Goal: Communication & Community: Answer question/provide support

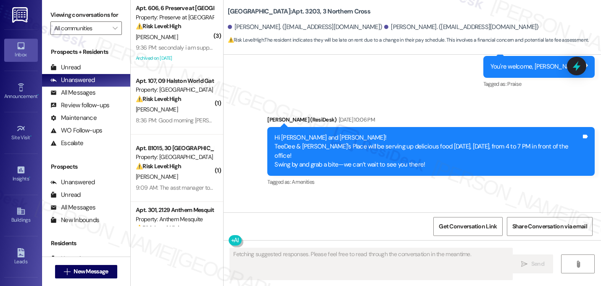
scroll to position [2876, 0]
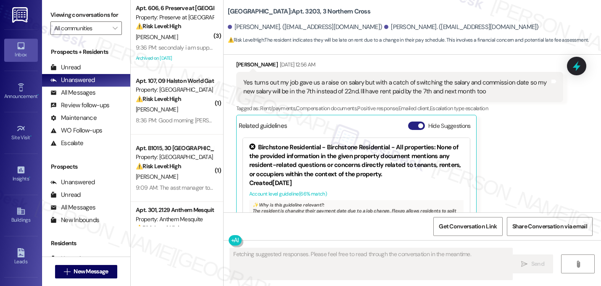
click at [418, 123] on span "button" at bounding box center [420, 125] width 5 height 5
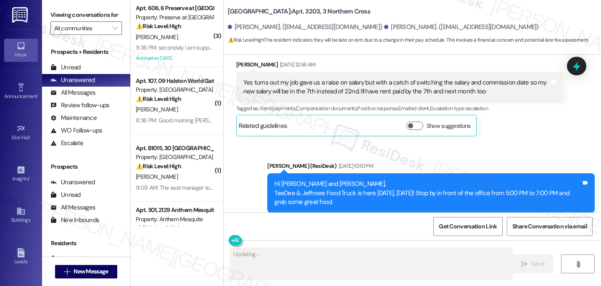
click at [459, 143] on div "Announcement, sent via SMS [PERSON_NAME] (ResiDesk) [DATE] 10:10 PM Hi [PERSON_…" at bounding box center [413, 261] width 378 height 237
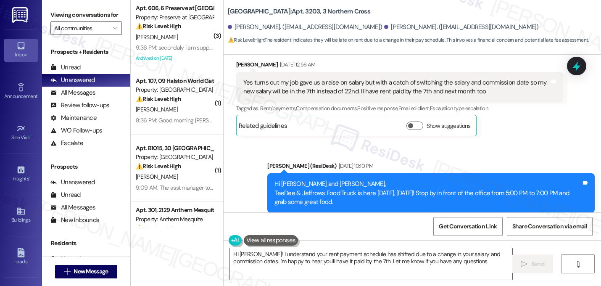
type textarea "Hi Joseph! I understand your rent payment schedule has shifted due to a change …"
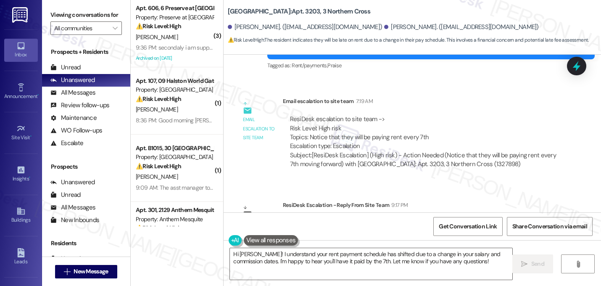
scroll to position [3337, 0]
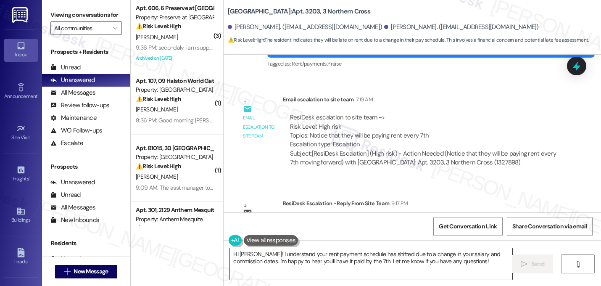
click at [327, 254] on textarea "Hi Joseph! I understand your rent payment schedule has shifted due to a change …" at bounding box center [371, 264] width 282 height 32
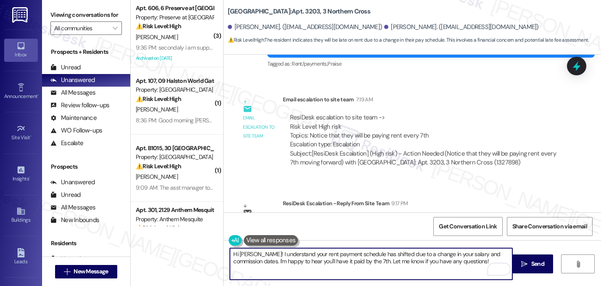
click at [330, 259] on textarea "Hi Joseph! I understand your rent payment schedule has shifted due to a change …" at bounding box center [371, 264] width 282 height 32
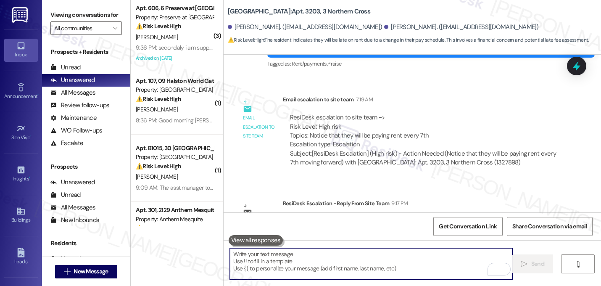
click at [510, 193] on div "Email escalation reply ResiDesk Escalation - Reply From Site Team 9:17 PM ResiD…" at bounding box center [400, 225] width 340 height 64
click at [420, 269] on textarea "To enrich screen reader interactions, please activate Accessibility in Grammarl…" at bounding box center [371, 264] width 282 height 32
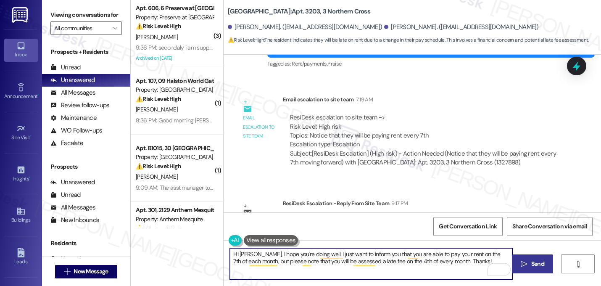
type textarea "Hi Joseph, I hope you're doing well. I just want to inform you that you are abl…"
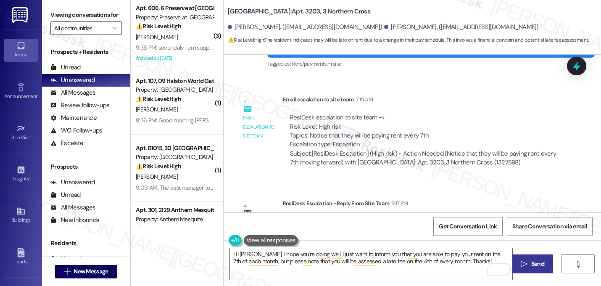
click at [536, 264] on span "Send" at bounding box center [537, 263] width 13 height 9
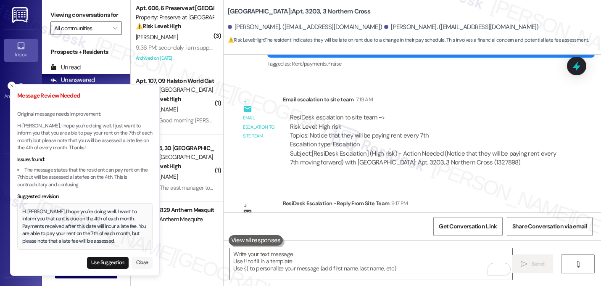
click at [143, 262] on button "Close" at bounding box center [142, 263] width 21 height 12
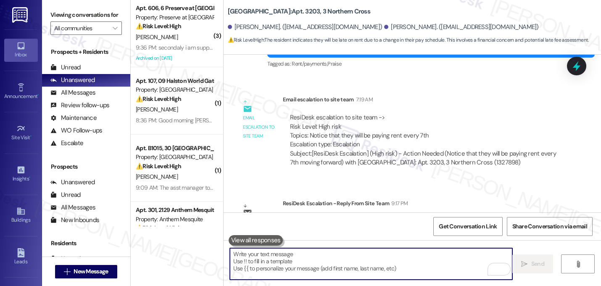
click at [248, 262] on textarea "To enrich screen reader interactions, please activate Accessibility in Grammarl…" at bounding box center [371, 264] width 282 height 32
click at [251, 261] on textarea "To enrich screen reader interactions, please activate Accessibility in Grammarl…" at bounding box center [371, 264] width 282 height 32
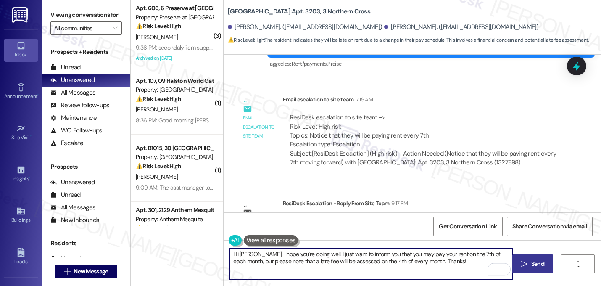
click at [393, 252] on textarea "Hi Joseph, I hope you're doing well. I just want to inform you that you may pay…" at bounding box center [371, 264] width 282 height 32
click at [454, 263] on textarea "Hi Joseph, I hope you're doing well. I just want to inform you that you may pay…" at bounding box center [371, 264] width 282 height 32
type textarea "Hi Joseph, I hope you're doing well. I just want to inform you that you may pay…"
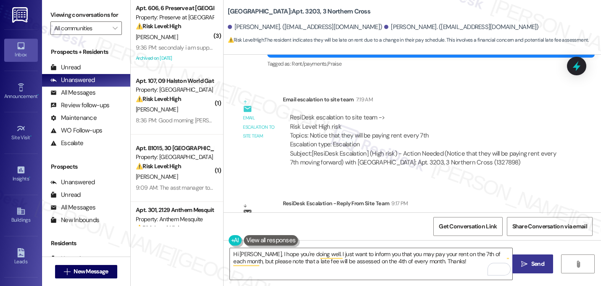
click at [532, 267] on span "Send" at bounding box center [537, 263] width 13 height 9
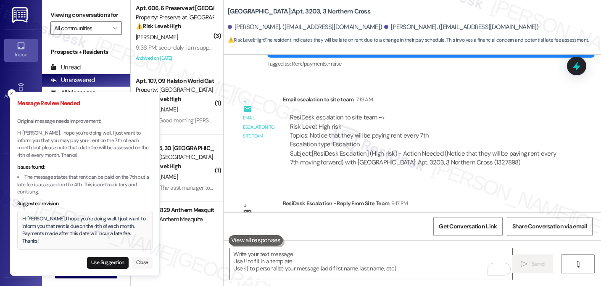
click at [140, 261] on button "Close" at bounding box center [142, 263] width 21 height 12
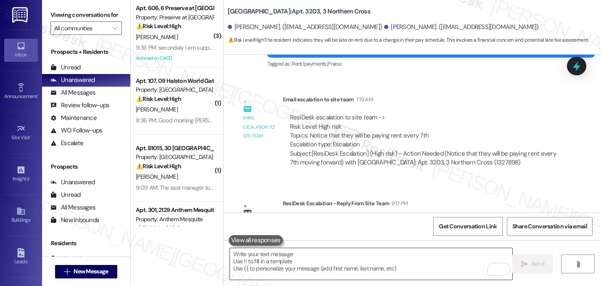
click at [246, 258] on textarea "To enrich screen reader interactions, please activate Accessibility in Grammarl…" at bounding box center [371, 264] width 282 height 32
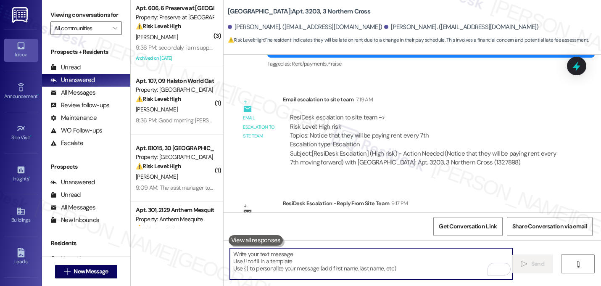
paste textarea "Hi Joseph, I hope you're doing well. I just want to inform you that you may pay…"
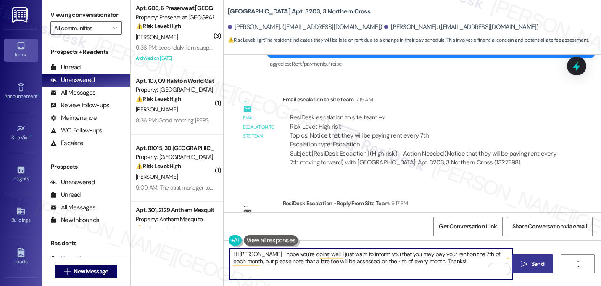
type textarea "Hi Joseph, I hope you're doing well. I just want to inform you that you may pay…"
click at [524, 262] on icon "" at bounding box center [524, 264] width 6 height 7
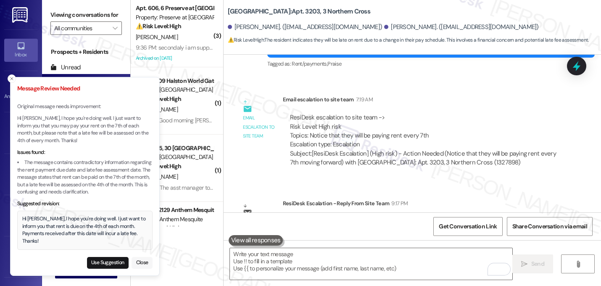
click at [142, 265] on button "Close" at bounding box center [142, 263] width 21 height 12
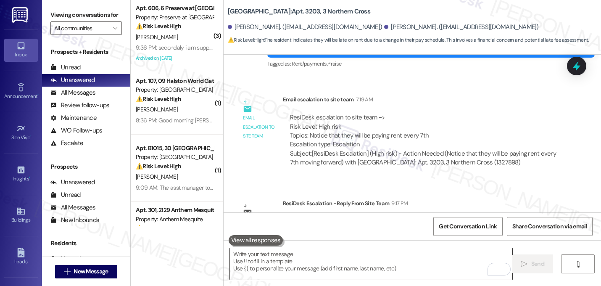
click at [279, 267] on textarea "To enrich screen reader interactions, please activate Accessibility in Grammarl…" at bounding box center [371, 264] width 282 height 32
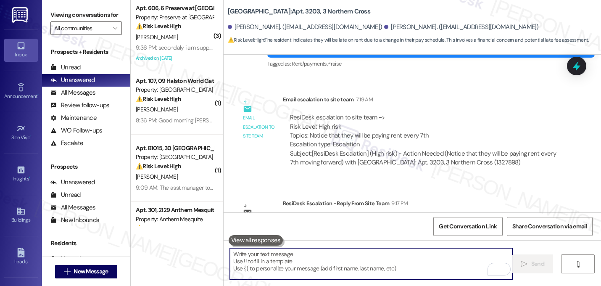
paste textarea "Hi Joseph, I hope you're doing well. I just want to inform you that you may pay…"
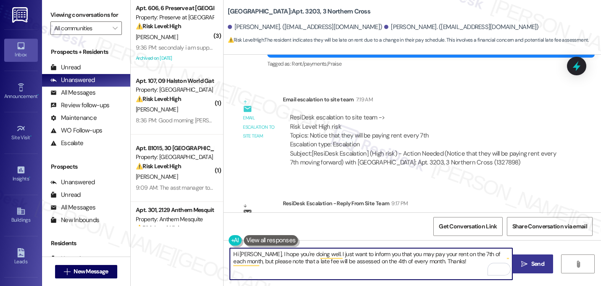
type textarea "Hi Joseph, I hope you're doing well. I just want to inform you that you may pay…"
click at [531, 269] on button " Send" at bounding box center [532, 263] width 41 height 19
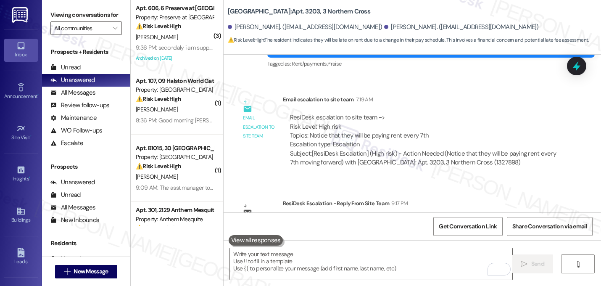
click at [487, 199] on div "ResiDesk Escalation - Reply From Site Team 9:17 PM" at bounding box center [423, 205] width 281 height 12
click at [487, 227] on span "Get Conversation Link" at bounding box center [468, 226] width 58 height 9
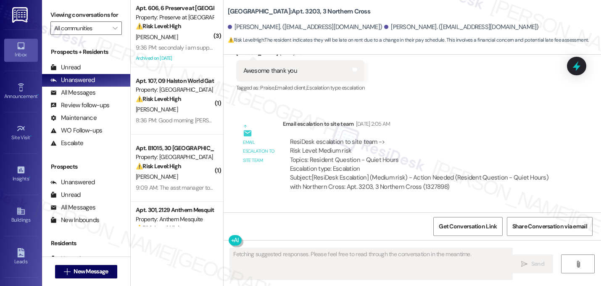
scroll to position [2876, 0]
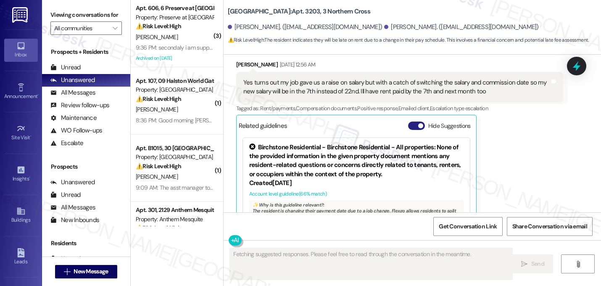
click at [417, 121] on button "Hide Suggestions" at bounding box center [416, 125] width 17 height 8
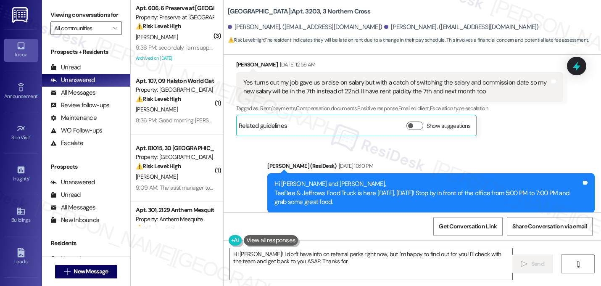
type textarea "Hi [PERSON_NAME]! I don't have info on referral perks right now, but I'm happy …"
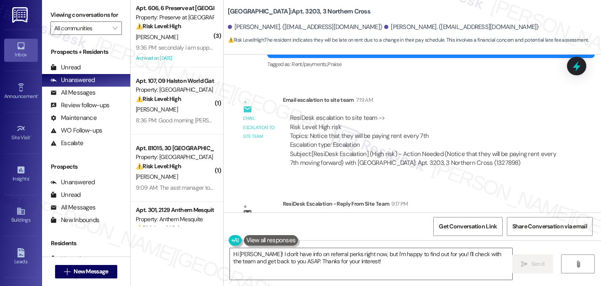
scroll to position [3337, 0]
click at [372, 257] on textarea "Hi [PERSON_NAME]! I don't have info on referral perks right now, but I'm happy …" at bounding box center [371, 264] width 282 height 32
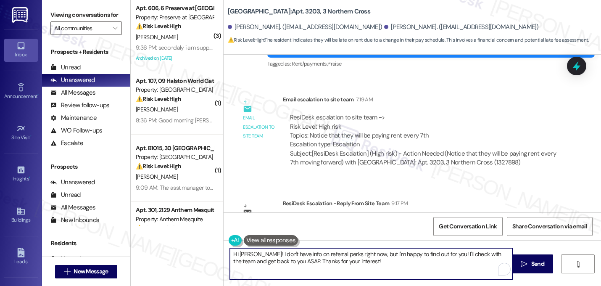
click at [373, 257] on textarea "Hi Joseph! I don't have info on referral perks right now, but I'm happy to find…" at bounding box center [371, 264] width 282 height 32
click at [373, 259] on textarea "Hi Joseph! I don't have info on referral perks right now, but I'm happy to find…" at bounding box center [371, 264] width 282 height 32
click at [373, 258] on textarea "Hi Joseph! I don't have info on referral perks right now, but I'm happy to find…" at bounding box center [371, 264] width 282 height 32
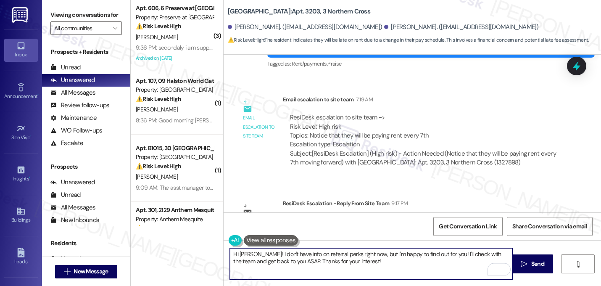
click at [373, 258] on textarea "Hi Joseph! I don't have info on referral perks right now, but I'm happy to find…" at bounding box center [371, 264] width 282 height 32
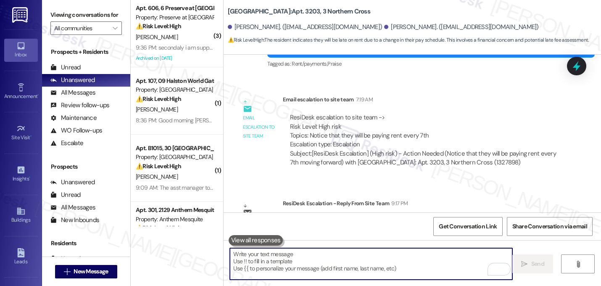
paste textarea "https://www.theresidesk.com/text/insights-conversations/1327898/share-conversat…"
type textarea "https://www.theresidesk.com/text/insights-conversations/1327898/share-conversat…"
click at [276, 265] on textarea "To enrich screen reader interactions, please activate Accessibility in Grammarl…" at bounding box center [371, 264] width 282 height 32
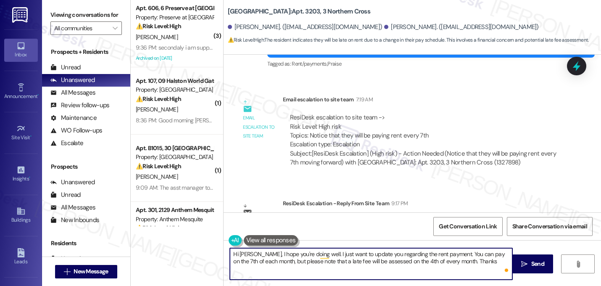
type textarea "Hi Joseph, I hope you're doing well. I just want to update you regarding the re…"
click at [358, 258] on textarea "Hi Joseph, I hope you're doing well. I just want to update you regarding the re…" at bounding box center [371, 264] width 282 height 32
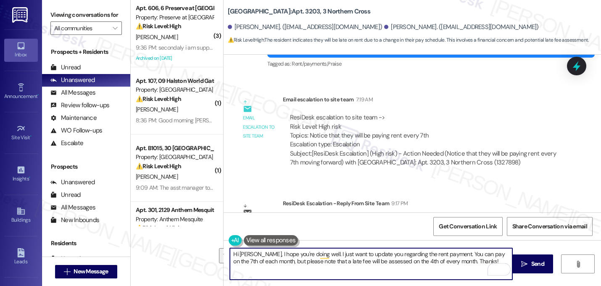
click at [385, 260] on textarea "Hi Joseph, I hope you're doing well. I just want to update you regarding the re…" at bounding box center [371, 264] width 282 height 32
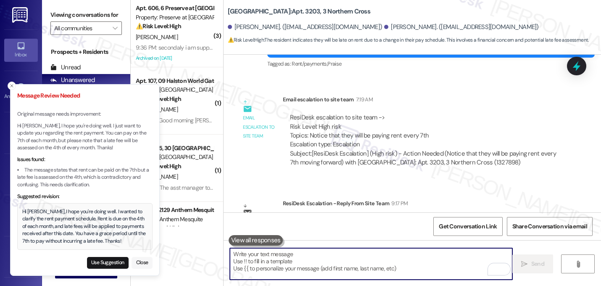
click at [145, 261] on button "Close" at bounding box center [142, 263] width 21 height 12
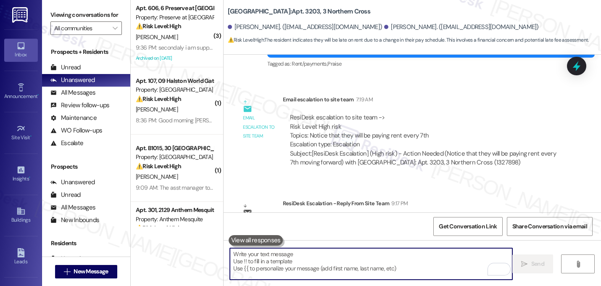
paste textarea "Hi Joseph! Just a quick heads-up — you’re welcome to pay rent on the 7th if tha…"
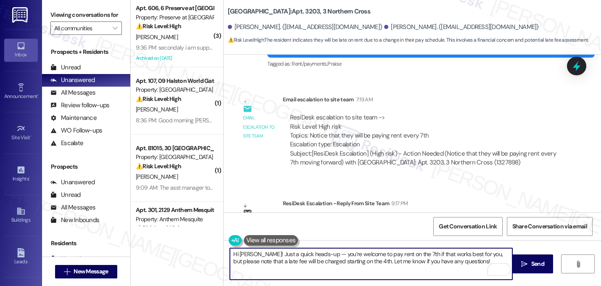
click at [318, 255] on textarea "Hi Joseph! Just a quick heads-up — you’re welcome to pay rent on the 7th if tha…" at bounding box center [371, 264] width 282 height 32
click at [322, 256] on textarea "Hi Joseph! Just a quick heads-up — you’re welcome to pay rent on the 7th if tha…" at bounding box center [371, 264] width 282 height 32
click at [420, 255] on textarea "Hi Joseph! Just an update about the rent payment: you’re welcome to pay rent on…" at bounding box center [371, 264] width 282 height 32
drag, startPoint x: 477, startPoint y: 262, endPoint x: 383, endPoint y: 259, distance: 94.2
click at [382, 259] on textarea "Hi Joseph! Just an update about the rent payment: you’re welcome to pay on the …" at bounding box center [371, 264] width 282 height 32
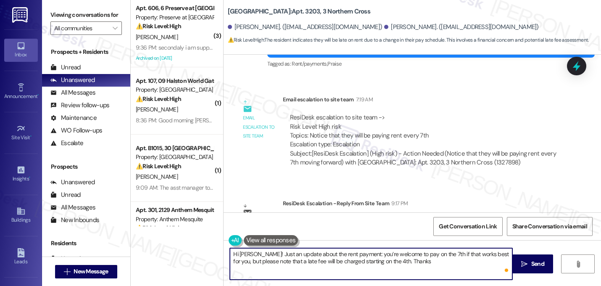
type textarea "Hi Joseph! Just an update about the rent payment: you’re welcome to pay on the …"
click at [380, 256] on textarea "Hi Joseph! Just an update about the rent payment: you’re welcome to pay on the …" at bounding box center [371, 264] width 282 height 32
click at [380, 256] on textarea "Hi [PERSON_NAME]! Just an update about the rent payment: you’re welcome to pay …" at bounding box center [371, 264] width 282 height 32
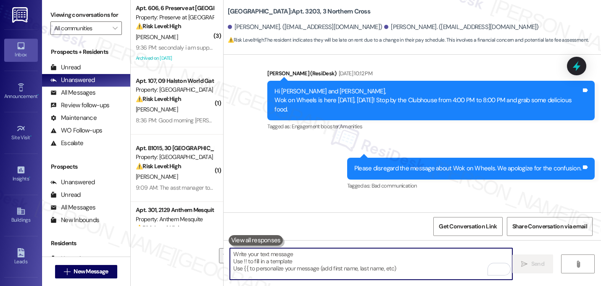
scroll to position [3405, 0]
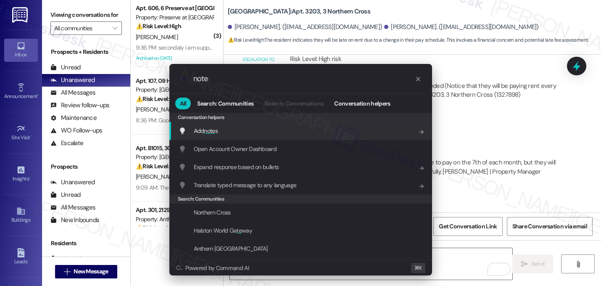
type input "note"
click at [209, 129] on span "note" at bounding box center [209, 131] width 11 height 8
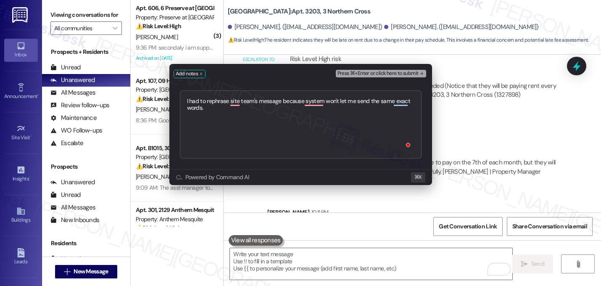
click at [258, 100] on textarea "I had to rephrase site team's message because system won't let me send the same…" at bounding box center [301, 124] width 242 height 68
type textarea "I had to rephrase site team's message because system won't let me send the same…"
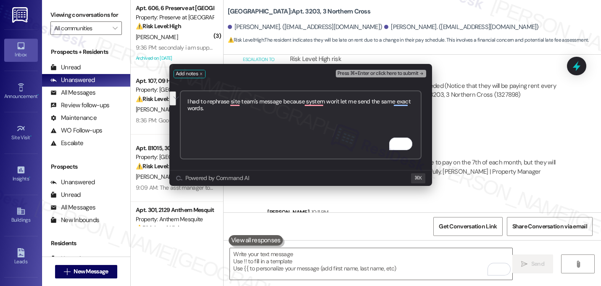
click at [411, 78] on div "Press ⌘+Enter or click here to submit" at bounding box center [382, 74] width 92 height 12
click at [414, 74] on span "Press ⌘+Enter or click here to submit" at bounding box center [378, 74] width 81 height 6
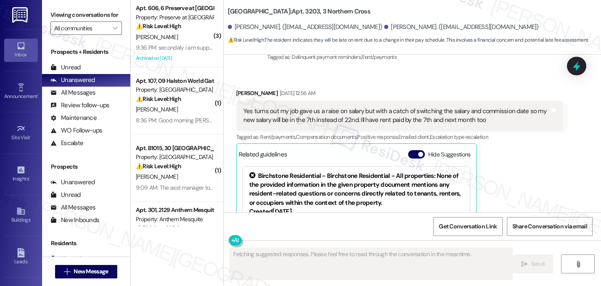
scroll to position [2876, 0]
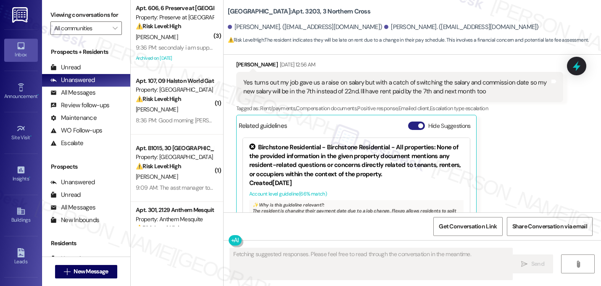
click at [418, 123] on span "button" at bounding box center [420, 125] width 5 height 5
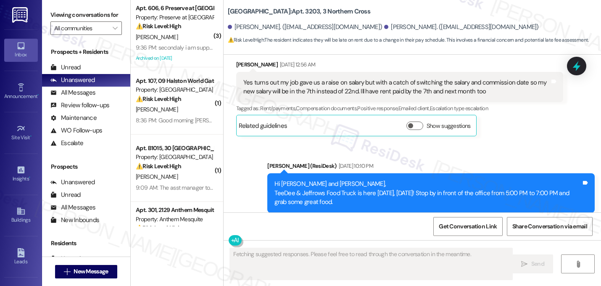
click at [442, 244] on div "Announcement, sent via SMS Sarah (ResiDesk) Sep 09, 2025 at 10:12 PM Hi Amairan…" at bounding box center [431, 282] width 340 height 77
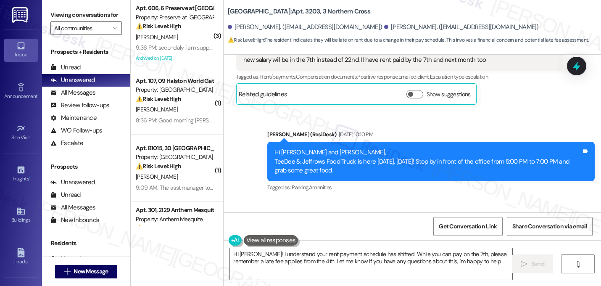
type textarea "Hi Joseph! I understand your rent payment schedule has shifted. While you can p…"
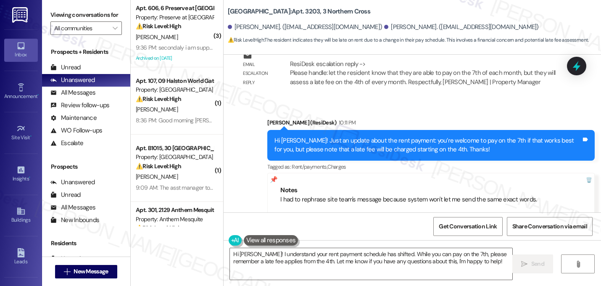
scroll to position [3497, 0]
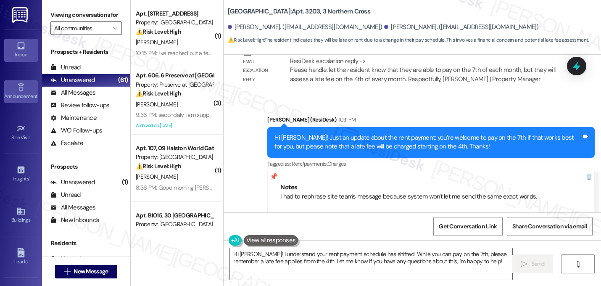
click at [18, 95] on div "Announcement •" at bounding box center [21, 96] width 42 height 8
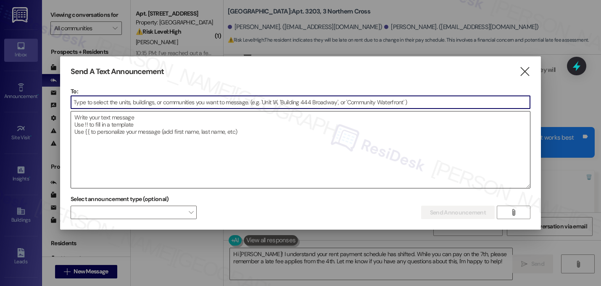
click at [106, 111] on textarea at bounding box center [300, 149] width 459 height 77
click at [108, 107] on input at bounding box center [300, 102] width 459 height 13
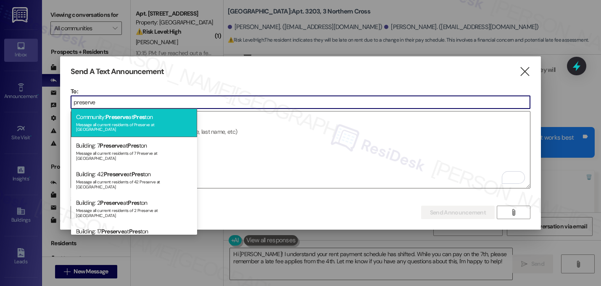
type input "preserve"
click at [111, 125] on div "Message all current residents of Preserve at Preston" at bounding box center [134, 126] width 116 height 12
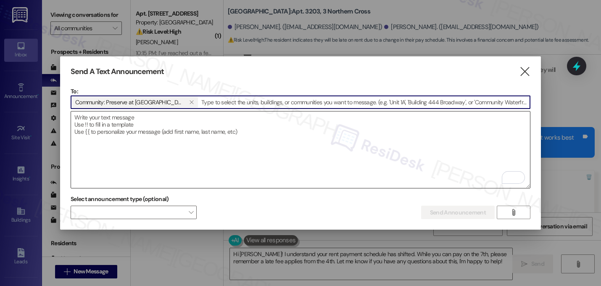
click at [259, 118] on textarea "To enrich screen reader interactions, please activate Accessibility in Grammarl…" at bounding box center [300, 149] width 459 height 77
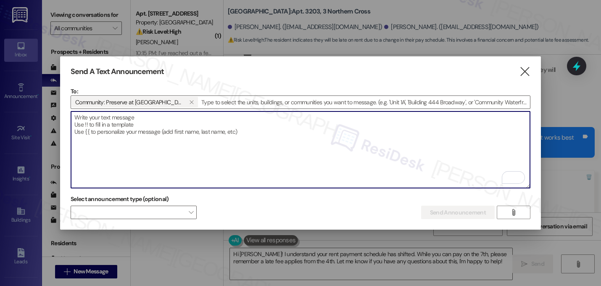
paste textarea "Hi {{first_name}} :icecream: Sweet news, Preserve at Preston! Tomorrow (Sat 9/1…"
type textarea "Hi {{first_name}} :icecream: Sweet news, Preserve at Preston! Tomorrow (Sat 9/1…"
paste textarea "Hi {{first_name}} :icecream: Sweet news, Preserve at Preston! Tomorrow (Sat 9/1…"
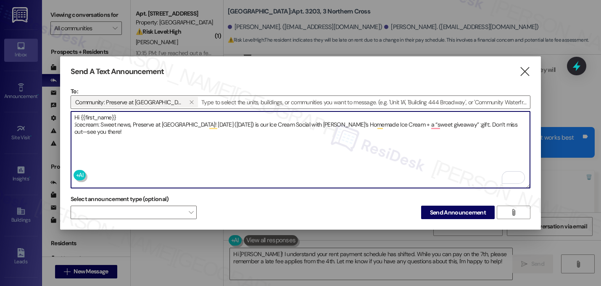
click at [444, 124] on textarea "Hi {{first_name}} :icecream: Sweet news, Preserve at Preston! Tomorrow (Sat 9/1…" at bounding box center [300, 149] width 459 height 77
drag, startPoint x: 99, startPoint y: 124, endPoint x: 102, endPoint y: 131, distance: 7.2
click at [99, 124] on textarea "Hi {{first_name}} :icecream: Sweet news, Preserve at Preston! Tomorrow (Sat 9/1…" at bounding box center [300, 149] width 459 height 77
click at [427, 125] on textarea "Hi {{first_name}} 🍦 Sweet news, Preserve at Preston! Tomorrow (Sat 9/13) is our…" at bounding box center [300, 149] width 459 height 77
type textarea "Hi {{first_name}} 🍦 Sweet news, Preserve at Preston! Tomorrow (Sat 9/13) is our…"
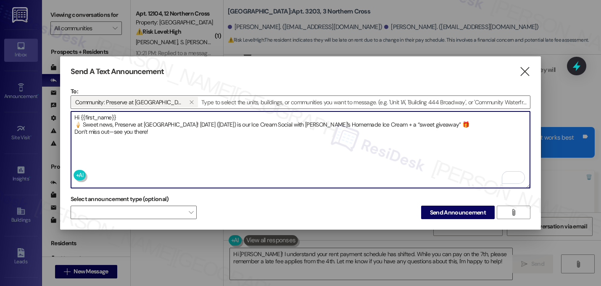
click at [156, 129] on textarea "Hi {{first_name}} 🍦 Sweet news, Preserve at Preston! Tomorrow (Sat 9/13) is our…" at bounding box center [300, 149] width 459 height 77
drag, startPoint x: 159, startPoint y: 128, endPoint x: 74, endPoint y: 114, distance: 86.0
click at [74, 114] on textarea "Hi {{first_name}} 🍦 Sweet news, Preserve at Preston! Tomorrow (Sat 9/13) is our…" at bounding box center [300, 149] width 459 height 77
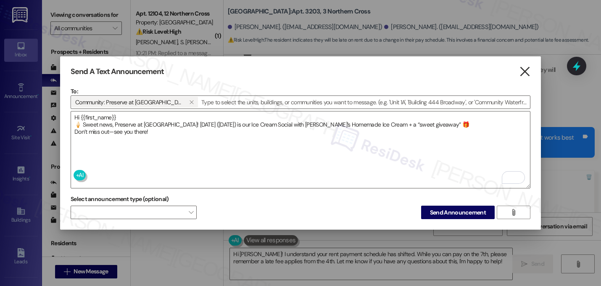
click at [527, 68] on icon "" at bounding box center [524, 71] width 11 height 9
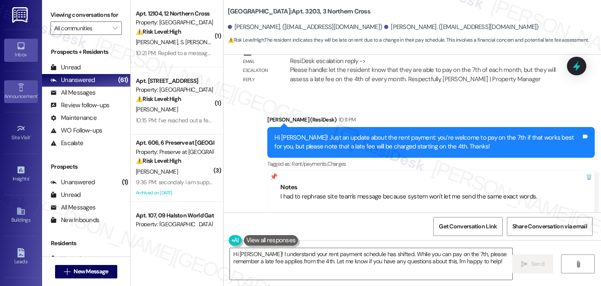
click at [22, 88] on icon at bounding box center [20, 87] width 9 height 9
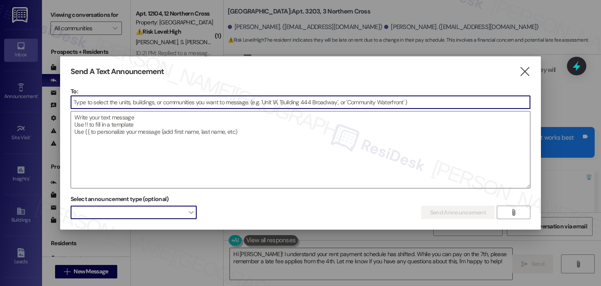
click at [187, 210] on span at bounding box center [134, 212] width 126 height 13
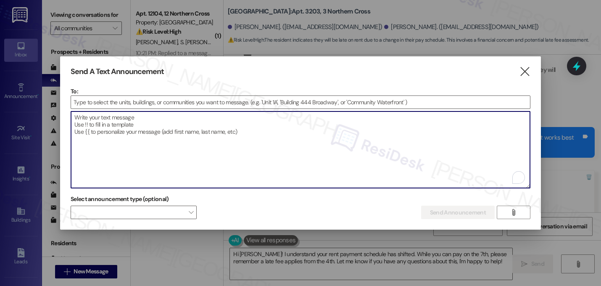
click at [196, 154] on textarea "To enrich screen reader interactions, please activate Accessibility in Grammarl…" at bounding box center [300, 149] width 459 height 77
click at [526, 72] on icon "" at bounding box center [524, 71] width 11 height 9
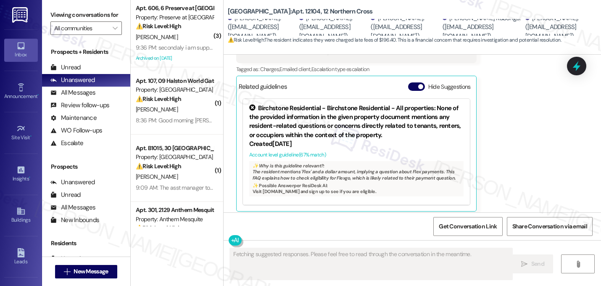
scroll to position [1346, 0]
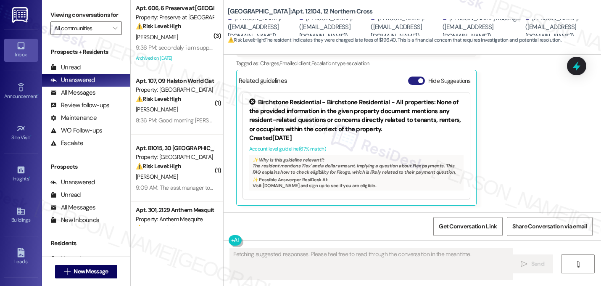
click at [412, 81] on button "Hide Suggestions" at bounding box center [416, 81] width 17 height 8
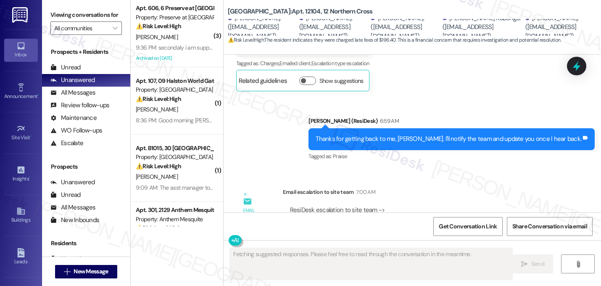
click at [420, 187] on div "Email escalation to site team Email escalation to site team 7:00 AM ResiDesk es…" at bounding box center [400, 226] width 340 height 91
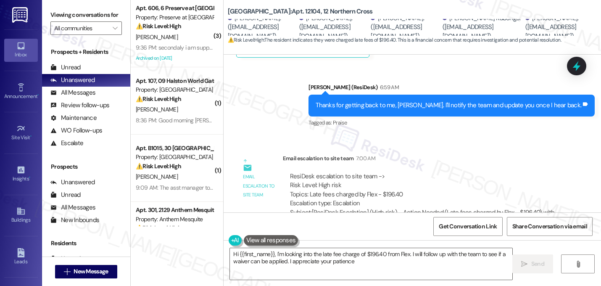
type textarea "Hi {{first_name}}, I'm looking into the late fee charge of $196.40 from Flex. I…"
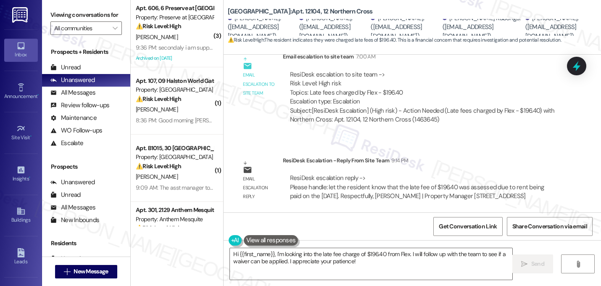
scroll to position [1483, 0]
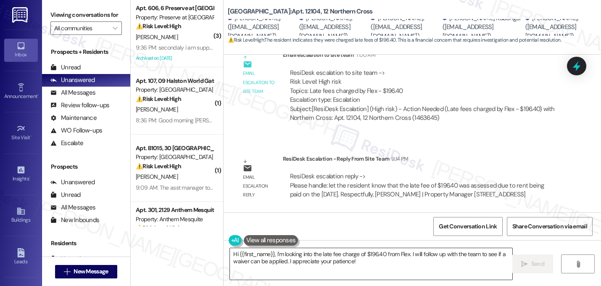
click at [362, 265] on textarea "Hi {{first_name}}, I'm looking into the late fee charge of $196.40 from Flex. I…" at bounding box center [371, 264] width 282 height 32
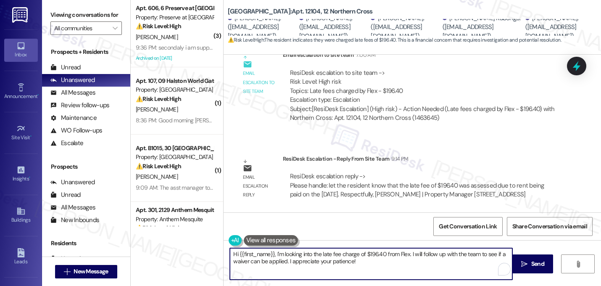
click at [362, 265] on textarea "Hi {{first_name}}, I'm looking into the late fee charge of $196.40 from Flex. I…" at bounding box center [371, 264] width 282 height 32
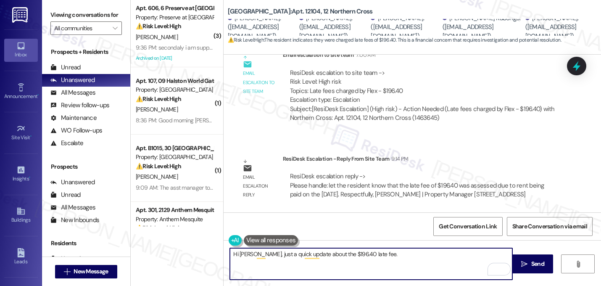
click at [262, 253] on textarea "Hi Nancy, just a quick update about the $196.40 late fee." at bounding box center [371, 264] width 282 height 32
click at [382, 254] on textarea "Hi Nancy, I have a quick update about the $196.40 late fee." at bounding box center [371, 264] width 282 height 32
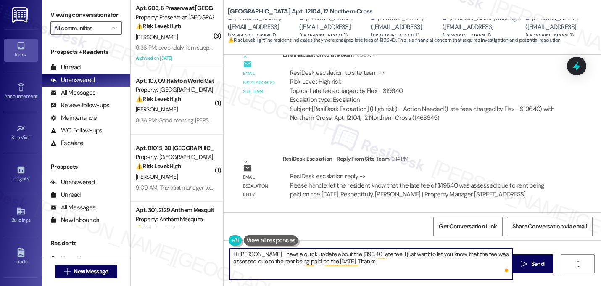
type textarea "Hi Nancy, I have a quick update about the $196.40 late fee. I just want to let …"
click at [370, 258] on textarea "Hi Nancy, I have a quick update about the $196.40 late fee. I just want to let …" at bounding box center [371, 264] width 282 height 32
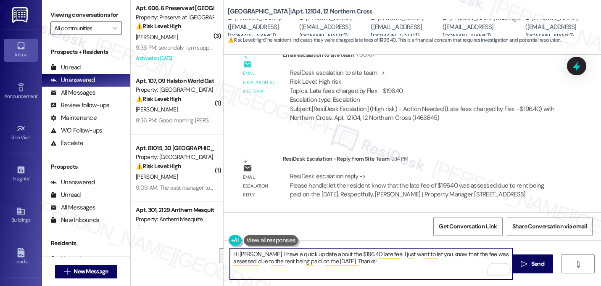
click at [383, 264] on textarea "Hi Nancy, I have a quick update about the $196.40 late fee. I just want to let …" at bounding box center [371, 264] width 282 height 32
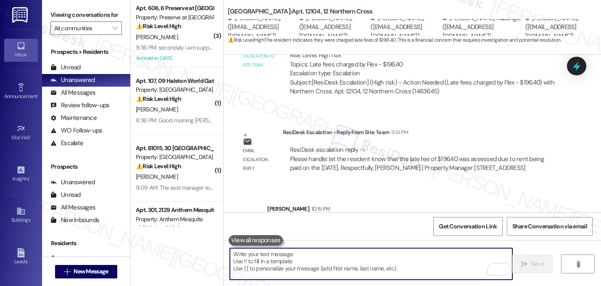
scroll to position [1551, 0]
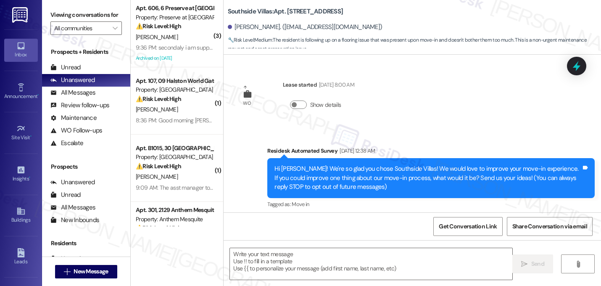
scroll to position [7805, 0]
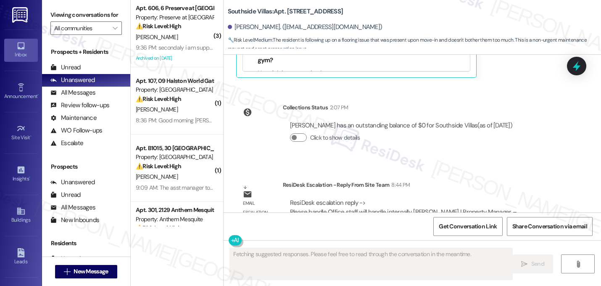
click at [452, 174] on div "Email escalation reply ResiDesk Escalation - Reply From Site Team 8:44 PM ResiD…" at bounding box center [400, 206] width 340 height 64
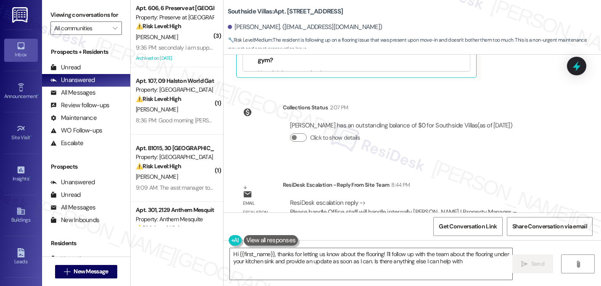
type textarea "Hi {{first_name}}, thanks for letting us know about the flooring! I'll follow u…"
click at [511, 130] on div "Click to show details" at bounding box center [401, 139] width 222 height 18
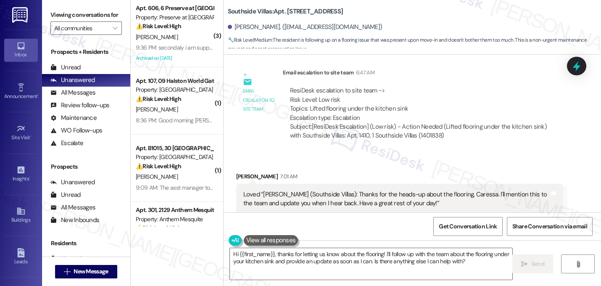
scroll to position [7519, 0]
click at [336, 259] on textarea "Hi {{first_name}}, thanks for letting us know about the flooring! I'll follow u…" at bounding box center [371, 264] width 282 height 32
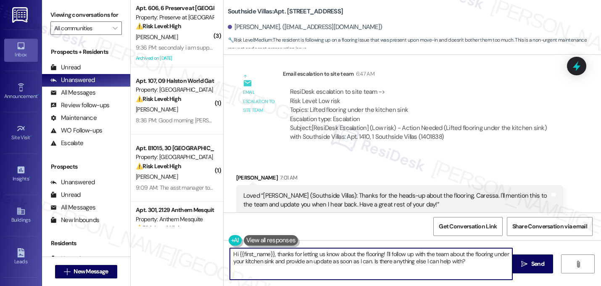
click at [336, 259] on textarea "Hi {{first_name}}, thanks for letting us know about the flooring! I'll follow u…" at bounding box center [371, 264] width 282 height 32
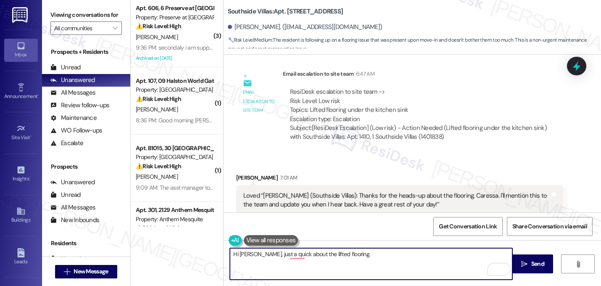
click at [284, 255] on textarea "Hi Caressa, just a quick about the lifted flooring." at bounding box center [371, 264] width 282 height 32
click at [395, 256] on textarea "Hi Caressa, I have a quick update about the lifted flooring." at bounding box center [371, 264] width 282 height 32
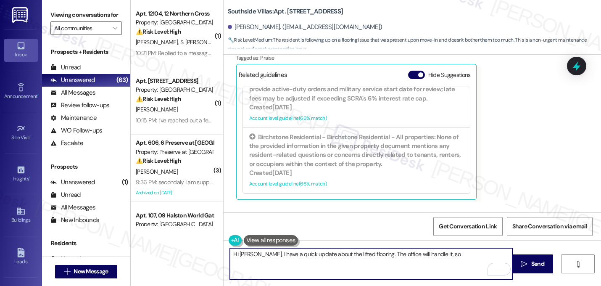
scroll to position [7805, 0]
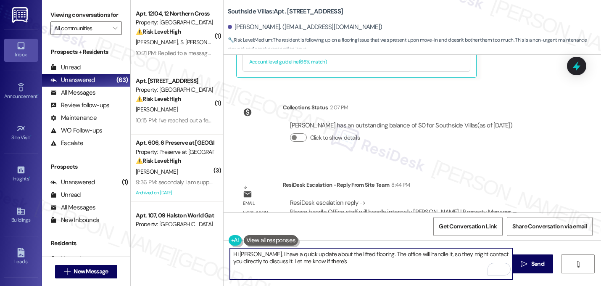
drag, startPoint x: 344, startPoint y: 261, endPoint x: 299, endPoint y: 260, distance: 45.4
click at [299, 260] on textarea "Hi Caressa, I have a quick update about the lifted flooring. The office will ha…" at bounding box center [371, 264] width 282 height 32
type textarea "Hi Caressa, I have a quick update about the lifted flooring. The office will ha…"
click at [533, 266] on span "Send" at bounding box center [537, 263] width 13 height 9
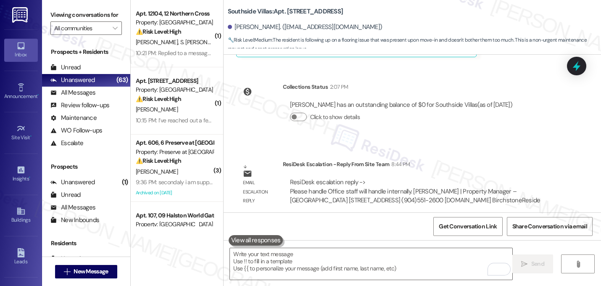
scroll to position [7872, 0]
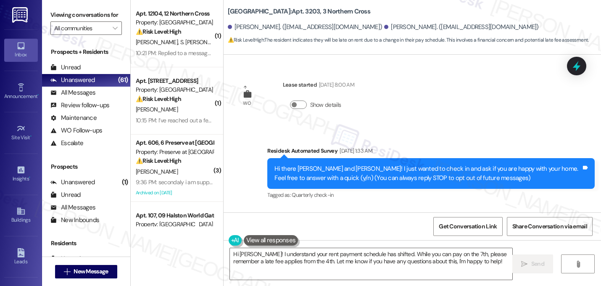
scroll to position [3497, 0]
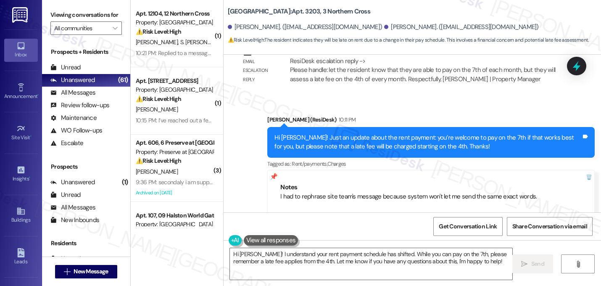
click at [304, 109] on div "Sent via SMS Sarah (ResiDesk) 10:11 PM Hi Joseph! Just an update about the rent…" at bounding box center [431, 183] width 340 height 148
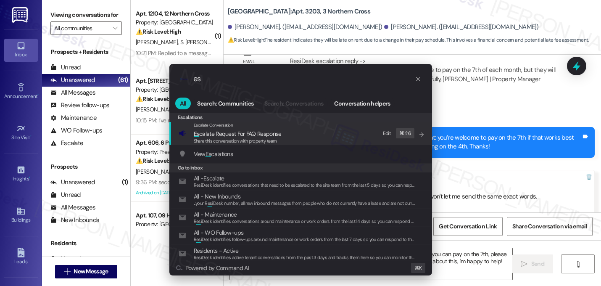
type input "e"
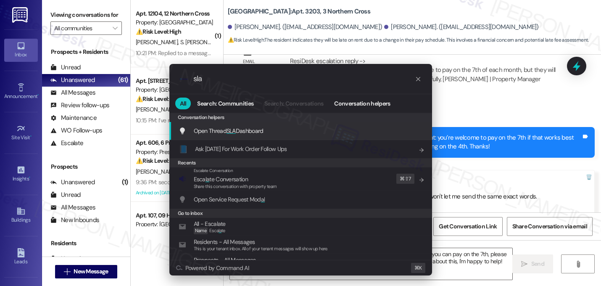
type input "sla"
click at [228, 132] on span "SLA" at bounding box center [231, 131] width 9 height 8
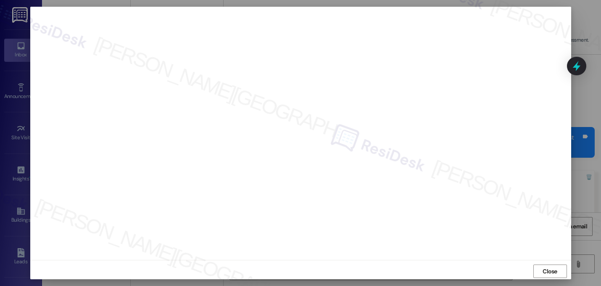
scroll to position [0, 0]
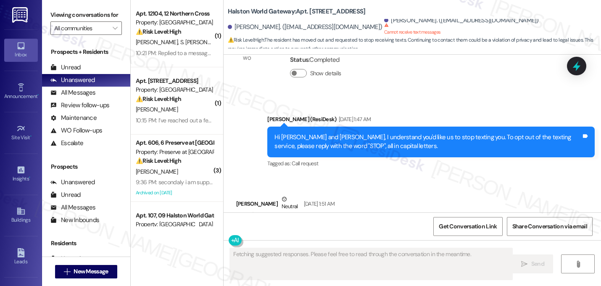
scroll to position [10380, 0]
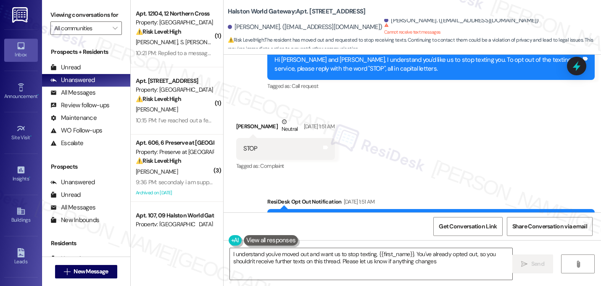
type textarea "I understand you've moved out and want us to stop texting, {{first_name}}. You'…"
click at [442, 161] on div "WO Opened request: Increasing ... [DATE] 11:24 PM Status : Completed Show detai…" at bounding box center [413, 134] width 378 height 158
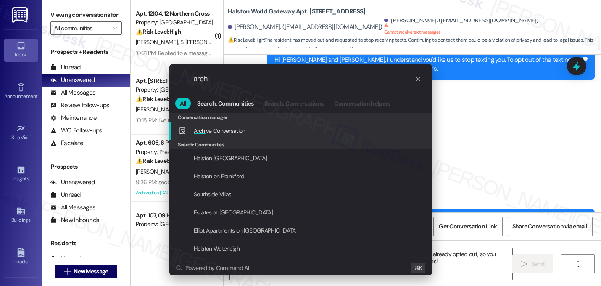
type input "archi"
click at [227, 129] on span "Archi ve Conversation" at bounding box center [220, 131] width 52 height 8
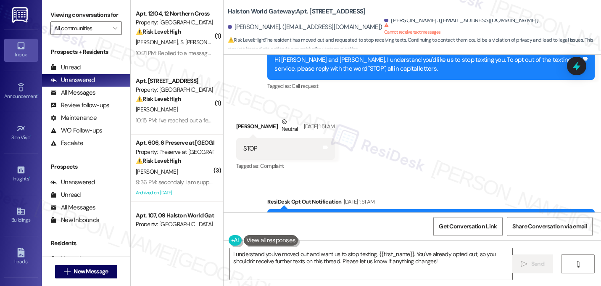
drag, startPoint x: 597, startPoint y: 206, endPoint x: 583, endPoint y: 120, distance: 87.2
click at [583, 120] on div "WO Opened request: Increasing ... [DATE] 11:24 PM Status : Completed Show detai…" at bounding box center [413, 134] width 378 height 158
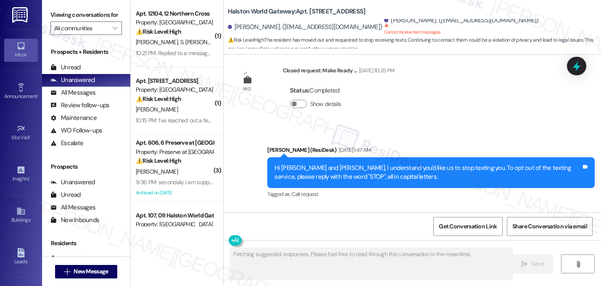
scroll to position [10380, 0]
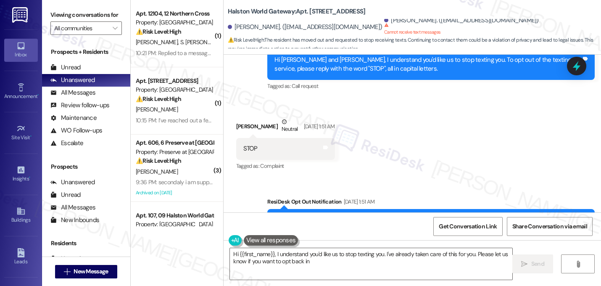
type textarea "Hi {{first_name}}, I understand you'd like us to stop texting you. I've already…"
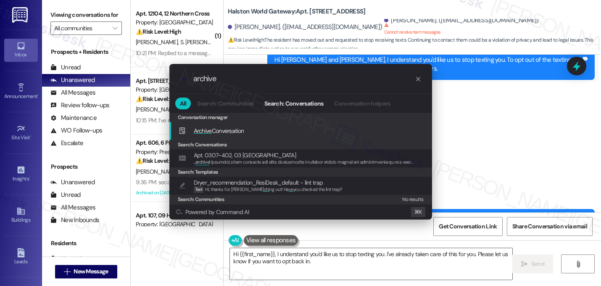
type input "archive"
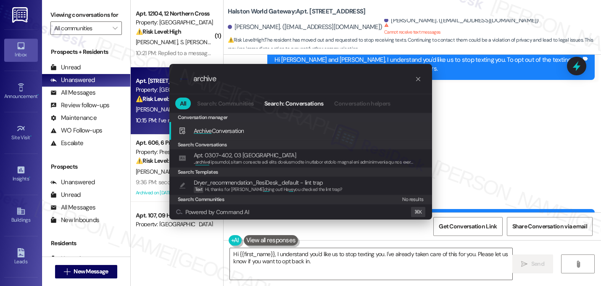
click at [200, 133] on span "Archive" at bounding box center [203, 131] width 18 height 8
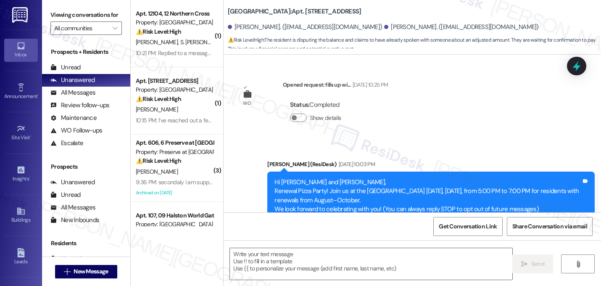
scroll to position [1759, 0]
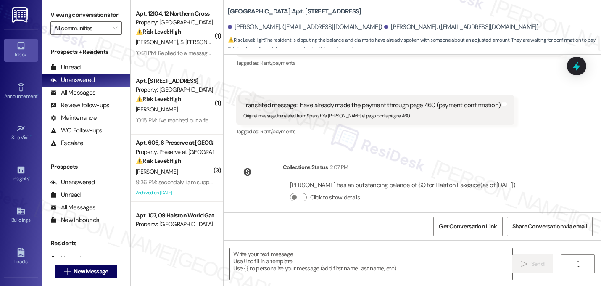
type textarea "Fetching suggested responses. Please feel free to read through the conversation…"
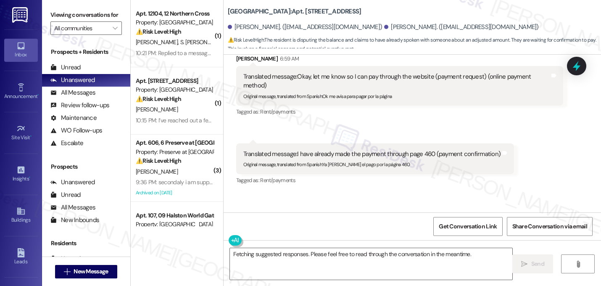
scroll to position [1711, 0]
drag, startPoint x: 320, startPoint y: 156, endPoint x: 396, endPoint y: 157, distance: 76.5
click at [396, 158] on div "Original message, translated from Spanish : Ya [PERSON_NAME] el pago por la pág…" at bounding box center [372, 162] width 258 height 9
copy sub "Ya [PERSON_NAME] el pago por la página 460"
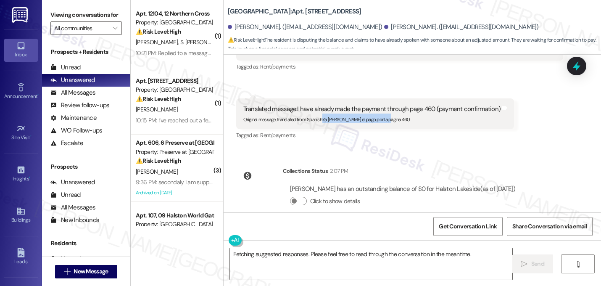
scroll to position [1759, 0]
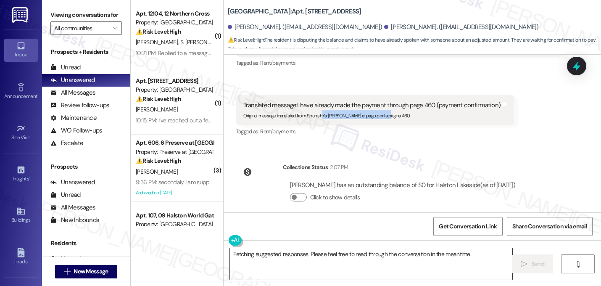
click at [350, 256] on textarea "Fetching suggested responses. Please feel free to read through the conversation…" at bounding box center [371, 264] width 282 height 32
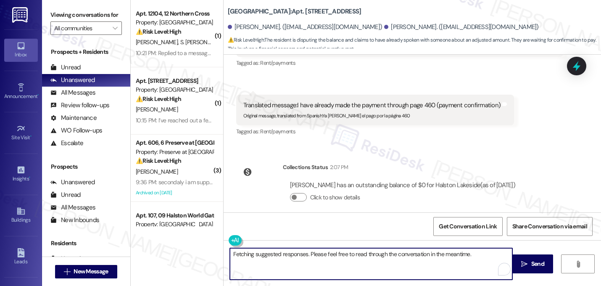
click at [350, 256] on textarea "Fetching suggested responses. Please feel free to read through the conversation…" at bounding box center [371, 264] width 282 height 32
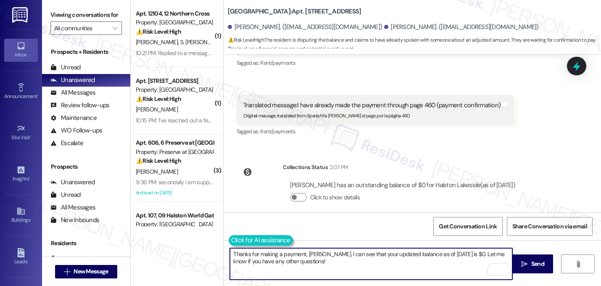
type textarea "Thanks for making a payment, [PERSON_NAME]. I can see that your updated balance…"
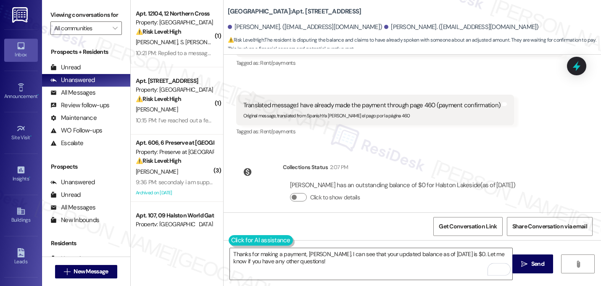
click at [234, 236] on button at bounding box center [261, 240] width 64 height 11
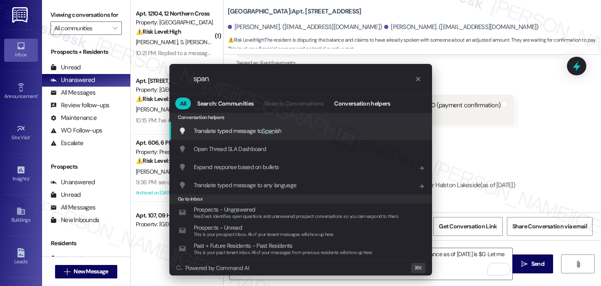
type input "span"
click at [253, 135] on span "Translate typed message to Span ish" at bounding box center [238, 131] width 88 height 8
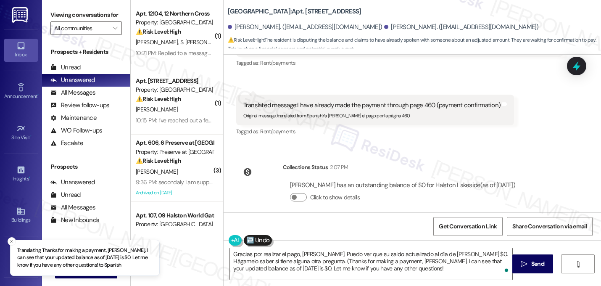
type textarea "Gracias por realizar el pago, [PERSON_NAME]. Puedo ver que su saldo actualizado…"
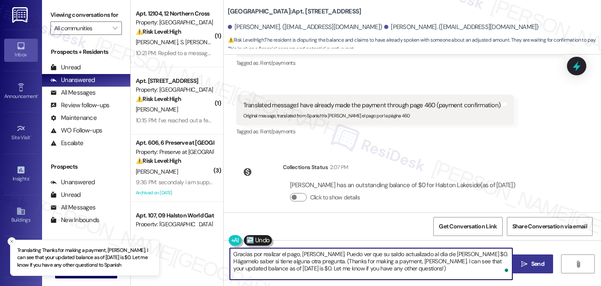
click at [525, 267] on icon "" at bounding box center [524, 264] width 6 height 7
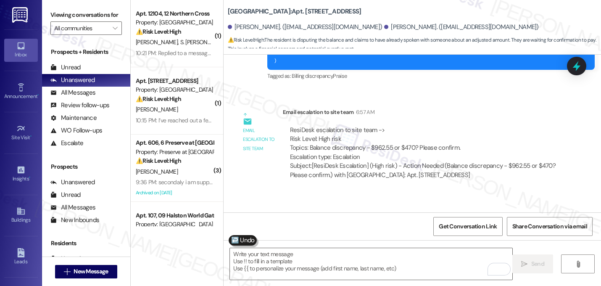
scroll to position [1836, 0]
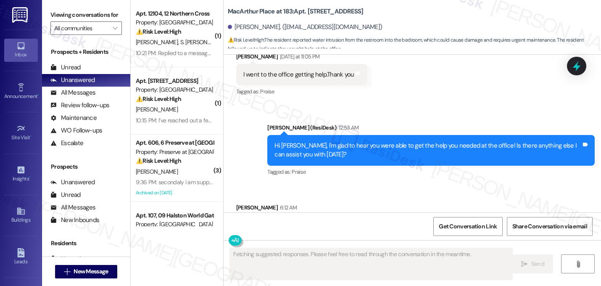
scroll to position [7143, 0]
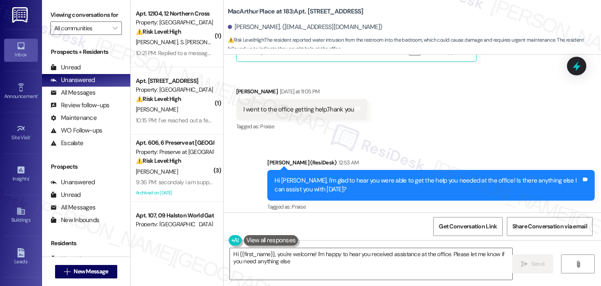
type textarea "Hi {{first_name}}, you're welcome! I'm happy to hear you received assistance at…"
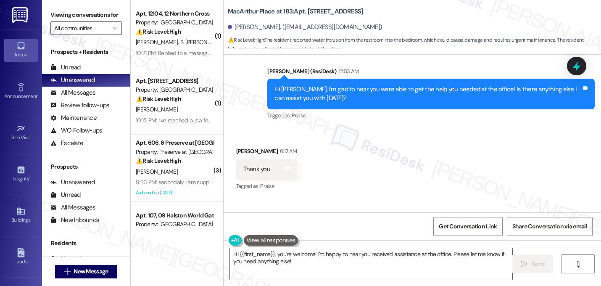
scroll to position [7245, 0]
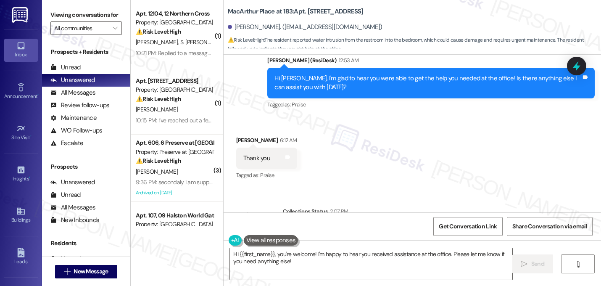
click at [373, 134] on div "Received via SMS [PERSON_NAME] 6:12 AM Thank you Tags and notes Tagged as: Prai…" at bounding box center [413, 152] width 378 height 71
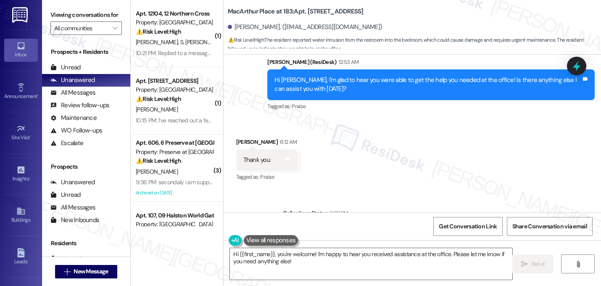
click at [373, 134] on div "Received via SMS Raquel Pena 6:12 AM Thank you Tags and notes Tagged as: Praise…" at bounding box center [413, 154] width 378 height 71
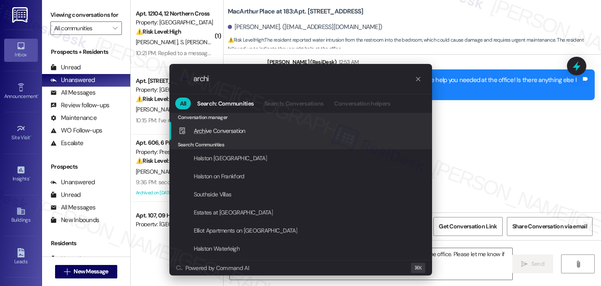
type input "archi"
click at [198, 128] on span "Archi" at bounding box center [200, 131] width 13 height 8
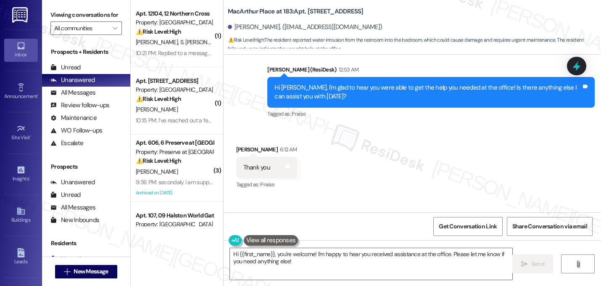
scroll to position [7245, 0]
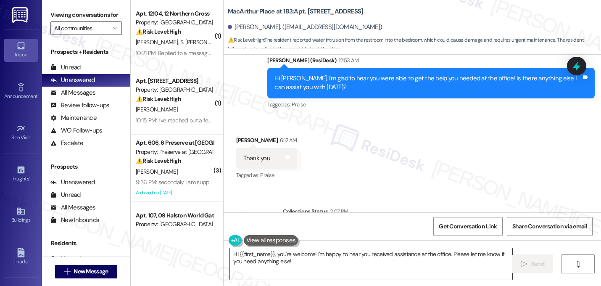
click at [299, 263] on textarea "Hi {{first_name}}, you're welcome! I'm happy to hear you received assistance at…" at bounding box center [371, 264] width 282 height 32
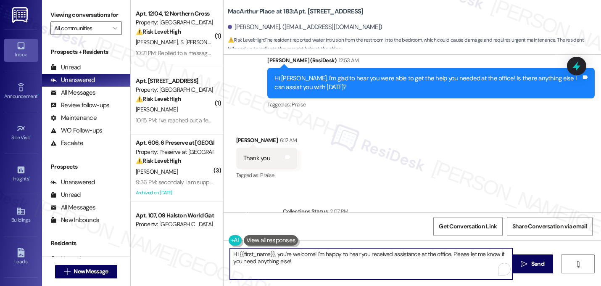
drag, startPoint x: 448, startPoint y: 255, endPoint x: 242, endPoint y: 240, distance: 206.1
click at [242, 248] on div "Hi {{first_name}}, you're welcome! I'm happy to hear you received assistance at…" at bounding box center [366, 264] width 283 height 32
click at [400, 256] on textarea "You're welcome! Please let me know if you need anything else!" at bounding box center [371, 264] width 282 height 32
type textarea "You're welcome! Please let me know if you need anything else. 😊"
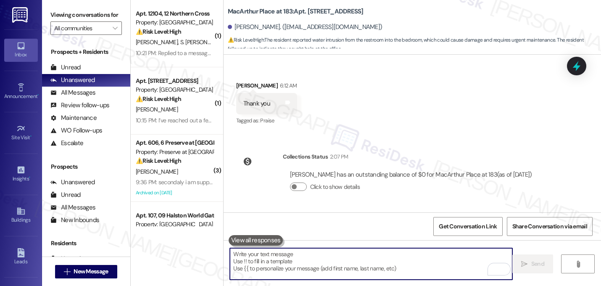
scroll to position [7304, 0]
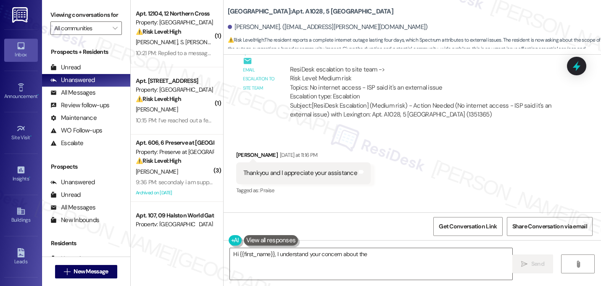
scroll to position [3132, 0]
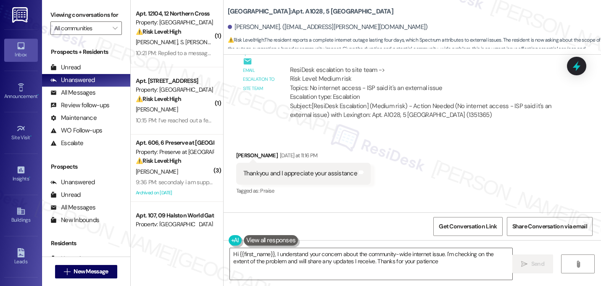
type textarea "Hi {{first_name}}, I understand your concern about the community-wide internet …"
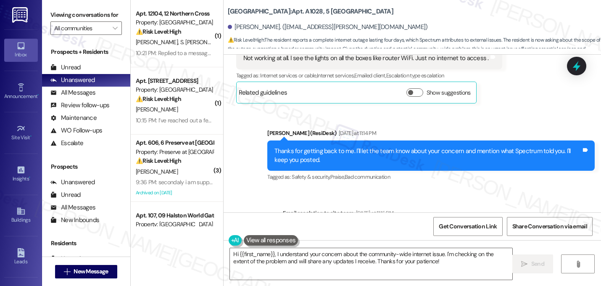
scroll to position [3187, 0]
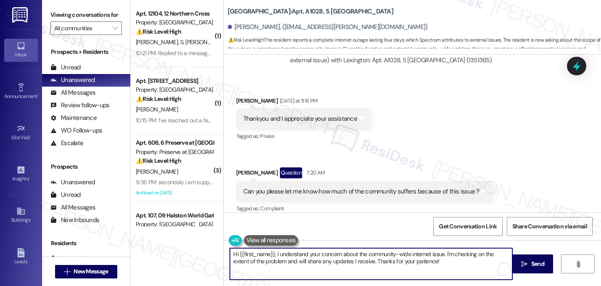
drag, startPoint x: 273, startPoint y: 253, endPoint x: 421, endPoint y: 254, distance: 147.6
click at [421, 254] on textarea "Hi {{first_name}}, I understand your concern about the community-wide internet …" at bounding box center [371, 264] width 282 height 32
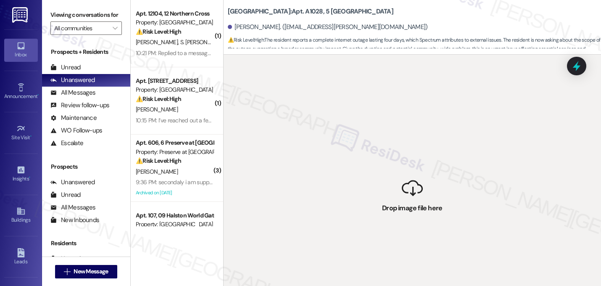
click at [401, 135] on div " Drop image file here" at bounding box center [413, 198] width 378 height 286
click at [438, 113] on div " Drop image file here" at bounding box center [413, 198] width 378 height 286
drag, startPoint x: 462, startPoint y: 124, endPoint x: 390, endPoint y: 221, distance: 120.6
click at [390, 221] on div " Drop image file here" at bounding box center [413, 198] width 378 height 286
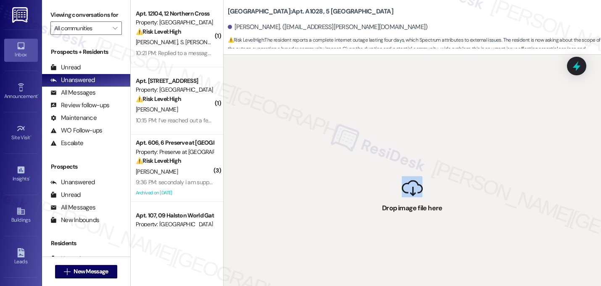
click at [390, 221] on div " Drop image file here" at bounding box center [413, 198] width 378 height 286
click at [317, 106] on div " Drop image file here" at bounding box center [413, 198] width 378 height 286
click at [338, 187] on div " Drop image file here" at bounding box center [413, 198] width 378 height 286
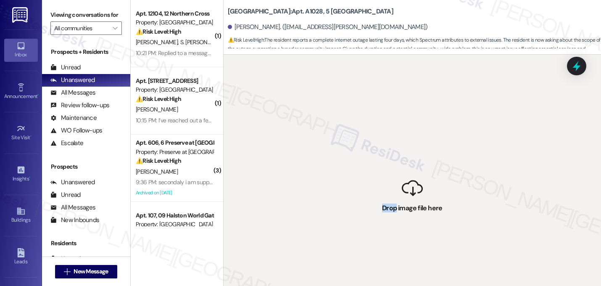
click at [338, 187] on div " Drop image file here" at bounding box center [413, 198] width 378 height 286
drag, startPoint x: 346, startPoint y: 152, endPoint x: 309, endPoint y: 101, distance: 63.0
click at [341, 146] on div " Drop image file here" at bounding box center [413, 198] width 378 height 286
click at [286, 24] on div "[PERSON_NAME]. ([EMAIL_ADDRESS][PERSON_NAME][DOMAIN_NAME])" at bounding box center [328, 27] width 200 height 9
click at [427, 122] on div " Drop image file here" at bounding box center [413, 198] width 378 height 286
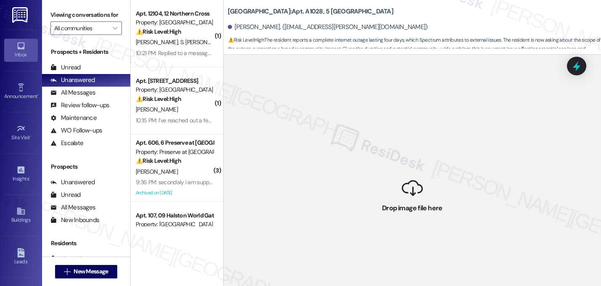
click at [510, 161] on div " Drop image file here" at bounding box center [413, 198] width 378 height 286
click at [404, 195] on div " Drop image file here" at bounding box center [413, 198] width 378 height 286
click at [413, 187] on div " Drop image file here" at bounding box center [413, 198] width 378 height 286
drag, startPoint x: 413, startPoint y: 187, endPoint x: 407, endPoint y: 209, distance: 23.5
click at [411, 190] on div " Drop image file here" at bounding box center [413, 198] width 378 height 286
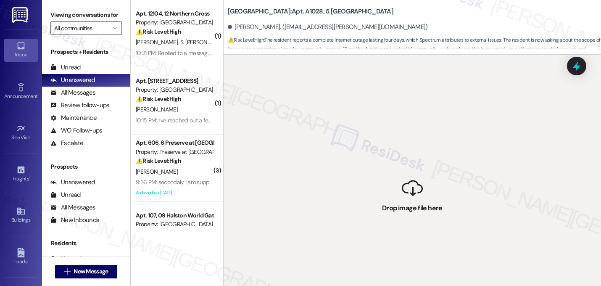
click at [414, 239] on div " Drop image file here" at bounding box center [413, 198] width 378 height 286
click at [433, 247] on div " Drop image file here" at bounding box center [413, 198] width 378 height 286
click at [380, 244] on div " Drop image file here" at bounding box center [413, 198] width 378 height 286
click at [378, 243] on div " Drop image file here" at bounding box center [413, 198] width 378 height 286
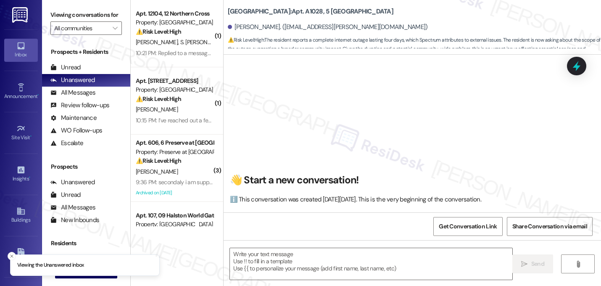
scroll to position [3187, 0]
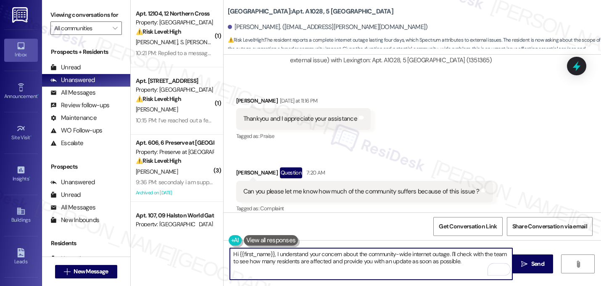
drag, startPoint x: 272, startPoint y: 255, endPoint x: 448, endPoint y: 255, distance: 175.3
click at [448, 255] on textarea "Hi {{first_name}}, I understand your concern about the community-wide internet …" at bounding box center [371, 264] width 282 height 32
click at [279, 254] on textarea "Hi {{first_name}}, I'll check with the team to see how many residents are affec…" at bounding box center [371, 264] width 282 height 32
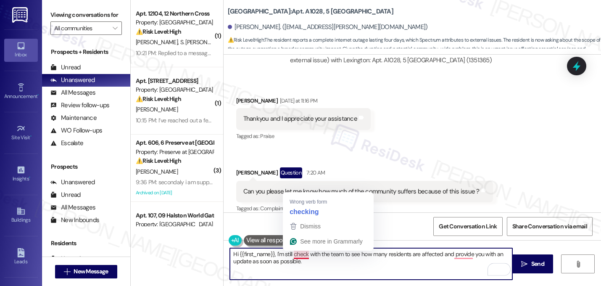
click at [305, 256] on textarea "Hi {{first_name}}, I'm still check with the team to see how many residents are …" at bounding box center [371, 264] width 282 height 32
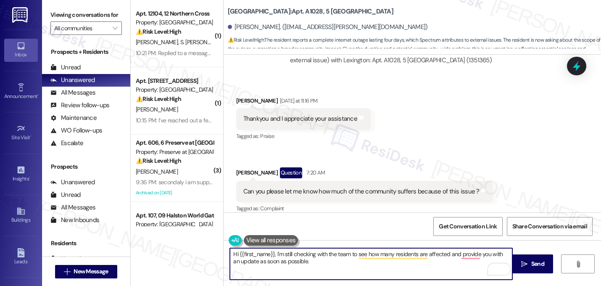
click at [303, 263] on textarea "Hi {{first_name}}, I'm still checking with the team to see how many residents a…" at bounding box center [371, 264] width 282 height 32
click at [313, 255] on textarea "Hi {{first_name}}, I'm still checking with the team to see how many residents a…" at bounding box center [371, 264] width 282 height 32
click at [363, 253] on textarea "Hi {{first_name}}, I'm still waiting to hear back fromwith the team to see how …" at bounding box center [371, 264] width 282 height 32
drag, startPoint x: 475, startPoint y: 256, endPoint x: 379, endPoint y: 257, distance: 95.9
click at [379, 257] on textarea "Hi {{first_name}}, I'm still waiting to hear back from the team to see how many…" at bounding box center [371, 264] width 282 height 32
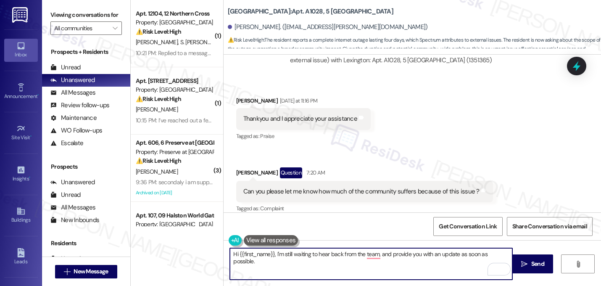
click at [388, 256] on textarea "Hi {{first_name}}, I'm still waiting to hear back from the team, and provide yo…" at bounding box center [371, 264] width 282 height 32
click at [275, 262] on textarea "Hi {{first_name}}, I'm still waiting to hear back from the team, but I'll provi…" at bounding box center [371, 264] width 282 height 32
type textarea "Hi {{first_name}}, I'm still waiting to hear back from the team, but I'll provi…"
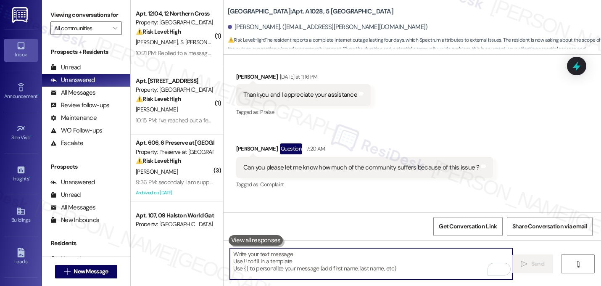
scroll to position [3255, 0]
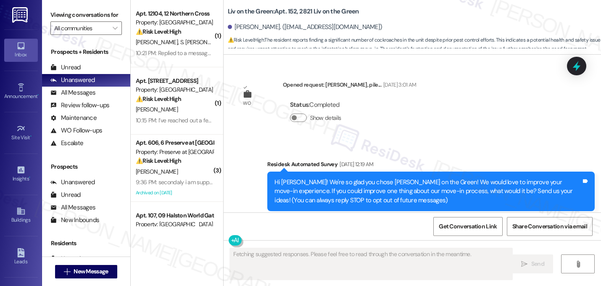
scroll to position [17616, 0]
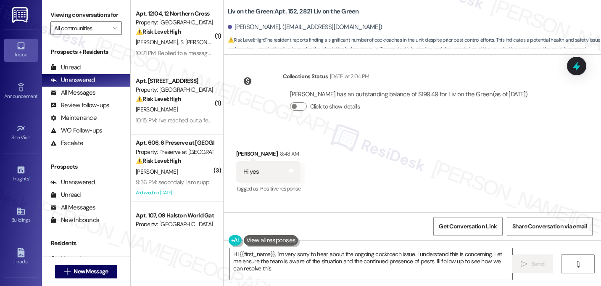
type textarea "Hi {{first_name}}, I'm very sorry to hear about the ongoing cockroach issue. I …"
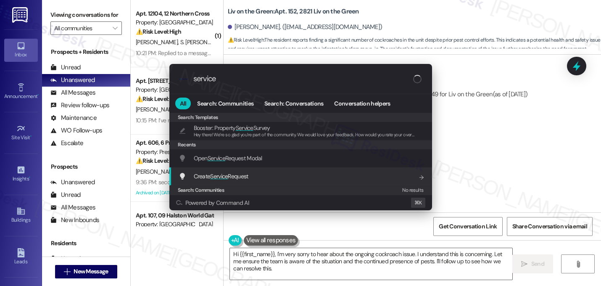
type input "service"
click at [221, 178] on span "Service" at bounding box center [219, 176] width 18 height 8
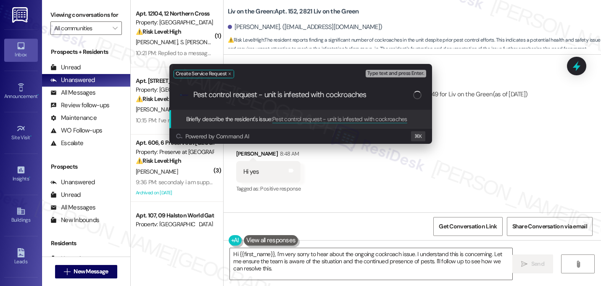
click at [247, 98] on input "Pest control request - unit is infested with cockroaches" at bounding box center [303, 94] width 220 height 9
click at [247, 97] on input "Pest control request - unit is infested with cockroaches" at bounding box center [303, 94] width 220 height 9
click at [393, 93] on input "Pest control request - unit is infested with cockroaches" at bounding box center [304, 94] width 222 height 9
type input "Pest control request - unit is infested with cockroaches"
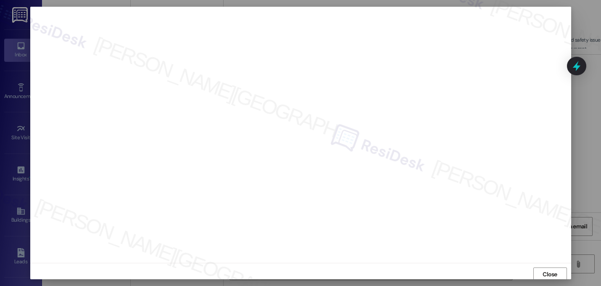
scroll to position [2, 0]
click at [555, 272] on span "Close" at bounding box center [550, 273] width 15 height 9
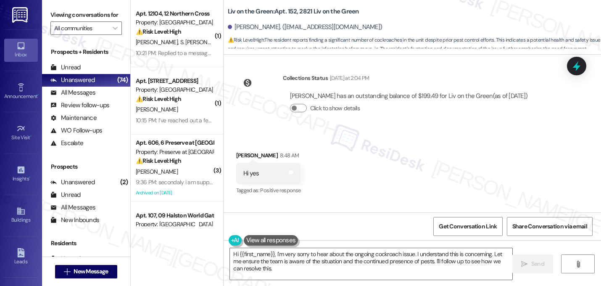
scroll to position [17616, 0]
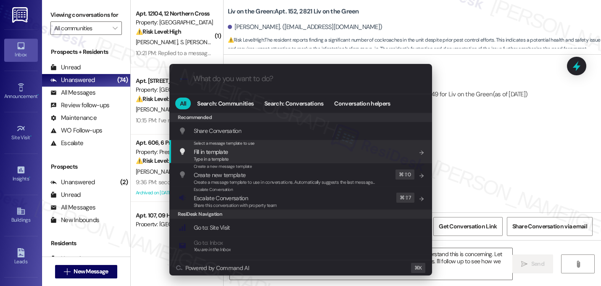
click at [471, 124] on div ".cls-1{fill:#0a055f;}.cls-2{fill:#0cc4c4;} resideskLogoBlueOrange All Search: C…" at bounding box center [300, 143] width 601 height 286
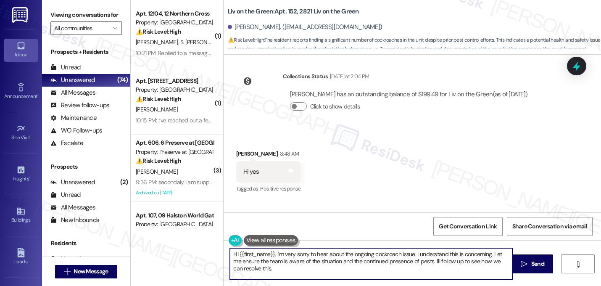
click at [396, 255] on textarea "Hi {{first_name}}, I'm very sorry to hear about the ongoing cockroach issue. I …" at bounding box center [371, 264] width 282 height 32
click at [430, 263] on textarea "Hi {{first_name}}, I'm very sorry to hear about the ongoing pest control issue.…" at bounding box center [371, 264] width 282 height 32
click at [238, 262] on textarea "Hi {{first_name}}, I'm very sorry to hear about the ongoing pest control issue.…" at bounding box center [371, 264] width 282 height 32
drag, startPoint x: 446, startPoint y: 262, endPoint x: 453, endPoint y: 266, distance: 8.5
click at [453, 266] on textarea "Hi {{first_name}}, I'm very sorry to hear about the ongoing pest control issue.…" at bounding box center [371, 264] width 282 height 32
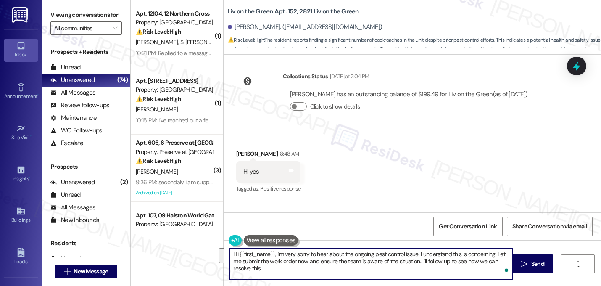
drag, startPoint x: 448, startPoint y: 264, endPoint x: 456, endPoint y: 272, distance: 11.3
click at [456, 272] on textarea "Hi {{first_name}}, I'm very sorry to hear about the ongoing pest control issue.…" at bounding box center [371, 264] width 282 height 32
type textarea "Hi {{first_name}}, I'm very sorry to hear about the ongoing pest control issue.…"
click at [531, 267] on span "Send" at bounding box center [537, 263] width 13 height 9
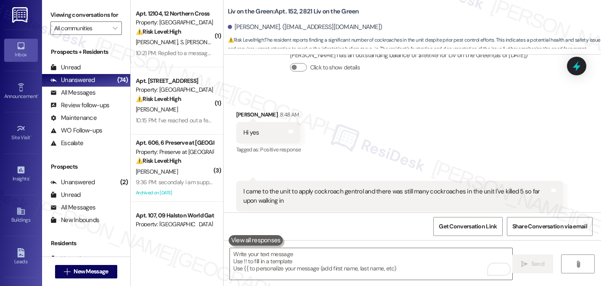
scroll to position [17684, 0]
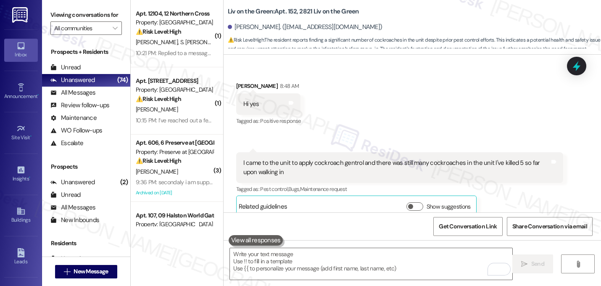
click at [482, 242] on div "Michelle Guardado 8:53 AM I don't understand how I could've been given a cockro…" at bounding box center [399, 274] width 327 height 65
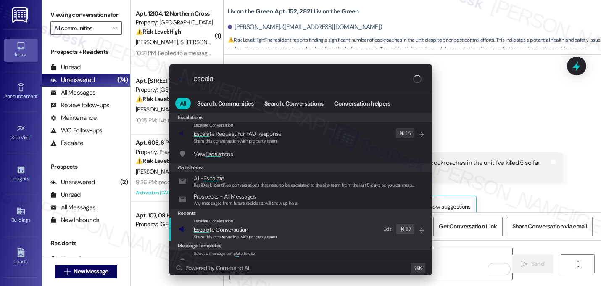
type input "escala"
click at [223, 231] on span "Escala te Conversation" at bounding box center [221, 230] width 54 height 8
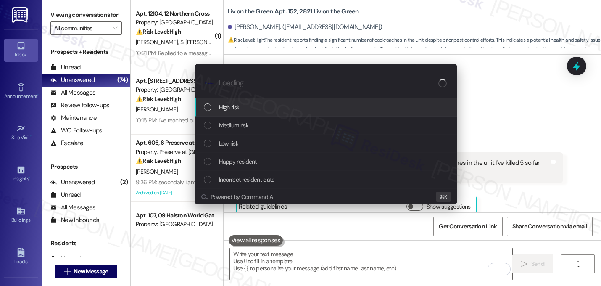
click at [227, 112] on span "High risk" at bounding box center [229, 107] width 21 height 9
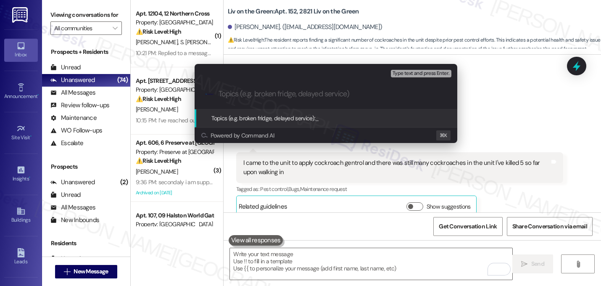
click at [234, 92] on input "Topics (e.g. broken fridge, delayed service)" at bounding box center [333, 94] width 228 height 9
paste input "16139705"
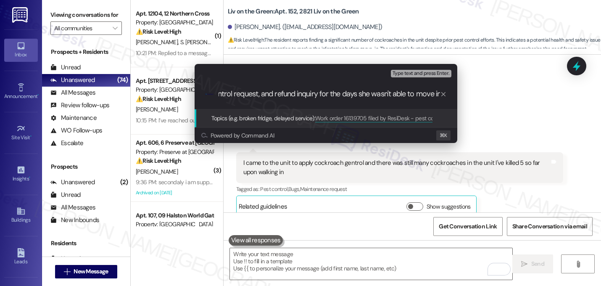
scroll to position [0, 156]
click at [320, 93] on input "Work order 16139705 filed by ResiDesk - pest control request, and refund inquir…" at bounding box center [330, 94] width 222 height 9
type input "Work order 16139705 filed by ResiDesk - pest control request, and refund inquir…"
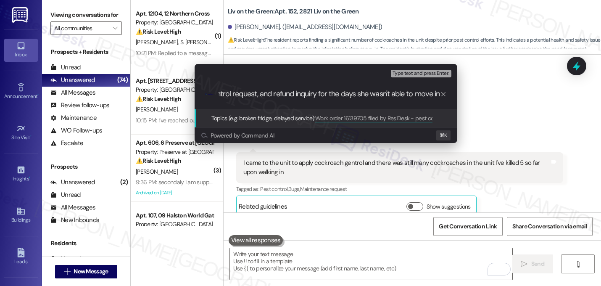
scroll to position [0, 0]
click at [362, 99] on div ".cls-1{fill:#0a055f;}.cls-2{fill:#0cc4c4;} resideskLogoBlueOrange Work order 16…" at bounding box center [326, 94] width 263 height 30
click at [375, 93] on input "Work order 16139705 filed by ResiDesk - pest control request, and refund inquir…" at bounding box center [330, 94] width 222 height 9
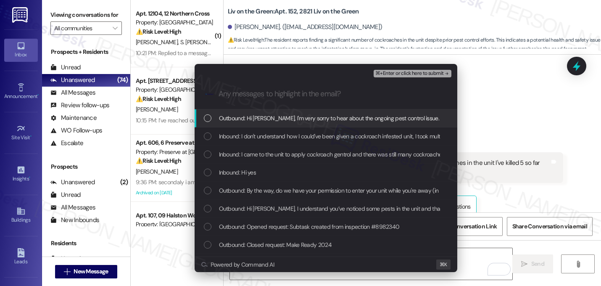
click at [227, 125] on div "Outbound: Hi Michelle, I'm very sorry to hear about the ongoing pest control is…" at bounding box center [326, 118] width 263 height 18
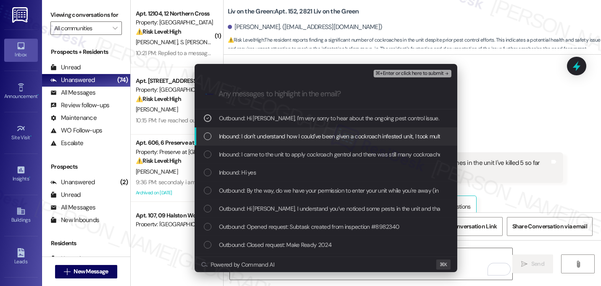
click at [230, 132] on span "Inbound: I don't understand how I could've been given a cockroach infested unit…" at bounding box center [401, 136] width 364 height 9
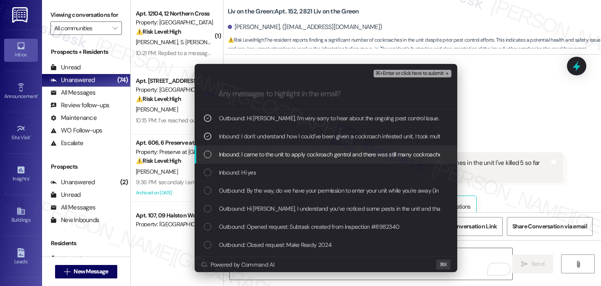
click at [233, 155] on span "Inbound: I came to the unit to apply cockroach gentrol and there was still many…" at bounding box center [385, 154] width 332 height 9
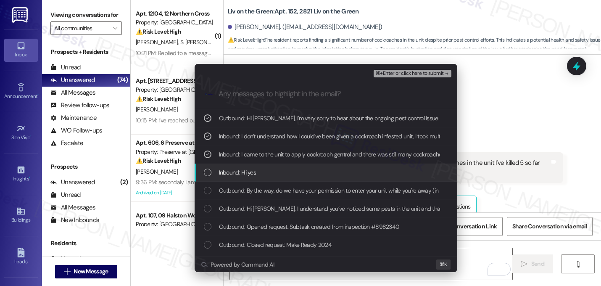
click at [234, 173] on span "Inbound: Hi yes" at bounding box center [237, 172] width 37 height 9
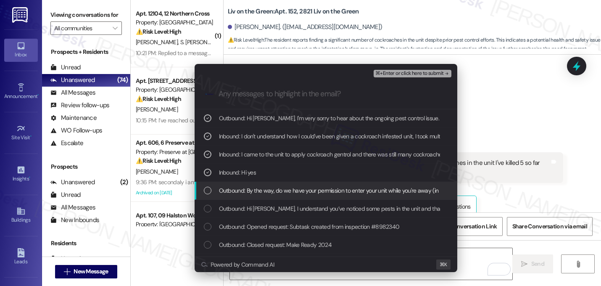
click at [241, 191] on span "Outbound: By the way, do we have your permission to enter your unit while you'r…" at bounding box center [351, 190] width 265 height 9
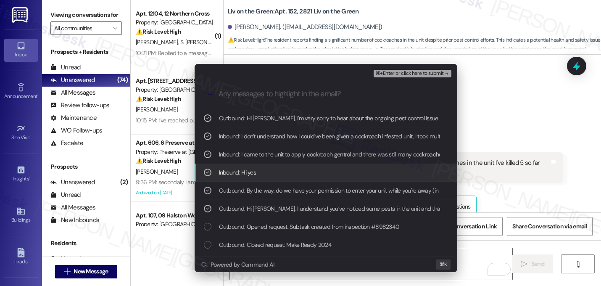
click at [438, 74] on span "⌘+Enter or click here to submit" at bounding box center [409, 74] width 68 height 6
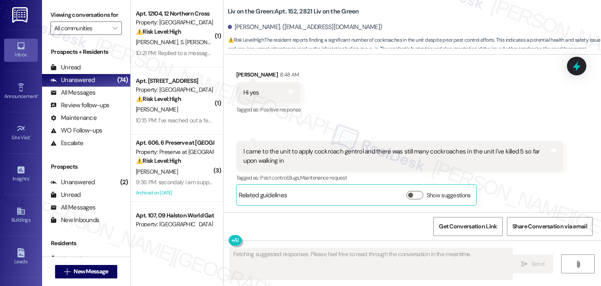
scroll to position [17696, 0]
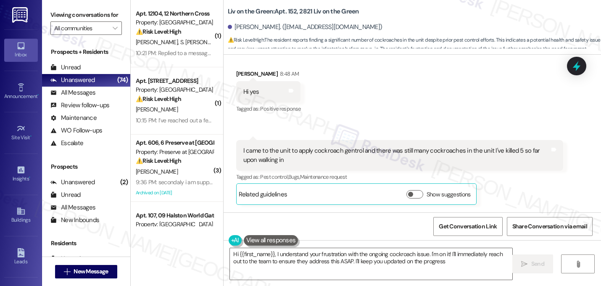
type textarea "Hi {{first_name}}, I understand your frustration with the ongoing cockroach iss…"
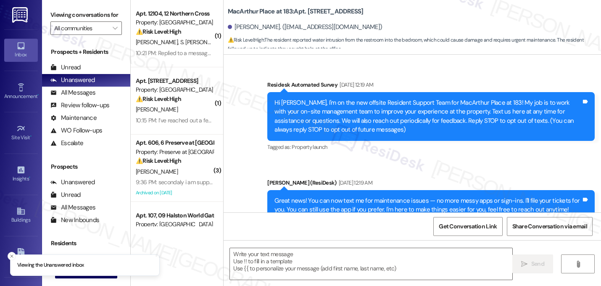
scroll to position [7236, 0]
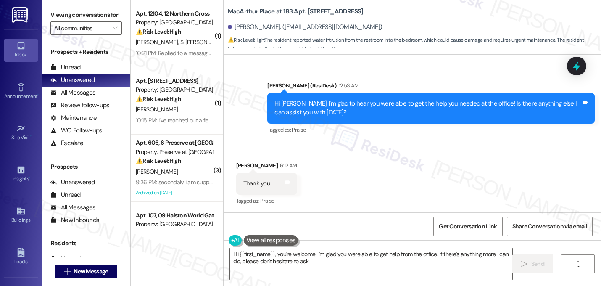
type textarea "Hi {{first_name}}, you're welcome! I'm glad you were able to get help from the …"
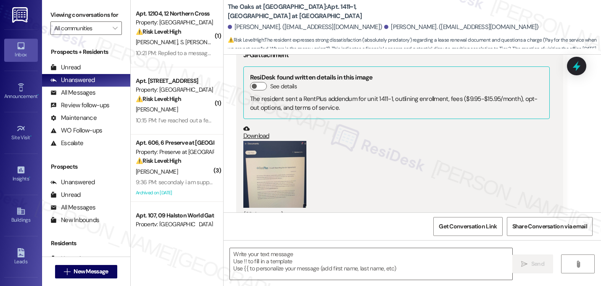
scroll to position [4708, 0]
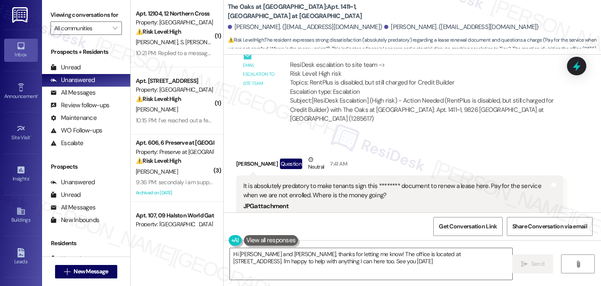
type textarea "Hi [PERSON_NAME] and [PERSON_NAME], thanks for letting me know! The office is l…"
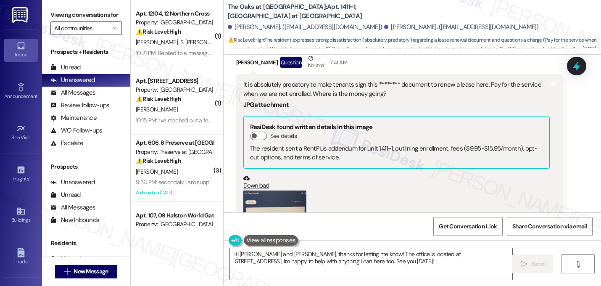
scroll to position [4529, 0]
click at [277, 190] on button "Zoom image" at bounding box center [274, 223] width 63 height 67
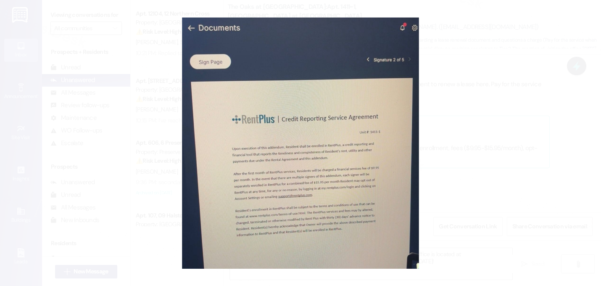
click at [466, 84] on button "Unzoom image" at bounding box center [300, 143] width 601 height 286
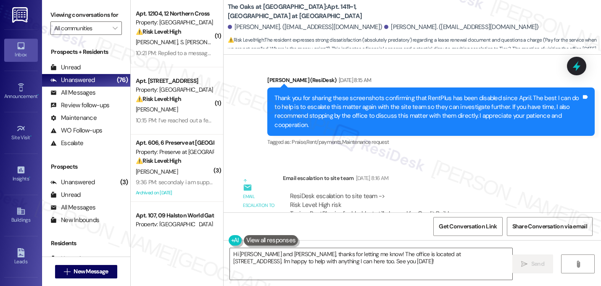
scroll to position [4301, 0]
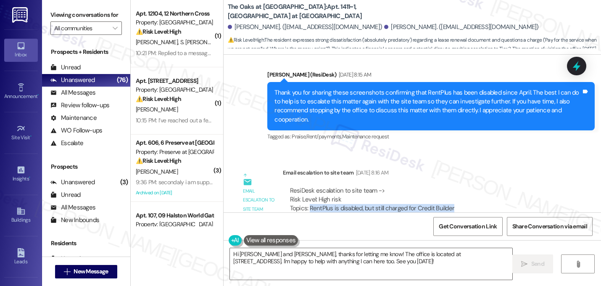
drag, startPoint x: 306, startPoint y: 146, endPoint x: 451, endPoint y: 142, distance: 144.7
click at [451, 186] on div "ResiDesk escalation to site team -> Risk Level: High risk Topics: RentPlus is d…" at bounding box center [423, 204] width 267 height 36
copy div "RentPlus is disabled, but still charged for Credit Builder"
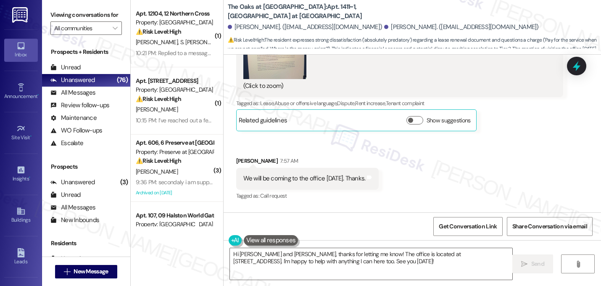
scroll to position [4707, 0]
click at [393, 262] on textarea "Hi [PERSON_NAME] and [PERSON_NAME], thanks for letting me know! The office is l…" at bounding box center [371, 264] width 282 height 32
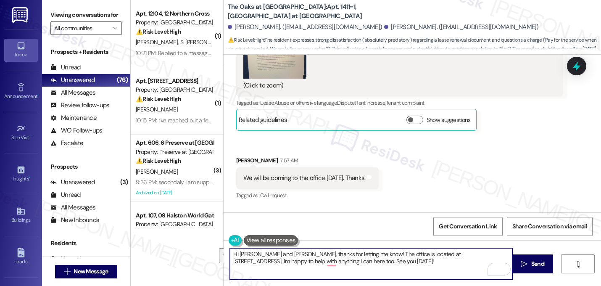
drag, startPoint x: 395, startPoint y: 260, endPoint x: 184, endPoint y: 241, distance: 211.5
click at [184, 241] on div "( 1 ) Apt. 12104, 12 Northern Cross Property: Northern Cross ⚠️ Risk Level: Hig…" at bounding box center [366, 143] width 470 height 286
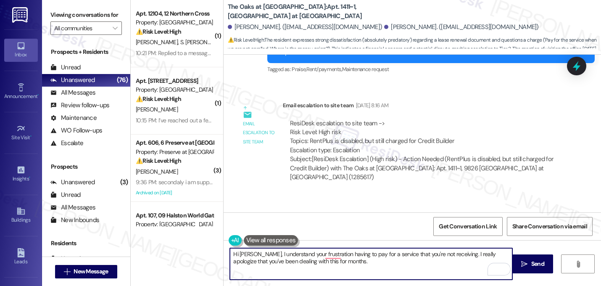
scroll to position [4367, 0]
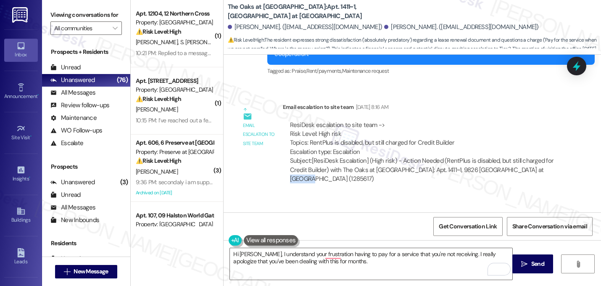
drag, startPoint x: 516, startPoint y: 108, endPoint x: 535, endPoint y: 106, distance: 19.0
click at [535, 156] on div "Subject: [ResiDesk Escalation] (High risk) - Action Needed (RentPlus is disable…" at bounding box center [423, 169] width 267 height 27
copy div "1285617"
click at [340, 262] on textarea "Hi [PERSON_NAME], I understand your frustration having to pay for a service tha…" at bounding box center [371, 264] width 282 height 32
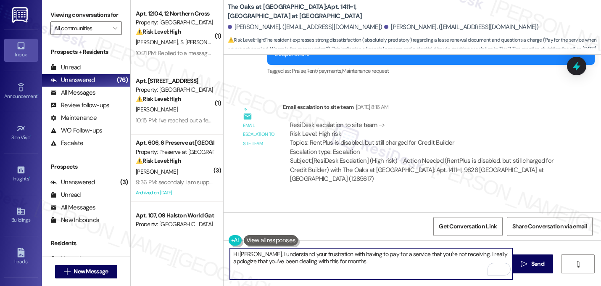
click at [347, 264] on textarea "Hi [PERSON_NAME], I understand your frustration with having to pay for a servic…" at bounding box center [371, 264] width 282 height 32
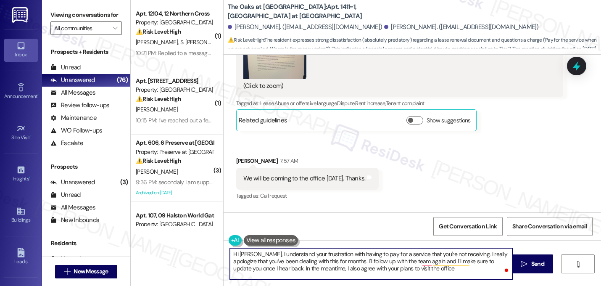
scroll to position [4708, 0]
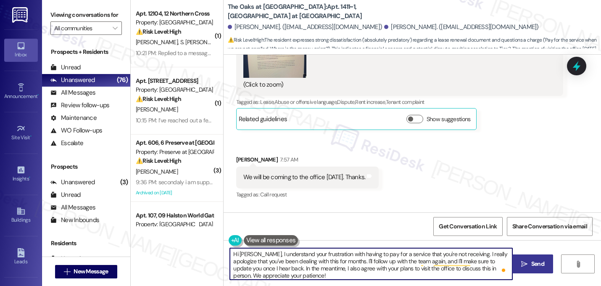
type textarea "Hi [PERSON_NAME], I understand your frustration with having to pay for a servic…"
click at [528, 264] on span " Send" at bounding box center [533, 263] width 26 height 9
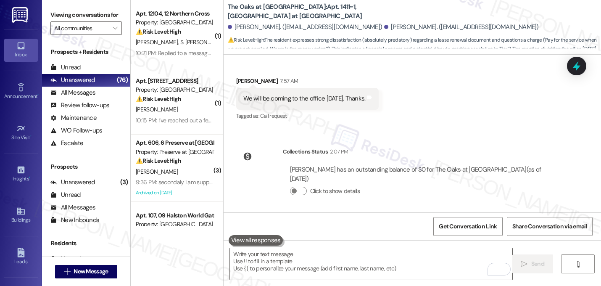
scroll to position [4794, 0]
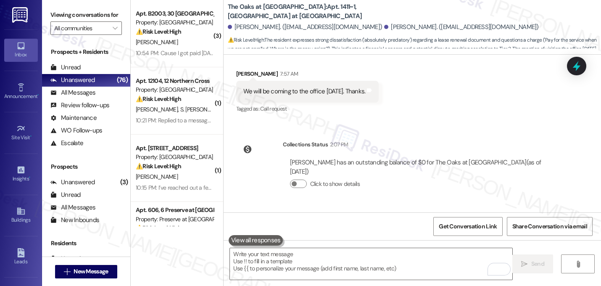
click at [397, 207] on div "Sent via SMS [PERSON_NAME] 11:03 PM Hi [PERSON_NAME], I understand your frustra…" at bounding box center [413, 250] width 378 height 86
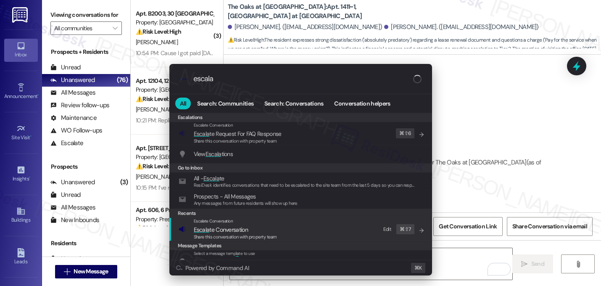
type input "escala"
click at [211, 232] on span "Escala te Conversation" at bounding box center [221, 230] width 54 height 8
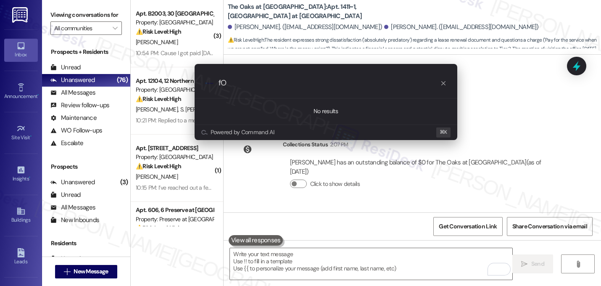
type input "f"
paste input "RentPlus is disabled, but still charged for Credit Builder"
click at [344, 84] on input "Follow-up: RentPlus is disabled, but still charged for Credit Builder" at bounding box center [330, 83] width 222 height 9
click at [387, 83] on input "Follow-up: RentPlus is disabled, but still being charged for Credit Builder" at bounding box center [330, 83] width 222 height 9
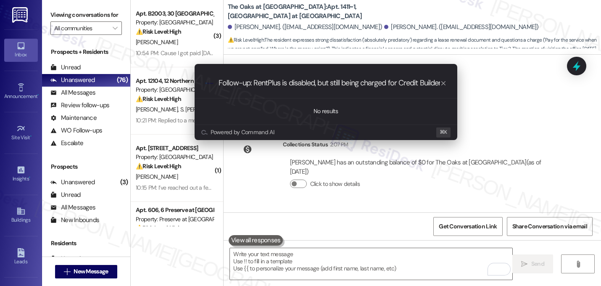
click at [387, 83] on input "Follow-up: RentPlus is disabled, but still being charged for Credit Builder" at bounding box center [330, 83] width 222 height 9
click at [380, 84] on input "Follow-up: RentPlus is disabled, but still being charged for Credit Builder" at bounding box center [330, 83] width 222 height 9
type input "Follow-up: RentPlus is disabled, but still being charged for Credit Builder"
click at [354, 90] on div ".cls-1{fill:#0a055f;}.cls-2{fill:#0cc4c4;} resideskLogoBlueOrange Follow-up: Re…" at bounding box center [326, 83] width 263 height 30
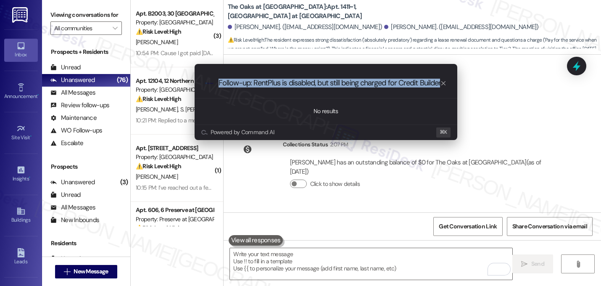
click at [354, 90] on div ".cls-1{fill:#0a055f;}.cls-2{fill:#0cc4c4;} resideskLogoBlueOrange Follow-up: Re…" at bounding box center [326, 83] width 263 height 30
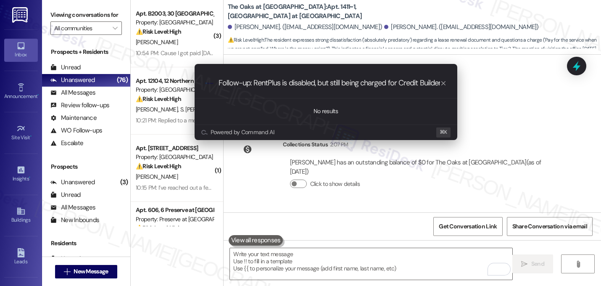
click at [326, 85] on input "Follow-up: RentPlus is disabled, but still being charged for Credit Builder" at bounding box center [330, 83] width 222 height 9
click at [327, 85] on input "Follow-up: RentPlus is disabled, but still being charged for Credit Builder" at bounding box center [330, 83] width 222 height 9
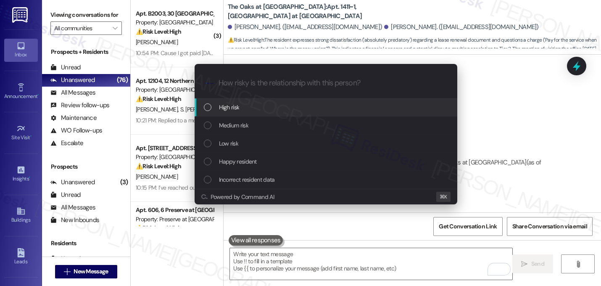
click at [269, 107] on div "High risk" at bounding box center [327, 107] width 246 height 9
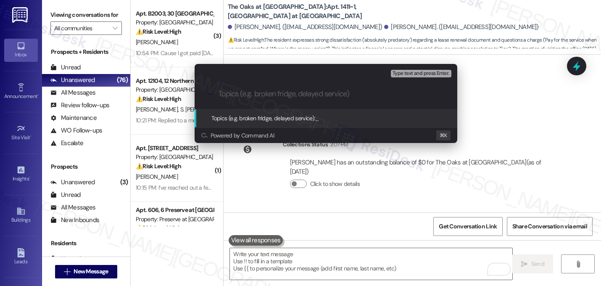
paste input "Follow-up: RentPlus is disabled, but still being charged for Credit Builder"
type input "Follow-up: RentPlus is disabled, but still being charged for Credit Builder"
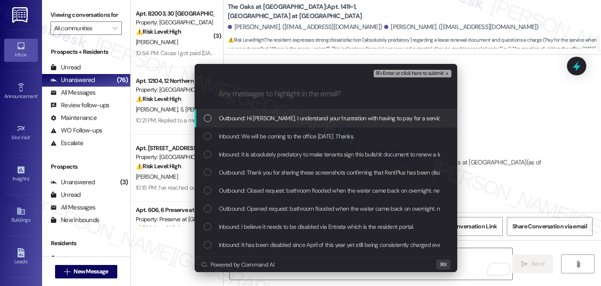
scroll to position [0, 0]
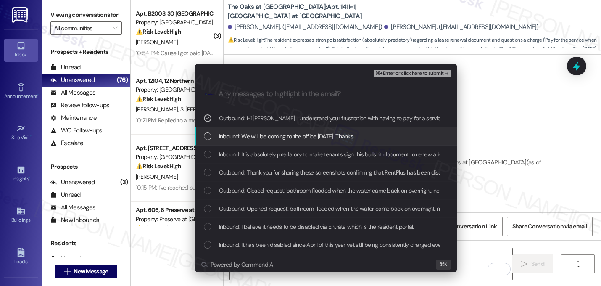
click at [292, 132] on span "Inbound: We will be coming to the office tomorrow. Thanks." at bounding box center [286, 136] width 135 height 9
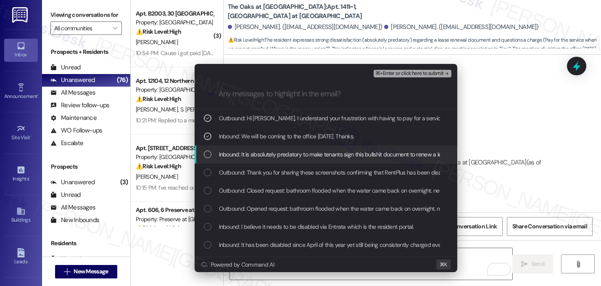
click at [283, 156] on span "Inbound: It is absolutely predatory to make tenants sign this bullshit document…" at bounding box center [431, 154] width 424 height 9
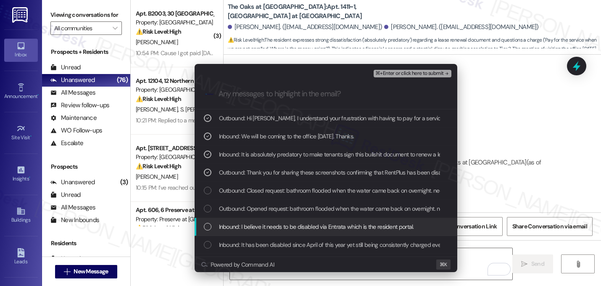
click at [286, 228] on span "Inbound: I believe it needs to be disabled via Entrata which is the resident po…" at bounding box center [316, 226] width 195 height 9
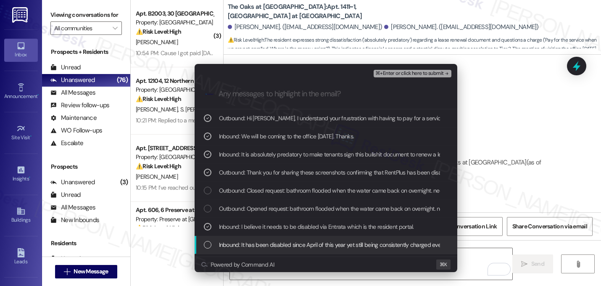
click at [285, 247] on span "Inbound: It has been disabled since April of this year yet still being consiste…" at bounding box center [341, 244] width 245 height 9
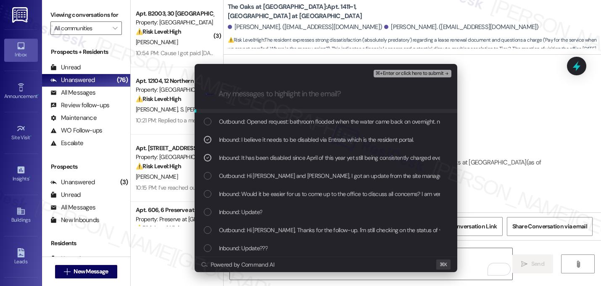
scroll to position [88, 0]
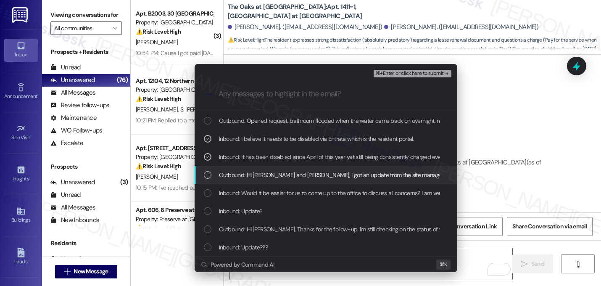
click at [263, 173] on span "Outbound: Hi Dalton and Anne, I got an update from the site management team. Yo…" at bounding box center [467, 174] width 496 height 9
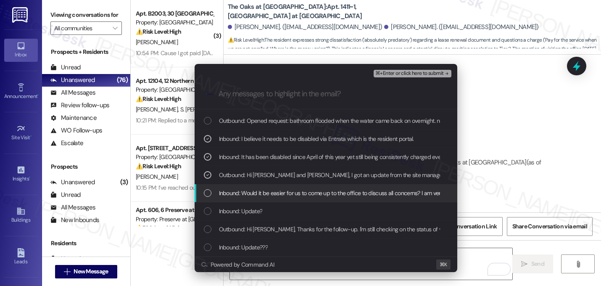
click at [292, 194] on span "Inbound: Would it be easier for us to come up to the office to discuss all conc…" at bounding box center [418, 192] width 399 height 9
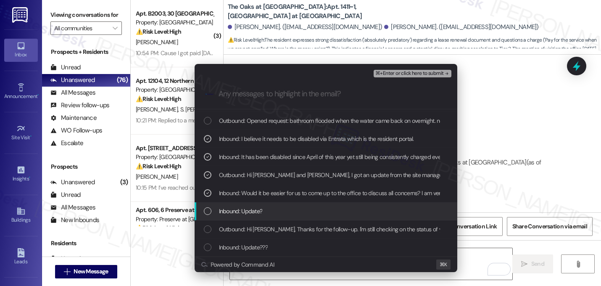
click at [277, 203] on div "Inbound: Update?" at bounding box center [326, 211] width 263 height 18
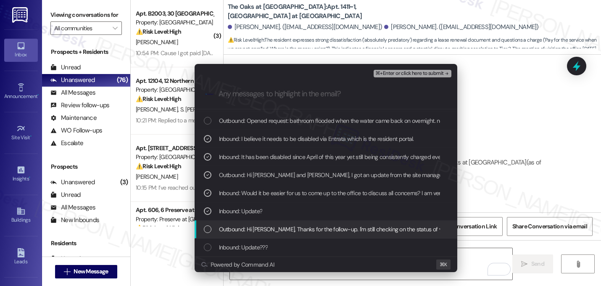
click at [292, 229] on span "Outbound: Hi Dalton, Thanks for the follow-up. I'm still checking on the status…" at bounding box center [464, 228] width 491 height 9
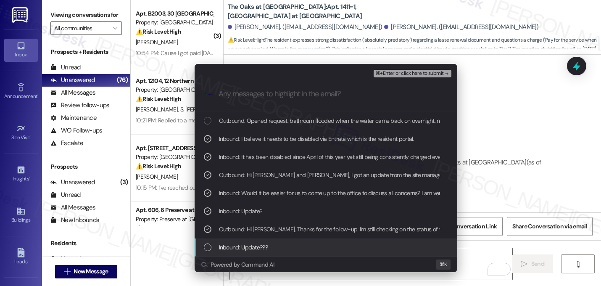
click at [288, 246] on div "Inbound: Update???" at bounding box center [327, 247] width 246 height 9
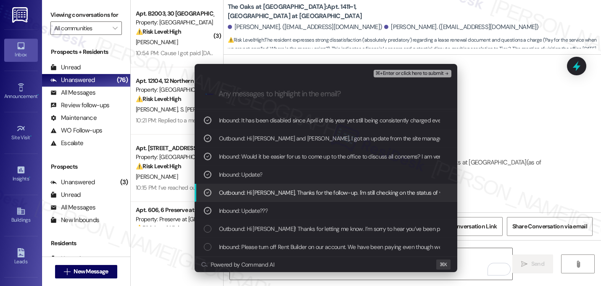
scroll to position [128, 0]
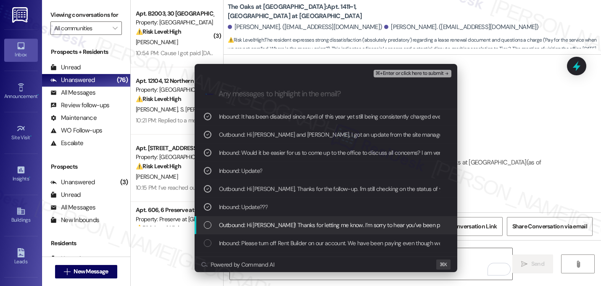
click at [286, 222] on span "Outbound: Hi Dalton! Thanks for letting me know. I’m sorry to hear you’ve been …" at bounding box center [555, 224] width 672 height 9
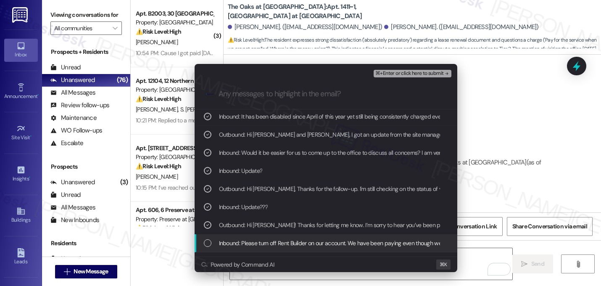
click at [285, 240] on span "Inbound: Please turn off Rent Builder on our account. We have been paying even …" at bounding box center [356, 242] width 274 height 9
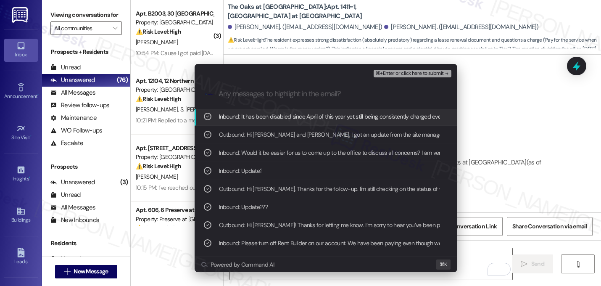
click at [434, 74] on span "⌘+Enter or click here to submit" at bounding box center [409, 74] width 68 height 6
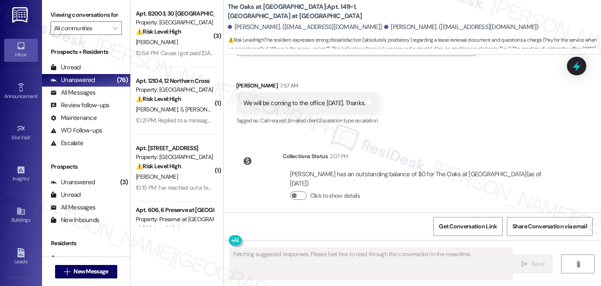
scroll to position [4806, 0]
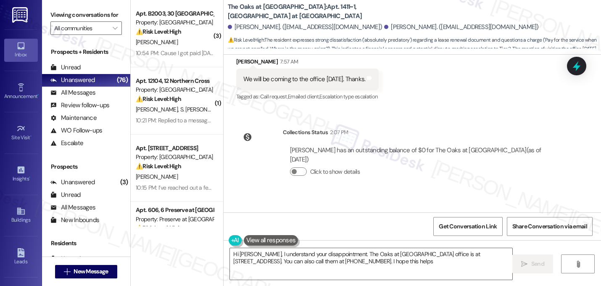
type textarea "Hi Anne, I understand your disappointment. The Oaks at Valley Ranch office is a…"
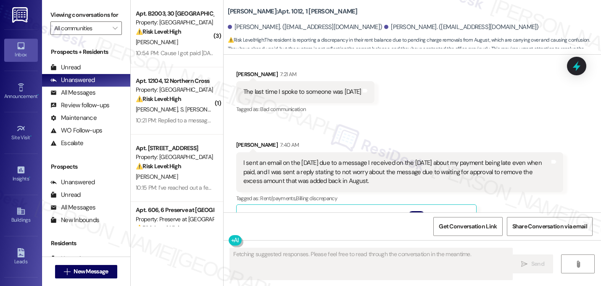
scroll to position [4191, 0]
click at [418, 213] on span "button" at bounding box center [420, 215] width 5 height 5
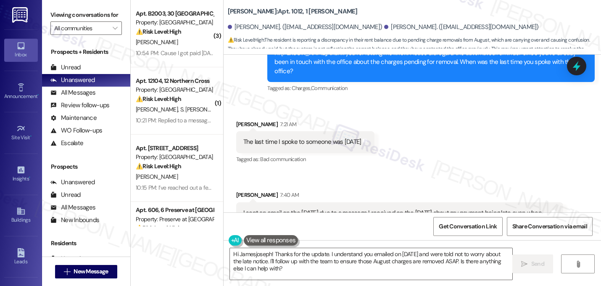
scroll to position [4097, 0]
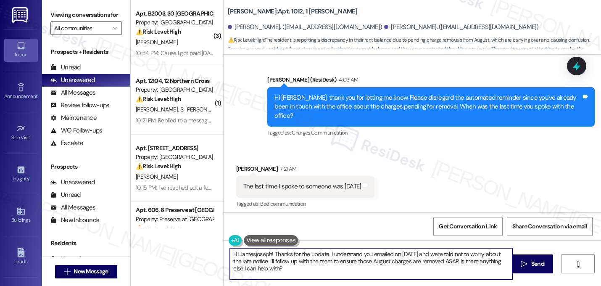
click at [271, 254] on textarea "Hi Jamesjoseph! Thanks for the update. I understand you emailed on [DATE] and w…" at bounding box center [371, 264] width 282 height 32
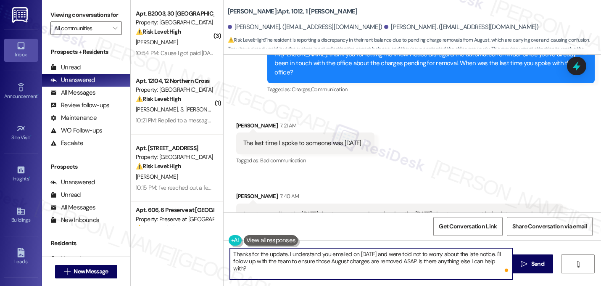
scroll to position [4163, 0]
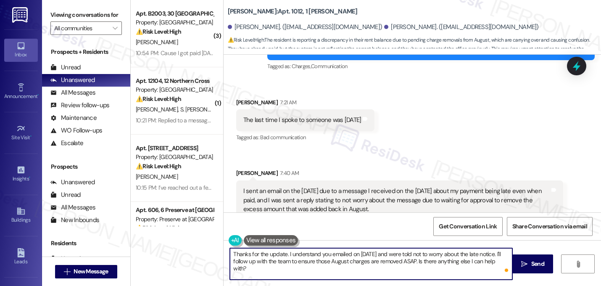
click at [413, 262] on textarea "Thanks for the update. I understand you emailed on [DATE] and were told not to …" at bounding box center [371, 264] width 282 height 32
drag, startPoint x: 505, startPoint y: 262, endPoint x: 294, endPoint y: 261, distance: 211.0
click at [294, 261] on textarea "Thanks for the update. I understand you emailed on [DATE] and were told not to …" at bounding box center [371, 264] width 282 height 32
type textarea "Thanks for the update. I understand you emailed on [DATE] and were told not to …"
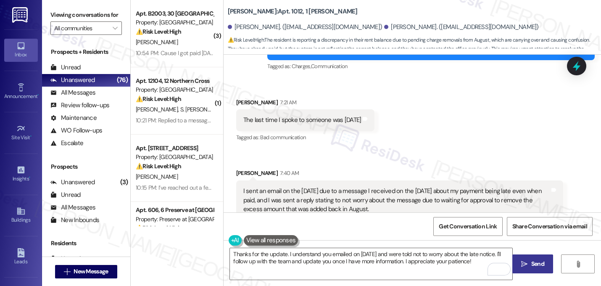
click at [528, 267] on span " Send" at bounding box center [533, 263] width 26 height 9
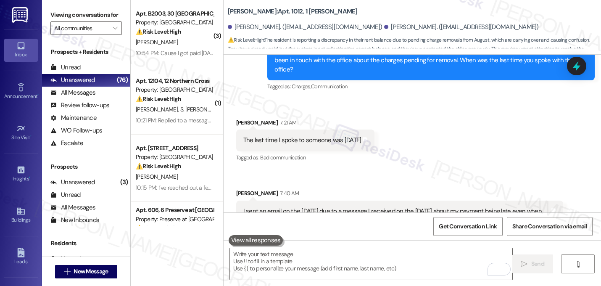
scroll to position [4231, 0]
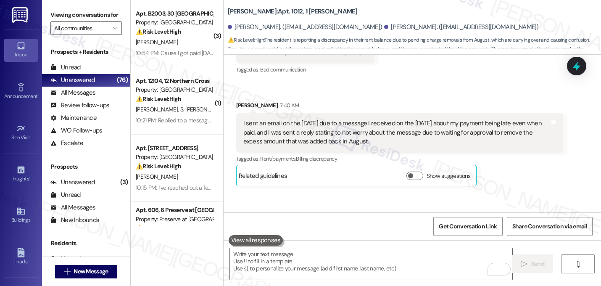
drag, startPoint x: 422, startPoint y: 99, endPoint x: 441, endPoint y: 99, distance: 18.9
click at [441, 230] on div "[PERSON_NAME] has an outstanding balance of $1110.36 for [PERSON_NAME] (as of […" at bounding box center [409, 234] width 239 height 9
copy div "$1110.36"
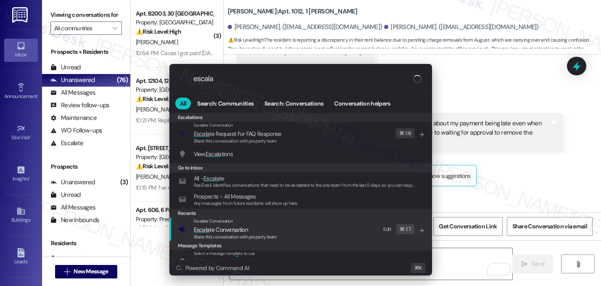
type input "escala"
click at [202, 230] on span "Escala" at bounding box center [202, 230] width 16 height 8
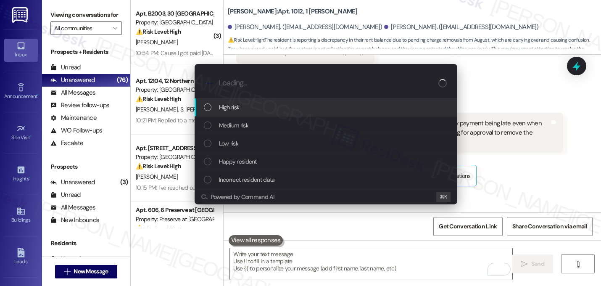
click at [237, 101] on div "High risk" at bounding box center [326, 107] width 263 height 18
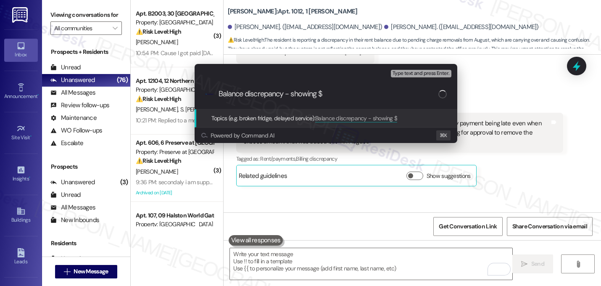
paste input "$1110.36"
type input "Balance discrepancy - showing $$1110.36 but resident said he paid on [DATE] and…"
click at [347, 98] on input "Balance discrepancy - showing $$1110.36 but resident said he paid on [DATE] and…" at bounding box center [330, 94] width 222 height 9
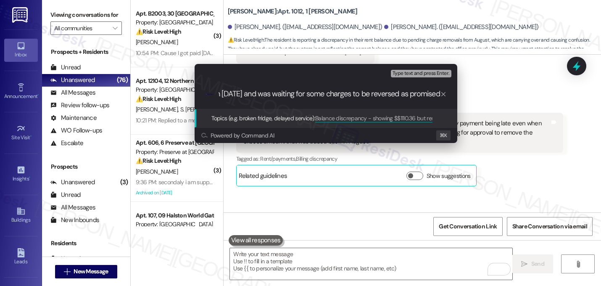
click at [347, 98] on input "Balance discrepancy - showing $$1110.36 but resident said he paid on [DATE] and…" at bounding box center [330, 94] width 222 height 9
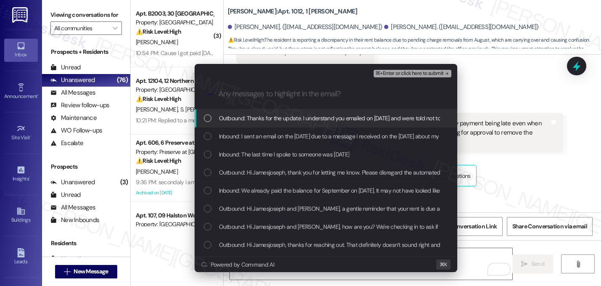
scroll to position [0, 0]
click at [293, 117] on span "Outbound: Thanks for the update. I understand you emailed on [DATE] and were to…" at bounding box center [486, 118] width 534 height 9
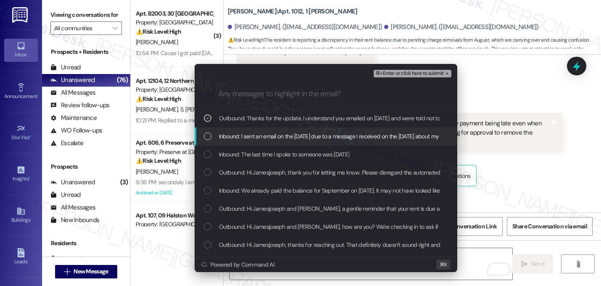
click at [283, 135] on span "Inbound: I sent an email on the [DATE] due to a message I received on the [DATE…" at bounding box center [561, 136] width 684 height 9
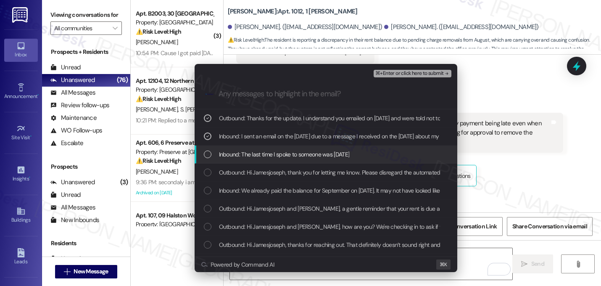
click at [285, 155] on span "Inbound: The last time I spoke to someone was [DATE]" at bounding box center [284, 154] width 131 height 9
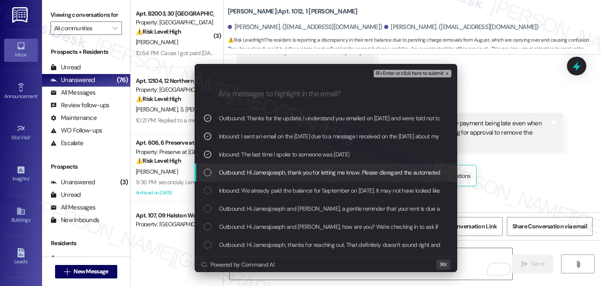
click at [285, 173] on span "Outbound: Hi Jamesjoseph, thank you for letting me know. Please disregard the a…" at bounding box center [513, 172] width 588 height 9
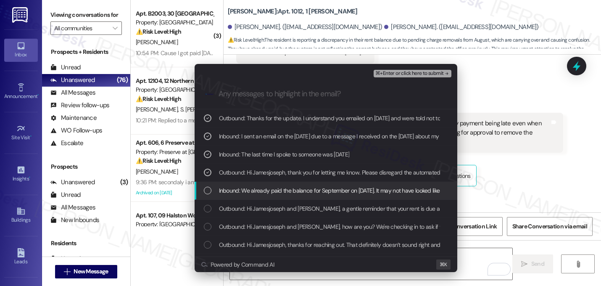
click at [303, 193] on span "Inbound: We already paid the balance for September on September 1st. It may not…" at bounding box center [506, 190] width 574 height 9
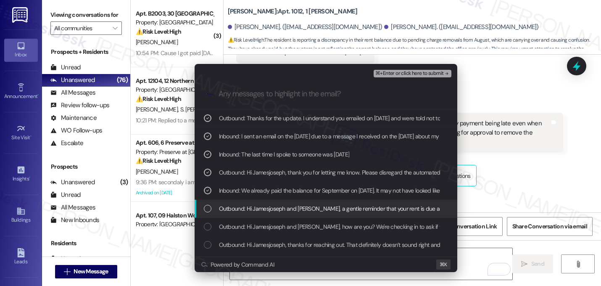
click at [309, 212] on span "Outbound: Hi Jamesjoseph and Brittany, a gentle reminder that your rent is due …" at bounding box center [543, 208] width 649 height 9
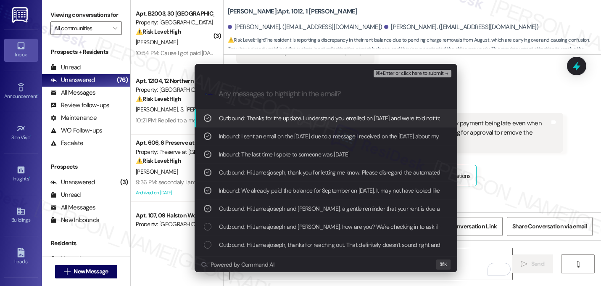
click at [446, 73] on icon "remove-block-⌘+enter-or click here to submit" at bounding box center [447, 74] width 6 height 6
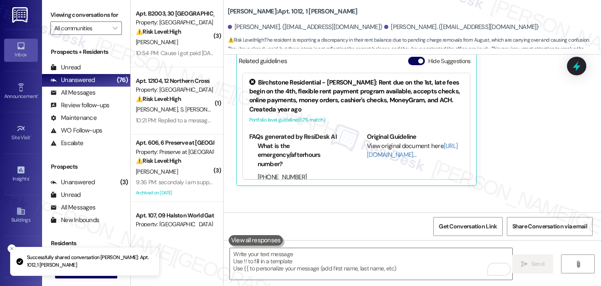
scroll to position [4357, 0]
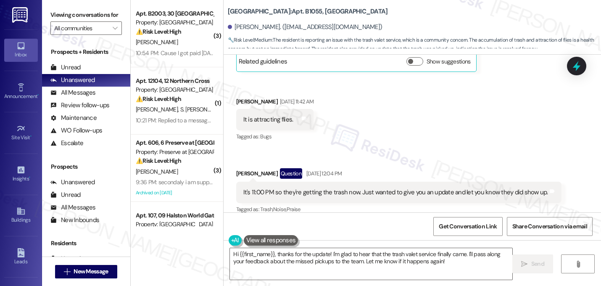
scroll to position [24995, 0]
click at [327, 256] on textarea "Hi {{first_name}}, thanks for the update! I'm glad to hear that the trash valet…" at bounding box center [371, 264] width 282 height 32
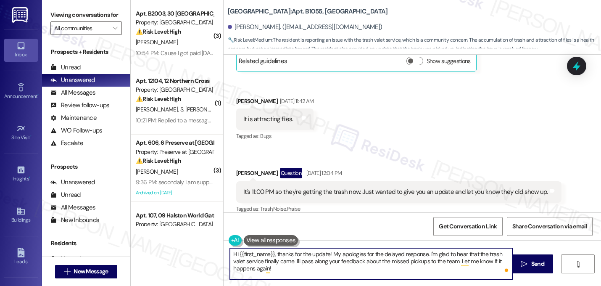
click at [274, 268] on textarea "Hi {{first_name}}, thanks for the update! My apologies for the delayed response…" at bounding box center [371, 264] width 282 height 32
type textarea "Hi {{first_name}}, thanks for the update! My apologies for the delayed response…"
click at [526, 264] on icon "" at bounding box center [524, 264] width 6 height 7
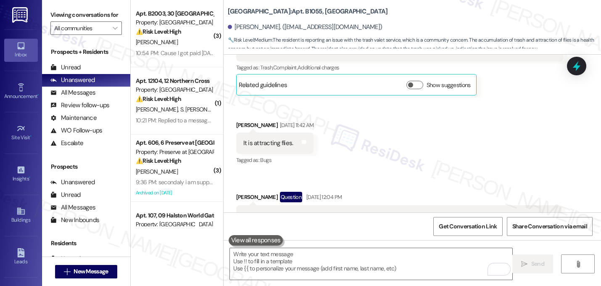
scroll to position [25063, 0]
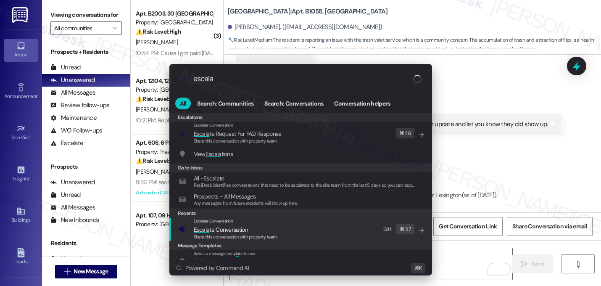
type input "escala"
click at [190, 228] on div "Escalate Conversation Escala te Conversation Share this conversation with prope…" at bounding box center [302, 229] width 246 height 23
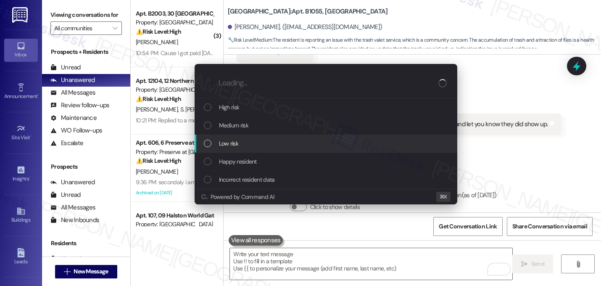
click at [236, 146] on span "Low risk" at bounding box center [228, 143] width 19 height 9
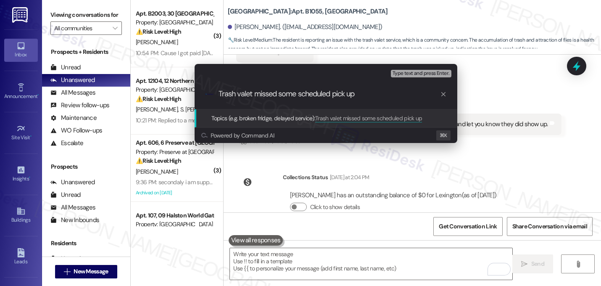
type input "Trash valet missed some scheduled pick ups"
click at [270, 98] on input "Trash valet missed some scheduled pick ups" at bounding box center [330, 94] width 222 height 9
click at [364, 94] on input "Trash valet missed some scheduled pick ups" at bounding box center [330, 94] width 222 height 9
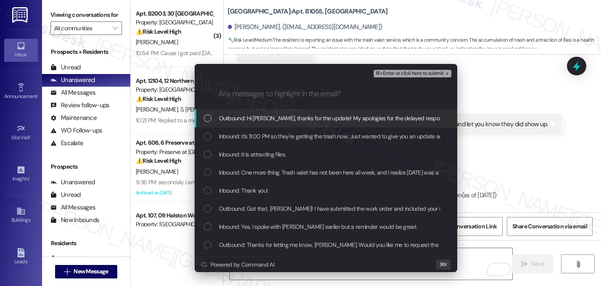
click at [303, 121] on span "Outbound: Hi Gretchen, thanks for the update! My apologies for the delayed resp…" at bounding box center [525, 118] width 612 height 9
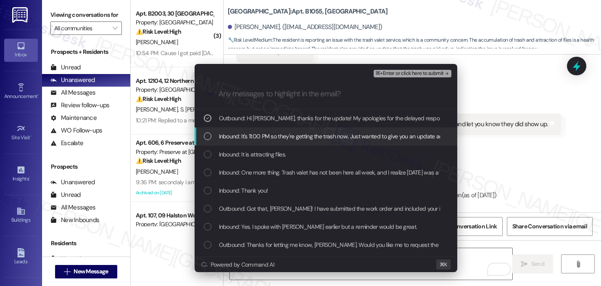
click at [290, 139] on span "Inbound: It's 11:00 PM so they're getting the trash now. Just wanted to give yo…" at bounding box center [371, 136] width 304 height 9
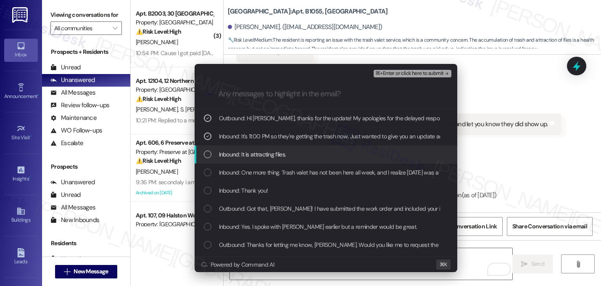
click at [270, 157] on span "Inbound: It is attracting flies." at bounding box center [252, 154] width 67 height 9
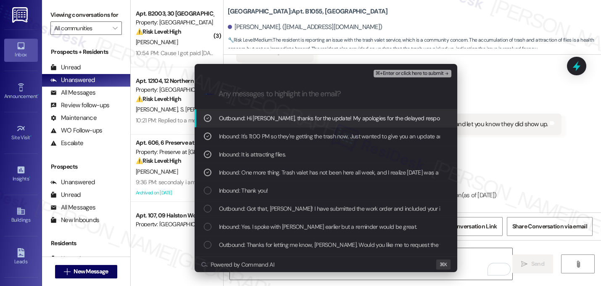
click at [436, 77] on span "⌘+Enter or click here to submit" at bounding box center [409, 74] width 68 height 6
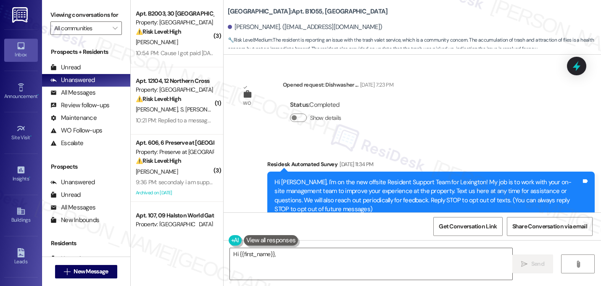
scroll to position [24918, 0]
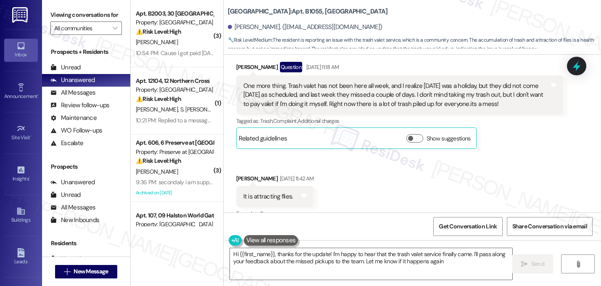
type textarea "Hi {{first_name}}, thanks for the update! I'm happy to hear that the trash vale…"
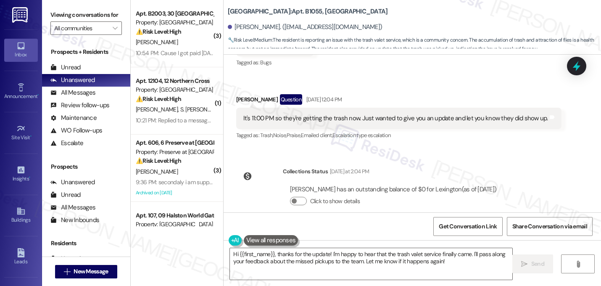
scroll to position [25076, 0]
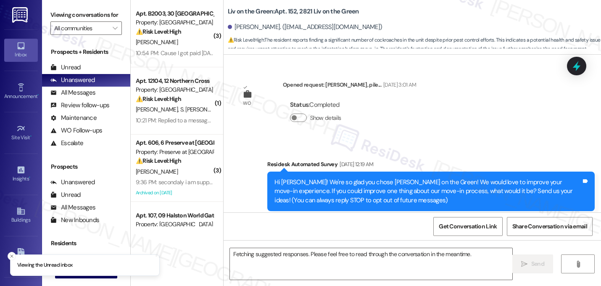
scroll to position [17895, 0]
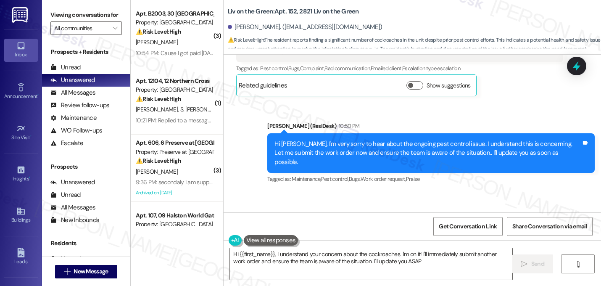
type textarea "Hi {{first_name}}, I understand your concern about the cockroaches. I'm on it! …"
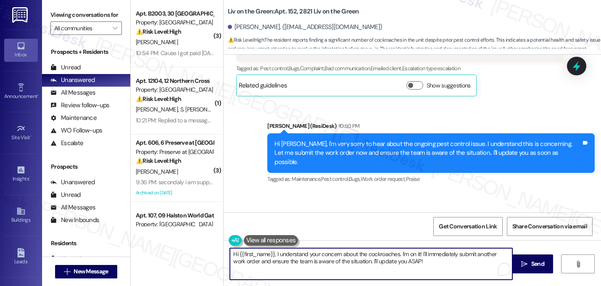
drag, startPoint x: 414, startPoint y: 261, endPoint x: 190, endPoint y: 245, distance: 224.2
click at [190, 245] on div "( 3 ) Apt. B2003, 30 Lexington Property: Lexington ⚠️ Risk Level: High The resi…" at bounding box center [366, 143] width 470 height 286
type textarea "Just a quick update about the pest control request, Michelle. Good news! Your u…"
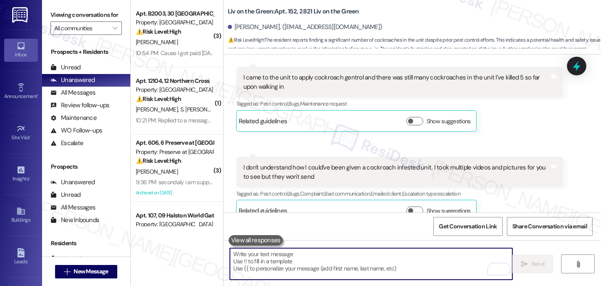
scroll to position [17962, 0]
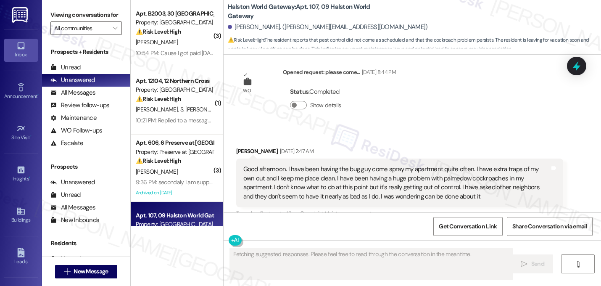
scroll to position [5880, 0]
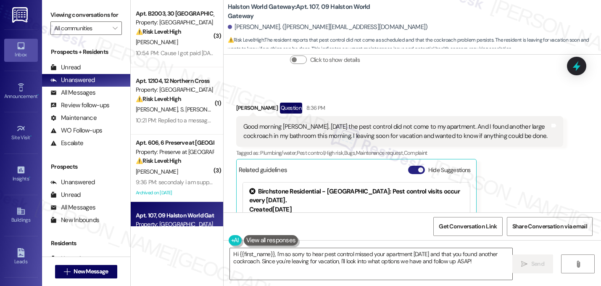
click at [415, 166] on button "Hide Suggestions" at bounding box center [416, 170] width 17 height 8
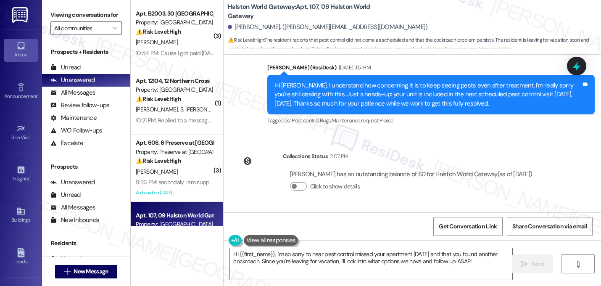
scroll to position [5766, 0]
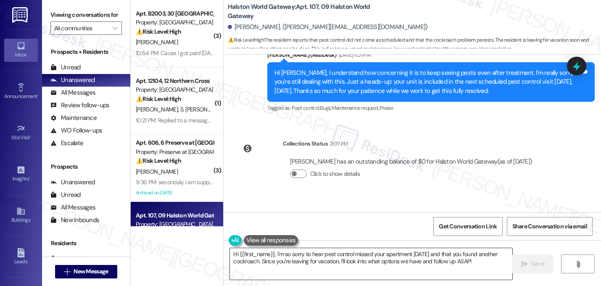
click at [272, 255] on textarea "Hi {{first_name}}, I'm so sorry to hear pest control missed your apartment [DAT…" at bounding box center [371, 264] width 282 height 32
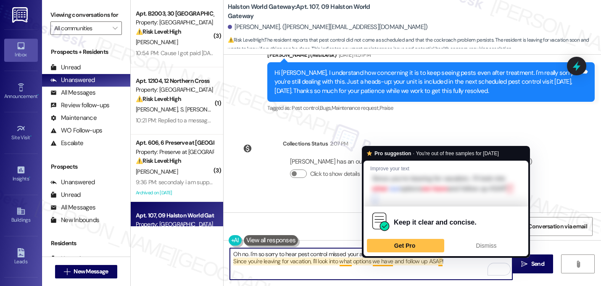
click at [389, 262] on textarea "Oh no. I'm so sorry to hear pest control missed your apartment [DATE] and that …" at bounding box center [371, 264] width 282 height 32
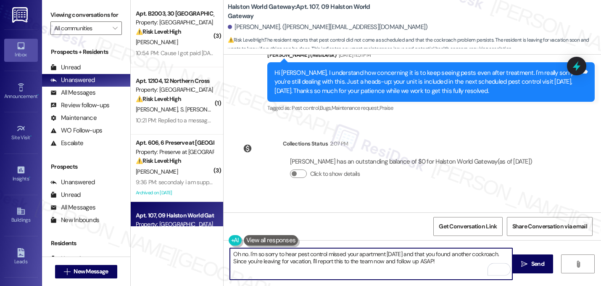
click at [439, 264] on textarea "Oh no. I'm so sorry to hear pest control missed your apartment [DATE] and that …" at bounding box center [371, 264] width 282 height 32
type textarea "Oh no. I'm so sorry to hear pest control missed your apartment [DATE] and that …"
click at [545, 264] on span "Send" at bounding box center [538, 263] width 16 height 9
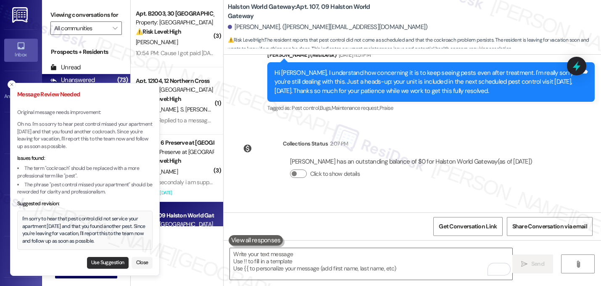
click at [110, 261] on button "Use Suggestion" at bounding box center [108, 263] width 42 height 12
type textarea "I'm sorry to hear that pest control did not service your apartment [DATE] and t…"
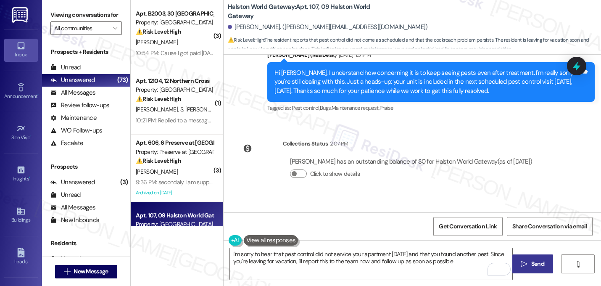
click at [532, 257] on button " Send" at bounding box center [532, 263] width 41 height 19
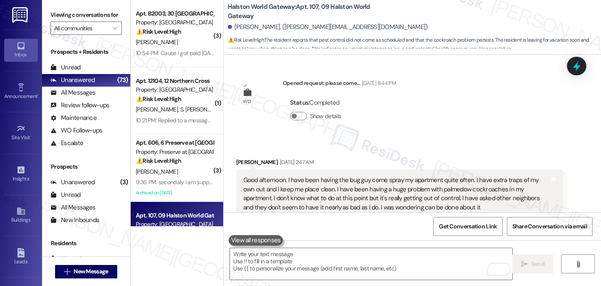
scroll to position [5834, 0]
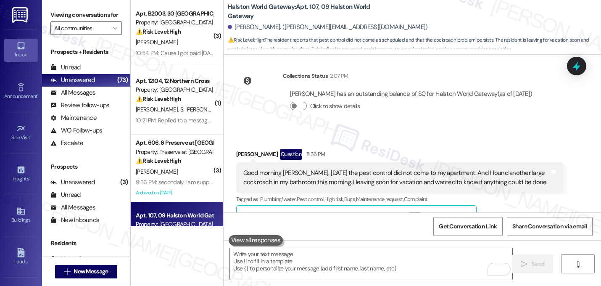
click at [519, 143] on div "Received via SMS Natalie Schulz Question 8:36 PM Good morning Sarah. Yesterday …" at bounding box center [400, 188] width 340 height 91
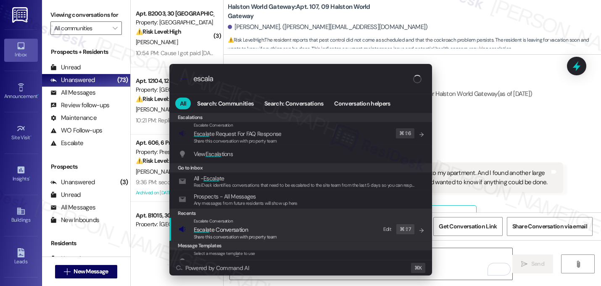
type input "escala"
click at [206, 226] on span "Escala" at bounding box center [202, 230] width 16 height 8
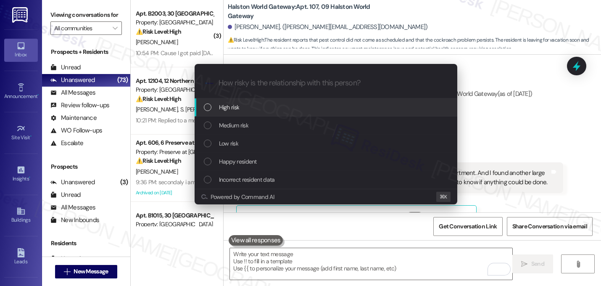
click at [224, 108] on span "High risk" at bounding box center [229, 107] width 21 height 9
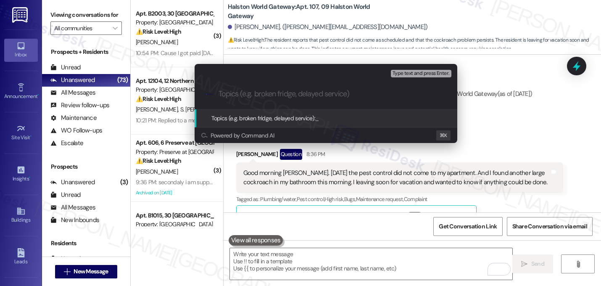
click at [225, 100] on div ".cls-1{fill:#0a055f;}.cls-2{fill:#0cc4c4;} resideskLogoBlueOrange" at bounding box center [326, 94] width 263 height 30
click at [233, 96] on input "Topics (e.g. broken fridge, delayed service)" at bounding box center [333, 94] width 228 height 9
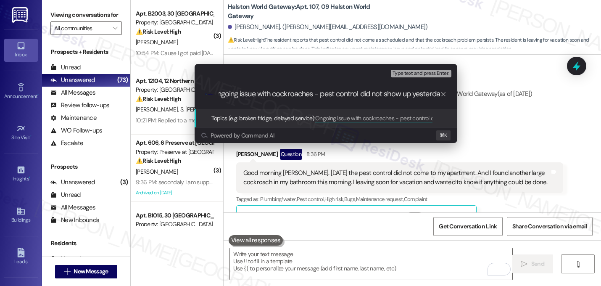
type input "Ongoing issue with cockroaches - pest control did not show up yesterday"
click at [291, 92] on input "Ongoing issue with cockroaches - pest control did not show up yesterday" at bounding box center [330, 94] width 222 height 9
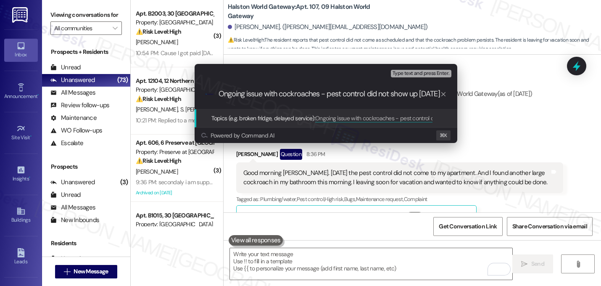
click at [365, 92] on input "Ongoing issue with cockroaches - pest control did not show up yesterday" at bounding box center [330, 94] width 222 height 9
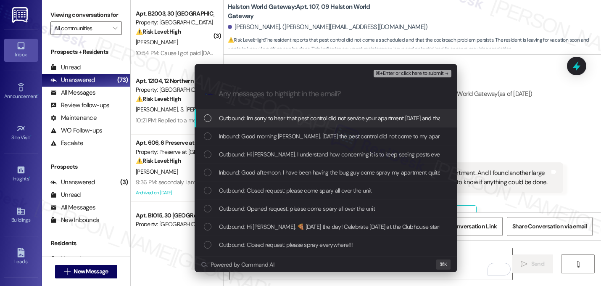
scroll to position [0, 0]
click at [251, 118] on span "Outbound: I'm sorry to hear that pest control did not service your apartment ye…" at bounding box center [479, 118] width 521 height 9
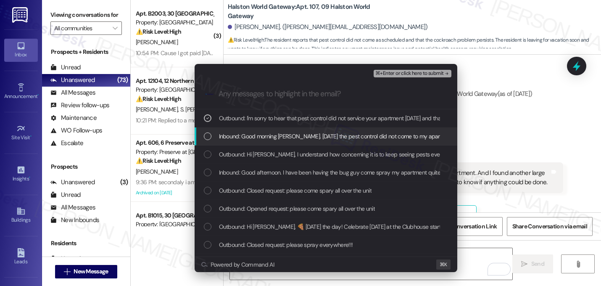
click at [251, 132] on span "Inbound: Good morning Sarah. Yesterday the pest control did not come to my apar…" at bounding box center [509, 136] width 581 height 9
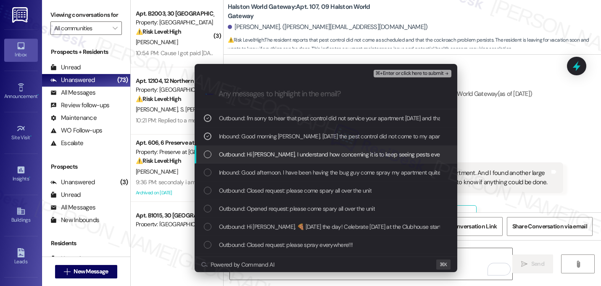
click at [257, 150] on span "Outbound: Hi Natalie, I understand how concerning it is to keep seeing pests ev…" at bounding box center [603, 154] width 769 height 9
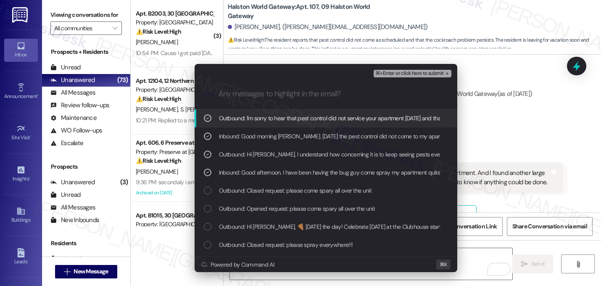
click at [443, 74] on span "⌘+Enter or click here to submit" at bounding box center [409, 74] width 68 height 6
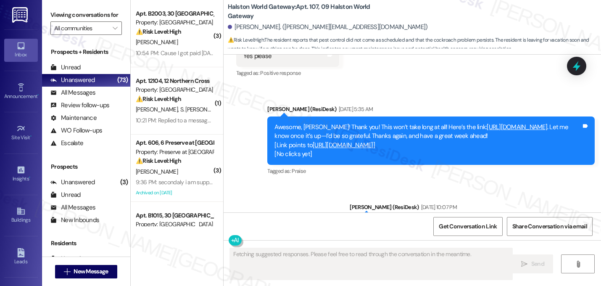
scroll to position [5880, 0]
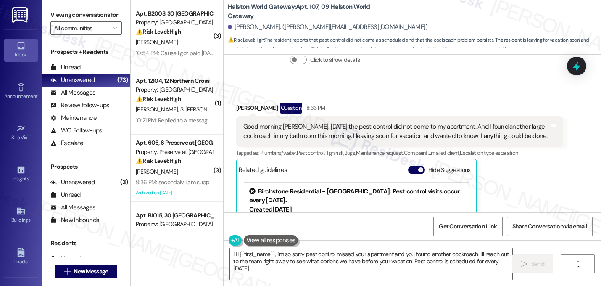
type textarea "Hi {{first_name}}, I'm so sorry pest control missed your apartment and you foun…"
click at [418, 167] on span "button" at bounding box center [420, 169] width 5 height 5
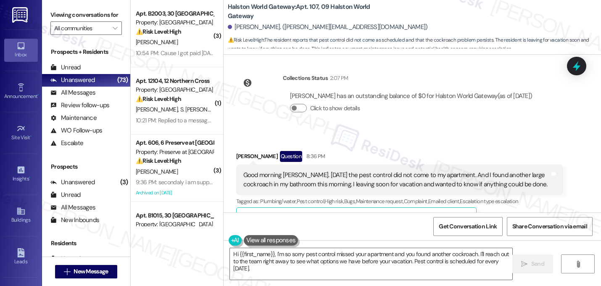
scroll to position [5846, 0]
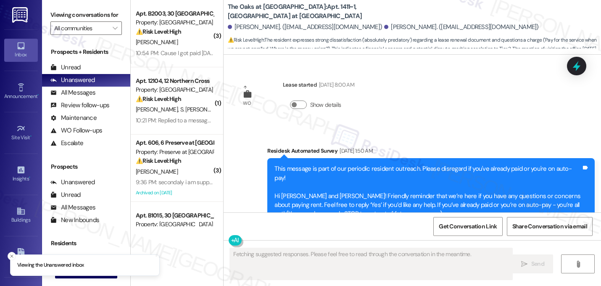
scroll to position [4918, 0]
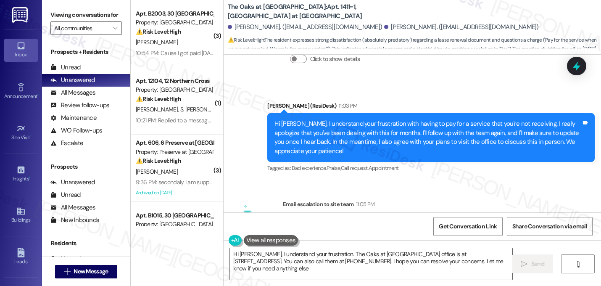
type textarea "Hi [PERSON_NAME], I understand your frustration. The Oaks at [GEOGRAPHIC_DATA] …"
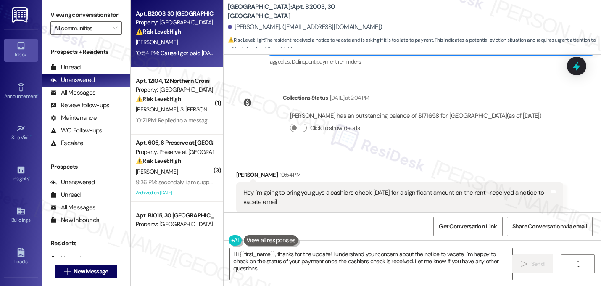
scroll to position [1378, 0]
click at [415, 232] on button "Hide Suggestions" at bounding box center [416, 236] width 17 height 8
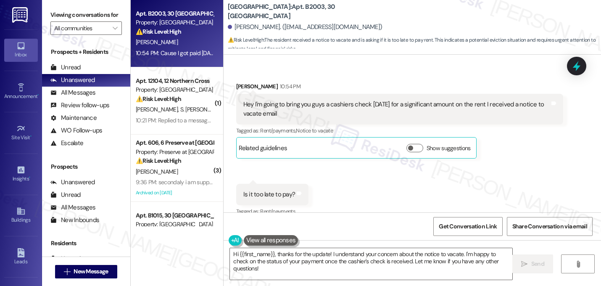
scroll to position [1510, 0]
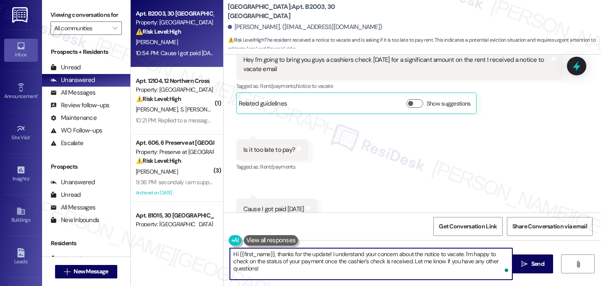
drag, startPoint x: 461, startPoint y: 256, endPoint x: 505, endPoint y: 262, distance: 44.6
click at [505, 262] on textarea "Hi {{first_name}}, thanks for the update! I understand your concern about the n…" at bounding box center [371, 264] width 282 height 32
drag, startPoint x: 460, startPoint y: 253, endPoint x: 502, endPoint y: 264, distance: 43.0
click at [510, 264] on textarea "Hi {{first_name}}, thanks for the update! I understand your concern about the n…" at bounding box center [371, 264] width 282 height 32
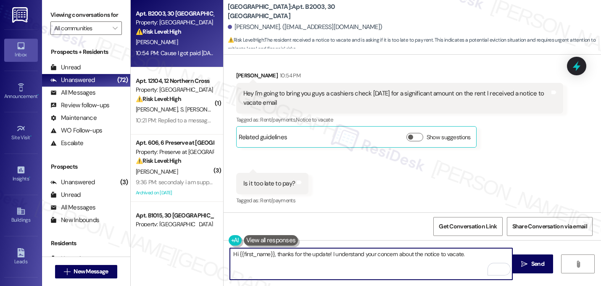
scroll to position [1469, 0]
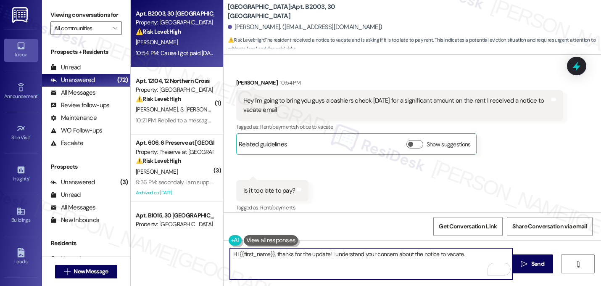
click at [467, 258] on textarea "Hi {{first_name}}, thanks for the update! I understand your concern about the n…" at bounding box center [371, 264] width 282 height 32
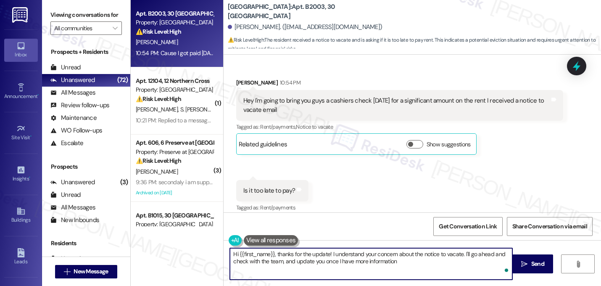
type textarea "Hi {{first_name}}, thanks for the update! I understand your concern about the n…"
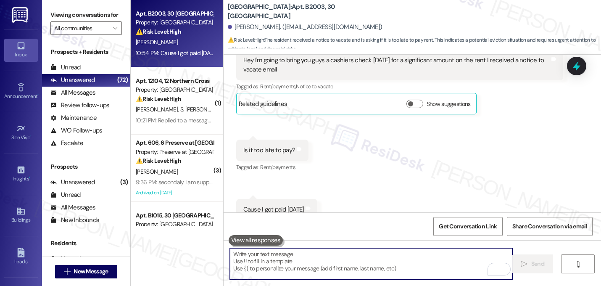
scroll to position [1578, 0]
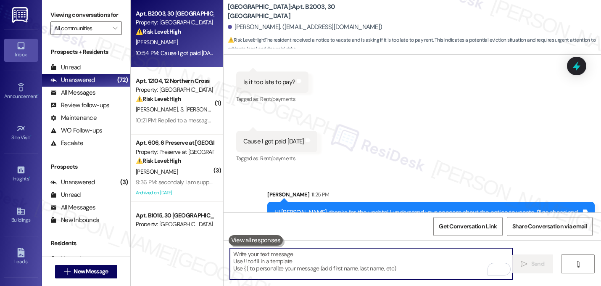
click at [440, 171] on div "Sent via SMS Sarah 11:25 PM Hi Jomar, thanks for the update! I understand your …" at bounding box center [413, 205] width 378 height 68
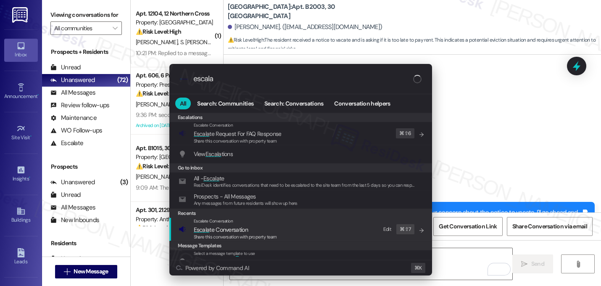
type input "escala"
click at [212, 229] on span "Escala te Conversation" at bounding box center [221, 230] width 54 height 8
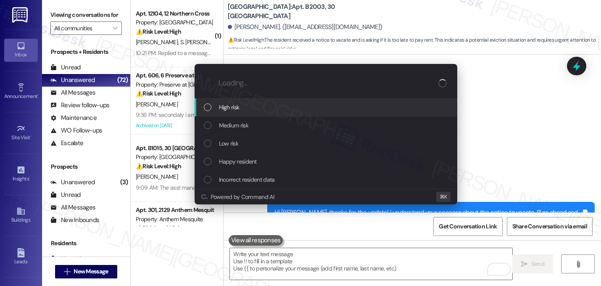
click at [222, 108] on span "High risk" at bounding box center [229, 107] width 21 height 9
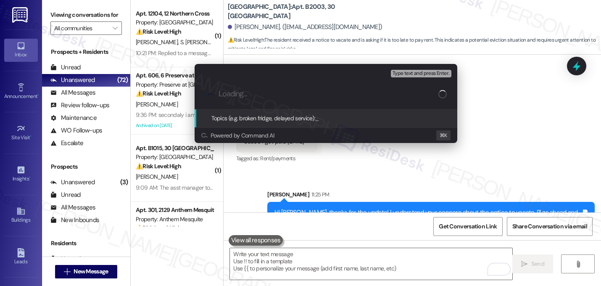
click at [235, 98] on input "Loading..." at bounding box center [329, 94] width 220 height 9
type input "P"
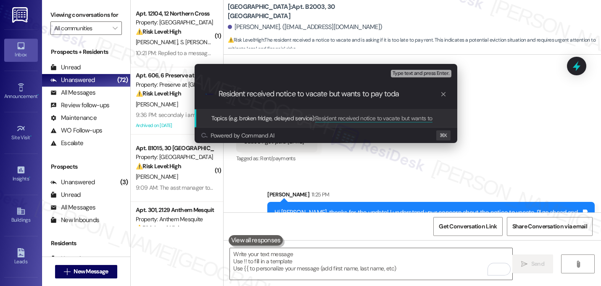
type input "Resident received notice to vacate but wants to pay today"
click at [274, 97] on input "Resident received notice to vacate but wants to pay today" at bounding box center [330, 94] width 222 height 9
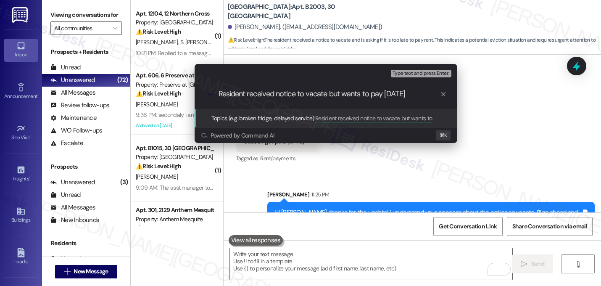
click at [411, 95] on input "Resident received notice to vacate but wants to pay today" at bounding box center [330, 94] width 222 height 9
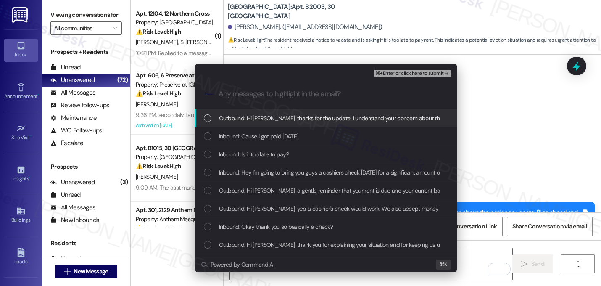
click at [348, 119] on span "Outbound: Hi Jomar, thanks for the update! I understand your concern about the …" at bounding box center [455, 118] width 472 height 9
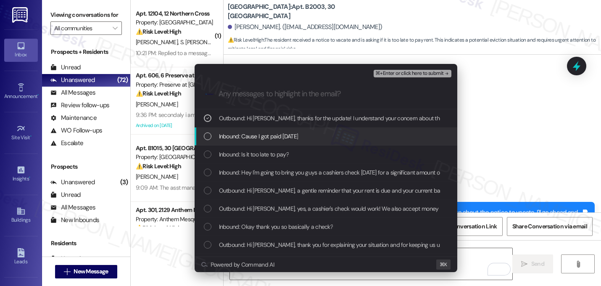
click at [298, 137] on div "Inbound: Cause I got paid today" at bounding box center [327, 136] width 246 height 9
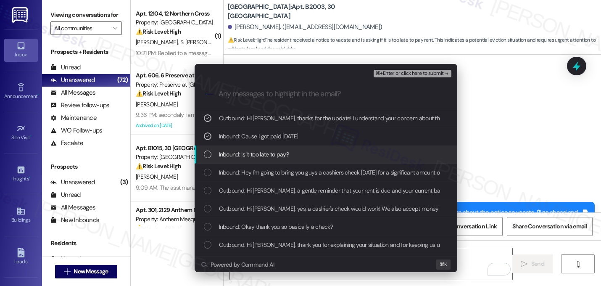
click at [296, 151] on div "Inbound: Is it too late to pay?" at bounding box center [327, 154] width 246 height 9
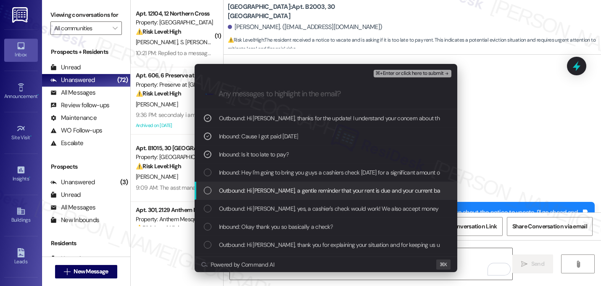
click at [308, 179] on div "Inbound: Hey I'm going to bring you guys a cashiers check today for a significa…" at bounding box center [326, 173] width 263 height 18
click at [307, 191] on span "Outbound: Hi Jomar, a gentle reminder that your rent is due and your current ba…" at bounding box center [522, 190] width 606 height 9
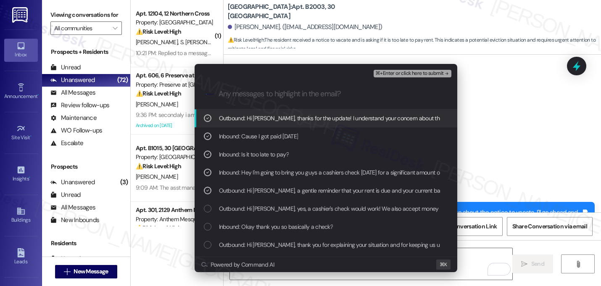
click at [438, 78] on div "⌘+Enter or click here to submit" at bounding box center [413, 73] width 79 height 11
click at [438, 74] on span "⌘+Enter or click here to submit" at bounding box center [409, 74] width 68 height 6
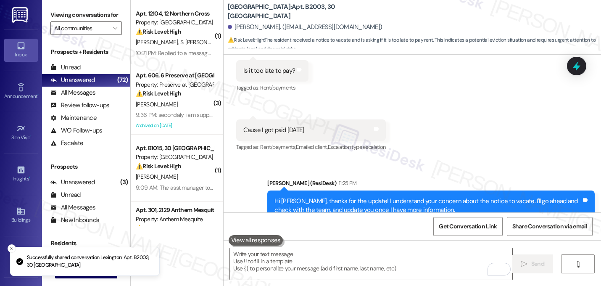
scroll to position [1704, 0]
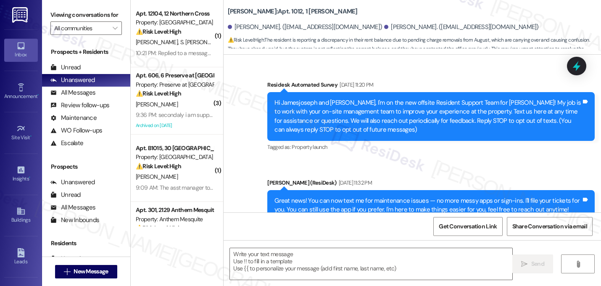
scroll to position [4357, 0]
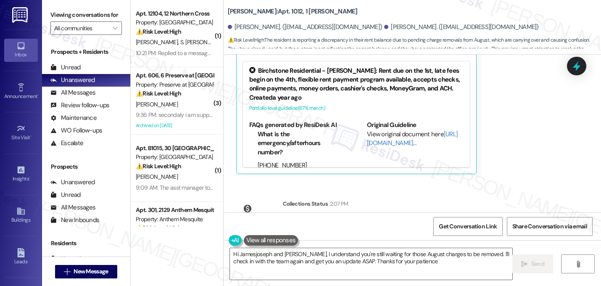
type textarea "Hi Jamesjoseph and [PERSON_NAME], I understand you're still waiting for those A…"
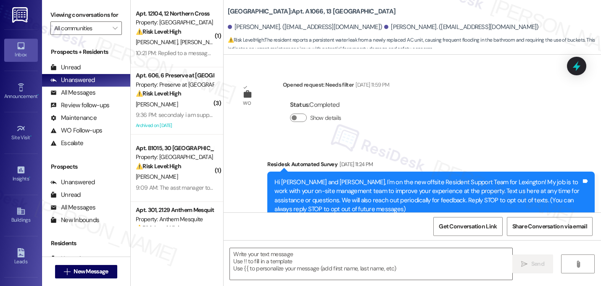
scroll to position [6658, 0]
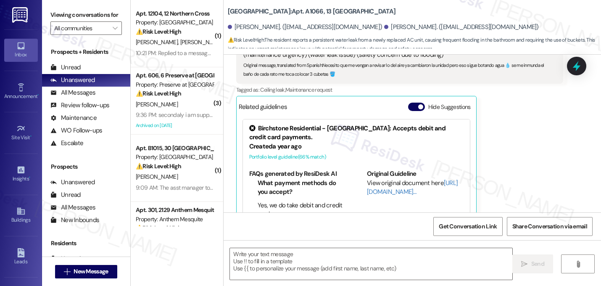
type textarea "Fetching suggested responses. Please feel free to read through the conversation…"
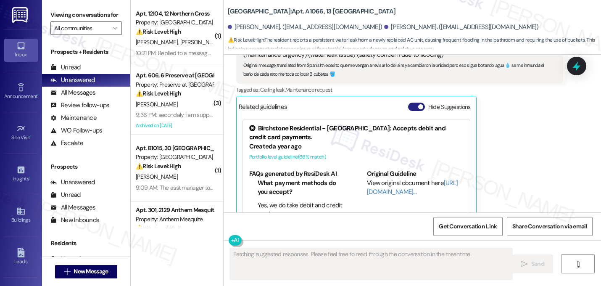
click at [413, 103] on button "Hide Suggestions" at bounding box center [416, 107] width 17 height 8
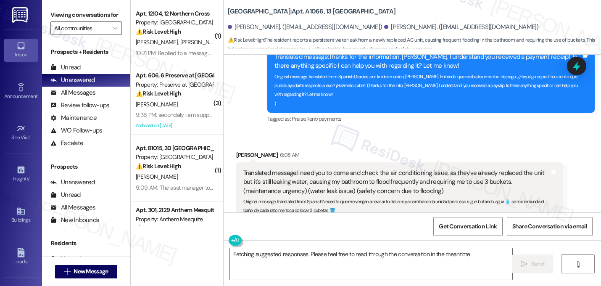
scroll to position [6544, 0]
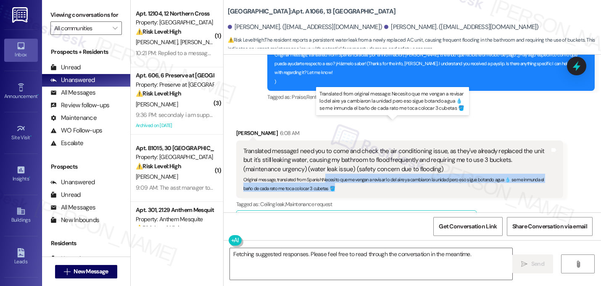
drag, startPoint x: 321, startPoint y: 154, endPoint x: 333, endPoint y: 159, distance: 13.0
click at [333, 174] on div "Original message, translated from Spanish : Necesito que me vengan a revisar lo…" at bounding box center [396, 183] width 307 height 18
drag, startPoint x: 320, startPoint y: 153, endPoint x: 340, endPoint y: 161, distance: 21.9
click at [340, 174] on div "Original message, translated from Spanish : Necesito que me vengan a revisar lo…" at bounding box center [396, 183] width 307 height 18
copy sub "Necesito que me vengan a revisar lo del aire ya cambiaron la unidad pero eso si…"
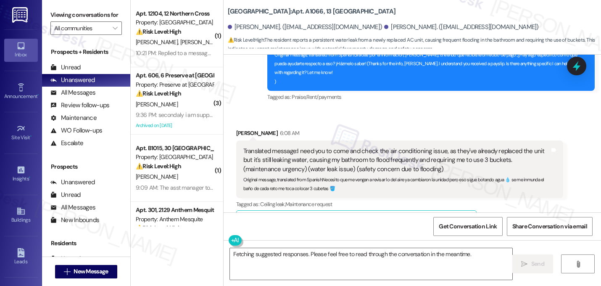
click at [389, 110] on div "Received via SMS Arnaldo Sanchez 6:08 AM Translated message: I need you to come…" at bounding box center [413, 174] width 378 height 129
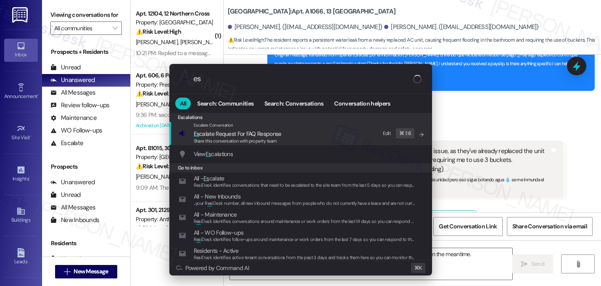
type input "e"
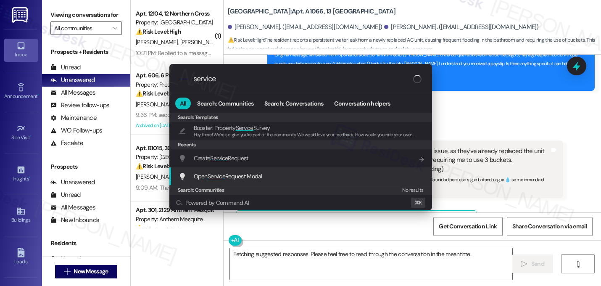
click at [218, 177] on span "Service" at bounding box center [217, 176] width 18 height 8
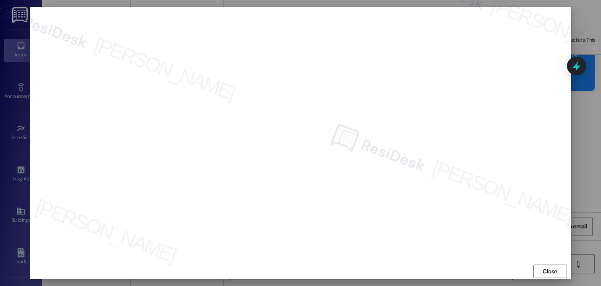
scroll to position [7, 0]
click at [541, 264] on span "Close" at bounding box center [550, 268] width 18 height 9
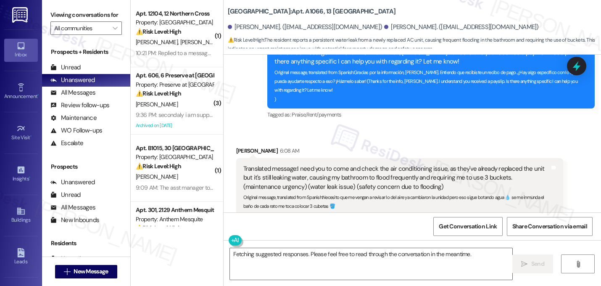
scroll to position [6544, 0]
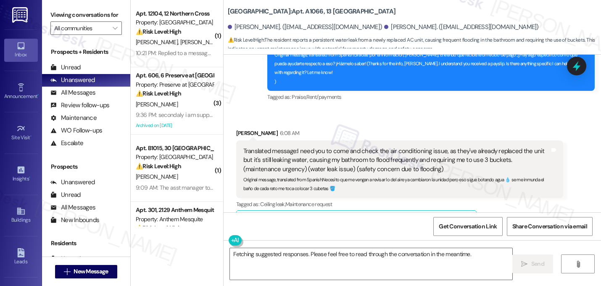
click at [391, 110] on div "Received via SMS Arnaldo Sanchez 6:08 AM Translated message: I need you to come…" at bounding box center [413, 174] width 378 height 129
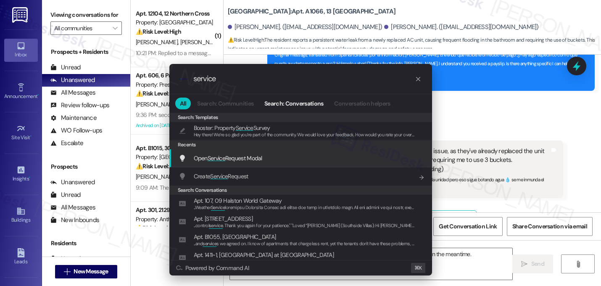
type input "service"
click at [216, 157] on span "Service" at bounding box center [217, 158] width 18 height 8
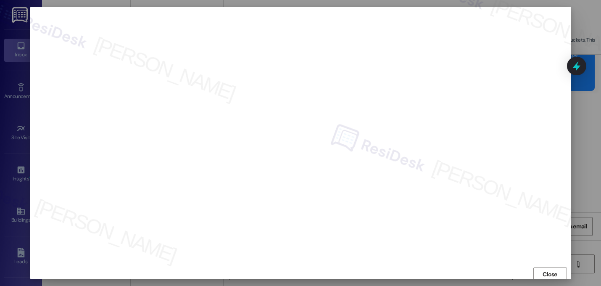
scroll to position [0, 0]
click at [544, 273] on span "Close" at bounding box center [550, 275] width 15 height 9
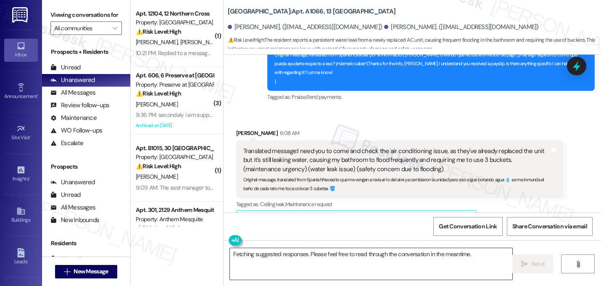
click at [293, 255] on textarea "Fetching suggested responses. Please feel free to read through the conversation…" at bounding box center [371, 264] width 282 height 32
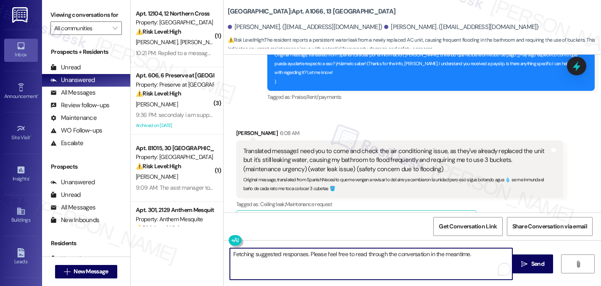
click at [293, 255] on textarea "Fetching suggested responses. Please feel free to read through the conversation…" at bounding box center [371, 264] width 282 height 32
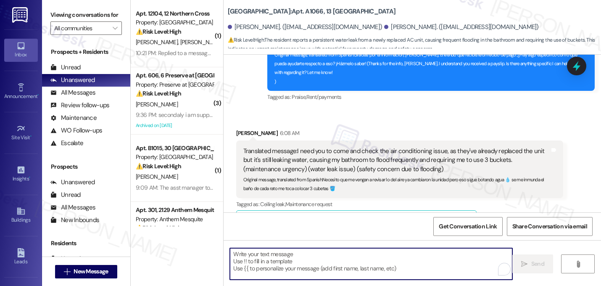
paste textarea "I’m so sorry you’re still dealing with this — that sounds really frustrating. I…"
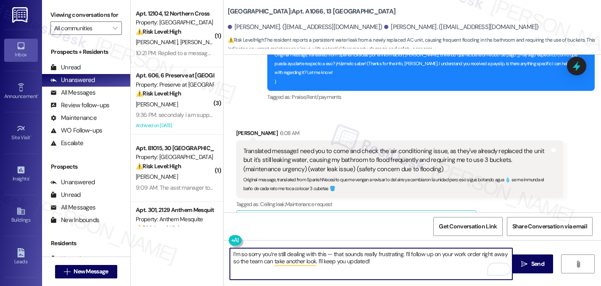
click at [330, 255] on textarea "I’m so sorry you’re still dealing with this — that sounds really frustrating. I…" at bounding box center [371, 264] width 282 height 32
click at [353, 254] on textarea "I’m so sorry you’re still dealing with the water leak. that sounds really frust…" at bounding box center [371, 264] width 282 height 32
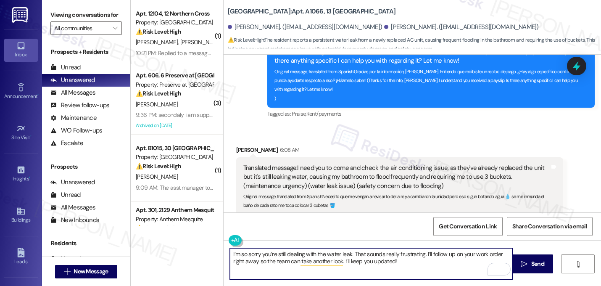
scroll to position [6544, 0]
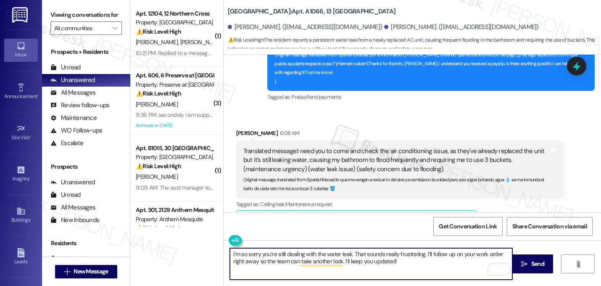
click at [341, 262] on textarea "I’m so sorry you’re still dealing with the water leak. That sounds really frust…" at bounding box center [371, 264] width 282 height 32
drag, startPoint x: 336, startPoint y: 266, endPoint x: 176, endPoint y: 236, distance: 163.3
click at [176, 236] on div "( 1 ) Apt. 12104, 12 Northern Cross Property: Northern Cross ⚠️ Risk Level: Hig…" at bounding box center [366, 143] width 470 height 286
click at [232, 241] on button at bounding box center [261, 240] width 64 height 11
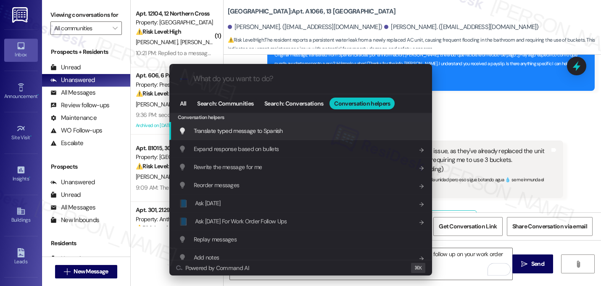
click at [244, 135] on span "Translate typed message to Spanish" at bounding box center [238, 130] width 89 height 9
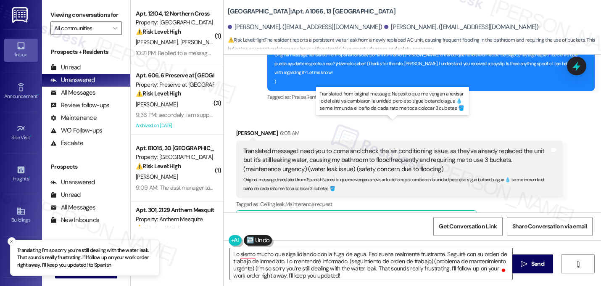
type textarea "Lo siento mucho que siga lidiando con la fuga de agua. Eso suena realmente frus…"
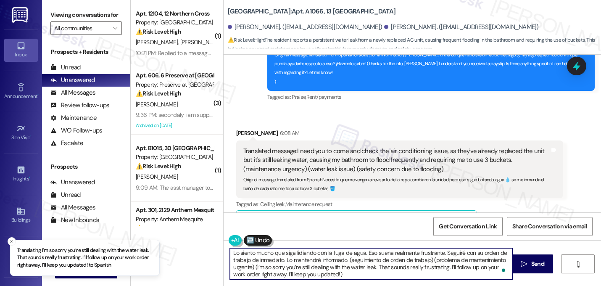
scroll to position [2, 0]
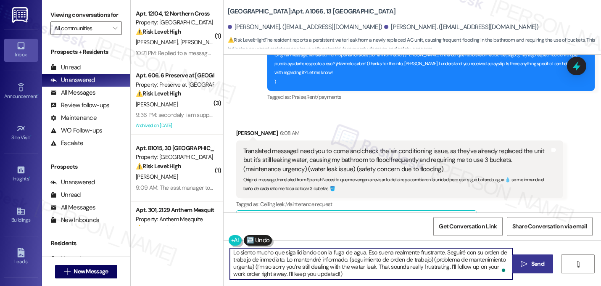
click at [530, 263] on span "Send" at bounding box center [538, 263] width 16 height 9
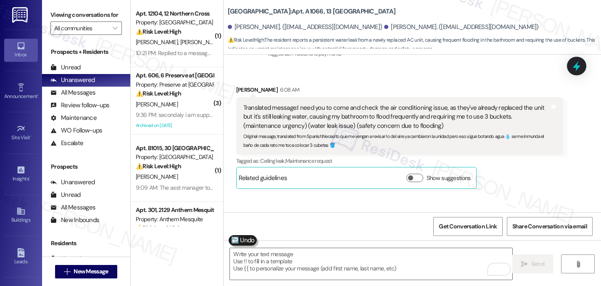
scroll to position [6629, 0]
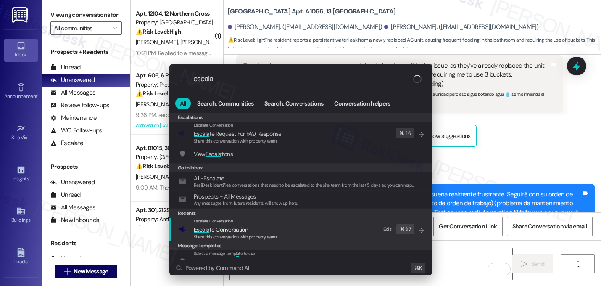
type input "escala"
click at [231, 234] on span "Share this conversation with property team" at bounding box center [235, 237] width 83 height 6
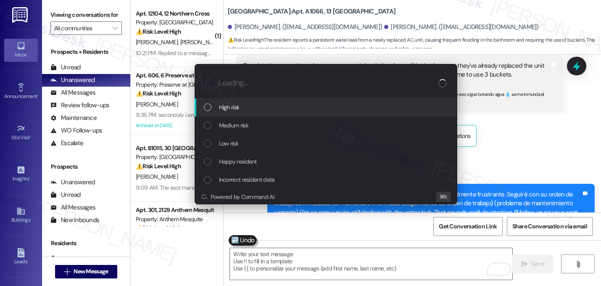
click at [232, 110] on span "High risk" at bounding box center [229, 107] width 21 height 9
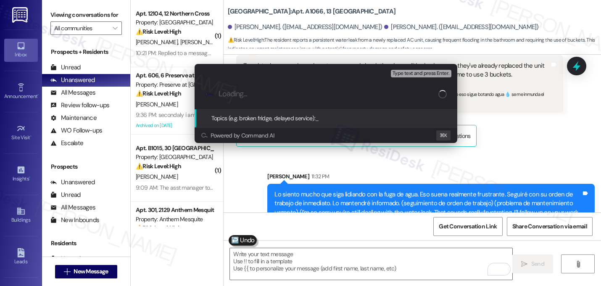
click at [237, 97] on input "Loading..." at bounding box center [329, 94] width 220 height 9
paste input "I’m so sorry you’re still dealing with this — that sounds really frustrating. I…"
paste input "16139053"
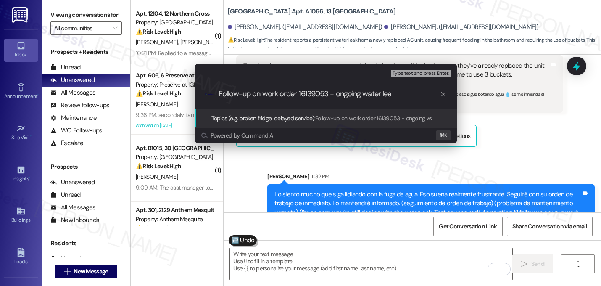
type input "Follow-up on work order 16139053 - ongoing water leak"
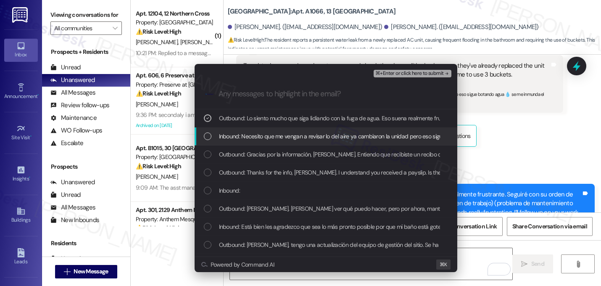
click at [285, 141] on span "Inbound: Necesito que me vengan a revisar lo del aire ya cambiaron la unidad pe…" at bounding box center [438, 136] width 438 height 9
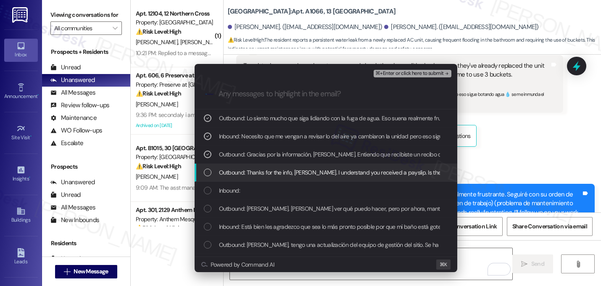
click at [288, 170] on span "Outbound: Thanks for the info, Arnaldo. I understand you received a payslip. Is…" at bounding box center [410, 172] width 383 height 9
click at [285, 169] on span "Outbound: Thanks for the info, Arnaldo. I understand you received a payslip. Is…" at bounding box center [410, 172] width 383 height 9
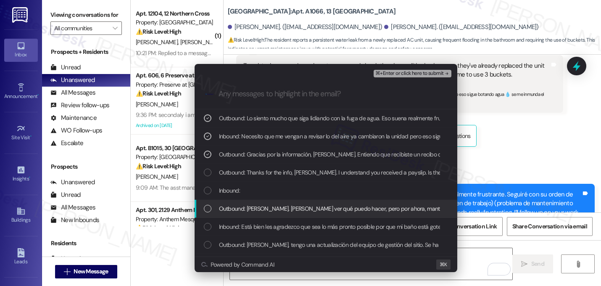
click at [291, 210] on span "Outbound: Entendido, Arnaldo. Déjame ver qué puedo hacer, pero por ahora, mante…" at bounding box center [537, 208] width 637 height 9
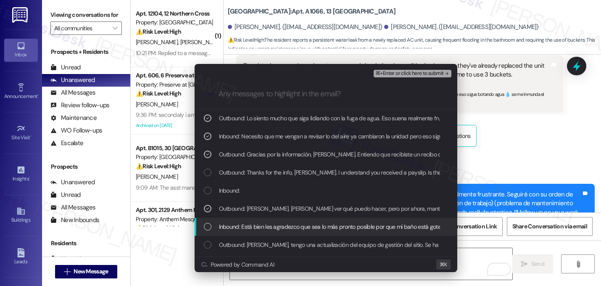
click at [296, 230] on span "Inbound: Está bien les agradezco que sea lo más pronto posible por que mi baño …" at bounding box center [365, 226] width 292 height 9
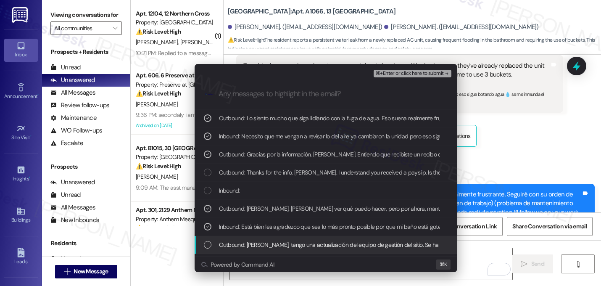
click at [303, 244] on span "Outbound: Hola Arnaldo, tengo una actualización del equipo de gestión del sitio…" at bounding box center [467, 244] width 497 height 9
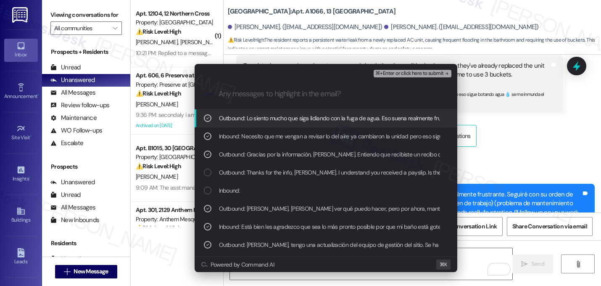
click at [438, 79] on div ".cls-1{fill:#0a055f;}.cls-2{fill:#0cc4c4;} resideskLogoBlueOrange" at bounding box center [326, 94] width 263 height 30
click at [438, 74] on span "⌘+Enter or click here to submit" at bounding box center [409, 74] width 68 height 6
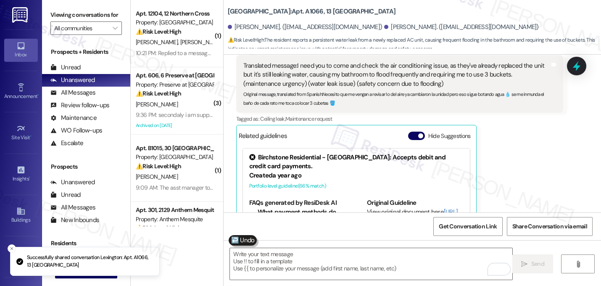
scroll to position [6744, 0]
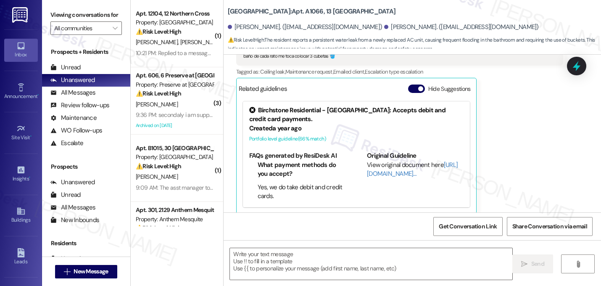
type textarea "Fetching suggested responses. Please feel free to read through the conversation…"
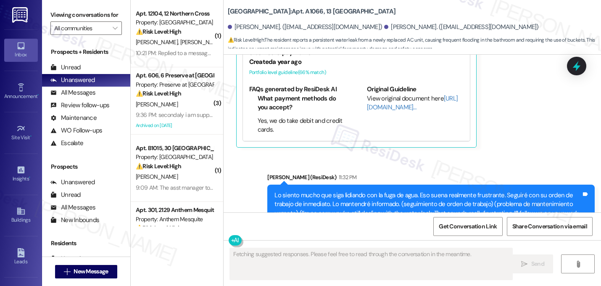
scroll to position [6756, 0]
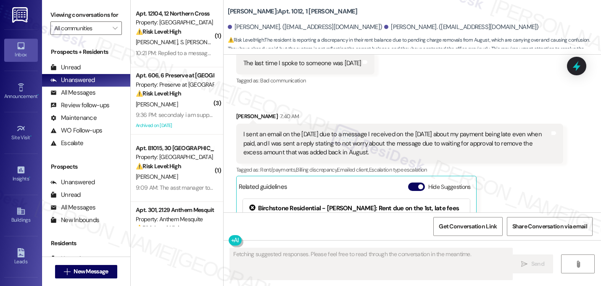
scroll to position [4191, 0]
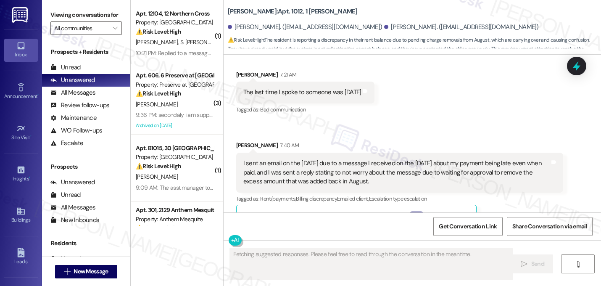
click at [419, 211] on button "Hide Suggestions" at bounding box center [416, 215] width 17 height 8
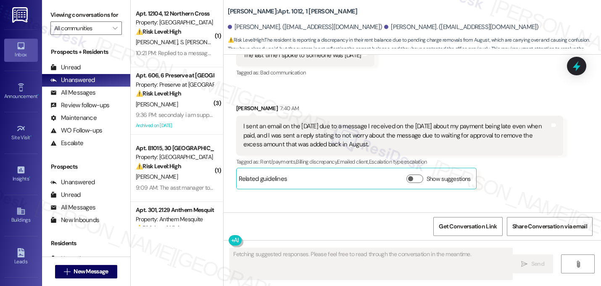
scroll to position [4243, 0]
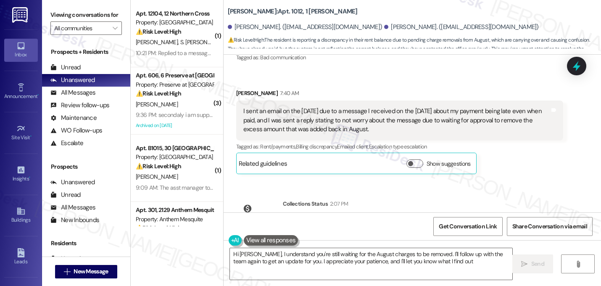
type textarea "Hi [PERSON_NAME], I understand you're still waiting for the August charges to b…"
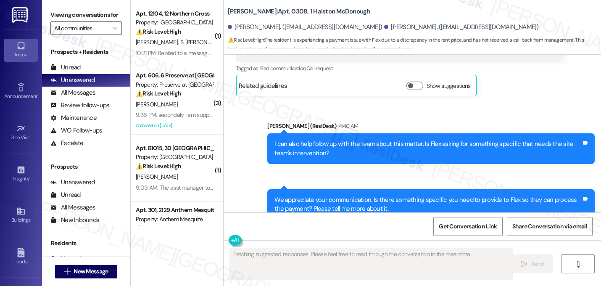
scroll to position [6466, 0]
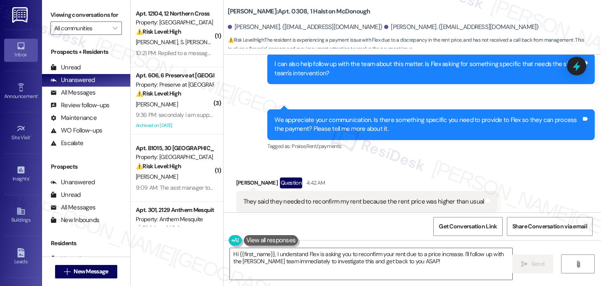
scroll to position [6550, 0]
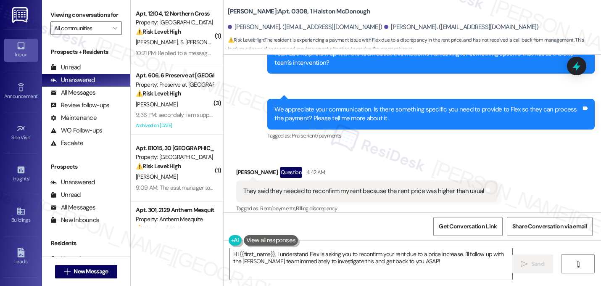
click at [410, 221] on button "Show suggestions" at bounding box center [415, 225] width 17 height 8
click at [418, 223] on span "button" at bounding box center [420, 225] width 5 height 5
click at [449, 260] on textarea "Hi {{first_name}}, I understand Flex is asking you to reconfirm your rent due t…" at bounding box center [371, 264] width 282 height 32
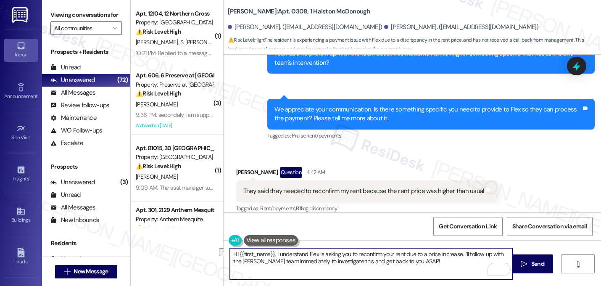
drag, startPoint x: 379, startPoint y: 262, endPoint x: 304, endPoint y: 263, distance: 75.3
click at [304, 263] on textarea "Hi {{first_name}}, I understand Flex is asking you to reconfirm your rent due t…" at bounding box center [371, 264] width 282 height 32
click at [289, 259] on textarea "Hi {{first_name}}, I understand Flex is asking you to reconfirm your rent due t…" at bounding box center [371, 264] width 282 height 32
click at [323, 263] on textarea "Hi {{first_name}}, I understand Flex is asking you to reconfirm your rent due t…" at bounding box center [371, 264] width 282 height 32
click at [487, 255] on textarea "Hi {{first_name}}, I understand Flex is asking you to reconfirm your rent due t…" at bounding box center [371, 264] width 282 height 32
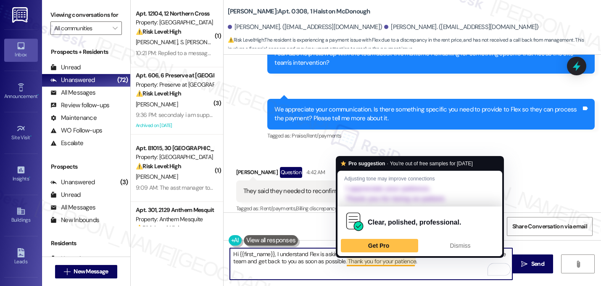
click at [422, 268] on textarea "Hi {{first_name}}, I understand Flex is asking you to reconfirm your rent due t…" at bounding box center [371, 264] width 282 height 32
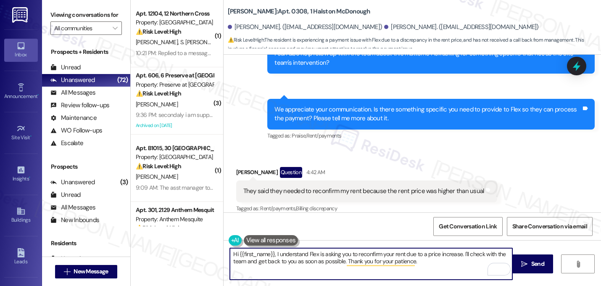
click at [271, 255] on textarea "Hi {{first_name}}, I understand Flex is asking you to reconfirm your rent due t…" at bounding box center [371, 264] width 282 height 32
click at [333, 254] on textarea "Hi Danilo, I understand Flex is asking you to reconfirm your rent due to a pric…" at bounding box center [371, 264] width 282 height 32
click at [327, 254] on textarea "Hi Danilo, I understand Flex is asking you to reconfirm your rent due to a pric…" at bounding box center [371, 264] width 282 height 32
type textarea "Hi Danilo, I understand Flex needs to reconfirm your rent due to a price increa…"
click at [395, 267] on textarea "Hi Danilo, I understand Flex needs to reconfirm your rent due to a price increa…" at bounding box center [371, 264] width 282 height 32
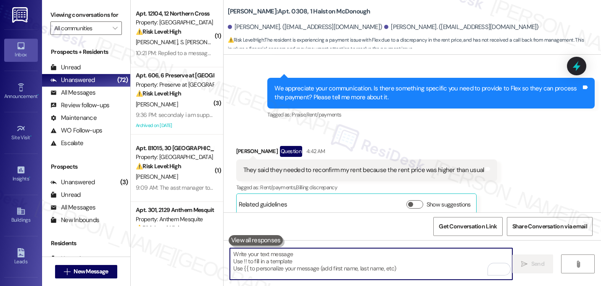
scroll to position [6618, 0]
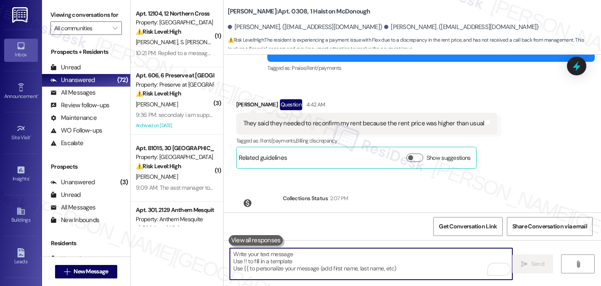
click at [372, 271] on div "Sarah 11:38 PM" at bounding box center [430, 277] width 327 height 12
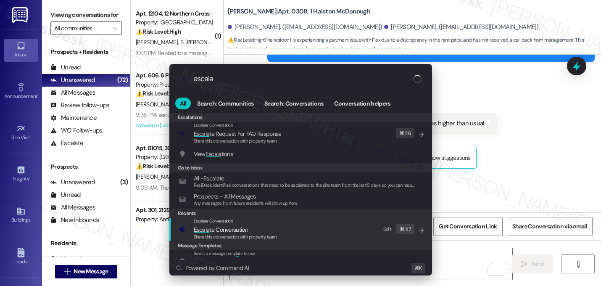
type input "escala"
click at [204, 232] on span "Escala" at bounding box center [202, 230] width 16 height 8
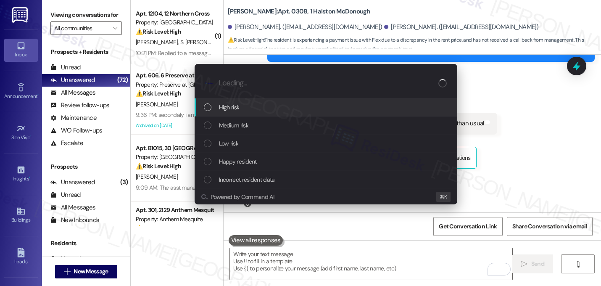
click at [216, 107] on div "High risk" at bounding box center [327, 107] width 246 height 9
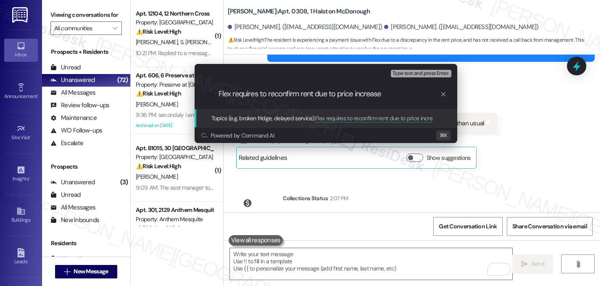
click at [273, 100] on div ".cls-1{fill:#0a055f;}.cls-2{fill:#0cc4c4;} resideskLogoBlueOrange Flex requires…" at bounding box center [326, 94] width 263 height 30
click at [276, 94] on input "Flex requires to reconfirm rent due to price increase" at bounding box center [330, 94] width 222 height 9
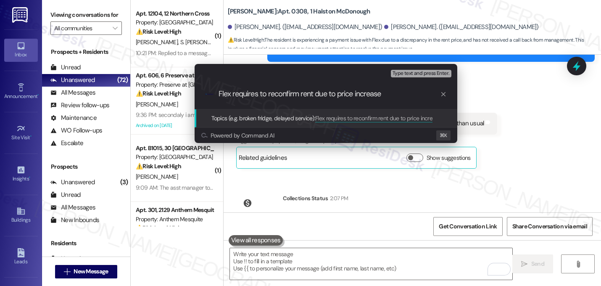
click at [276, 94] on input "Flex requires to reconfirm rent due to price increase" at bounding box center [330, 94] width 222 height 9
click at [391, 95] on input "Flex requires to reconfirm rent due to price increase" at bounding box center [330, 94] width 222 height 9
type input "Flex requires to reconfirm rent due to price increase before they make a payment"
click at [367, 93] on input "Flex requires to reconfirm rent due to price increase before they make a payment" at bounding box center [330, 94] width 222 height 9
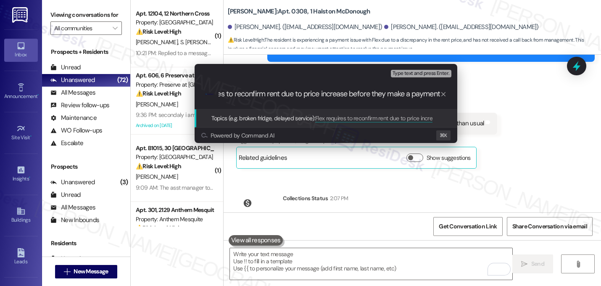
click at [367, 93] on input "Flex requires to reconfirm rent due to price increase before they make a payment" at bounding box center [330, 94] width 222 height 9
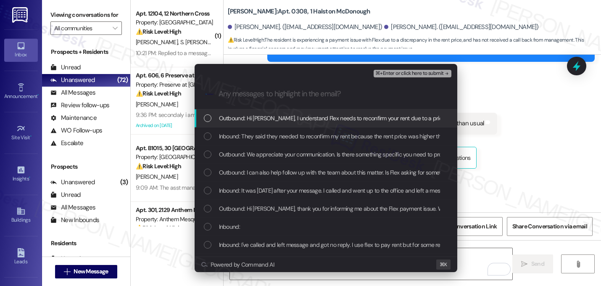
scroll to position [0, 0]
click at [307, 116] on span "Outbound: Hi Danilo, I understand Flex needs to reconfirm your rent due to a pr…" at bounding box center [457, 118] width 477 height 9
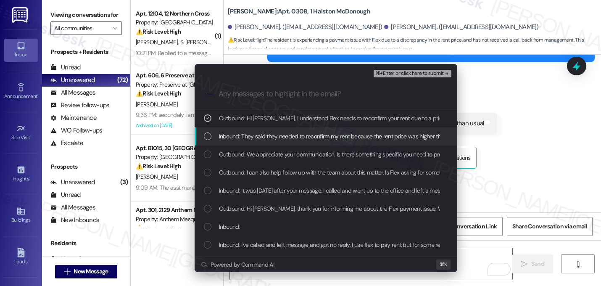
click at [303, 128] on div "Inbound: They said they needed to reconfirm my rent because the rent price was …" at bounding box center [326, 136] width 263 height 18
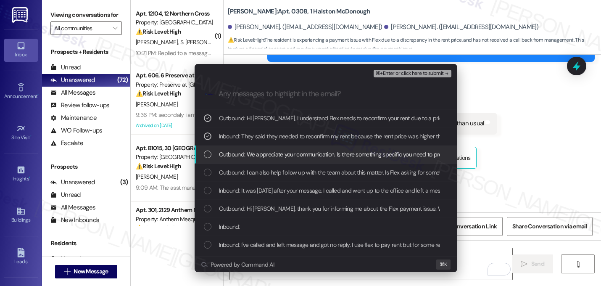
click at [307, 151] on span "Outbound: We appreciate your communication. Is there something specific you nee…" at bounding box center [422, 154] width 407 height 9
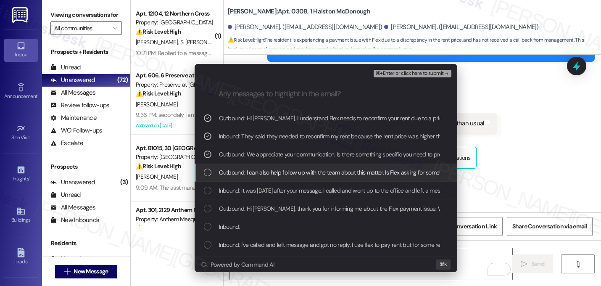
click at [312, 168] on span "Outbound: I can also help follow up with the team about this matter. Is Flex as…" at bounding box center [393, 172] width 349 height 9
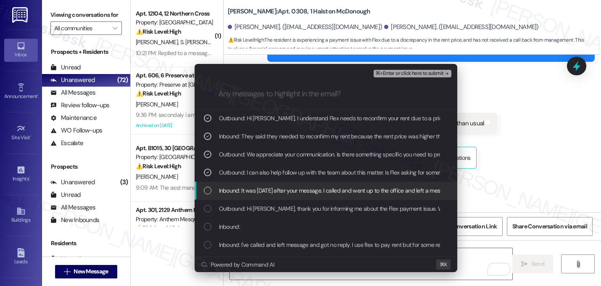
click at [317, 189] on span "Inbound: It was yesterday after your message. I called and went up to the offic…" at bounding box center [394, 190] width 350 height 9
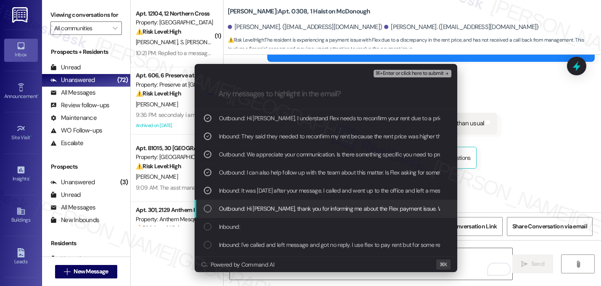
click at [320, 211] on span "Outbound: Hi Danilo, thank you for informing me about the Flex payment issue. W…" at bounding box center [414, 208] width 391 height 9
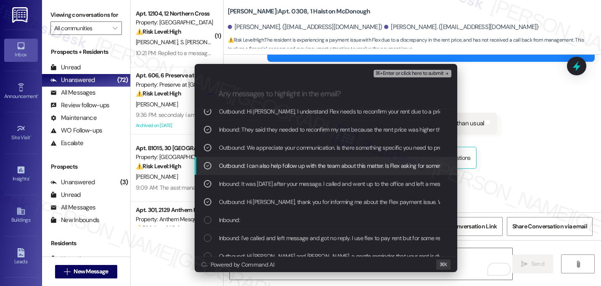
scroll to position [14, 0]
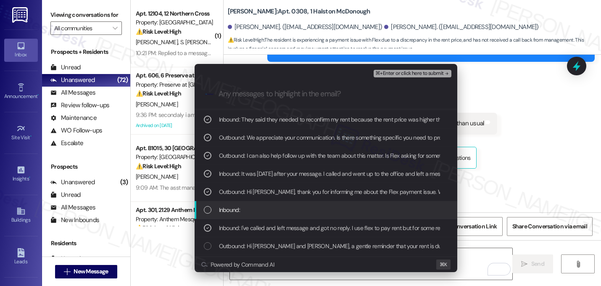
scroll to position [27, 0]
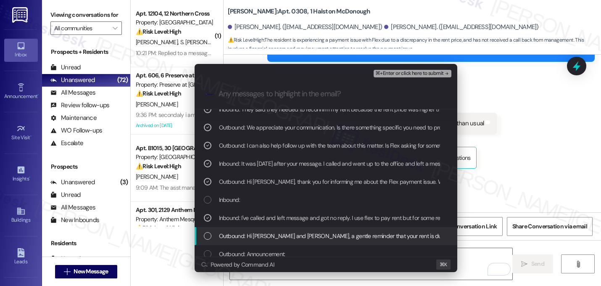
click at [327, 233] on span "Outbound: Hi Laniya and Danilo, a gentle reminder that your rent is due and you…" at bounding box center [550, 235] width 663 height 9
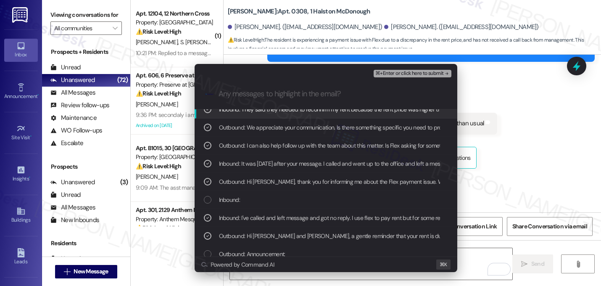
click at [440, 73] on span "⌘+Enter or click here to submit" at bounding box center [409, 74] width 68 height 6
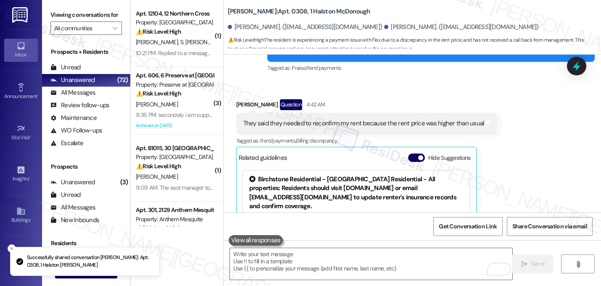
scroll to position [6732, 0]
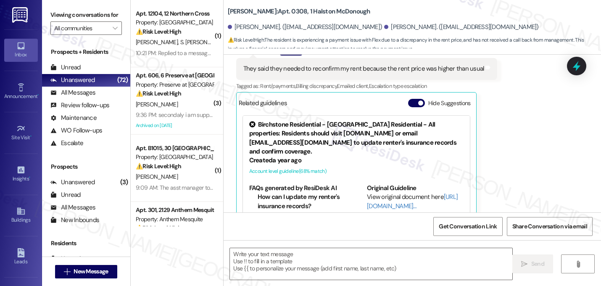
type textarea "Fetching suggested responses. Please feel free to read through the conversation…"
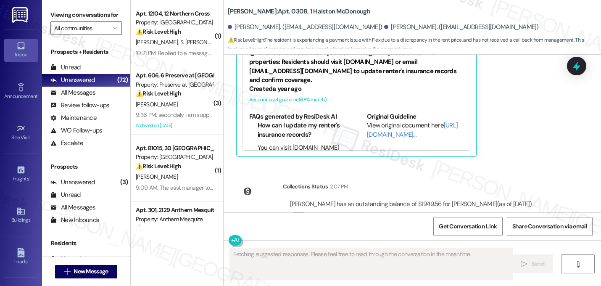
scroll to position [6744, 0]
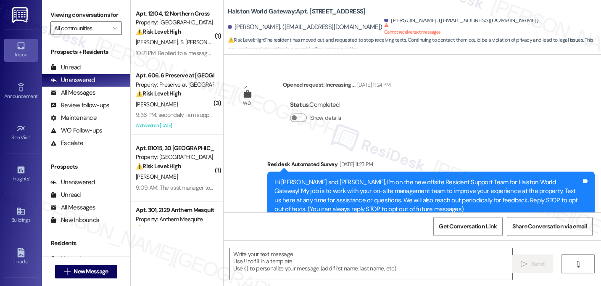
scroll to position [10380, 0]
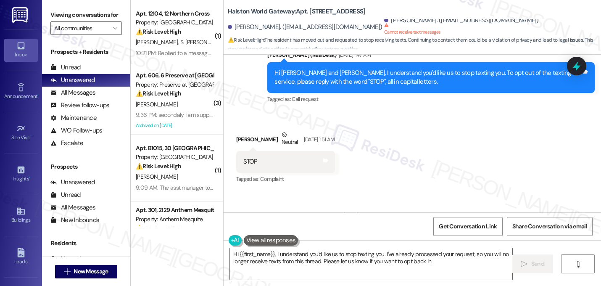
type textarea "Hi {{first_name}}, I understand you'd like us to stop texting you. I've already…"
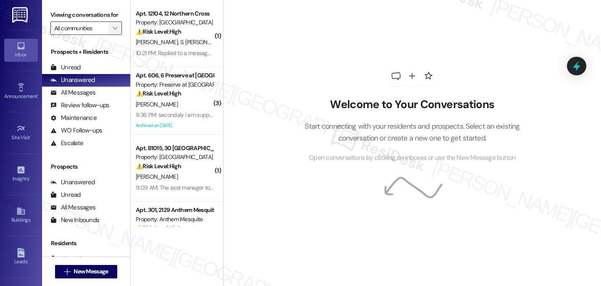
click at [108, 35] on button "" at bounding box center [114, 27] width 13 height 13
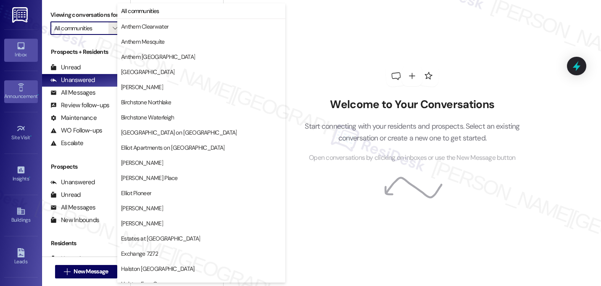
click at [17, 85] on icon at bounding box center [20, 87] width 9 height 9
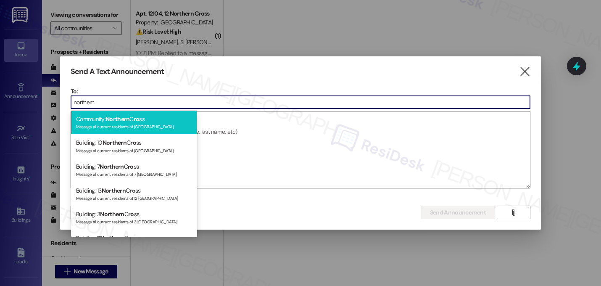
type input "northern"
click at [129, 118] on span "Northern" at bounding box center [118, 119] width 24 height 8
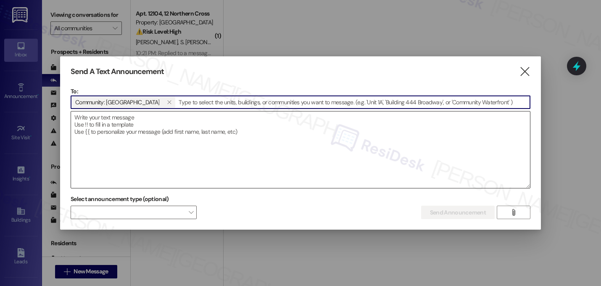
click at [144, 125] on textarea at bounding box center [300, 149] width 459 height 77
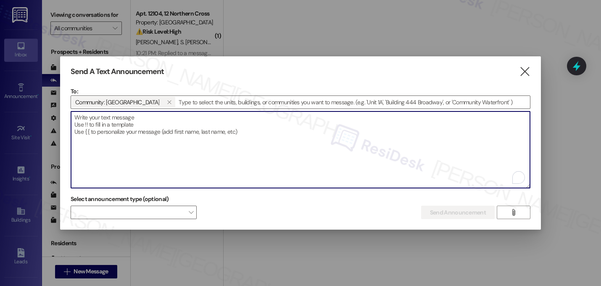
paste textarea "Hi {{first_name}}, 🍧 Cool off with popsicles at the front pool [DATE], [DATE], …"
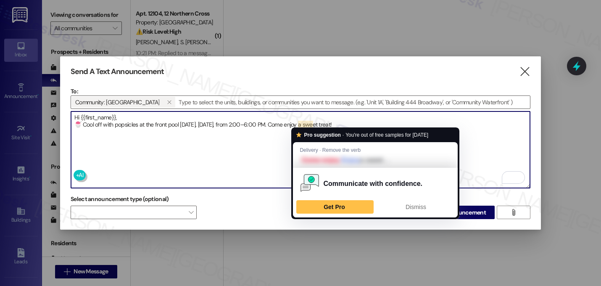
click at [298, 122] on textarea "Hi {{first_name}}, 🍧 Cool off with popsicles at the front pool [DATE], [DATE], …" at bounding box center [300, 149] width 459 height 77
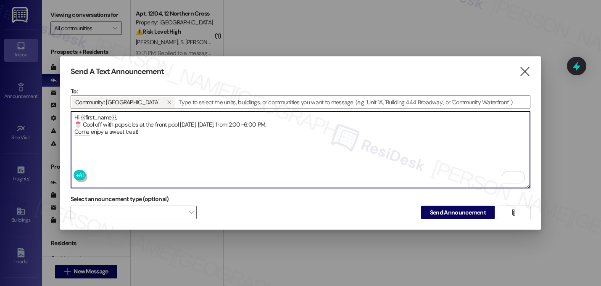
click at [80, 121] on textarea "Hi {{first_name}}, 🍧 Cool off with popsicles at the front pool [DATE], [DATE], …" at bounding box center [300, 149] width 459 height 77
type textarea "Hi {{first_name}}, 🍨 Cool off with popsicles at the front pool [DATE], [DATE], …"
click at [447, 209] on span "Send Announcement" at bounding box center [458, 212] width 56 height 9
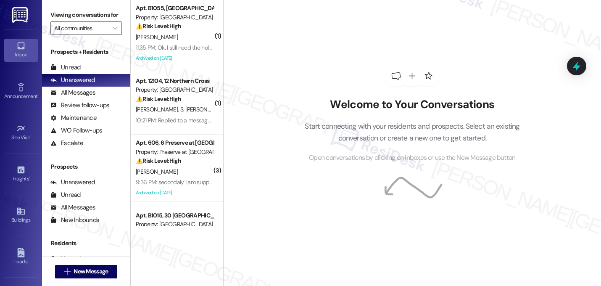
click at [309, 95] on div "Welcome to Your Conversations Start connecting with your residents and prospect…" at bounding box center [412, 114] width 252 height 229
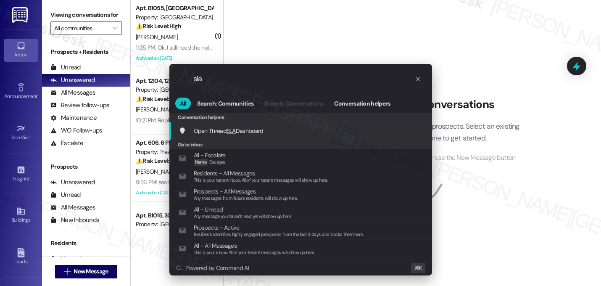
type input "sla"
click at [239, 132] on span "Open Thread SLA Dashboard" at bounding box center [229, 131] width 70 height 8
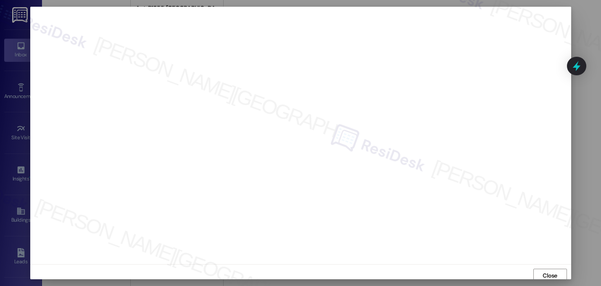
scroll to position [3, 0]
click at [544, 272] on span "Close" at bounding box center [550, 272] width 15 height 9
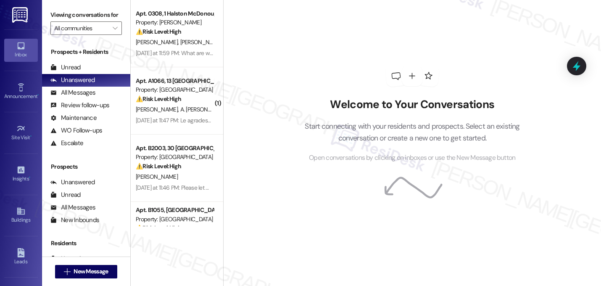
click at [304, 70] on div "Welcome to Your Conversations Start connecting with your residents and prospect…" at bounding box center [412, 114] width 252 height 229
click at [100, 35] on input "All communities" at bounding box center [81, 27] width 54 height 13
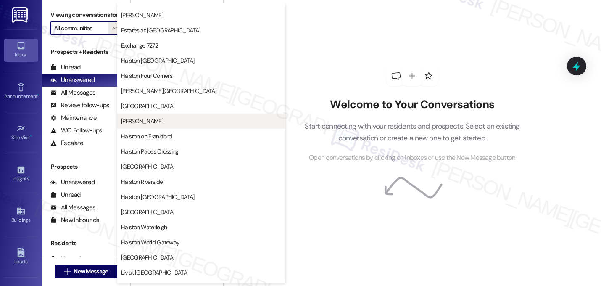
scroll to position [327, 0]
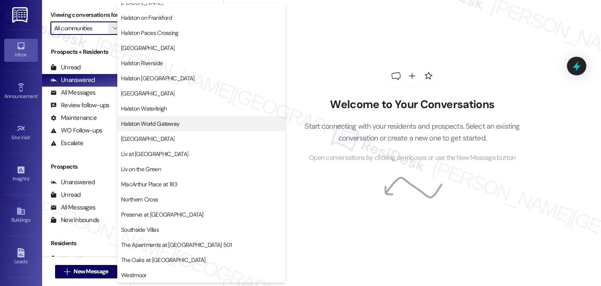
click at [201, 126] on span "Halston World Gateway" at bounding box center [201, 123] width 161 height 8
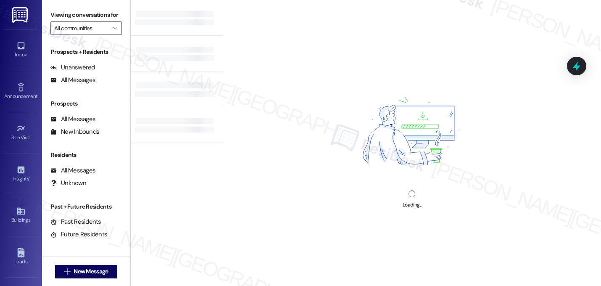
type input "Halston World Gateway"
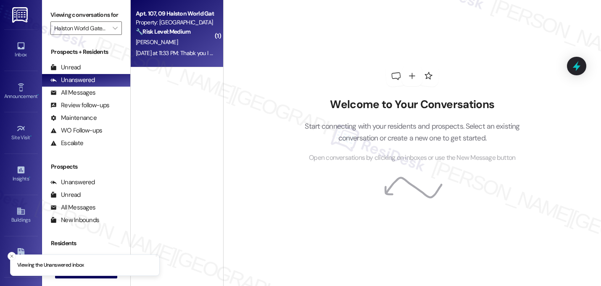
click at [164, 35] on strong "🔧 Risk Level: Medium" at bounding box center [163, 32] width 55 height 8
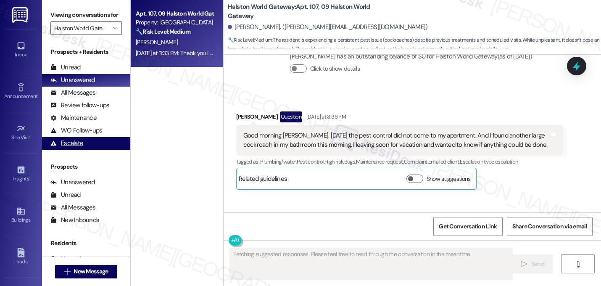
scroll to position [5873, 0]
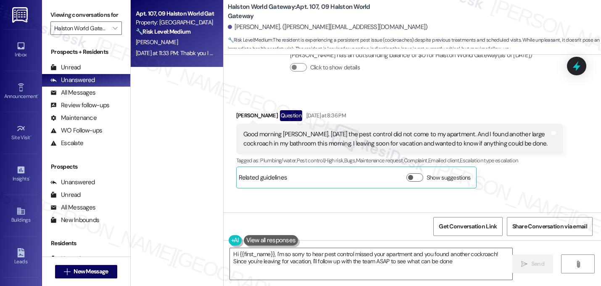
type textarea "Hi {{first_name}}, I'm so sorry to hear pest control missed your apartment and …"
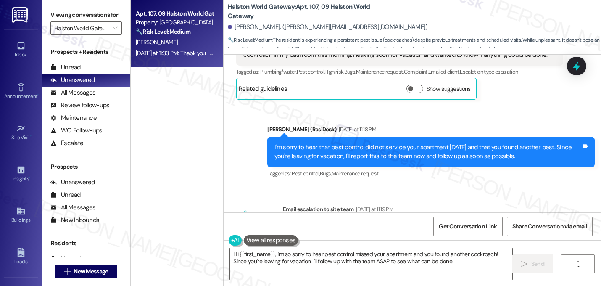
scroll to position [6030, 0]
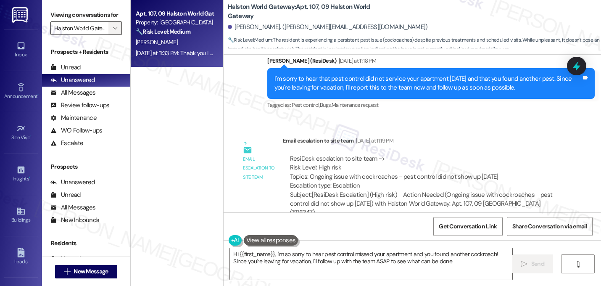
click at [113, 32] on icon "" at bounding box center [115, 28] width 5 height 7
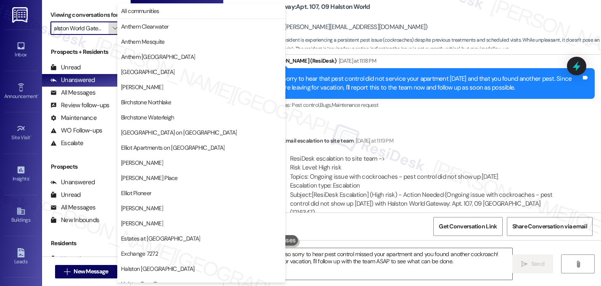
scroll to position [327, 0]
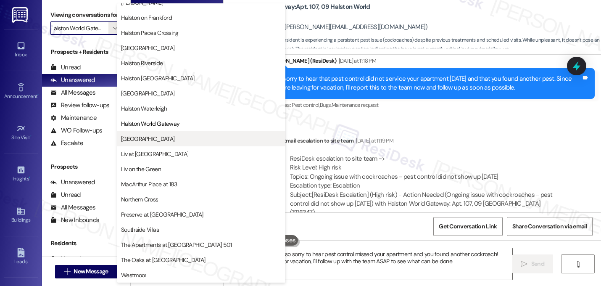
click at [162, 136] on span "[GEOGRAPHIC_DATA]" at bounding box center [201, 139] width 161 height 8
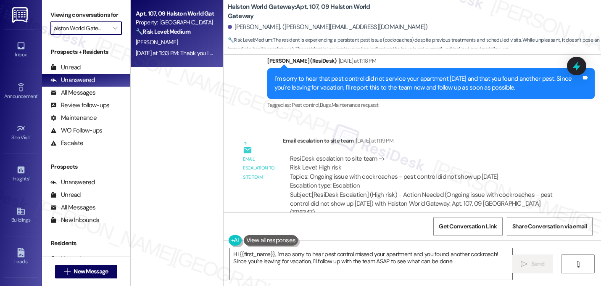
type input "[GEOGRAPHIC_DATA]"
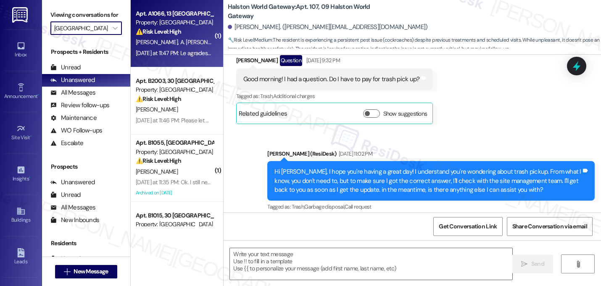
type textarea "Fetching suggested responses. Please feel free to read through the conversation…"
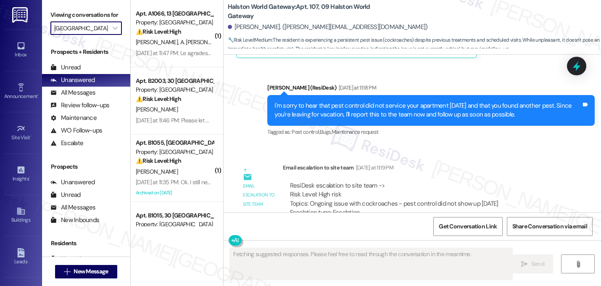
scroll to position [6030, 0]
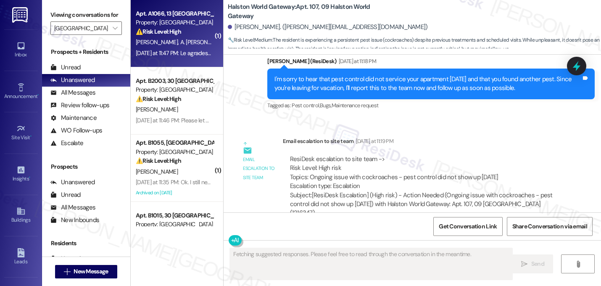
click at [190, 34] on div "⚠️ Risk Level: High The resident is reporting a persistent water leak after a u…" at bounding box center [175, 31] width 78 height 9
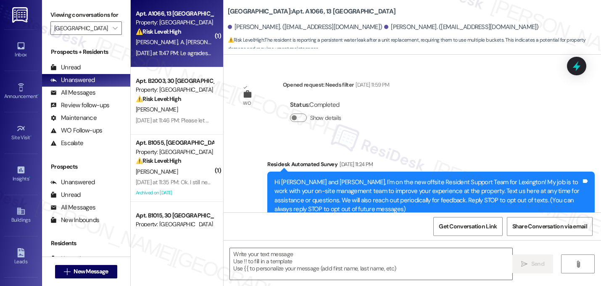
scroll to position [6813, 0]
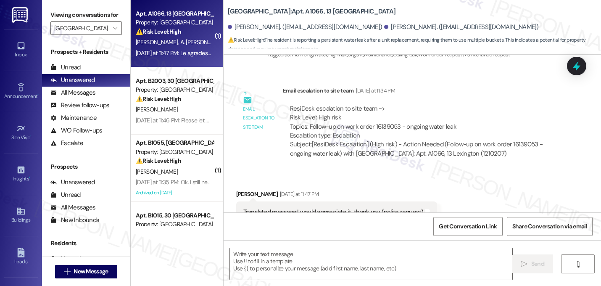
type textarea "Fetching suggested responses. Please feel free to read through the conversation…"
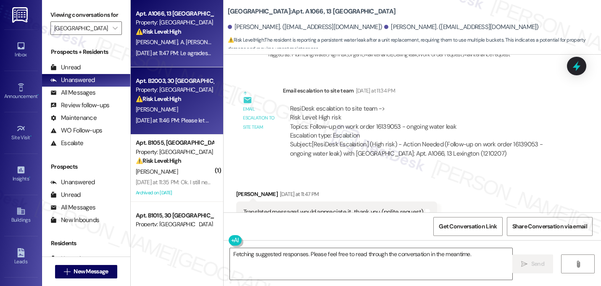
click at [172, 108] on div "J. Porch" at bounding box center [174, 109] width 79 height 11
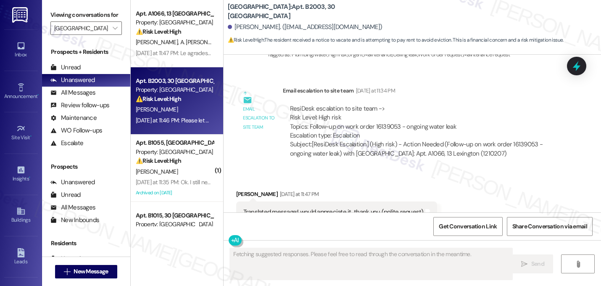
scroll to position [1823, 0]
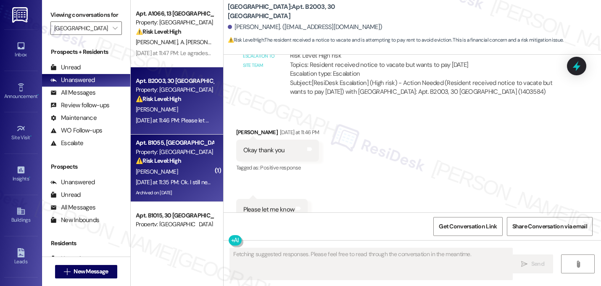
click at [175, 164] on strong "⚠️ Risk Level: High" at bounding box center [158, 161] width 45 height 8
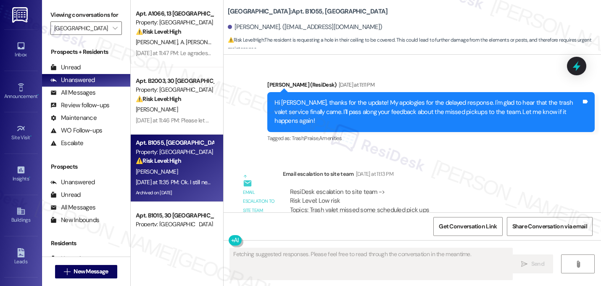
scroll to position [25216, 0]
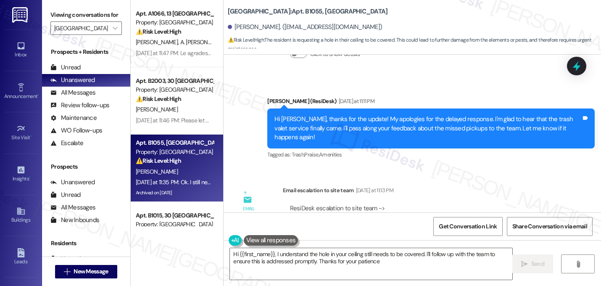
type textarea "Hi {{first_name}}, I understand the hole in your ceiling still needs to be cove…"
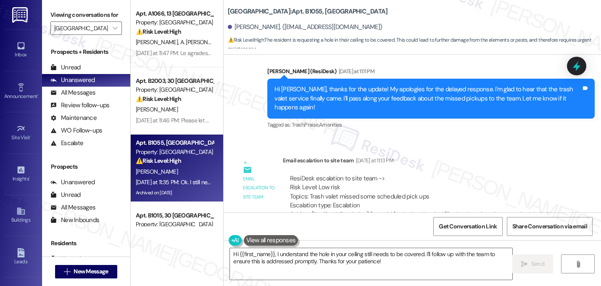
scroll to position [25250, 0]
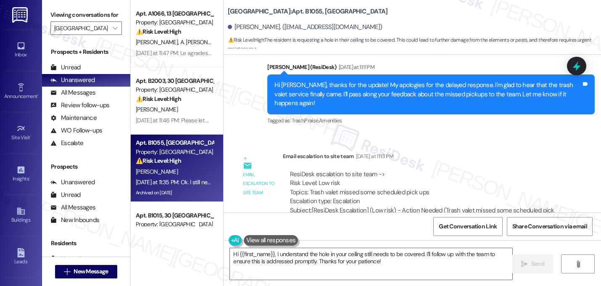
drag, startPoint x: 433, startPoint y: 163, endPoint x: 430, endPoint y: 156, distance: 6.8
click at [429, 236] on div "Received via SMS Gretchen Parrish-Gray Yesterday at 11:35 PM Ok. I still need t…" at bounding box center [413, 271] width 378 height 71
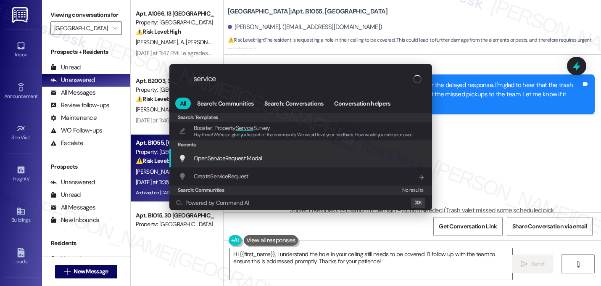
type input "service"
click at [220, 160] on span "Service" at bounding box center [217, 158] width 18 height 8
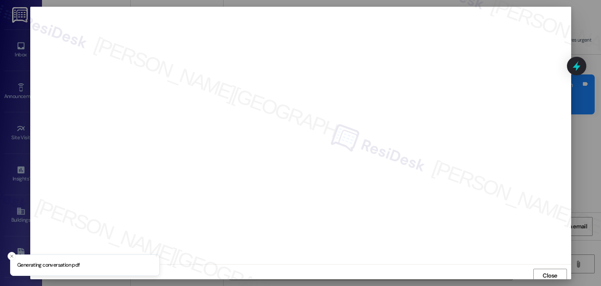
scroll to position [3, 0]
click at [549, 276] on span "Close" at bounding box center [550, 272] width 15 height 9
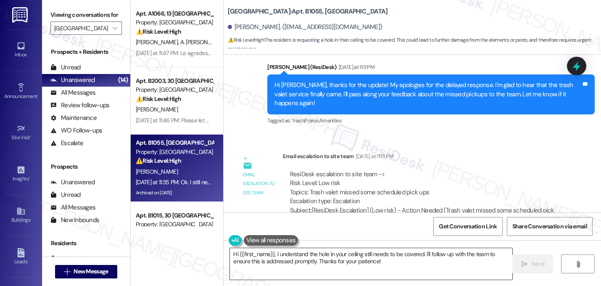
click at [312, 264] on textarea "Hi {{first_name}}, I understand the hole in your ceiling still needs to be cove…" at bounding box center [371, 264] width 282 height 32
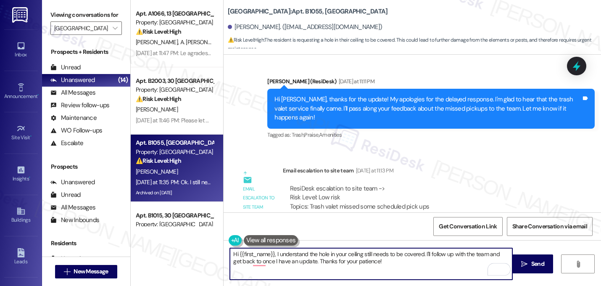
scroll to position [25250, 0]
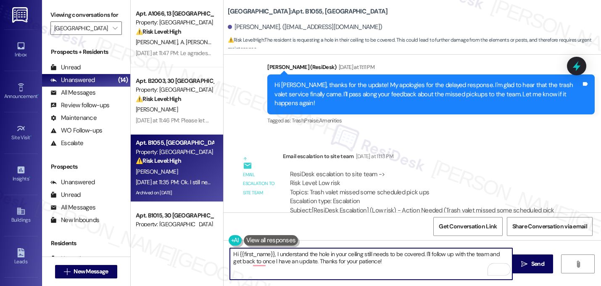
click at [271, 256] on textarea "Hi {{first_name}}, I understand the hole in your ceiling still needs to be cove…" at bounding box center [371, 264] width 282 height 32
click at [273, 256] on textarea "Hi {{first_name}}, I understand the hole in your ceiling still needs to be cove…" at bounding box center [371, 264] width 282 height 32
click at [349, 262] on textarea "I understand the hole in your ceiling still needs to be covered. I'll follow up…" at bounding box center [371, 264] width 282 height 32
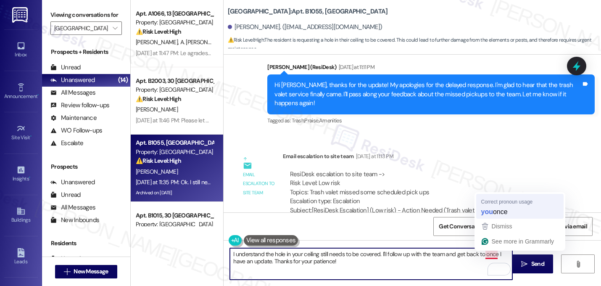
type textarea "I understand the hole in your ceiling still needs to be covered. I'll follow up…"
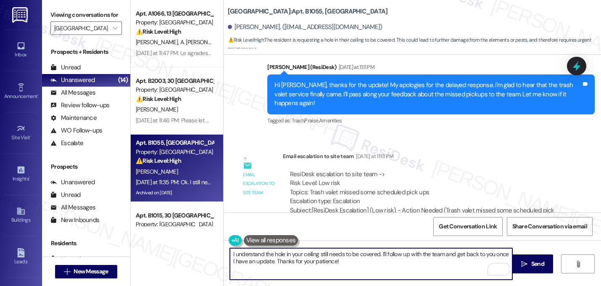
click at [355, 260] on textarea "I understand the hole in your ceiling still needs to be covered. I'll follow up…" at bounding box center [371, 264] width 282 height 32
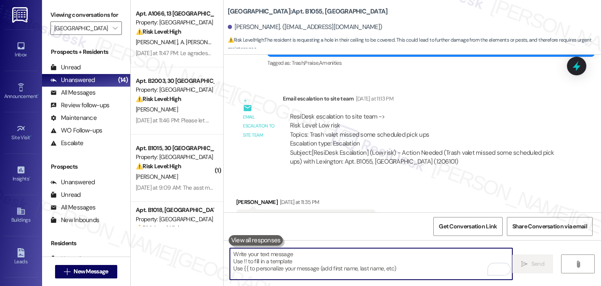
scroll to position [25318, 0]
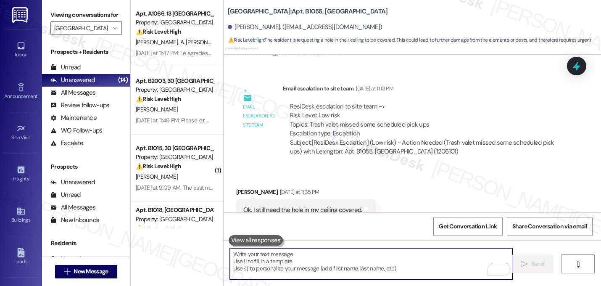
click at [444, 169] on div "Received via SMS Gretchen Parrish-Gray Yesterday at 11:35 PM Ok. I still need t…" at bounding box center [413, 204] width 378 height 71
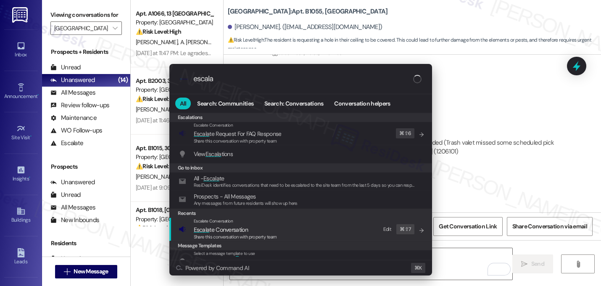
type input "escala"
click at [211, 231] on span "Escala te Conversation" at bounding box center [221, 230] width 54 height 8
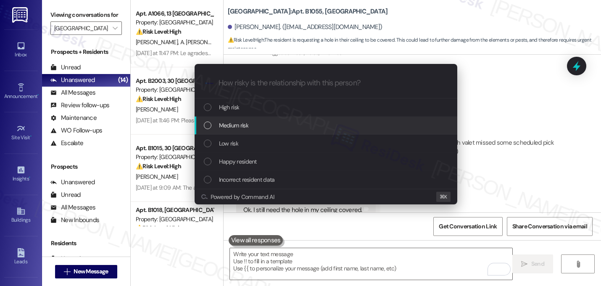
click at [252, 128] on div "Medium risk" at bounding box center [327, 125] width 246 height 9
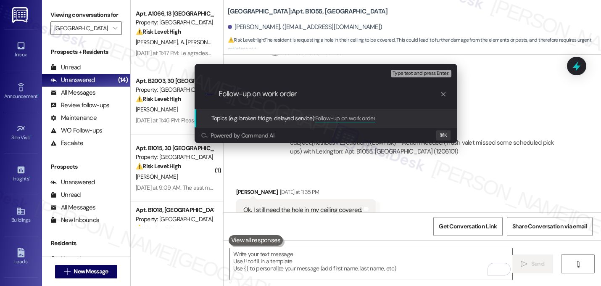
paste input "16125784"
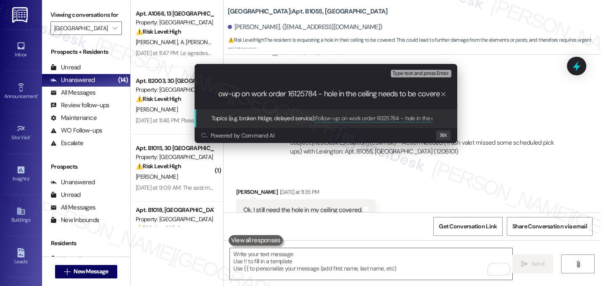
scroll to position [0, 16]
click at [312, 95] on input "Follow-up on work order 16125784 - hole in the ceiling needs to be covered" at bounding box center [330, 94] width 222 height 9
type input "Follow-up on work order 16125784 - hole in the ceiling needs to be covered"
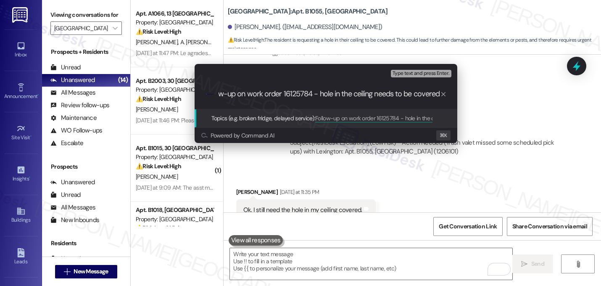
scroll to position [0, 0]
click at [347, 100] on div ".cls-1{fill:#0a055f;}.cls-2{fill:#0cc4c4;} resideskLogoBlueOrange Follow-up on …" at bounding box center [326, 94] width 263 height 30
click at [348, 96] on input "Follow-up on work order 16125784 - hole in the ceiling needs to be covered" at bounding box center [330, 94] width 222 height 9
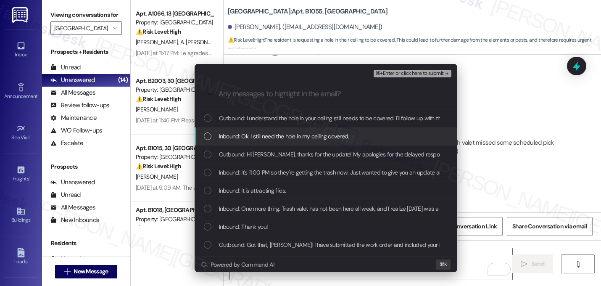
click at [292, 135] on span "Inbound: Ok. I still need the hole in my ceiling covered." at bounding box center [284, 136] width 130 height 9
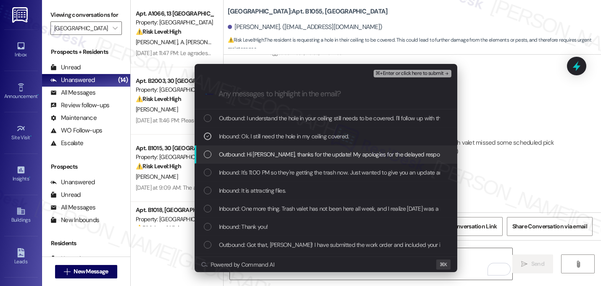
click at [290, 152] on span "Outbound: Hi Gretchen, thanks for the update! My apologies for the delayed resp…" at bounding box center [525, 154] width 612 height 9
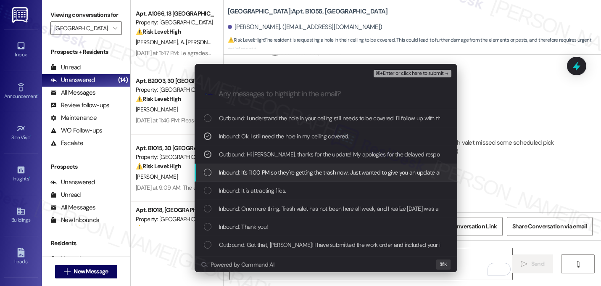
click at [290, 169] on span "Inbound: It's 11:00 PM so they're getting the trash now. Just wanted to give yo…" at bounding box center [371, 172] width 304 height 9
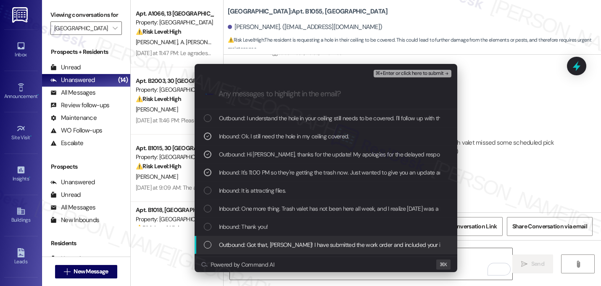
click at [275, 247] on span "Outbound: Got that, Gretchen! I have submitted the work order and included your…" at bounding box center [574, 244] width 710 height 9
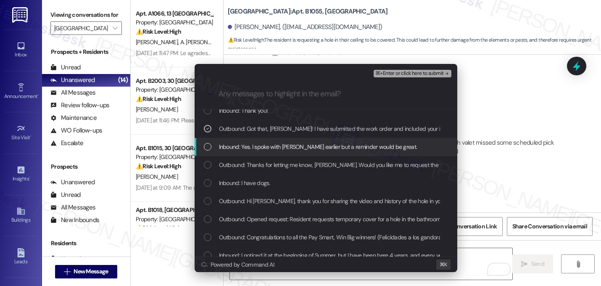
scroll to position [123, 0]
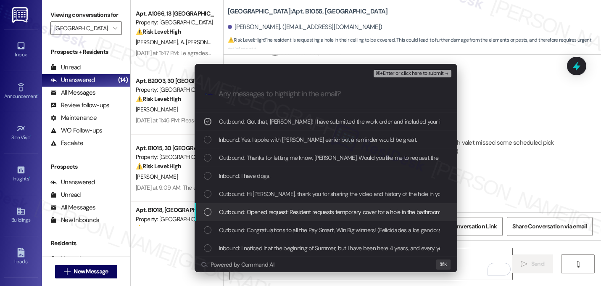
click at [288, 214] on span "Outbound: Opened request: Resident requests temporary cover for a hole in the b…" at bounding box center [336, 211] width 234 height 9
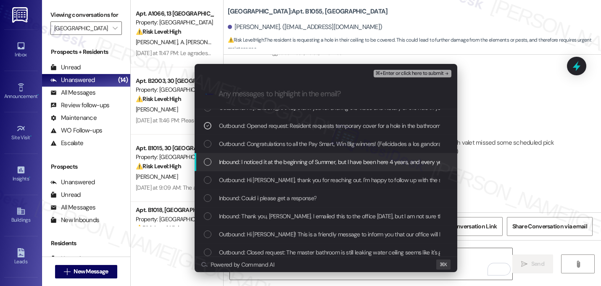
scroll to position [262, 0]
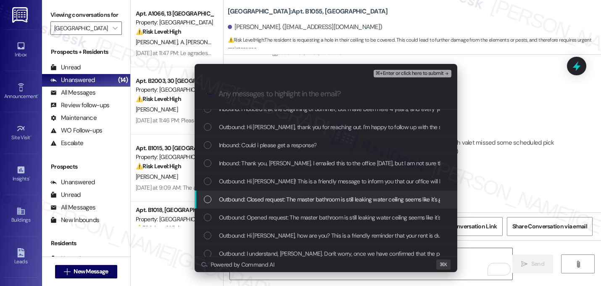
click at [303, 195] on span "Outbound: Closed request: The master bathroom is still leaking water ceiling se…" at bounding box center [367, 199] width 297 height 9
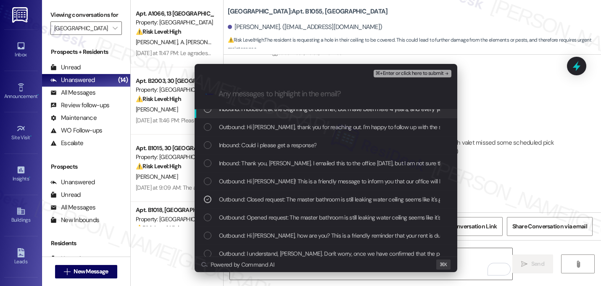
click at [440, 76] on span "⌘+Enter or click here to submit" at bounding box center [409, 74] width 68 height 6
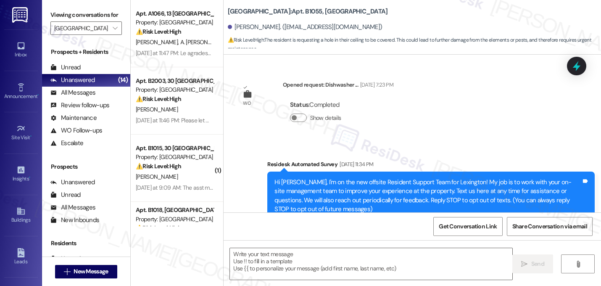
scroll to position [25250, 0]
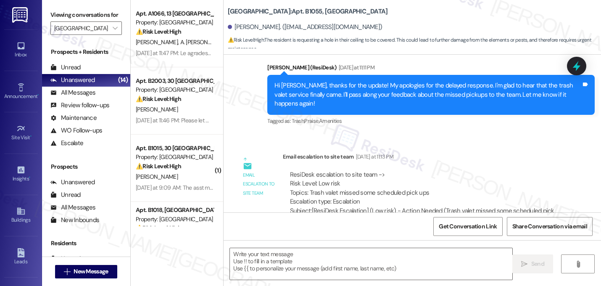
type textarea "Fetching suggested responses. Please feel free to read through the conversation…"
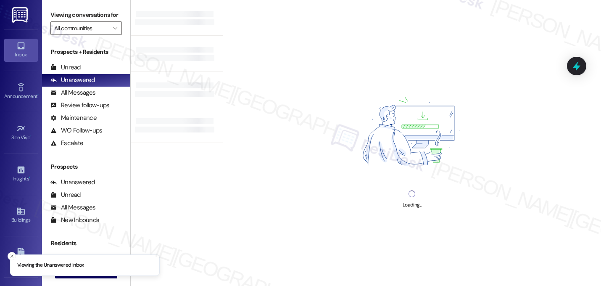
click at [77, 43] on div "Viewing conversations for All communities " at bounding box center [86, 21] width 88 height 43
click at [99, 32] on input "All communities" at bounding box center [81, 27] width 54 height 13
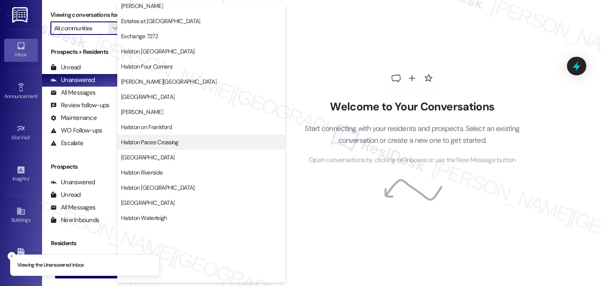
scroll to position [327, 0]
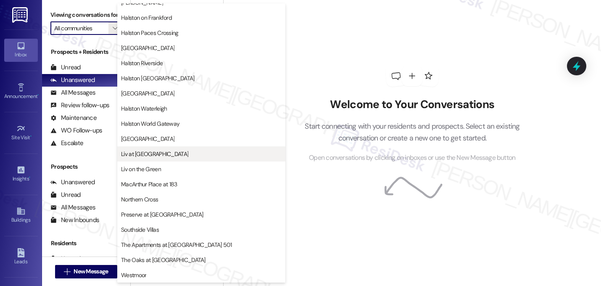
click at [162, 154] on span "Liv at [GEOGRAPHIC_DATA]" at bounding box center [154, 154] width 67 height 8
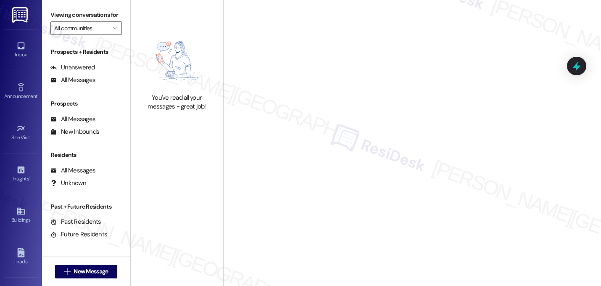
type input "Liv at [GEOGRAPHIC_DATA]"
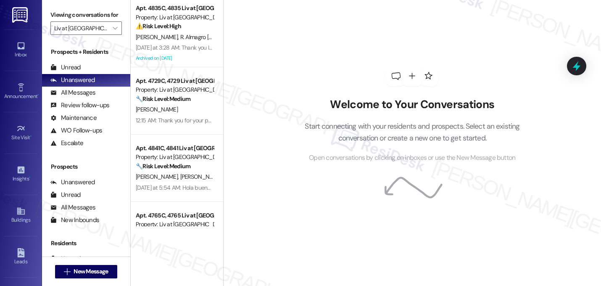
click at [169, 116] on div "12:15 AM: Thank you for your patience 12:15 AM: Thank you for your patience" at bounding box center [174, 120] width 79 height 11
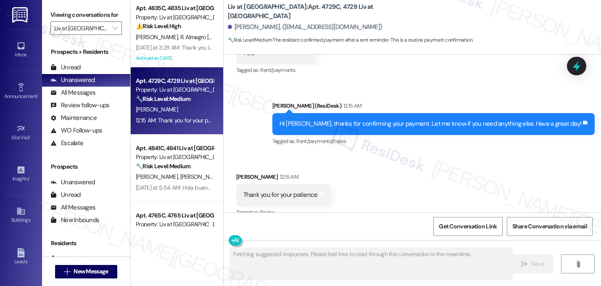
scroll to position [3421, 0]
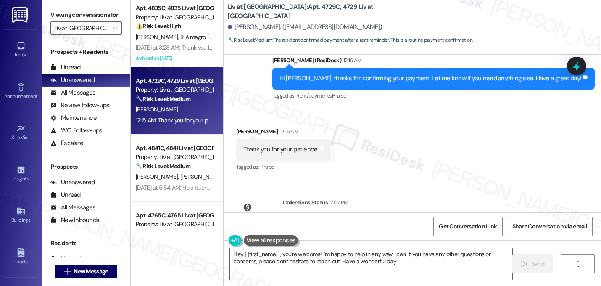
type textarea "Hey {{first_name}}, you're welcome! I'm happy to help in any way I can. If you …"
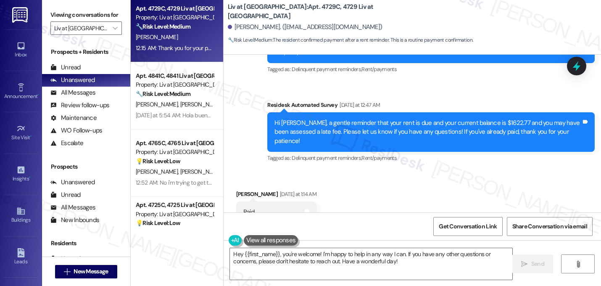
scroll to position [0, 0]
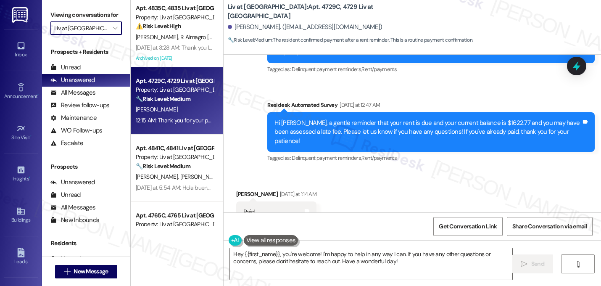
click at [99, 35] on input "Liv at [GEOGRAPHIC_DATA]" at bounding box center [81, 27] width 54 height 13
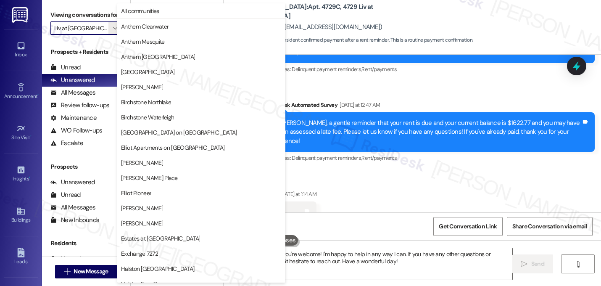
scroll to position [327, 0]
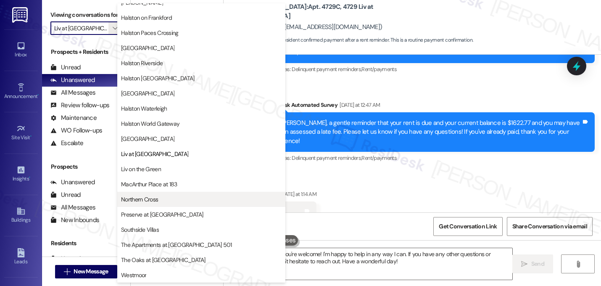
click at [150, 206] on button "Northern Cross" at bounding box center [201, 199] width 168 height 15
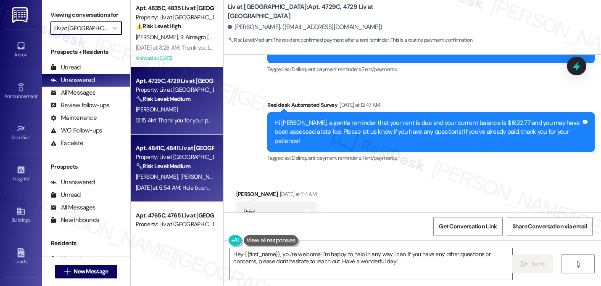
type input "Northern Cross"
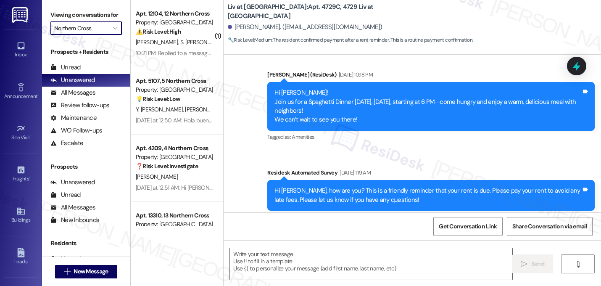
type textarea "Fetching suggested responses. Please feel free to read through the conversation…"
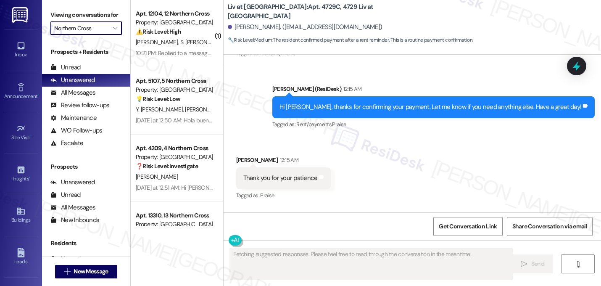
scroll to position [3421, 0]
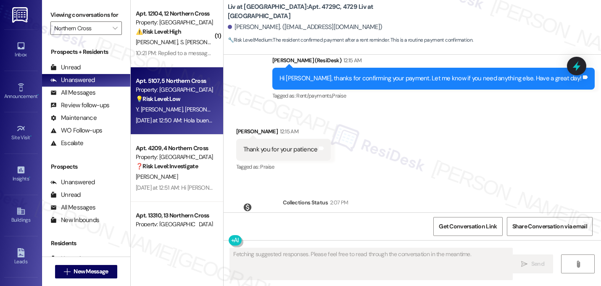
click at [176, 105] on div "Y. [PERSON_NAME] [PERSON_NAME]" at bounding box center [174, 109] width 79 height 11
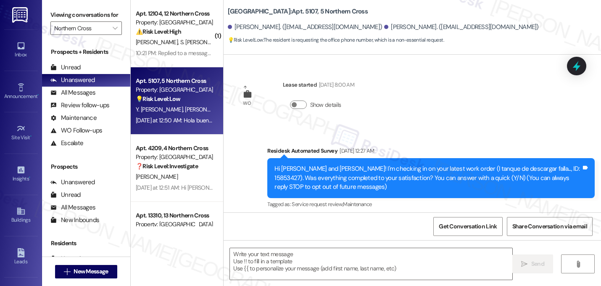
scroll to position [3662, 0]
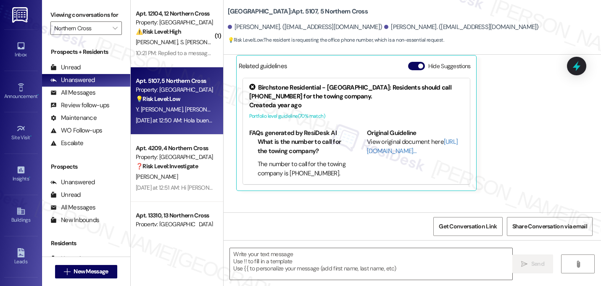
type textarea "Fetching suggested responses. Please feel free to read through the conversation…"
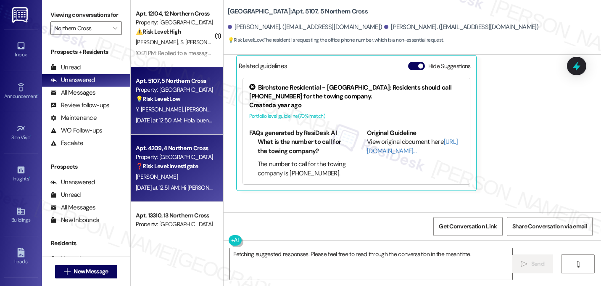
click at [173, 157] on div "Property: [GEOGRAPHIC_DATA]" at bounding box center [175, 157] width 78 height 9
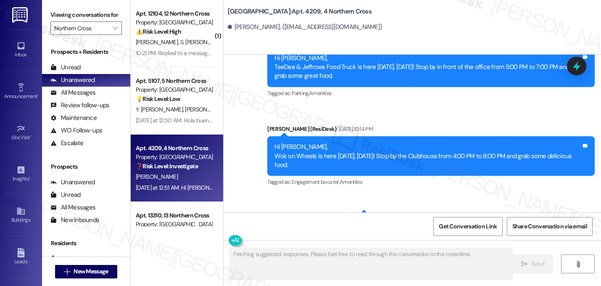
scroll to position [2141, 0]
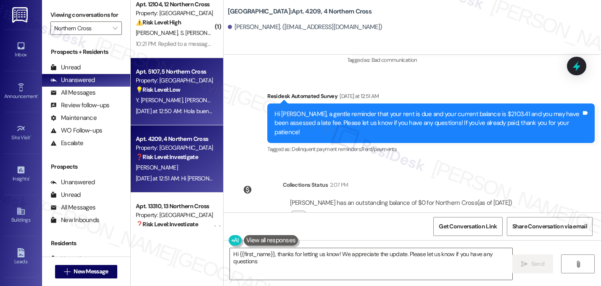
type textarea "Hi {{first_name}}, thanks for letting us know! We appreciate the update. Please…"
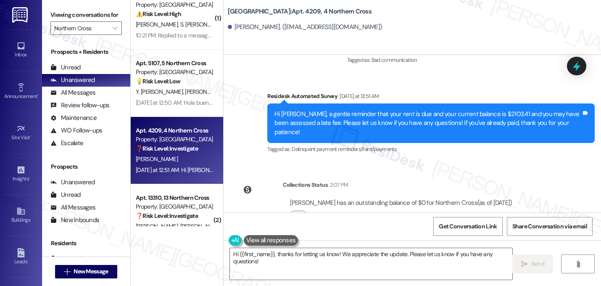
scroll to position [95, 0]
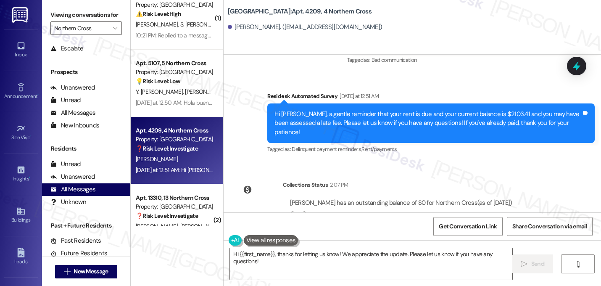
click at [81, 194] on div "All Messages" at bounding box center [72, 189] width 45 height 9
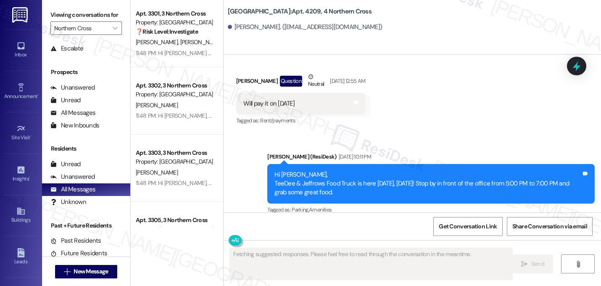
scroll to position [2141, 0]
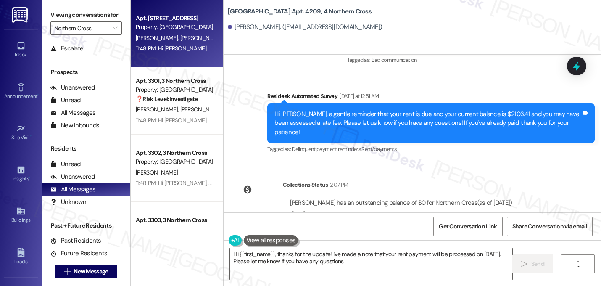
type textarea "Hi {{first_name}}, thanks for the update! I've made a note that your rent payme…"
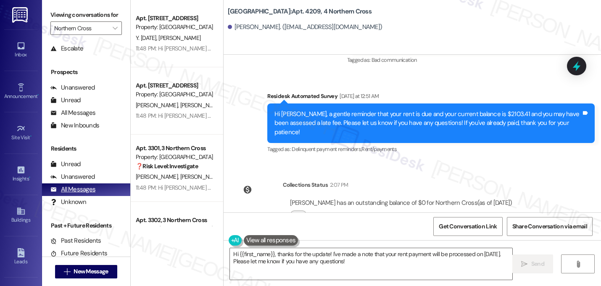
click at [96, 196] on div "All Messages (undefined)" at bounding box center [86, 189] width 88 height 13
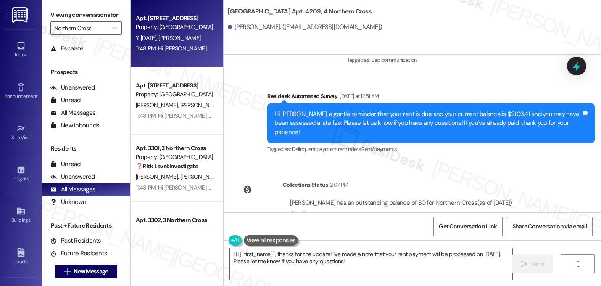
click at [175, 37] on div "Y. [DATE] [PERSON_NAME]" at bounding box center [174, 38] width 79 height 11
type textarea "Fetching suggested responses. Please feel free to read through the conversation…"
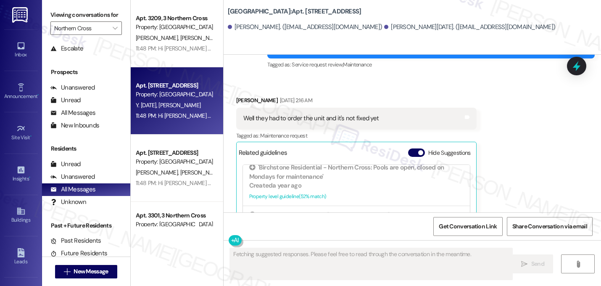
scroll to position [699, 0]
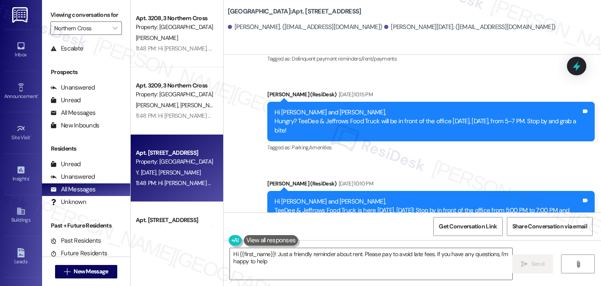
type textarea "Hi {{first_name}}! Just a friendly reminder about rent. Please pay to avoid lat…"
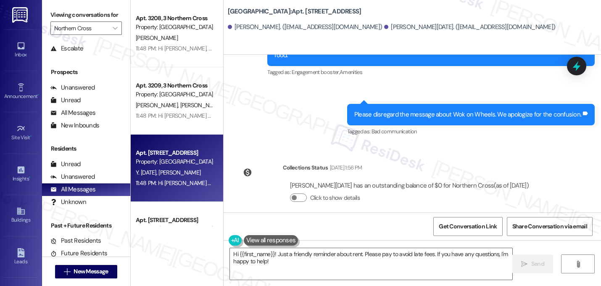
scroll to position [5618, 0]
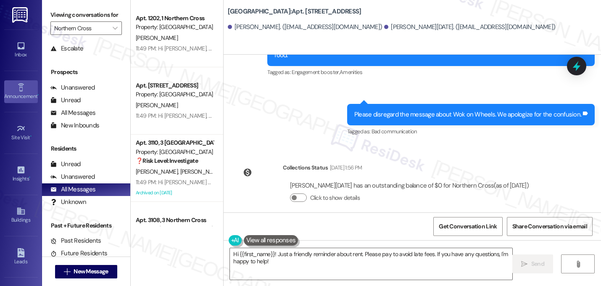
click at [19, 90] on icon at bounding box center [21, 87] width 6 height 8
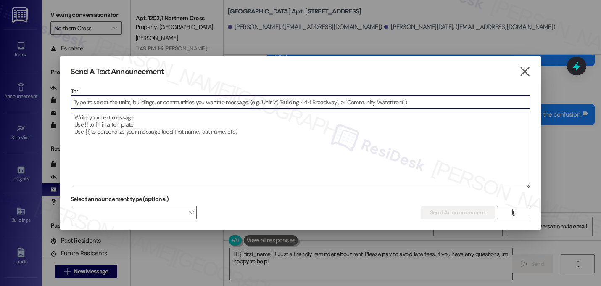
click at [109, 105] on input at bounding box center [300, 102] width 459 height 13
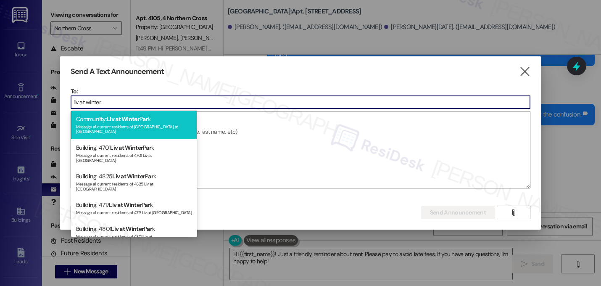
type input "liv at winter"
click at [103, 112] on div "Commu nit y: Liv at Winter P ar k Message all current residents of [GEOGRAPHIC_…" at bounding box center [134, 125] width 126 height 29
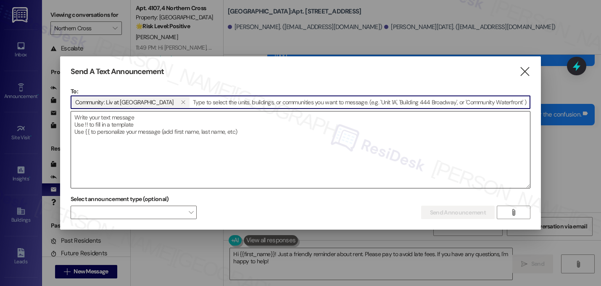
click at [165, 119] on textarea at bounding box center [300, 149] width 459 height 77
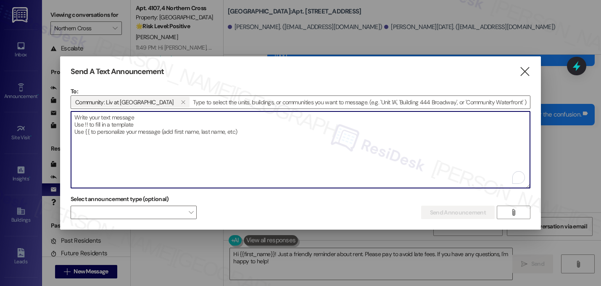
paste textarea "Hi {{first_name}}, 🎉 Meet the Team Party! Join us at the [GEOGRAPHIC_DATA] [DAT…"
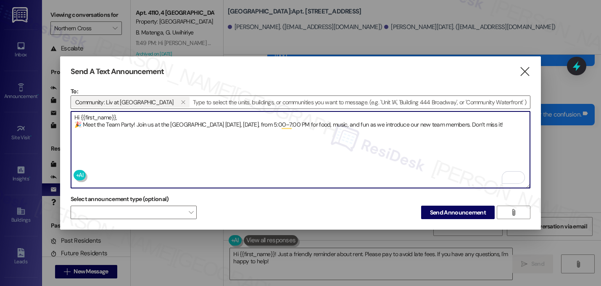
click at [471, 123] on textarea "Hi {{first_name}}, 🎉 Meet the Team Party! Join us at the [GEOGRAPHIC_DATA] [DAT…" at bounding box center [300, 149] width 459 height 77
click at [80, 124] on textarea "Hi {{first_name}}, 🎉 Meet the Team Party! Join us at the [GEOGRAPHIC_DATA] [DAT…" at bounding box center [300, 149] width 459 height 77
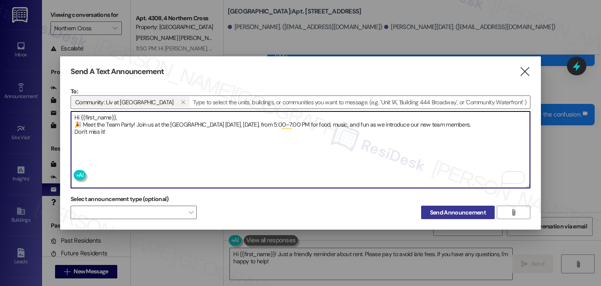
type textarea "Hi {{first_name}}, 🎉 Meet the Team Party! Join us at the [GEOGRAPHIC_DATA] [DAT…"
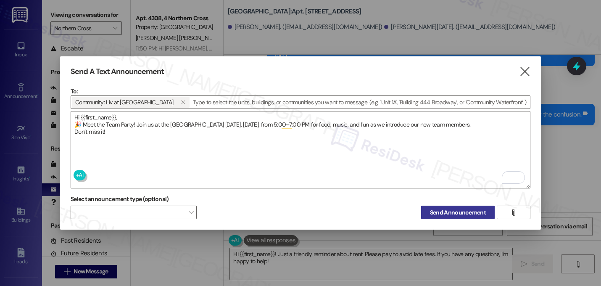
click at [452, 212] on span "Send Announcement" at bounding box center [458, 212] width 56 height 9
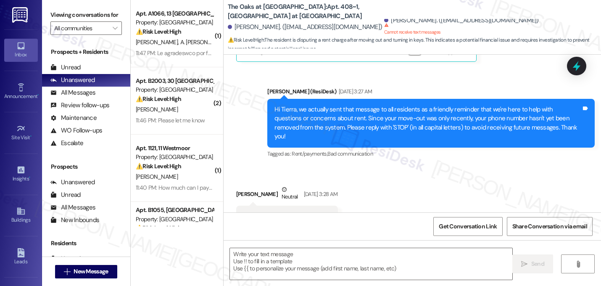
type textarea "Fetching suggested responses. Please feel free to read through the conversation…"
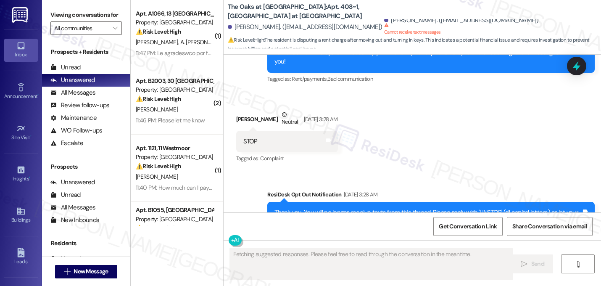
scroll to position [3530, 0]
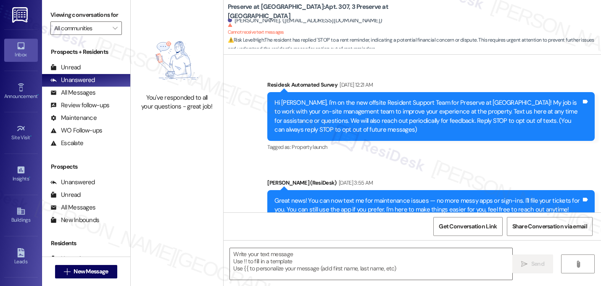
scroll to position [6904, 0]
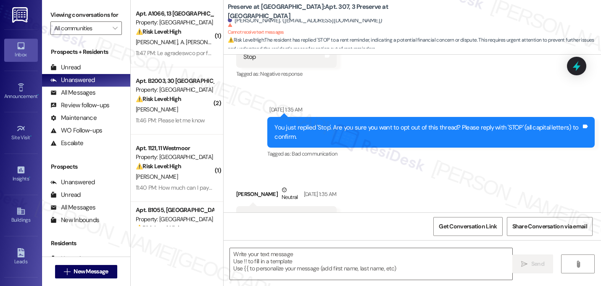
type textarea "Fetching suggested responses. Please feel free to read through the conversation…"
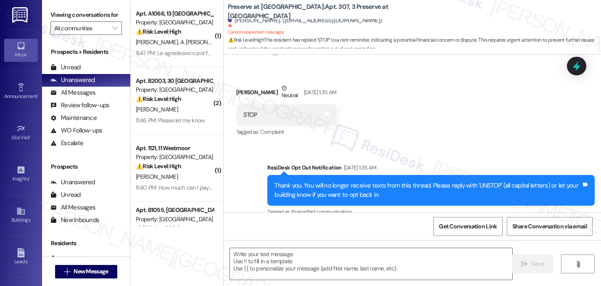
scroll to position [6886, 0]
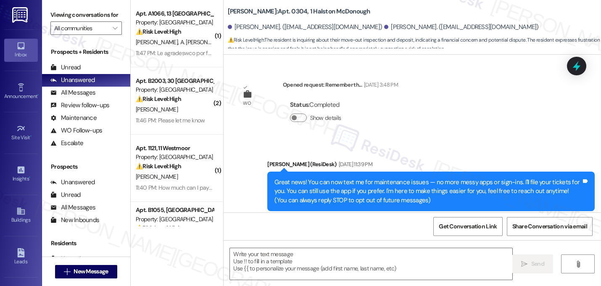
scroll to position [12160, 0]
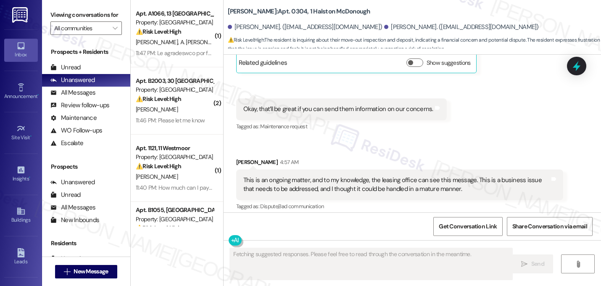
click at [412, 219] on button "Hide Suggestions" at bounding box center [416, 223] width 17 height 8
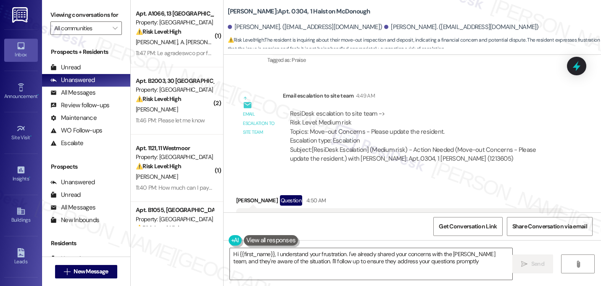
type textarea "Hi {{first_name}}, I understand your frustration. I've already shared your conc…"
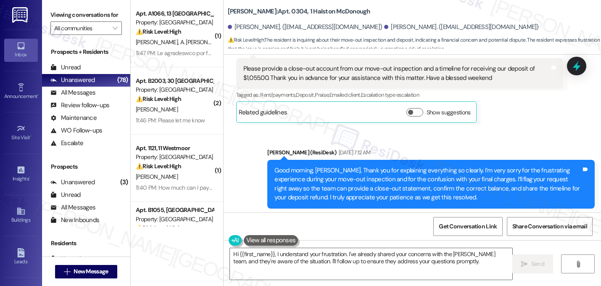
scroll to position [11092, 0]
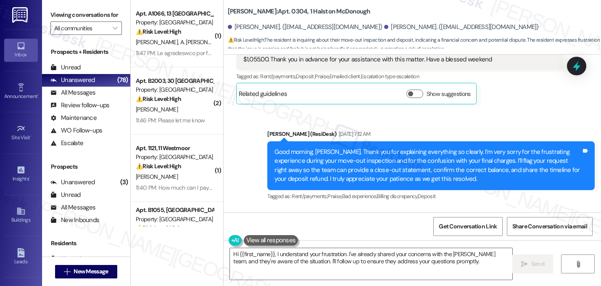
click at [295, 248] on button "Show details" at bounding box center [298, 252] width 17 height 8
click at [295, 248] on button "Hide details" at bounding box center [298, 252] width 17 height 8
click at [295, 248] on button "Show details" at bounding box center [298, 252] width 17 height 8
click at [295, 248] on button "Hide details" at bounding box center [298, 252] width 17 height 8
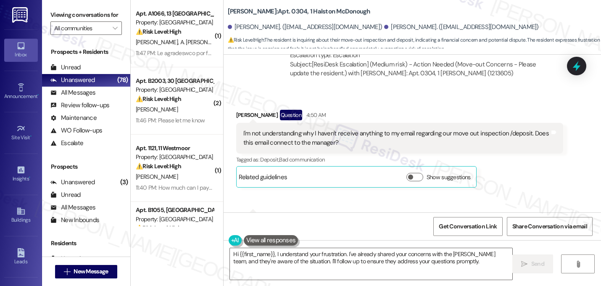
scroll to position [12046, 0]
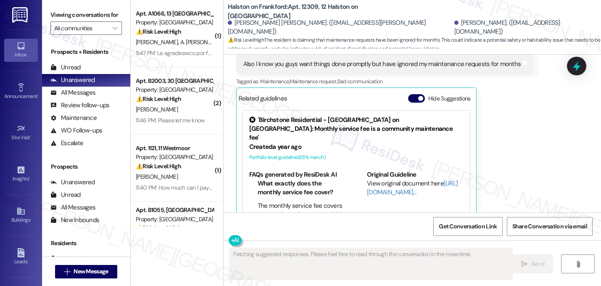
scroll to position [2453, 0]
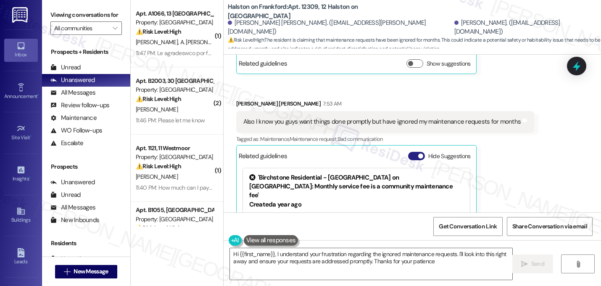
type textarea "Hi {{first_name}}, I understand your frustration regarding the ignored maintena…"
click at [418, 153] on span "button" at bounding box center [420, 155] width 5 height 5
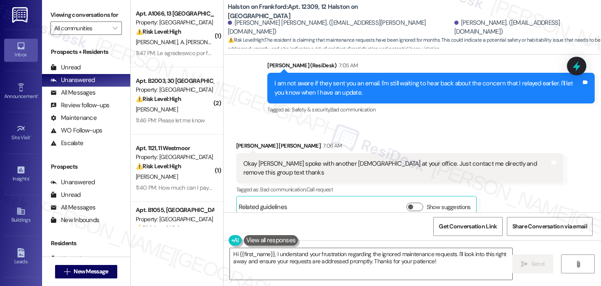
scroll to position [2311, 0]
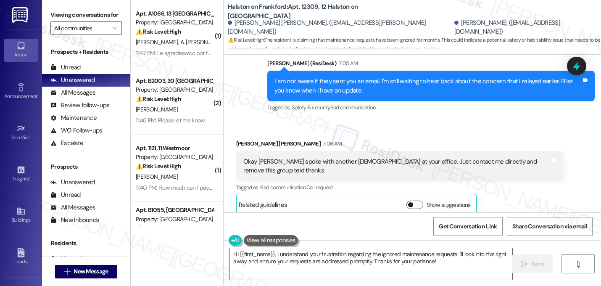
click at [410, 201] on button "Show suggestions" at bounding box center [415, 205] width 17 height 8
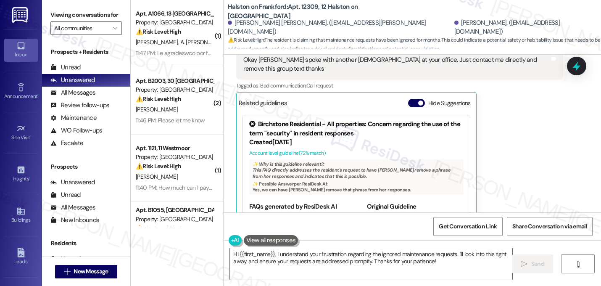
scroll to position [2415, 0]
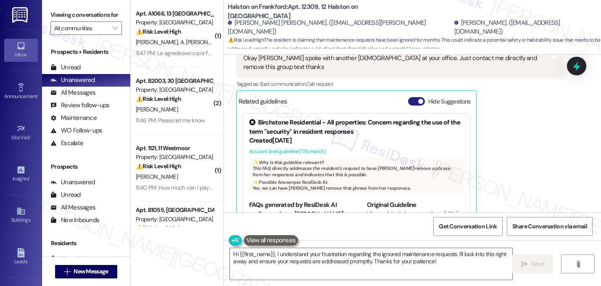
click at [418, 99] on span "button" at bounding box center [420, 101] width 5 height 5
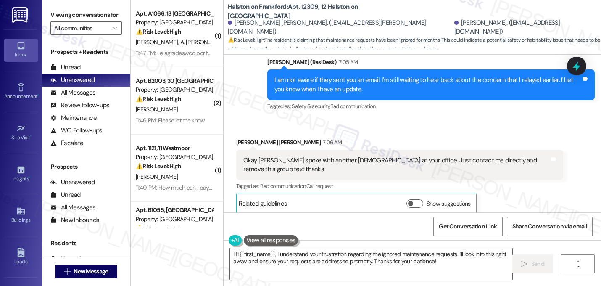
scroll to position [2464, 0]
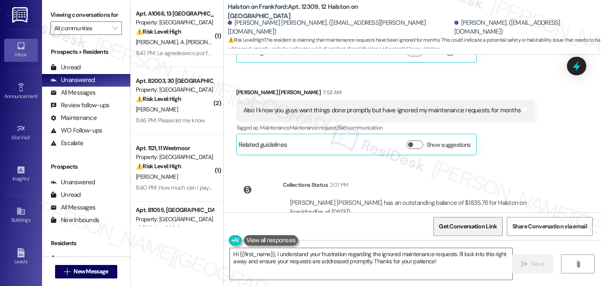
click at [456, 230] on span "Get Conversation Link" at bounding box center [468, 226] width 58 height 9
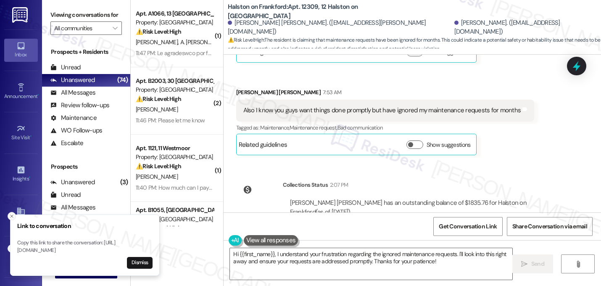
click at [11, 214] on icon "Close toast" at bounding box center [11, 216] width 5 height 5
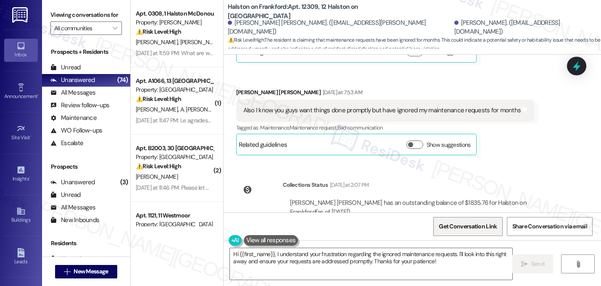
click at [465, 230] on span "Get Conversation Link" at bounding box center [468, 226] width 58 height 9
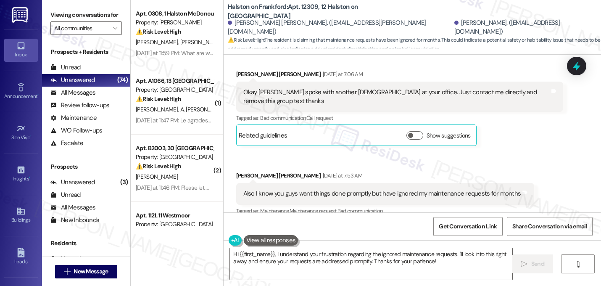
scroll to position [2374, 0]
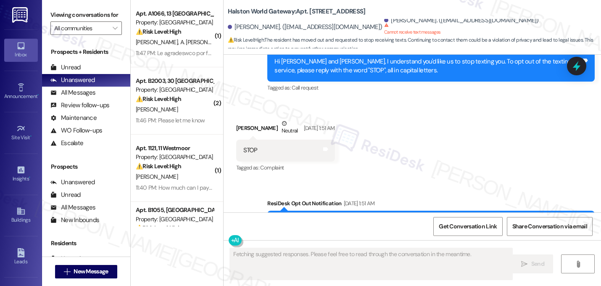
scroll to position [10380, 0]
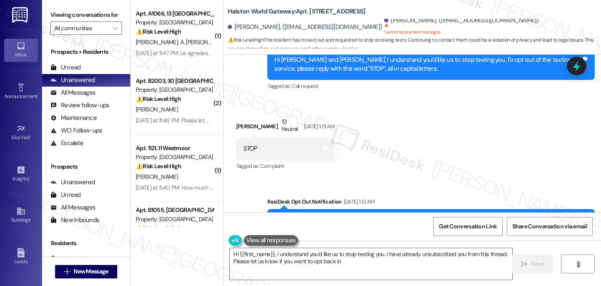
type textarea "Hi {{first_name}}, I understand you'd like us to stop texting you. I have alrea…"
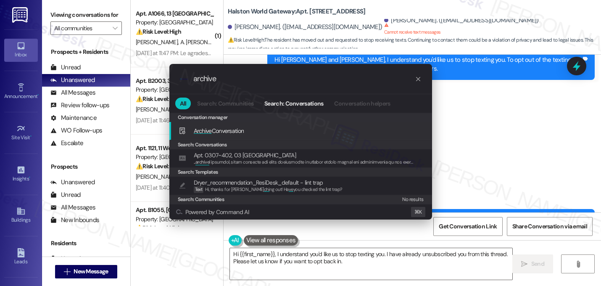
type input "archive"
click at [209, 127] on span "Archive" at bounding box center [203, 131] width 18 height 8
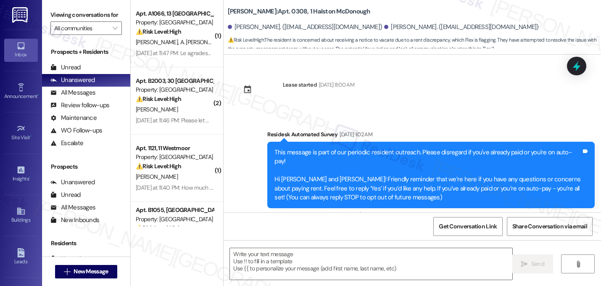
scroll to position [7004, 0]
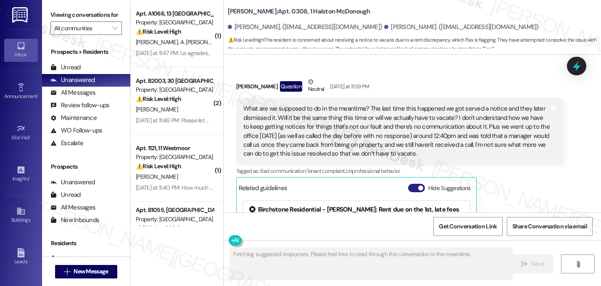
click at [418, 185] on span "button" at bounding box center [420, 187] width 5 height 5
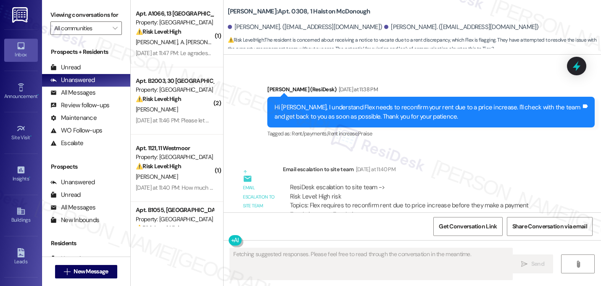
scroll to position [6798, 0]
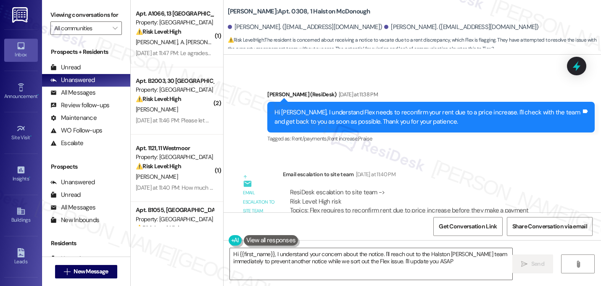
type textarea "Hi {{first_name}}, I understand your concern about the notice. I'll reach out t…"
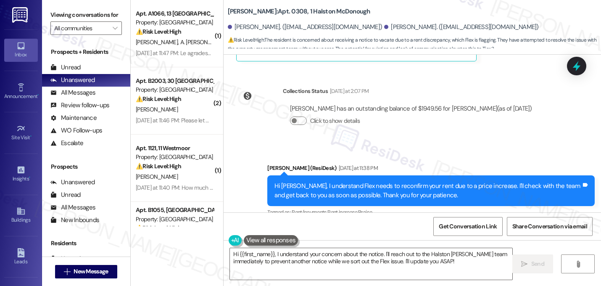
scroll to position [6889, 0]
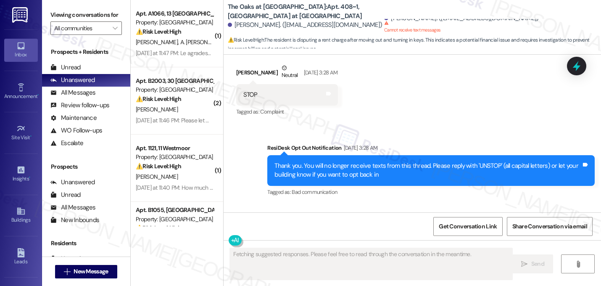
scroll to position [3, 0]
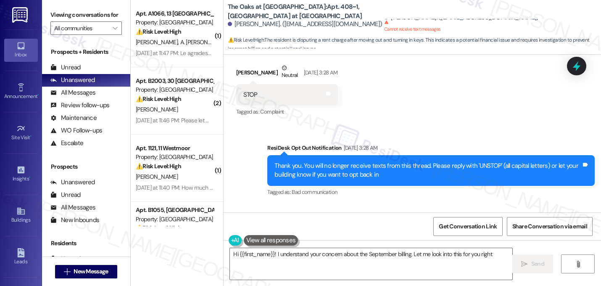
type textarea "Hi {{first_name}}! I understand your concern about the September billing. Let m…"
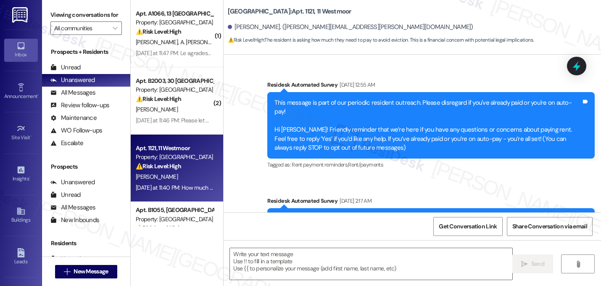
scroll to position [7178, 0]
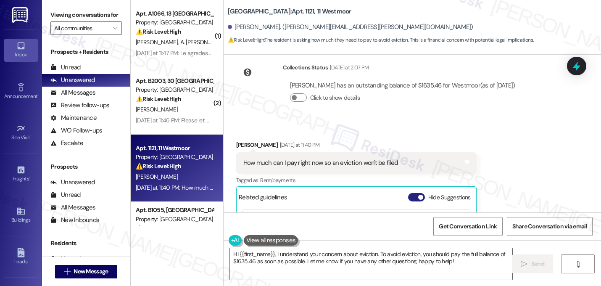
click at [414, 193] on button "Hide Suggestions" at bounding box center [416, 197] width 17 height 8
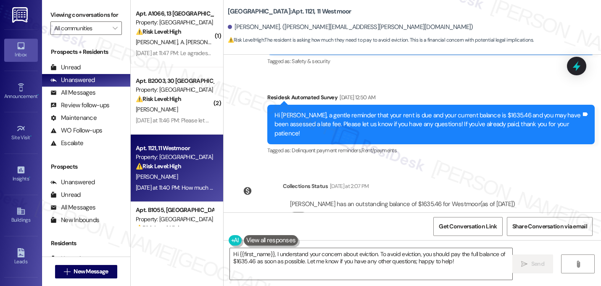
scroll to position [7064, 0]
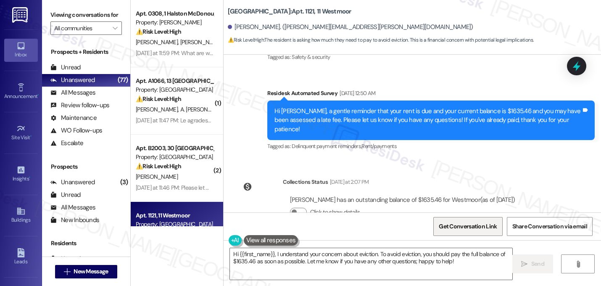
drag, startPoint x: 479, startPoint y: 226, endPoint x: 476, endPoint y: 222, distance: 4.9
click at [478, 225] on span "Get Conversation Link" at bounding box center [468, 226] width 58 height 9
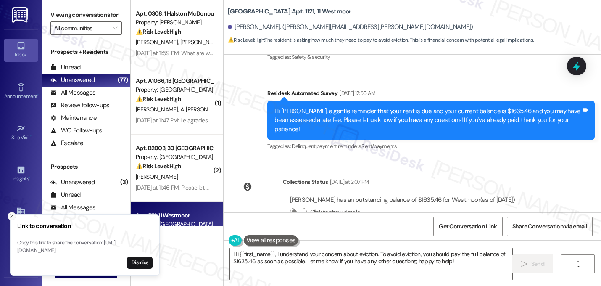
click at [11, 215] on line "Close toast" at bounding box center [12, 216] width 3 height 3
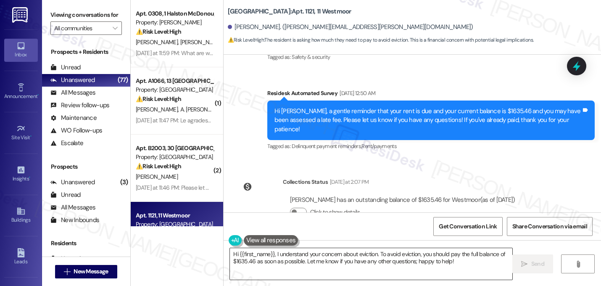
click at [272, 256] on textarea "Hi {{first_name}}, I understand your concern about eviction. To avoid eviction,…" at bounding box center [371, 264] width 282 height 32
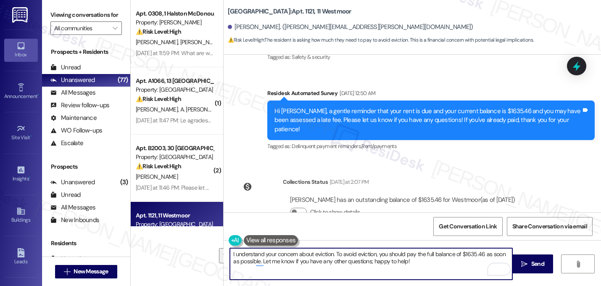
drag, startPoint x: 332, startPoint y: 255, endPoint x: 411, endPoint y: 267, distance: 80.0
click at [411, 267] on textarea "I understand your concern about eviction. To avoid eviction, you should pay the…" at bounding box center [371, 264] width 282 height 32
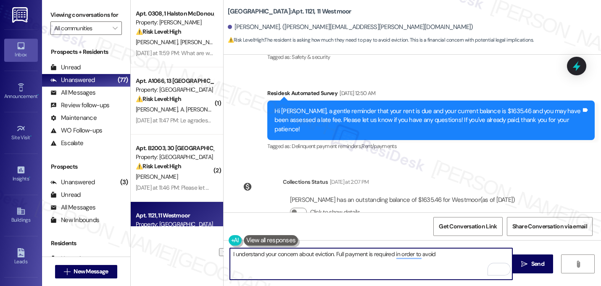
drag, startPoint x: 334, startPoint y: 255, endPoint x: 202, endPoint y: 240, distance: 132.8
click at [202, 240] on div "Apt. 0308, 1 Halston McDonough Property: Halston McDonough ⚠️ Risk Level: High …" at bounding box center [366, 143] width 470 height 286
click at [371, 251] on textarea "Hi Jeromi, full payment is required in order to avoid" at bounding box center [371, 264] width 282 height 32
click at [370, 257] on textarea "Hi Jeromi, full payment is required in order to avoid" at bounding box center [371, 264] width 282 height 32
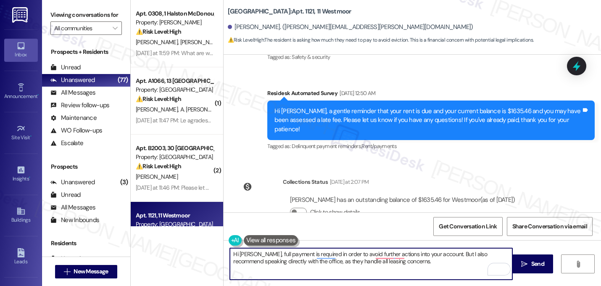
click at [425, 259] on textarea "Hi Jeromi, full payment is required in order to avoid further actions into your…" at bounding box center [371, 264] width 282 height 32
type textarea "Hi Jeromi, full payment is required in order to avoid further actions into your…"
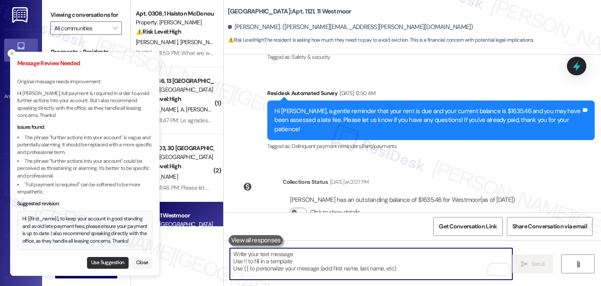
click at [100, 264] on button "Use Suggestion" at bounding box center [108, 263] width 42 height 12
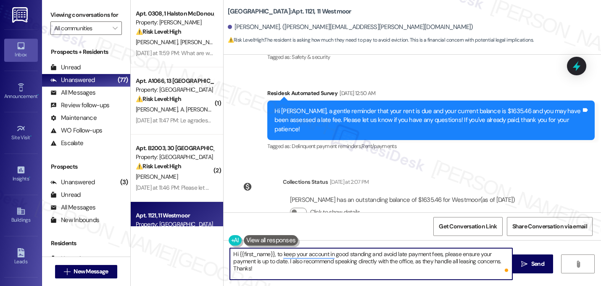
click at [436, 255] on textarea "Hi {{first_name}}, to keep your account in good standing and avoid late payment…" at bounding box center [371, 264] width 282 height 32
click at [470, 254] on textarea "Hi {{first_name}}, to keep your account in good standing, please ensure your pa…" at bounding box center [371, 264] width 282 height 32
type textarea "Hi {{first_name}}, to keep your account in good standing, a full payment must b…"
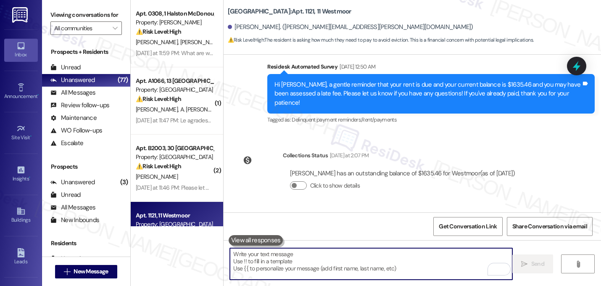
scroll to position [7131, 0]
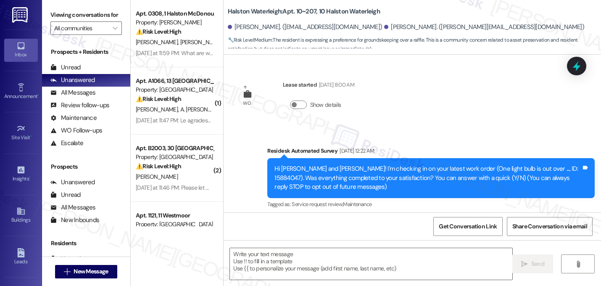
scroll to position [13564, 0]
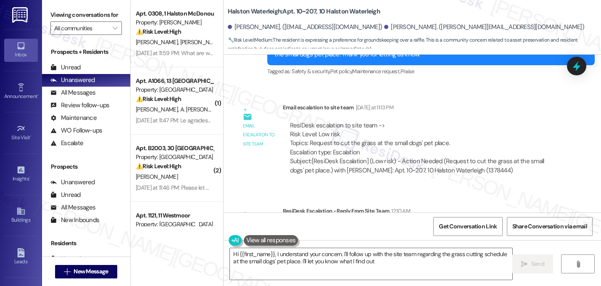
type textarea "Hi {{first_name}}, I understand your concern. I'll follow up with the site team…"
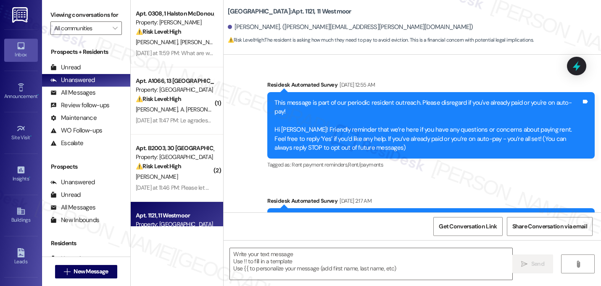
scroll to position [7178, 0]
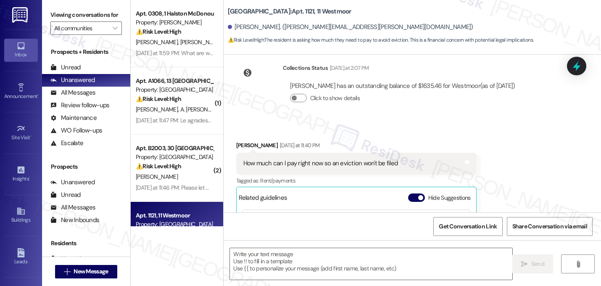
type textarea "Fetching suggested responses. Please feel free to read through the conversation…"
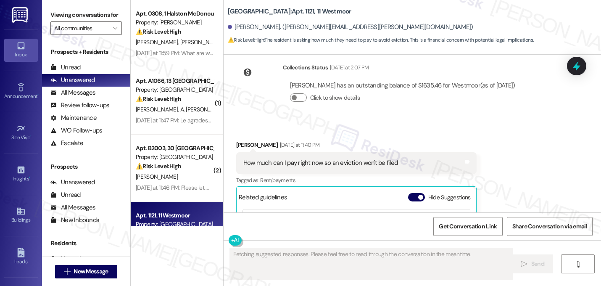
scroll to position [7064, 0]
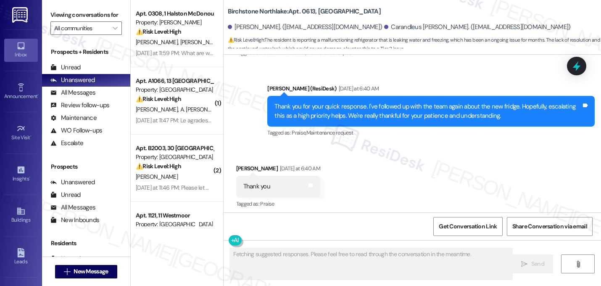
scroll to position [4590, 0]
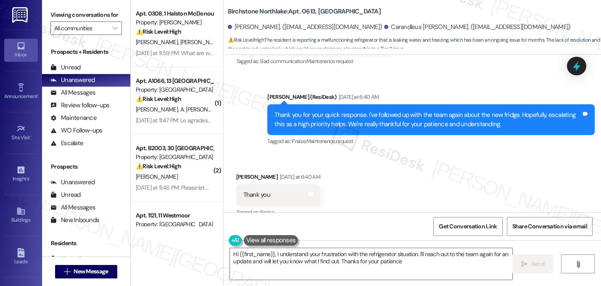
type textarea "Hi {{first_name}}, I understand your frustration with the refrigerator situatio…"
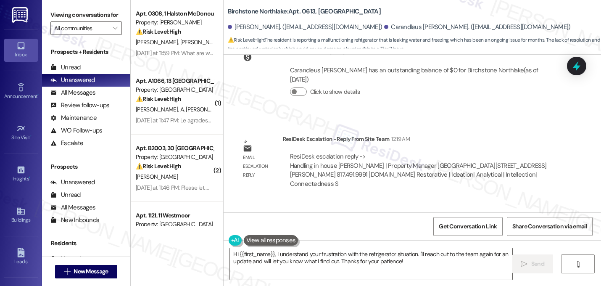
scroll to position [5040, 0]
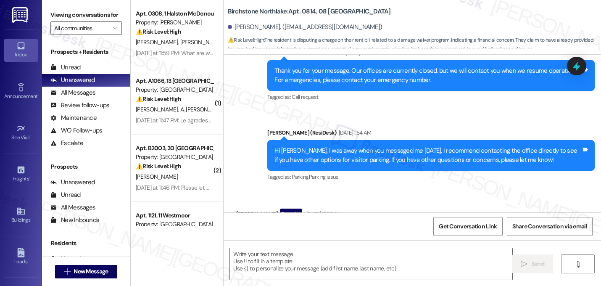
type textarea "Fetching suggested responses. Please feel free to read through the conversation…"
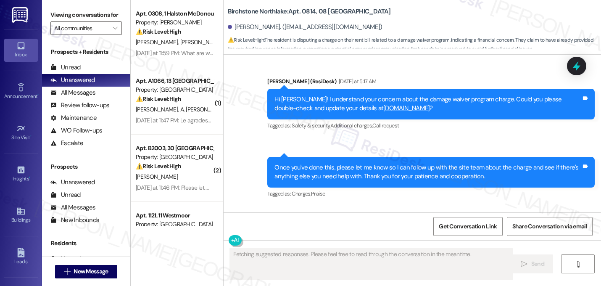
scroll to position [1184, 0]
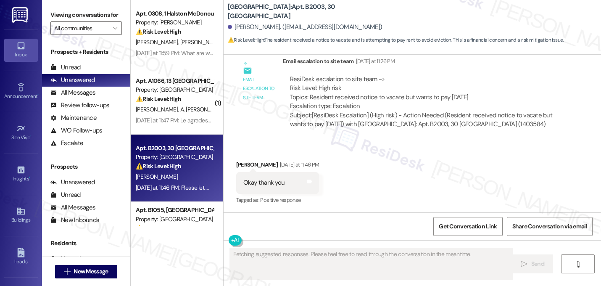
scroll to position [1823, 0]
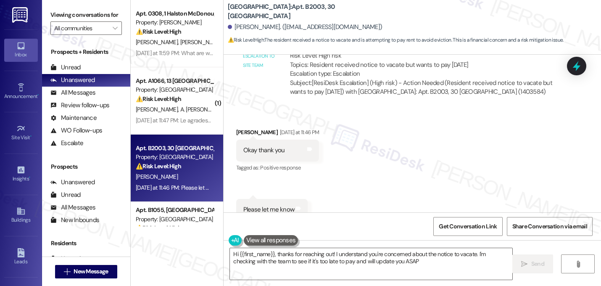
type textarea "Hi {{first_name}}, thanks for reaching out! I understand you're concerned about…"
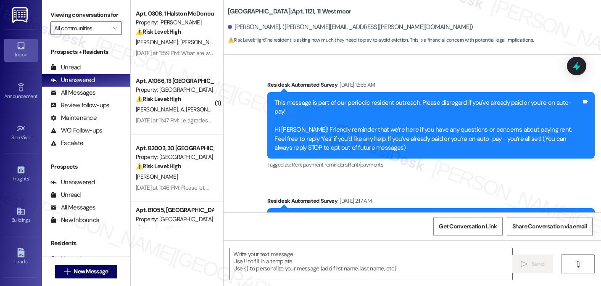
scroll to position [7258, 0]
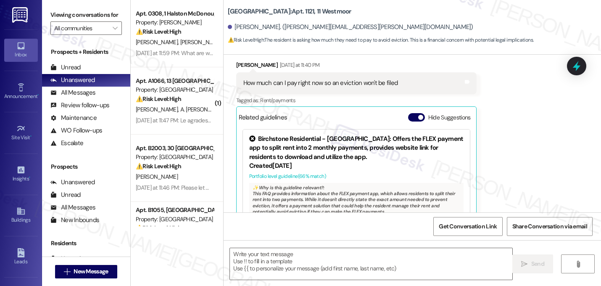
type textarea "Fetching suggested responses. Please feel free to read through the conversation…"
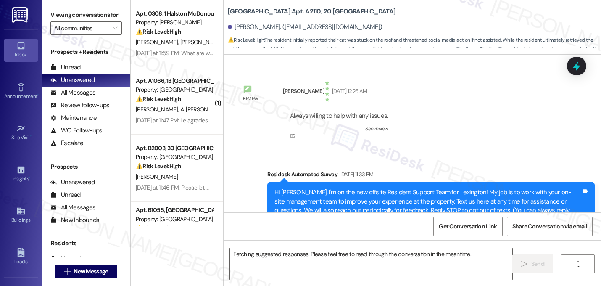
scroll to position [19736, 0]
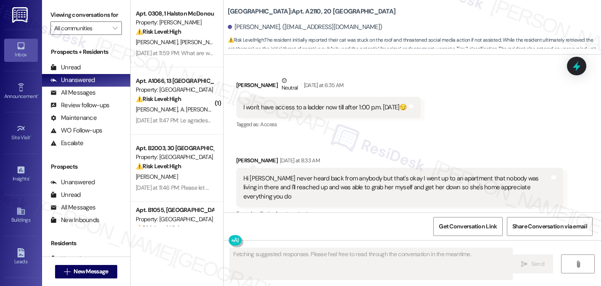
click at [418, 228] on span "button" at bounding box center [420, 230] width 5 height 5
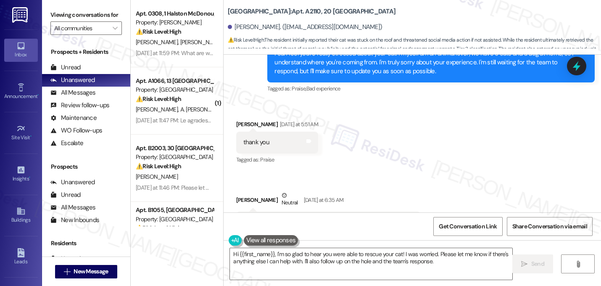
scroll to position [19622, 0]
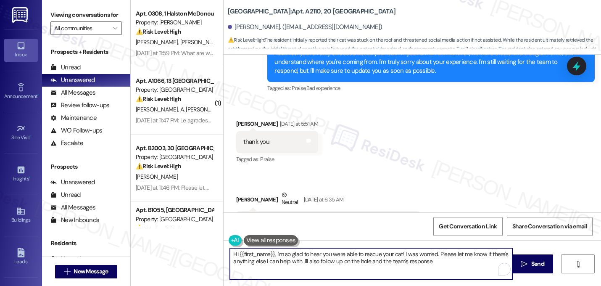
drag, startPoint x: 427, startPoint y: 262, endPoint x: 304, endPoint y: 262, distance: 122.8
click at [304, 262] on textarea "Hi {{first_name}}, I'm so glad to hear you were able to rescue your cat! I was …" at bounding box center [371, 264] width 282 height 32
type textarea "Hi {{first_name}}, I'm so glad to hear you were able to rescue your cat! I was …"
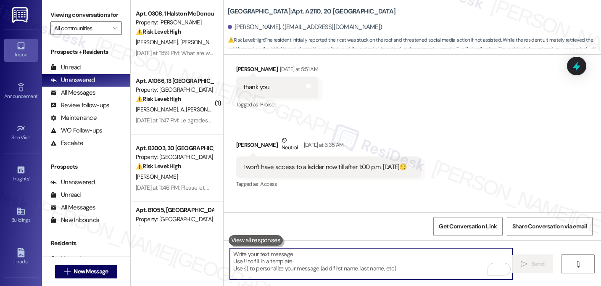
scroll to position [19689, 0]
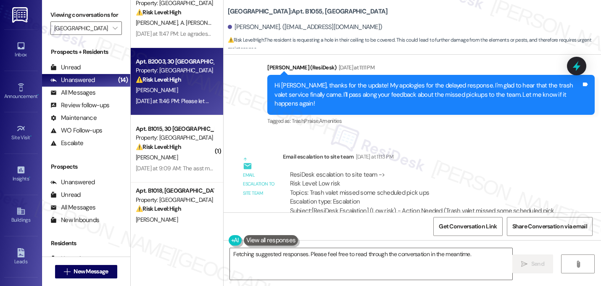
scroll to position [26, 0]
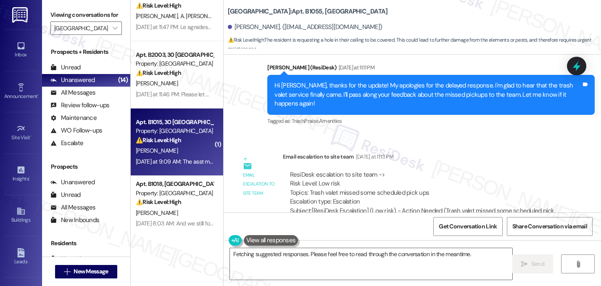
click at [176, 138] on strong "⚠️ Risk Level: High" at bounding box center [158, 140] width 45 height 8
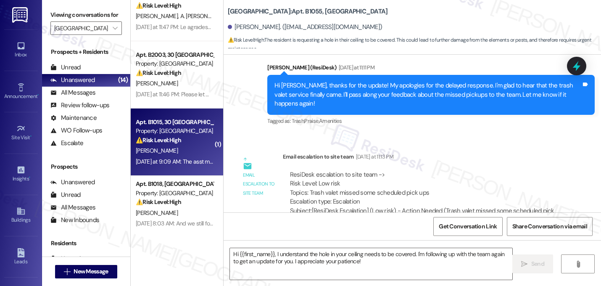
type textarea "Fetching suggested responses. Please feel free to read through the conversation…"
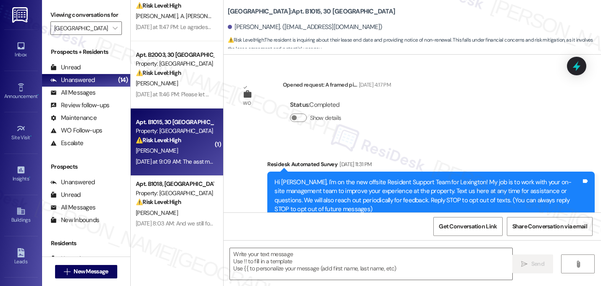
scroll to position [21592, 0]
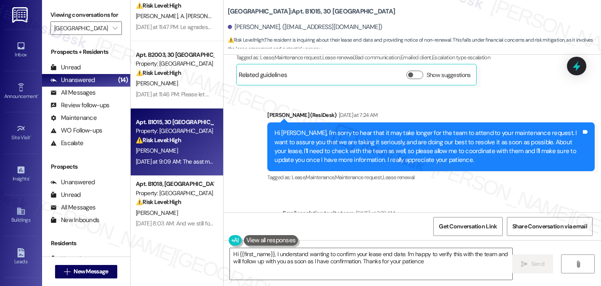
type textarea "Hi {{first_name}}, I understand wanting to confirm your lease end date. I'm hap…"
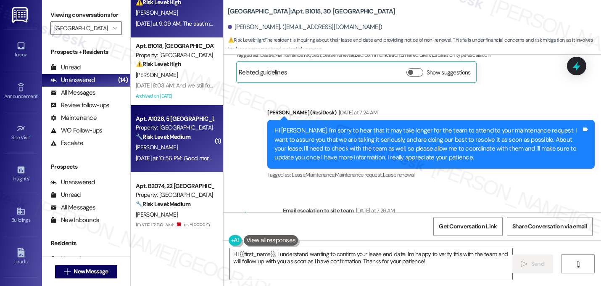
scroll to position [204, 0]
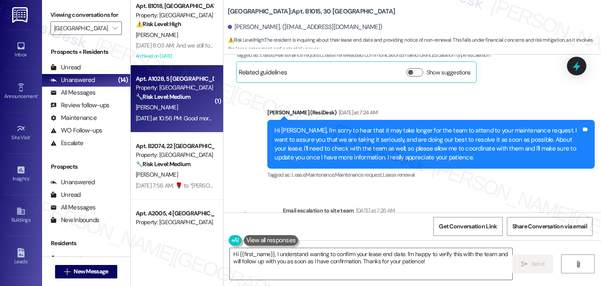
click at [173, 98] on strong "🔧 Risk Level: Medium" at bounding box center [163, 97] width 55 height 8
type textarea "Fetching suggested responses. Please feel free to read through the conversation…"
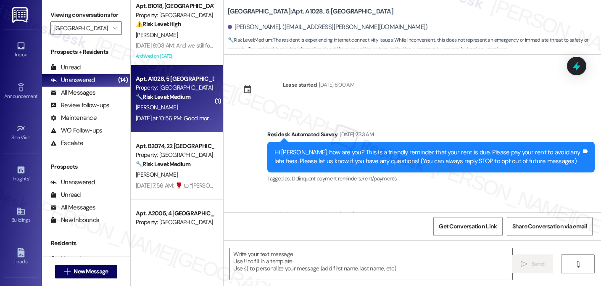
scroll to position [3338, 0]
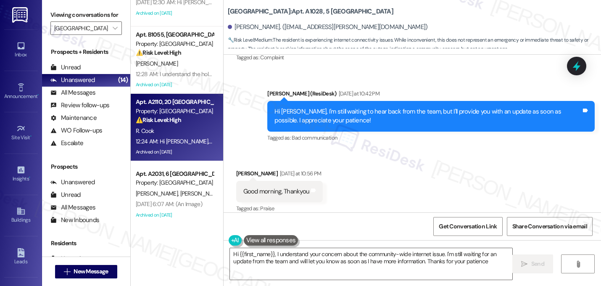
type textarea "Hi {{first_name}}, I understand your concern about the community-wide internet …"
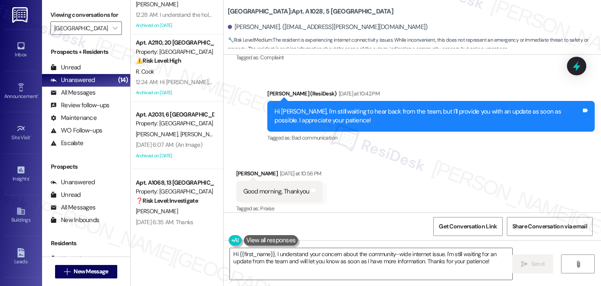
scroll to position [715, 0]
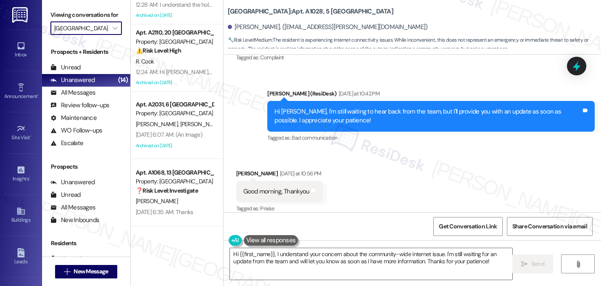
click at [76, 35] on input "[GEOGRAPHIC_DATA]" at bounding box center [81, 27] width 54 height 13
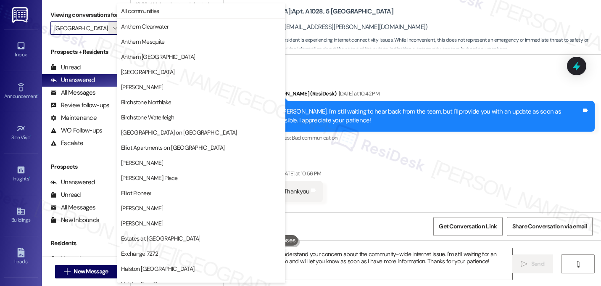
scroll to position [327, 0]
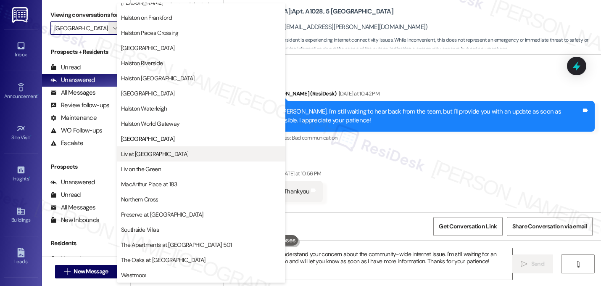
click at [161, 150] on span "Liv at [GEOGRAPHIC_DATA]" at bounding box center [154, 154] width 67 height 8
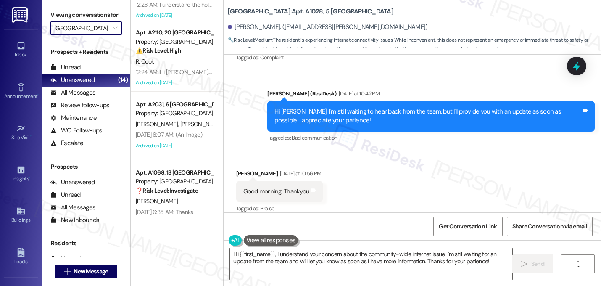
type input "Liv at [GEOGRAPHIC_DATA]"
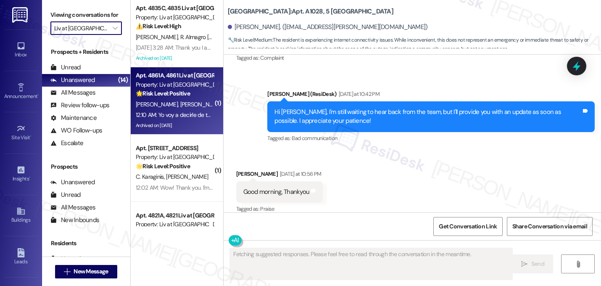
scroll to position [3338, 0]
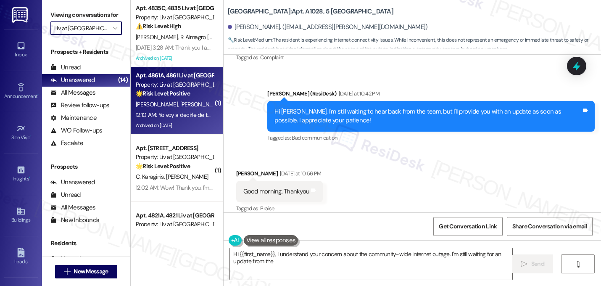
type textarea "Hi {{first_name}}, I understand your concern about the community-wide internet …"
click at [180, 100] on span "B. Hernandez" at bounding box center [201, 104] width 42 height 8
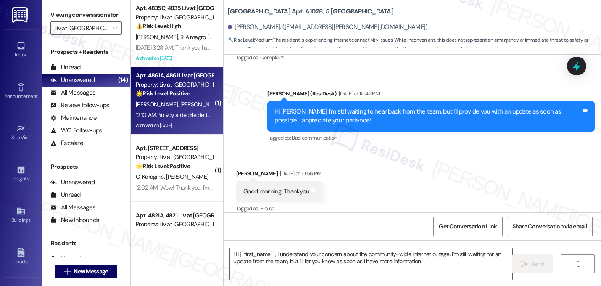
type textarea "Fetching suggested responses. Please feel free to read through the conversation…"
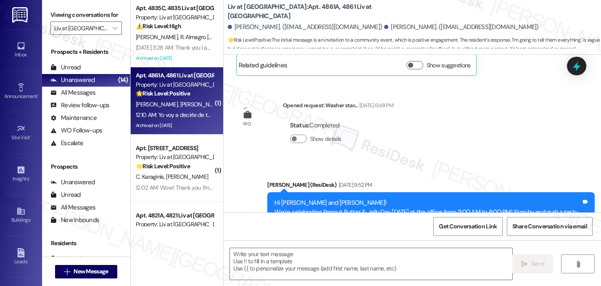
type textarea "Fetching suggested responses. Please feel free to read through the conversation…"
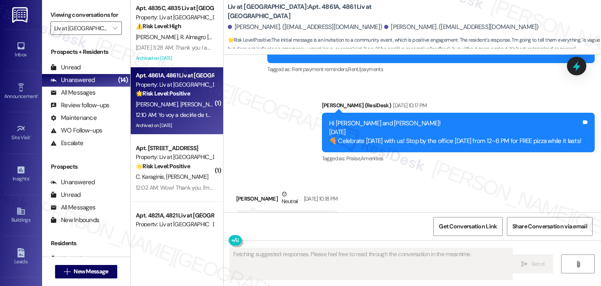
scroll to position [4047, 0]
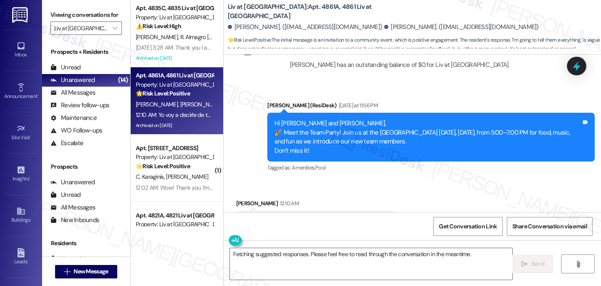
drag, startPoint x: 320, startPoint y: 196, endPoint x: 365, endPoint y: 200, distance: 44.7
click at [365, 211] on div "Translated message: I'm going to tell them everything Original message, transla…" at bounding box center [315, 226] width 159 height 31
click at [365, 226] on div "Original message, translated from Spanish : Yo voy a decirle de todo" at bounding box center [312, 230] width 139 height 9
drag, startPoint x: 365, startPoint y: 198, endPoint x: 319, endPoint y: 198, distance: 45.8
click at [319, 226] on div "Original message, translated from Spanish : Yo voy a decirle de todo" at bounding box center [312, 230] width 139 height 9
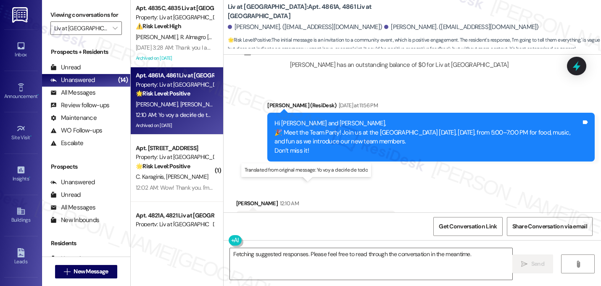
copy sub "Yo voy a decirle de todo"
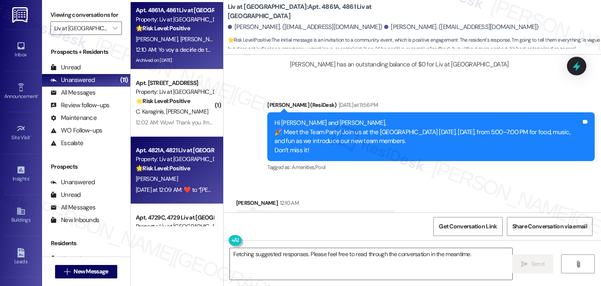
scroll to position [67, 0]
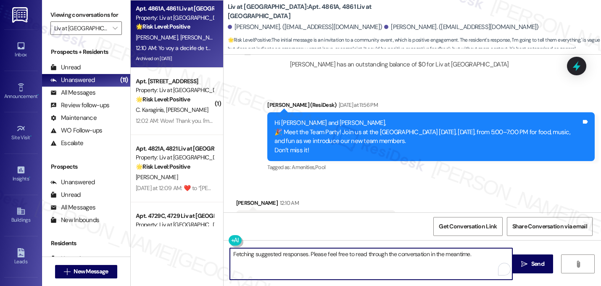
click at [310, 253] on textarea "Fetching suggested responses. Please feel free to read through the conversation…" at bounding box center [371, 264] width 282 height 32
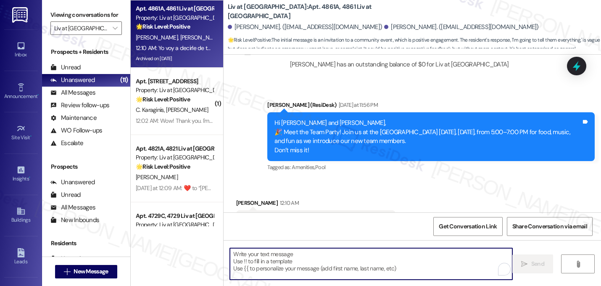
paste textarea "Hey [Name], just checking in — my text was about the pizza party in your buildi…"
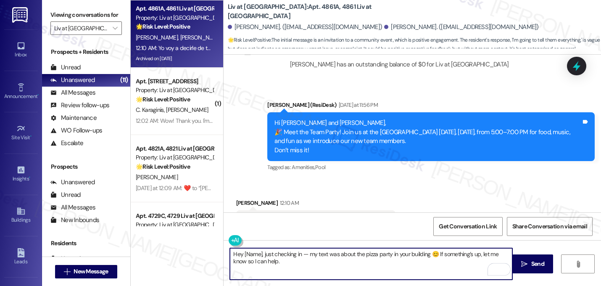
click at [262, 254] on textarea "Hey [Name], just checking in — my text was about the pizza party in your buildi…" at bounding box center [371, 264] width 282 height 32
click at [271, 259] on textarea "Hey Robert, just checking in — my text was about the pizza party in your buildi…" at bounding box center [371, 264] width 282 height 32
drag, startPoint x: 273, startPoint y: 260, endPoint x: 200, endPoint y: 240, distance: 75.4
click at [200, 240] on div "Apt. 4835C, 4835 Liv at Winter Park Property: Liv at Winter Park ⚠️ Risk Level:…" at bounding box center [366, 143] width 470 height 286
click at [275, 267] on textarea "Hey Robert, just checking in — my text was about the pizza party in your buildi…" at bounding box center [371, 264] width 282 height 32
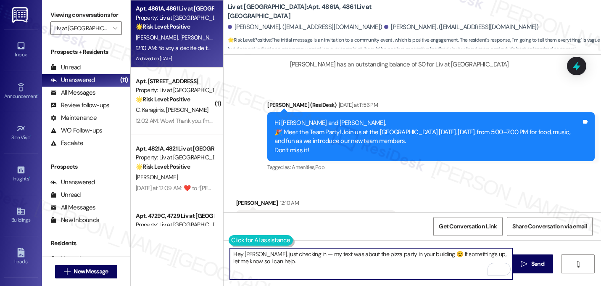
type textarea "Hey Robert, just checking in — my text was about the pizza party in your buildi…"
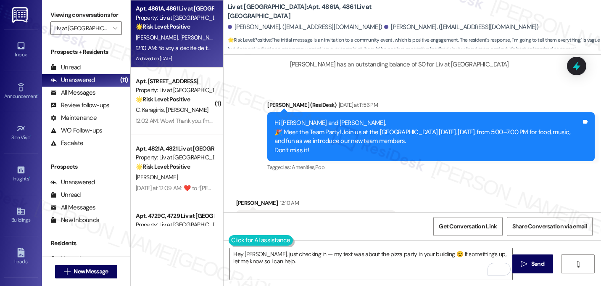
click at [232, 237] on button at bounding box center [261, 240] width 64 height 11
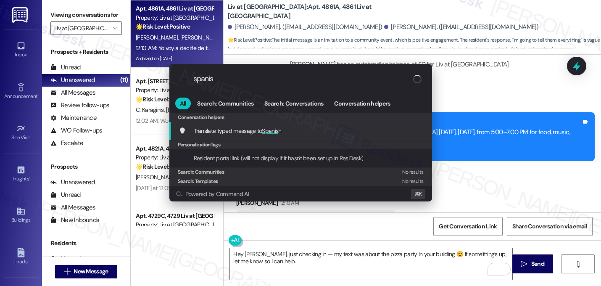
type input "spanis"
click at [276, 128] on span "Spanis" at bounding box center [270, 131] width 16 height 8
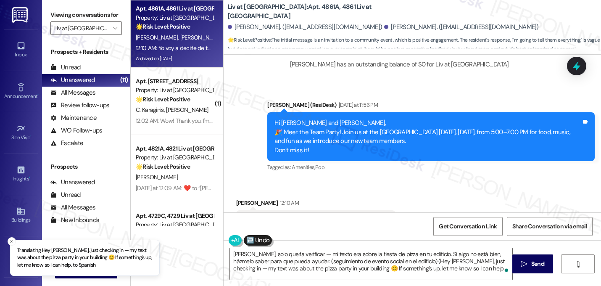
type textarea "Hola Robert, solo quería verificar — mi texto era sobre la fiesta de pizza en t…"
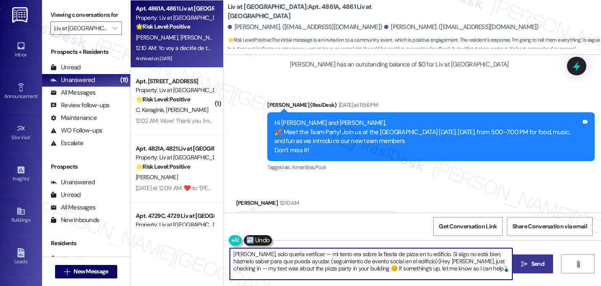
click at [535, 266] on span "Send" at bounding box center [537, 263] width 13 height 9
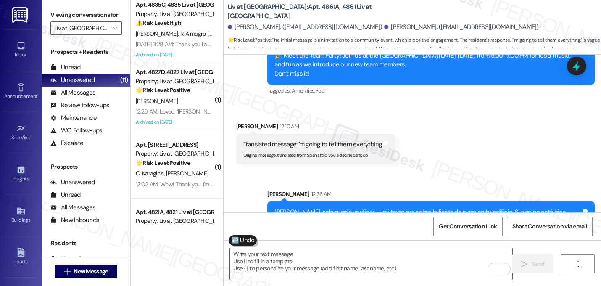
scroll to position [0, 0]
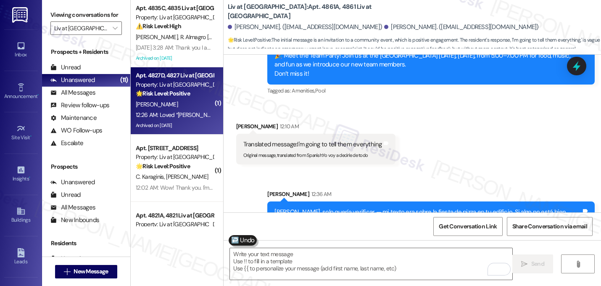
click at [193, 103] on div "R. Guden" at bounding box center [174, 104] width 79 height 11
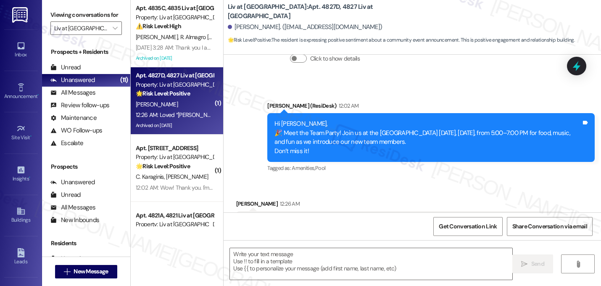
scroll to position [14767, 0]
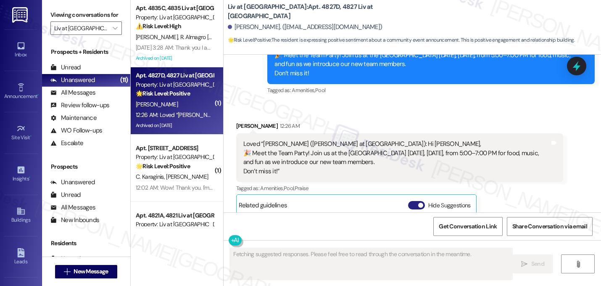
click at [410, 201] on button "Hide Suggestions" at bounding box center [416, 205] width 17 height 8
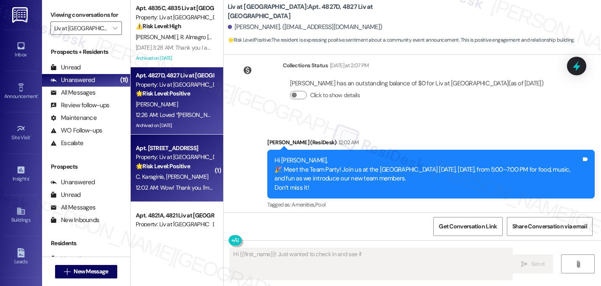
type textarea "Hi {{first_name}}! Just wanted to check in and see if"
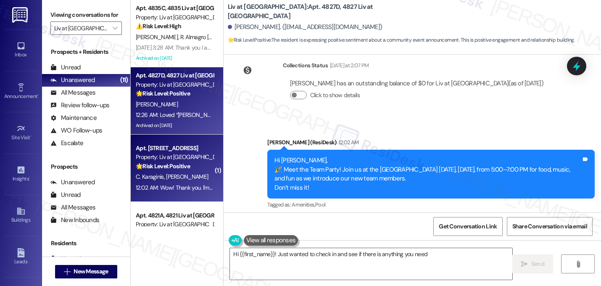
click at [174, 172] on div "C. Karaginis S. Pallugna" at bounding box center [174, 177] width 79 height 11
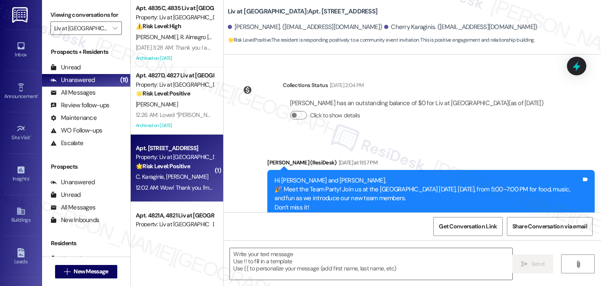
type textarea "Fetching suggested responses. Please feel free to read through the conversation…"
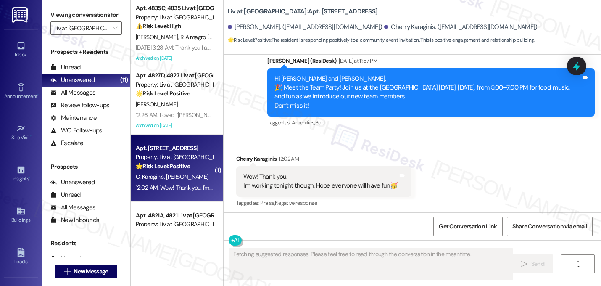
scroll to position [252, 0]
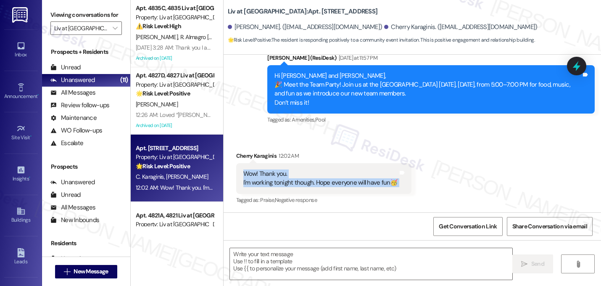
drag, startPoint x: 238, startPoint y: 172, endPoint x: 415, endPoint y: 190, distance: 178.3
click at [415, 190] on div "Received via SMS Cherry Karaginis 12:02 AM Wow! Thank you. I'm working tonight …" at bounding box center [413, 172] width 378 height 80
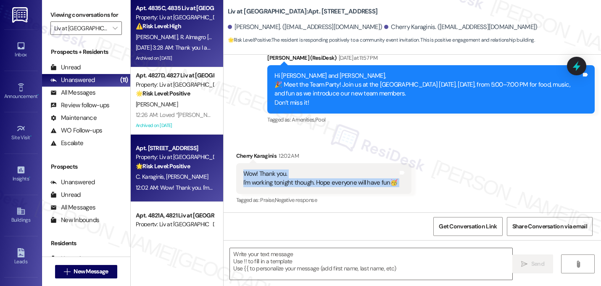
copy div "Wow! Thank you. I'm working tonight though. Hope everyone will have fun🥳 Tags a…"
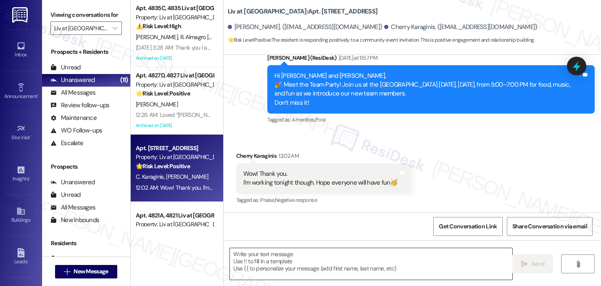
click at [303, 254] on textarea at bounding box center [371, 264] width 282 height 32
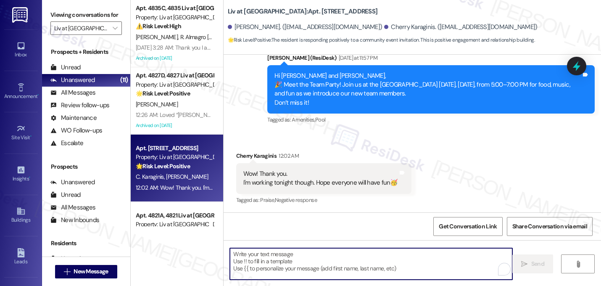
paste textarea "Thanks for letting me know! We’ll miss you at the pool party, but I hope work g…"
type textarea "Thanks for letting me know! We’ll miss you at the pool party, but I hope work g…"
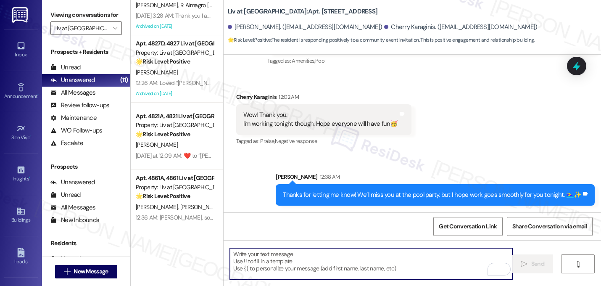
scroll to position [0, 0]
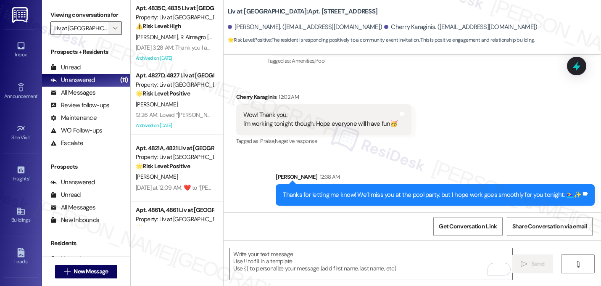
click at [108, 35] on button "" at bounding box center [114, 27] width 13 height 13
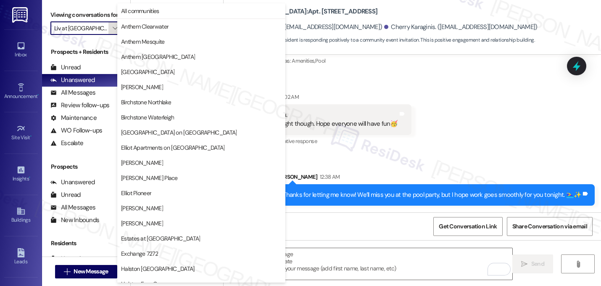
scroll to position [327, 0]
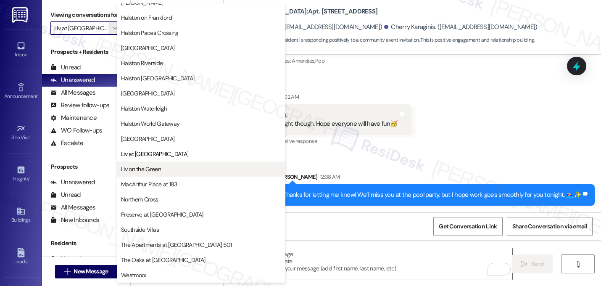
click at [172, 169] on span "Liv on the Green" at bounding box center [201, 169] width 161 height 8
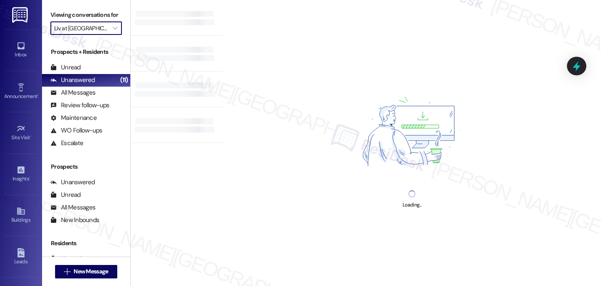
type input "Liv on the Green"
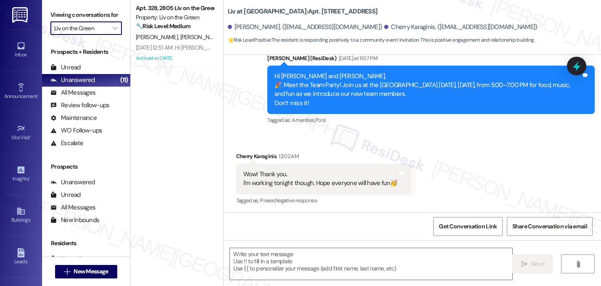
type textarea "Fetching suggested responses. Please feel free to read through the conversation…"
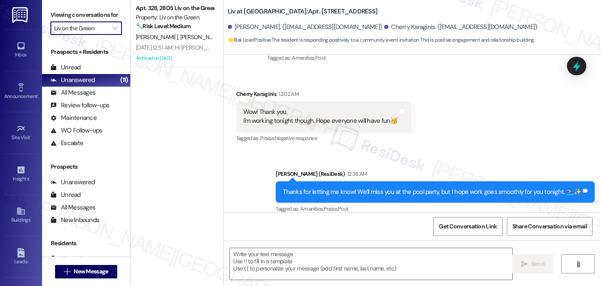
scroll to position [323, 0]
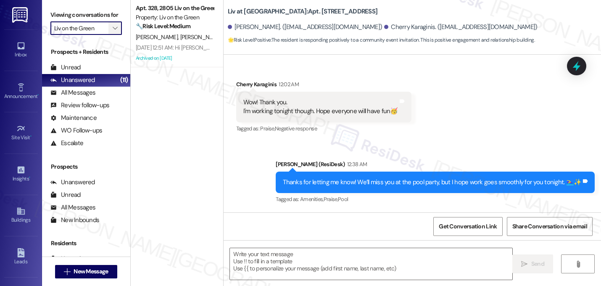
click at [113, 32] on icon "" at bounding box center [115, 28] width 5 height 7
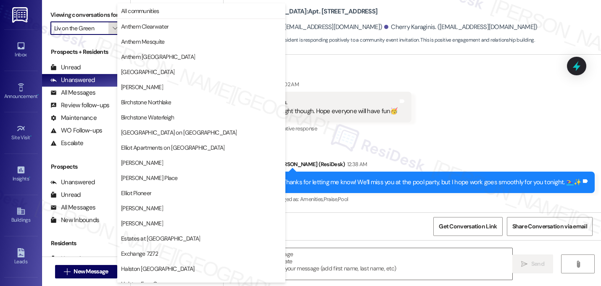
scroll to position [327, 0]
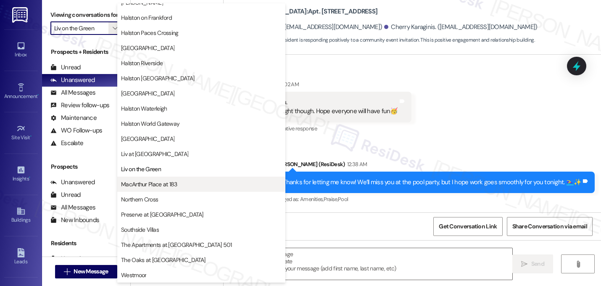
click at [165, 187] on span "MacArthur Place at 183" at bounding box center [149, 184] width 56 height 8
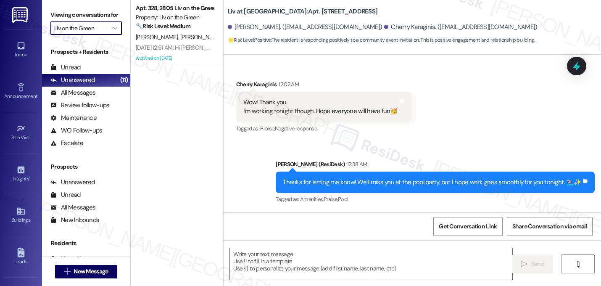
type input "MacArthur Place at 183"
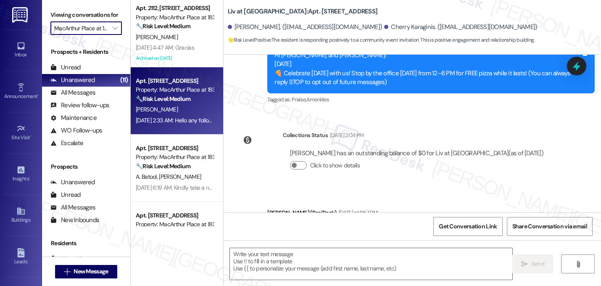
scroll to position [6, 0]
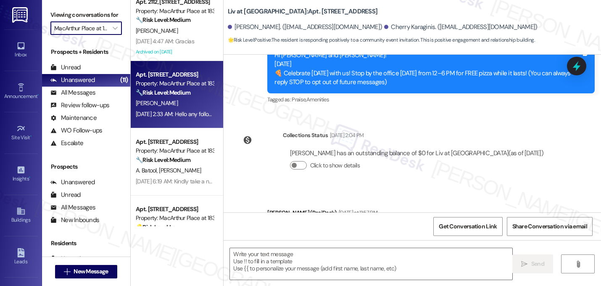
type textarea "Fetching suggested responses. Please feel free to read through the conversation…"
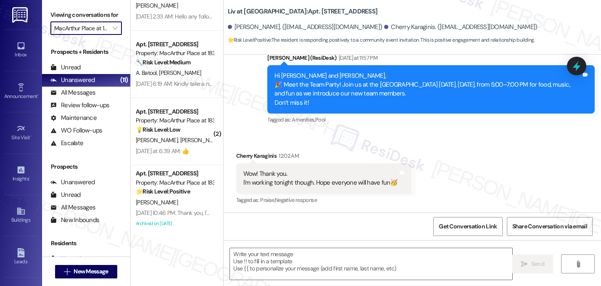
scroll to position [173, 0]
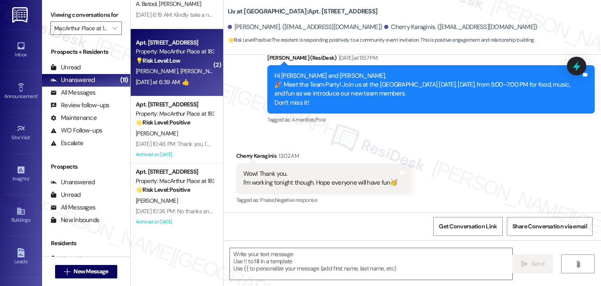
click at [169, 79] on div "Yesterday at 6:39 AM: 👍 Yesterday at 6:39 AM: 👍" at bounding box center [162, 82] width 53 height 8
type textarea "Fetching suggested responses. Please feel free to read through the conversation…"
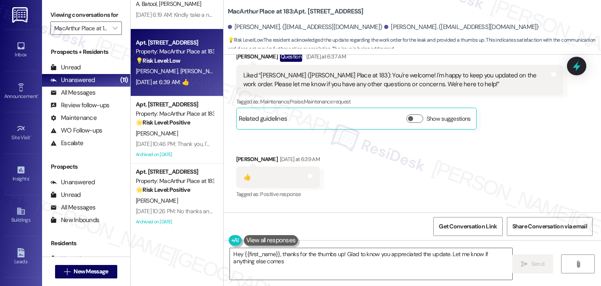
scroll to position [2244, 0]
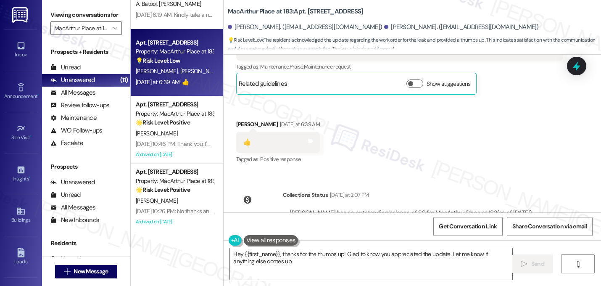
type textarea "Hey {{first_name}}, thanks for the thumbs up! Glad to know you appreciated the …"
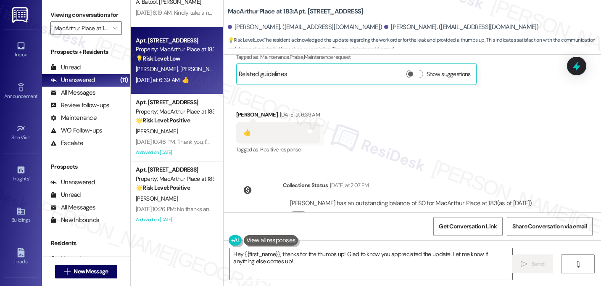
scroll to position [177, 0]
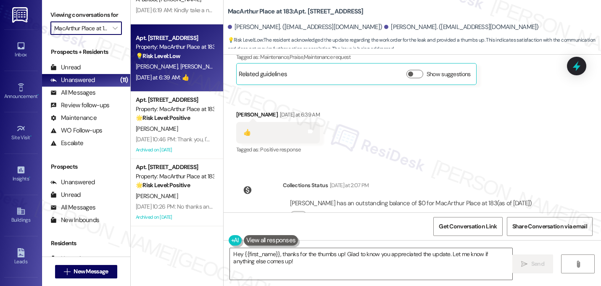
click at [90, 35] on input "MacArthur Place at 183" at bounding box center [81, 27] width 54 height 13
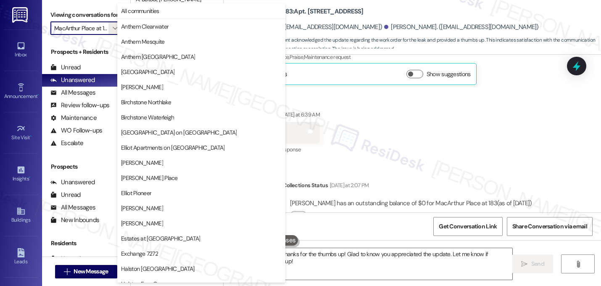
scroll to position [327, 0]
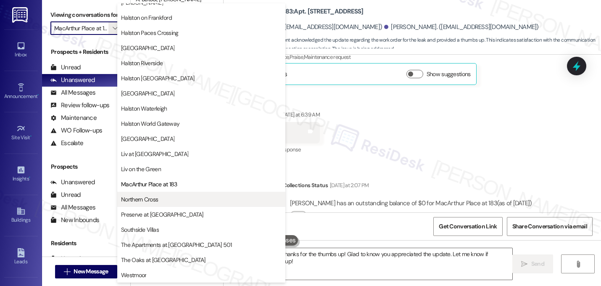
click at [171, 201] on span "Northern Cross" at bounding box center [201, 199] width 161 height 8
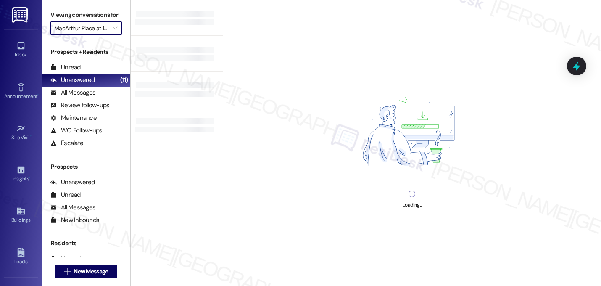
type input "Northern Cross"
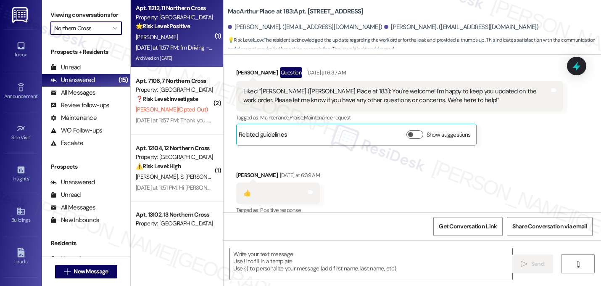
scroll to position [2166, 0]
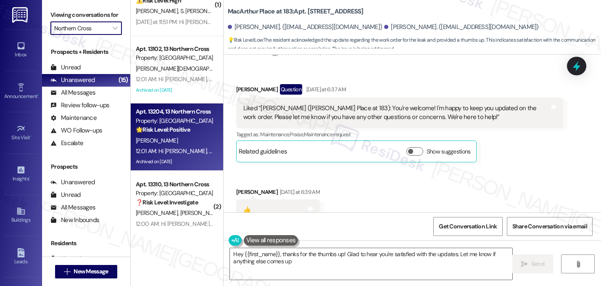
type textarea "Hey {{first_name}}, thanks for the thumbs up! Glad to hear you're satisfied wit…"
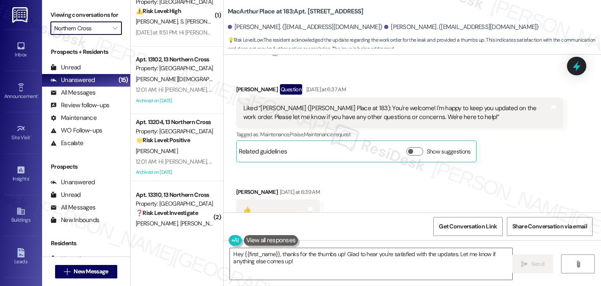
scroll to position [155, 0]
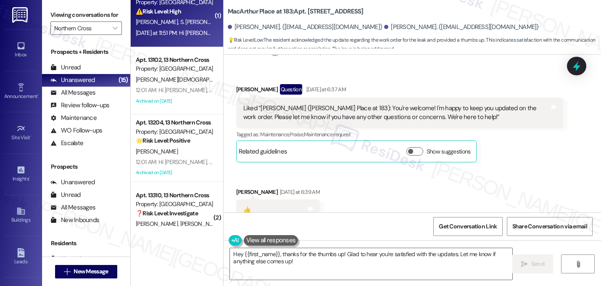
click at [162, 11] on strong "⚠️ Risk Level: High" at bounding box center [158, 12] width 45 height 8
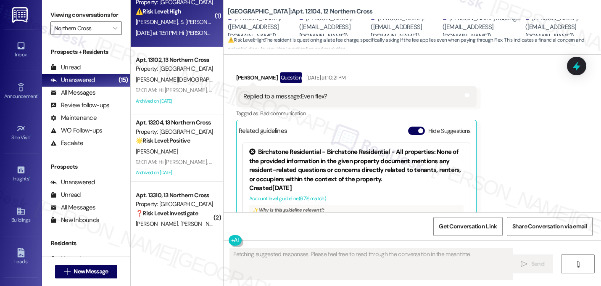
scroll to position [1771, 0]
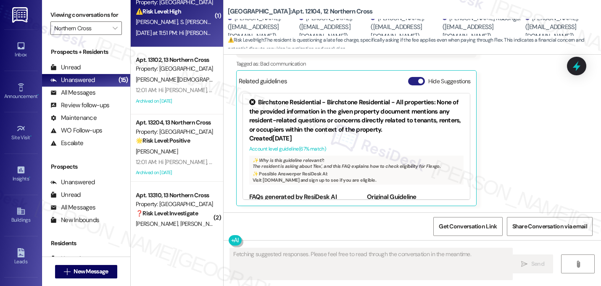
click at [417, 77] on button "Hide Suggestions" at bounding box center [416, 81] width 17 height 8
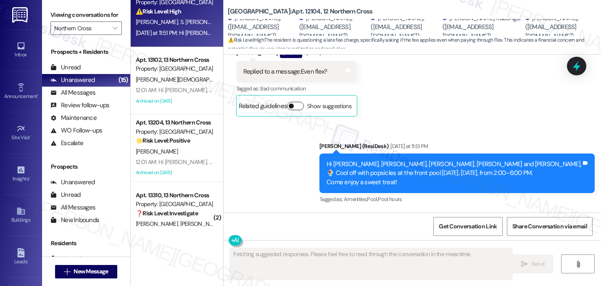
scroll to position [1746, 0]
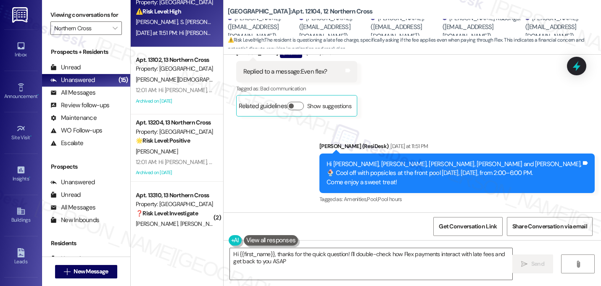
type textarea "Hi {{first_name}}, thanks for the quick question! I'll double-check how Flex pa…"
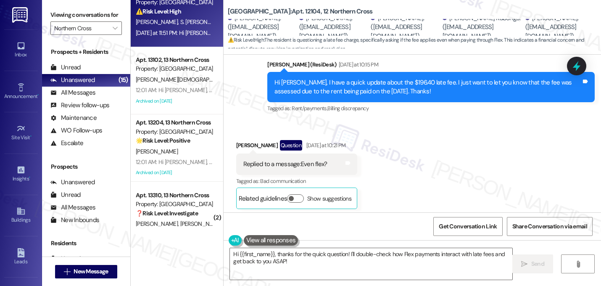
scroll to position [1668, 0]
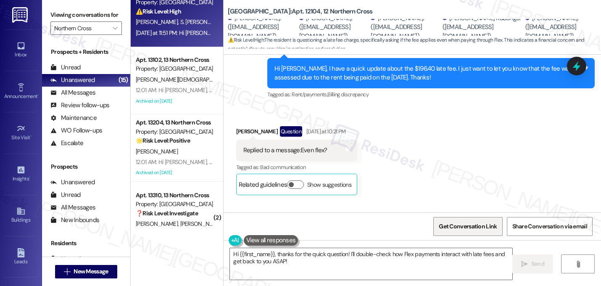
click at [466, 229] on span "Get Conversation Link" at bounding box center [468, 226] width 58 height 9
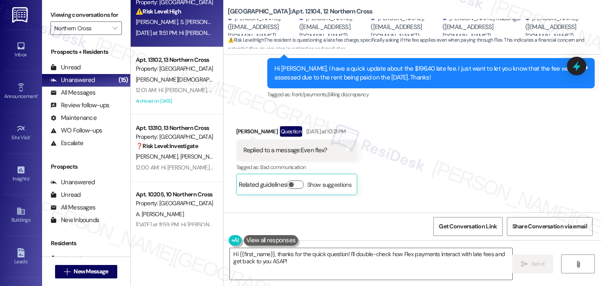
scroll to position [1507, 0]
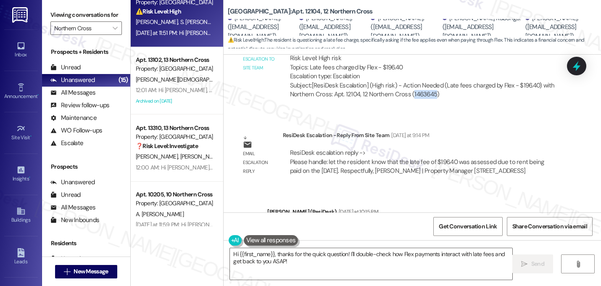
drag, startPoint x: 406, startPoint y: 97, endPoint x: 428, endPoint y: 95, distance: 22.0
click at [428, 95] on div "Subject: [ResiDesk Escalation] (High risk) - Action Needed (Late fees charged b…" at bounding box center [423, 90] width 267 height 18
copy div "1463645"
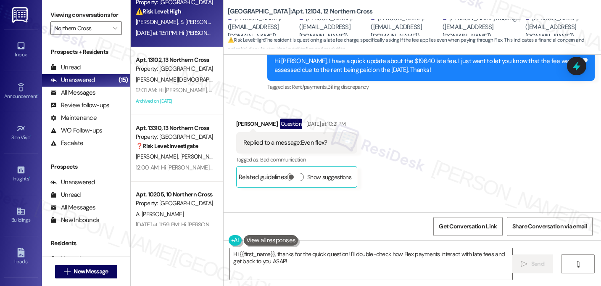
scroll to position [1641, 0]
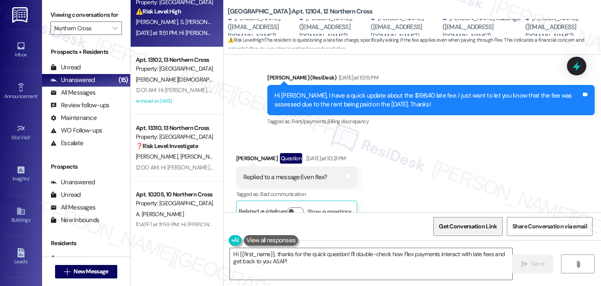
click at [467, 223] on span "Get Conversation Link" at bounding box center [468, 226] width 58 height 9
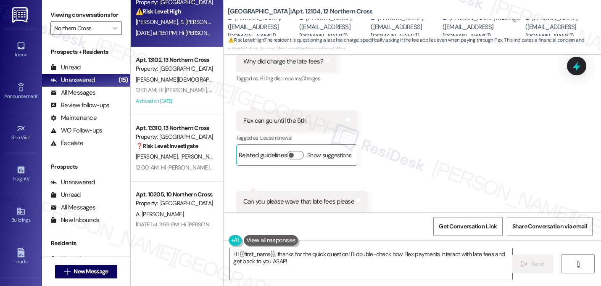
scroll to position [322, 0]
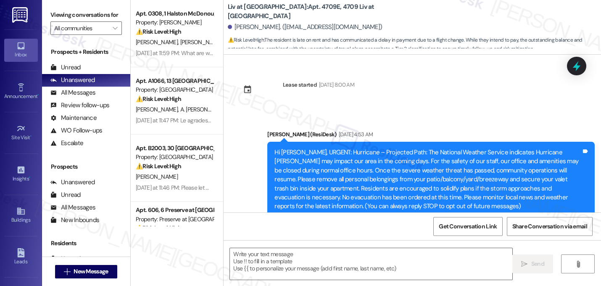
scroll to position [9308, 0]
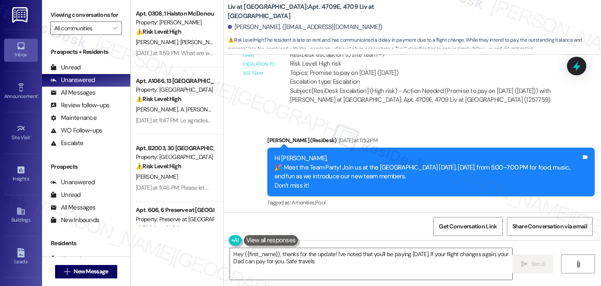
type textarea "Hey {{first_name}}, thanks for the update! I've noted that you'll be paying [DA…"
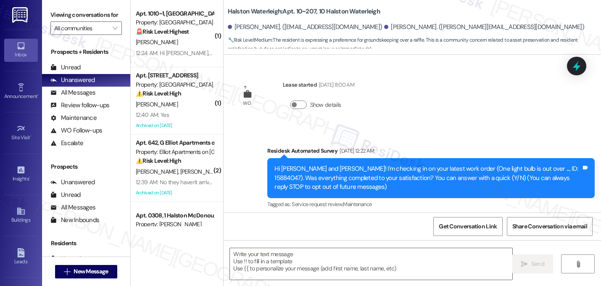
scroll to position [13739, 0]
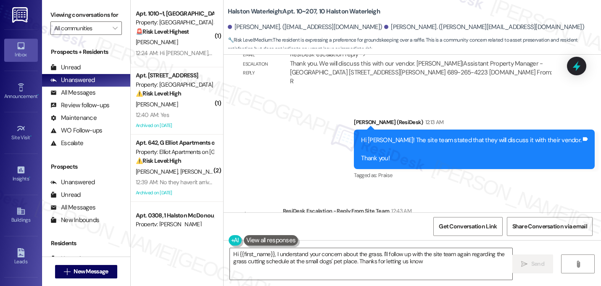
type textarea "Hi {{first_name}}, I understand your concern about the grass. I'll follow up wi…"
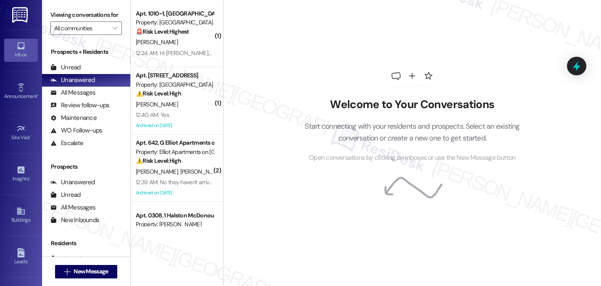
click at [81, 43] on div "Viewing conversations for All communities " at bounding box center [86, 21] width 88 height 43
click at [83, 35] on input "All communities" at bounding box center [81, 27] width 54 height 13
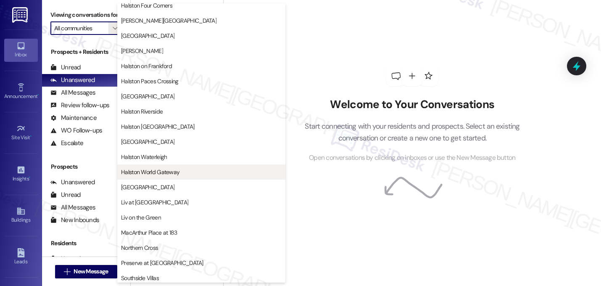
scroll to position [327, 0]
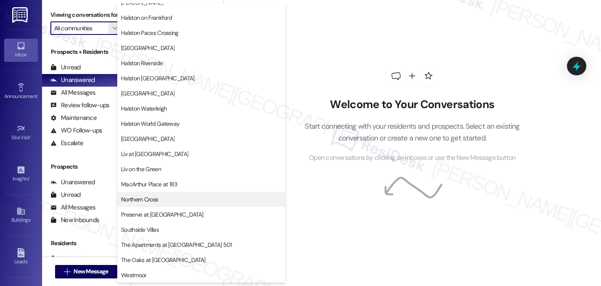
click at [172, 198] on span "Northern Cross" at bounding box center [201, 199] width 161 height 8
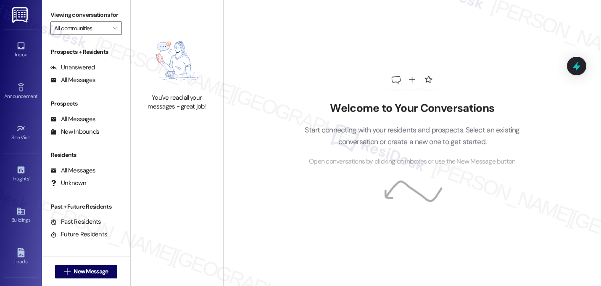
type input "Northern Cross"
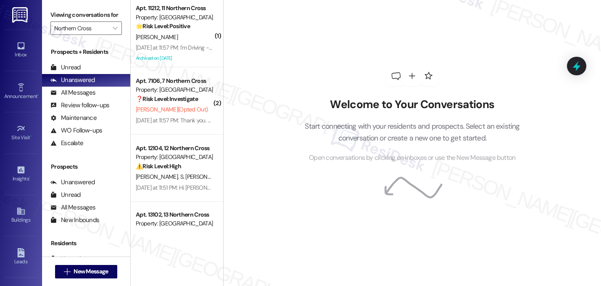
click at [178, 103] on strong "❓ Risk Level: Investigate" at bounding box center [167, 99] width 62 height 8
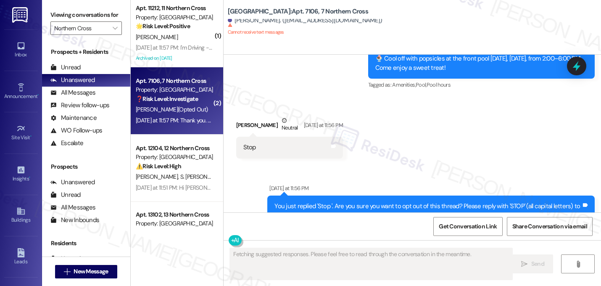
scroll to position [5603, 0]
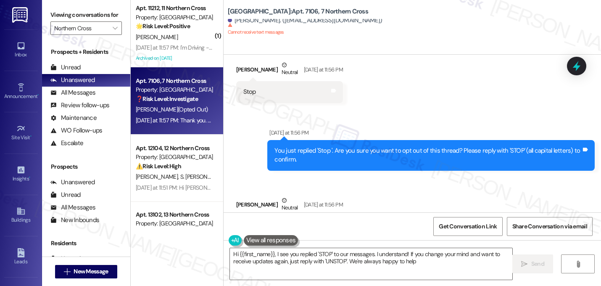
type textarea "Hi {{first_name}}, I see you replied 'STOP' to our messages. I understand! If y…"
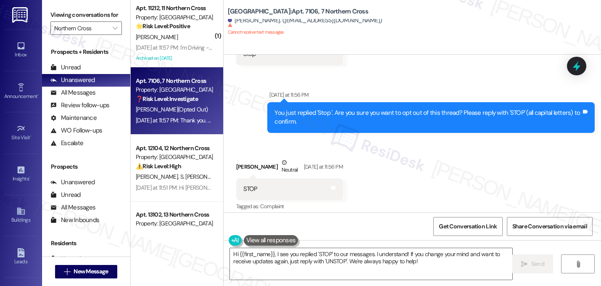
scroll to position [5684, 0]
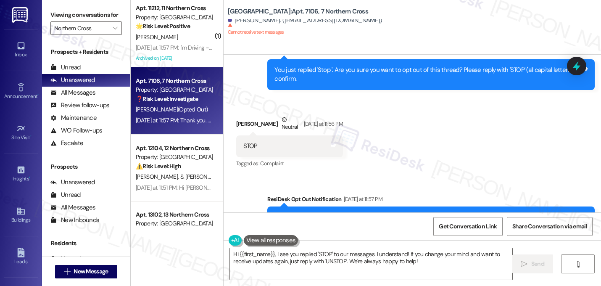
click at [411, 126] on div "Received via SMS [PERSON_NAME] Neutral [DATE] at 11:56 PM STOP Tags and notes T…" at bounding box center [413, 136] width 378 height 80
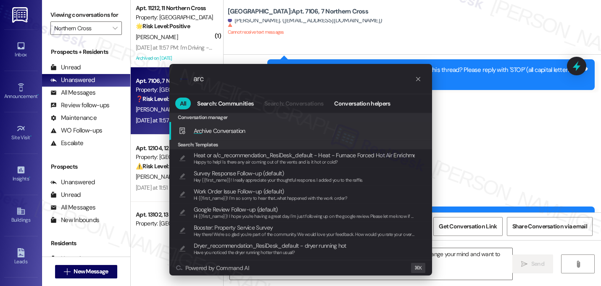
type input "arc"
click at [260, 132] on div "Arc hive Conversation Add shortcut" at bounding box center [302, 130] width 246 height 9
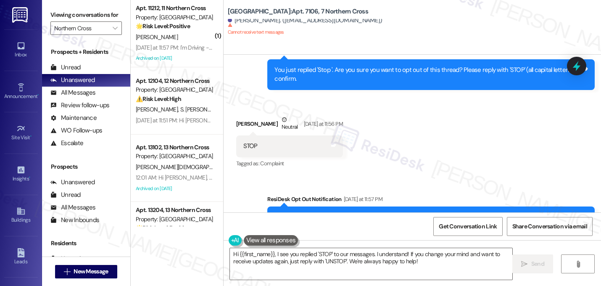
click at [174, 35] on div "[PERSON_NAME]" at bounding box center [174, 37] width 79 height 11
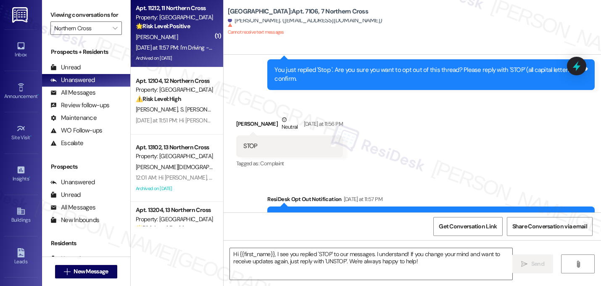
type textarea "Fetching suggested responses. Please feel free to read through the conversation…"
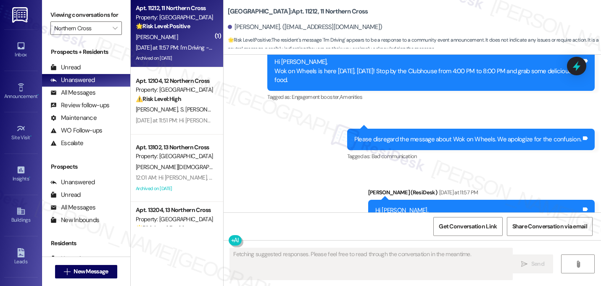
scroll to position [1429, 0]
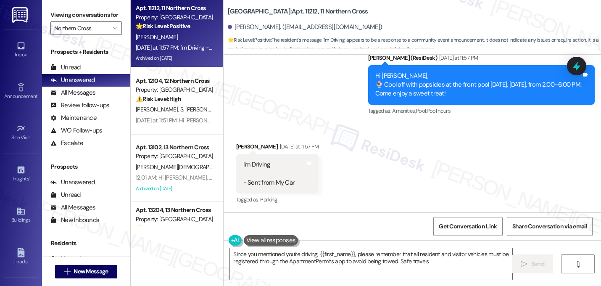
type textarea "Since you mentioned you're driving, {{first_name}}, please remember that all re…"
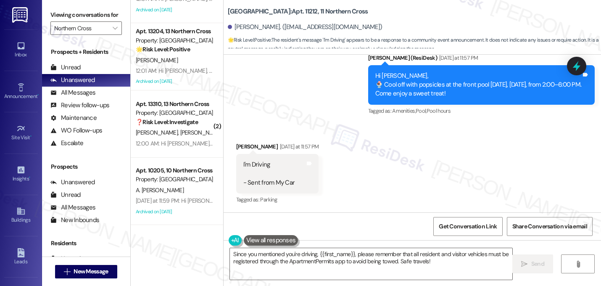
scroll to position [180, 0]
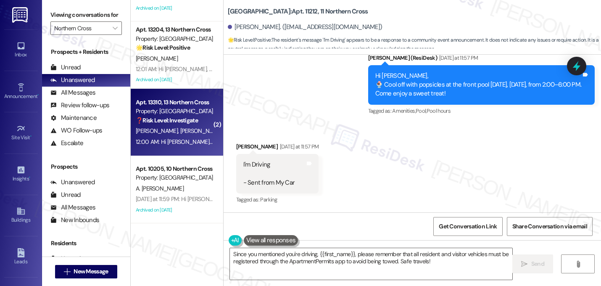
click at [180, 133] on span "[PERSON_NAME]" at bounding box center [201, 131] width 42 height 8
type textarea "Fetching suggested responses. Please feel free to read through the conversation…"
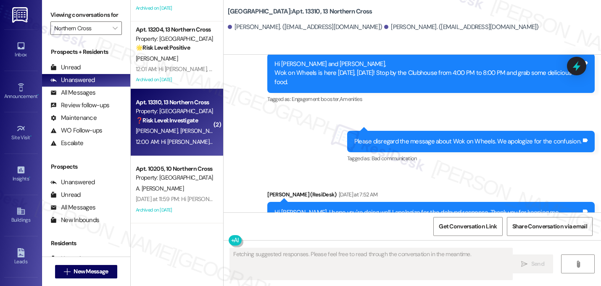
scroll to position [6045, 0]
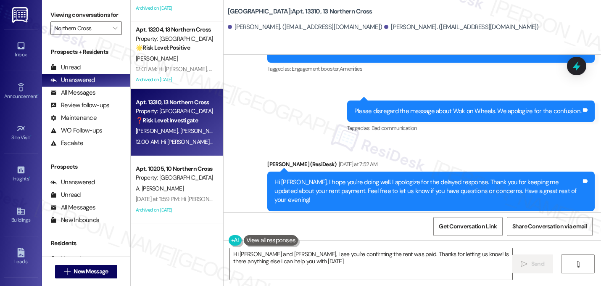
type textarea "Hi [PERSON_NAME] and [PERSON_NAME], I see you're confirming the rent was paid. …"
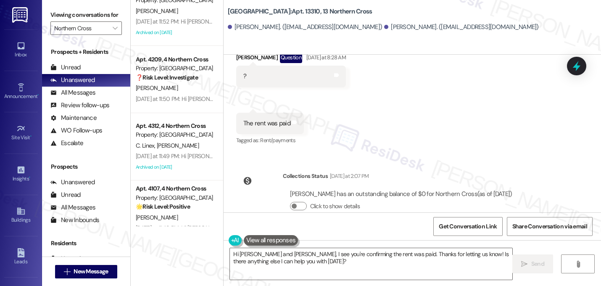
scroll to position [715, 0]
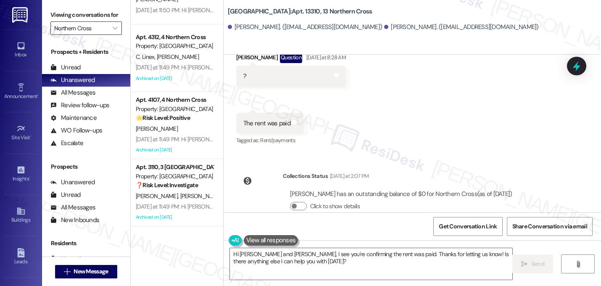
click at [99, 35] on input "Northern Cross" at bounding box center [81, 27] width 54 height 13
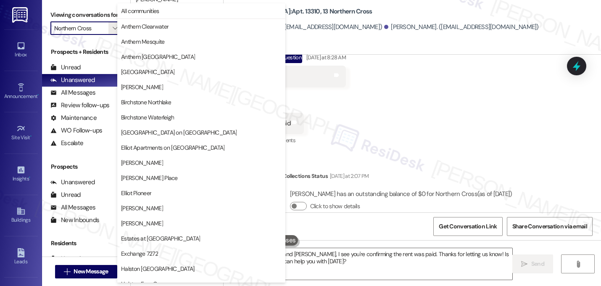
scroll to position [327, 0]
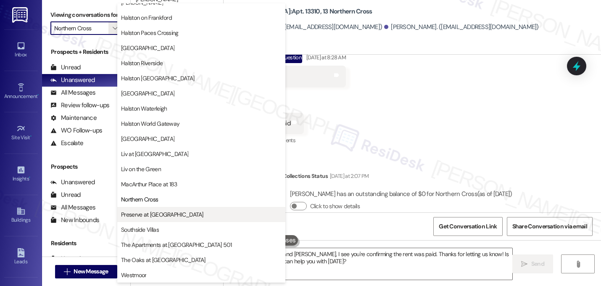
click at [159, 218] on span "Preserve at [GEOGRAPHIC_DATA]" at bounding box center [162, 214] width 82 height 8
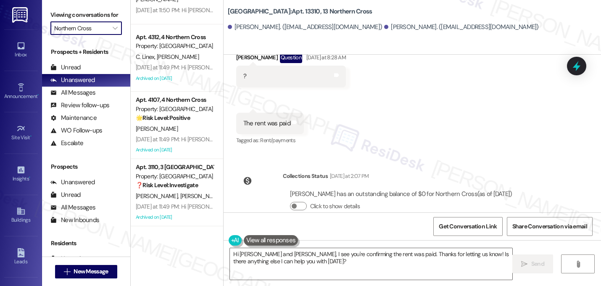
type input "Preserve at [GEOGRAPHIC_DATA]"
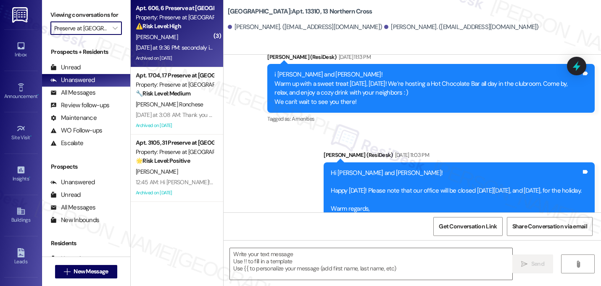
type textarea "Fetching suggested responses. Please feel free to read through the conversation…"
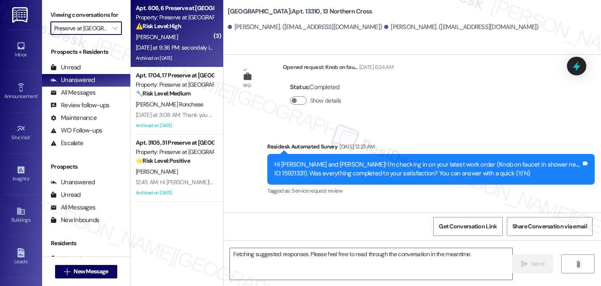
click at [181, 35] on div "[PERSON_NAME]" at bounding box center [174, 37] width 79 height 11
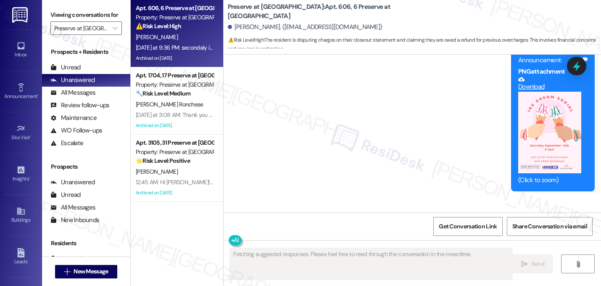
scroll to position [25570, 0]
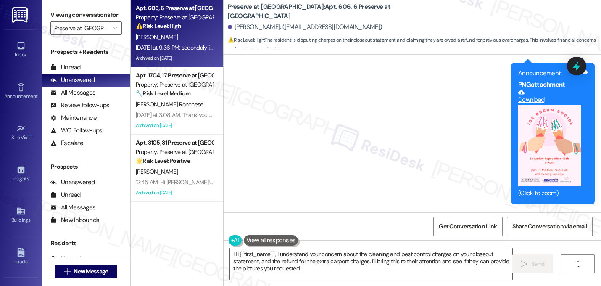
type textarea "Hi {{first_name}}, I understand your concern about the cleaning and pest contro…"
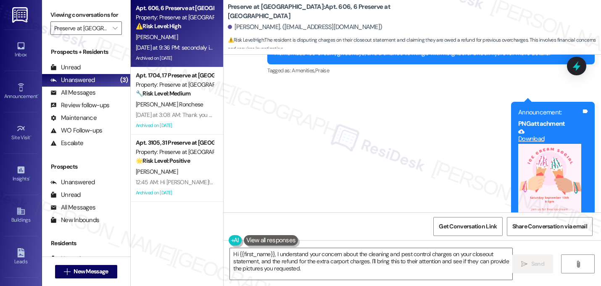
scroll to position [25531, 0]
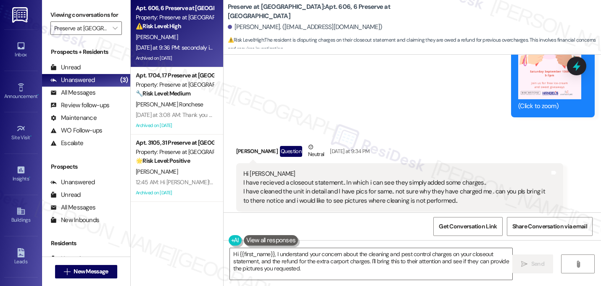
scroll to position [25699, 0]
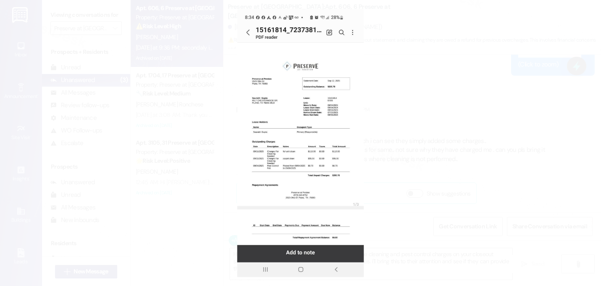
click at [311, 131] on button "Unzoom image" at bounding box center [300, 143] width 601 height 286
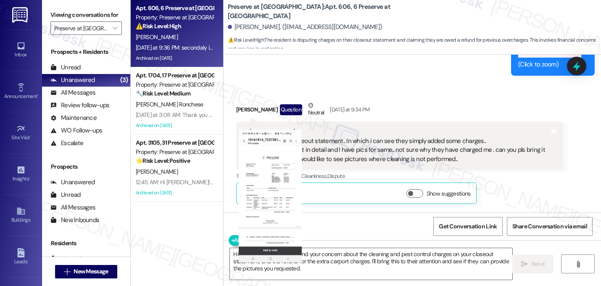
click at [311, 132] on button "Unzoom image" at bounding box center [300, 143] width 601 height 286
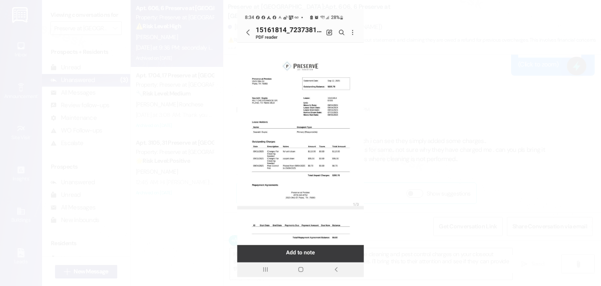
click at [450, 135] on button "Unzoom image" at bounding box center [300, 143] width 601 height 286
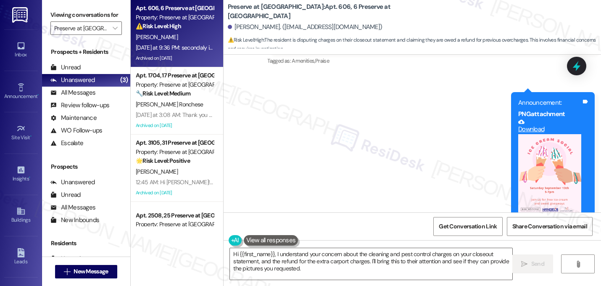
scroll to position [25521, 0]
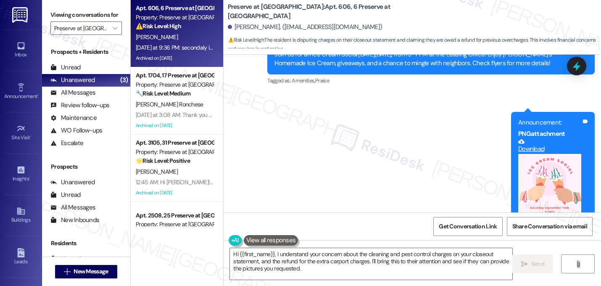
drag, startPoint x: 451, startPoint y: 141, endPoint x: 240, endPoint y: 111, distance: 212.3
copy div "Hi [PERSON_NAME] I have recieved a closeout statement.. In which i can see they…"
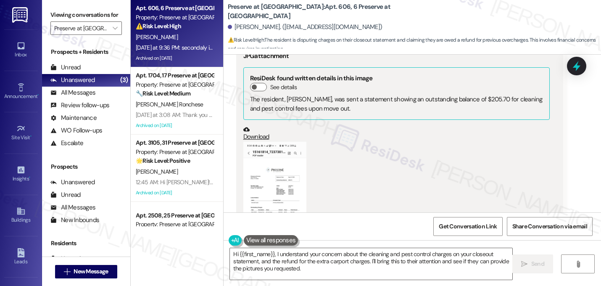
scroll to position [25885, 0]
drag, startPoint x: 438, startPoint y: 161, endPoint x: 222, endPoint y: 153, distance: 216.2
click at [224, 153] on div "Received via SMS [PERSON_NAME] Question Neutral [DATE] at 9:34 PM Hi [PERSON_NA…" at bounding box center [413, 153] width 378 height 514
copy div "secondaly i am suppose to recieve refund which no body is discussing on the ext…"
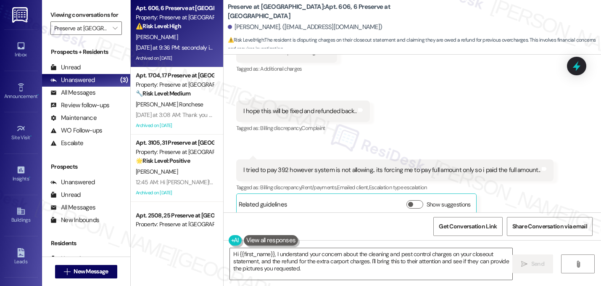
scroll to position [24905, 0]
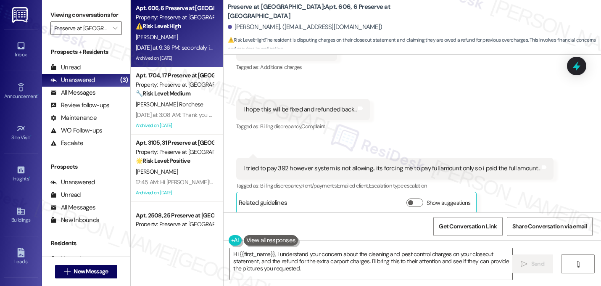
drag, startPoint x: 436, startPoint y: 198, endPoint x: 456, endPoint y: 197, distance: 20.2
copy div "1207597"
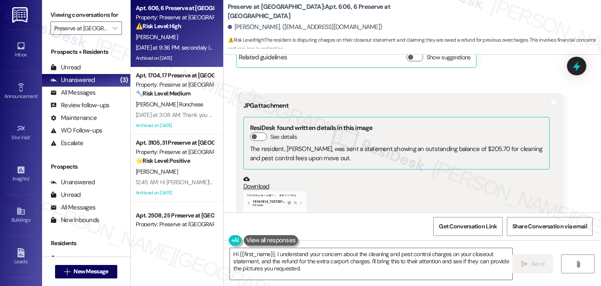
scroll to position [25824, 0]
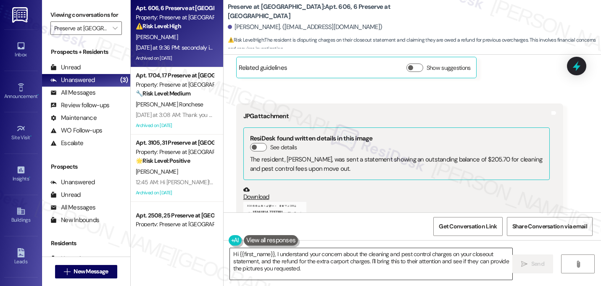
click at [306, 273] on textarea "Hi {{first_name}}, I understand your concern about the cleaning and pest contro…" at bounding box center [371, 264] width 282 height 32
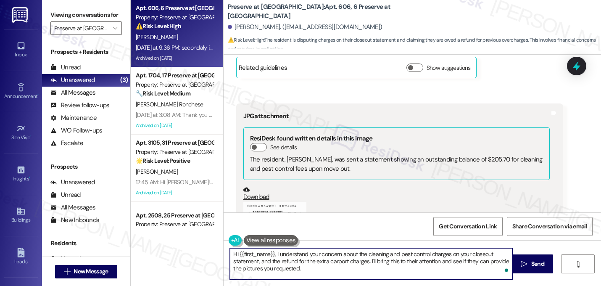
drag, startPoint x: 306, startPoint y: 273, endPoint x: 225, endPoint y: 247, distance: 85.6
click at [230, 248] on div "Hi {{first_name}}, I understand your concern about the cleaning and pest contro…" at bounding box center [371, 264] width 283 height 32
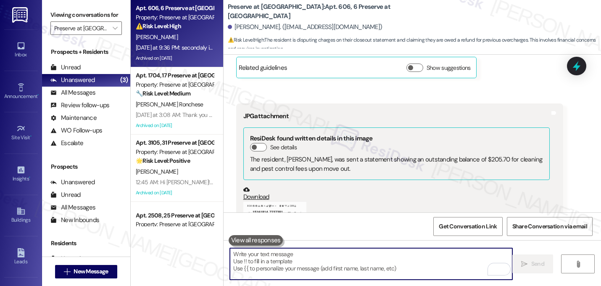
paste textarea "Hi [Name], I completely understand how frustrating that must feel, especially s…"
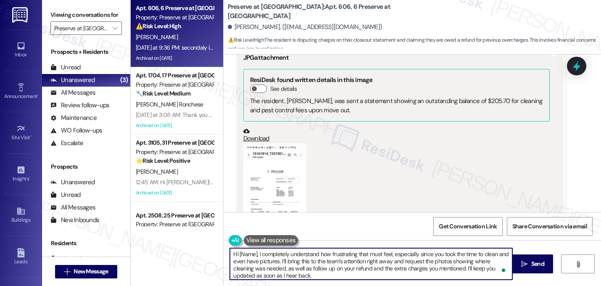
scroll to position [25885, 0]
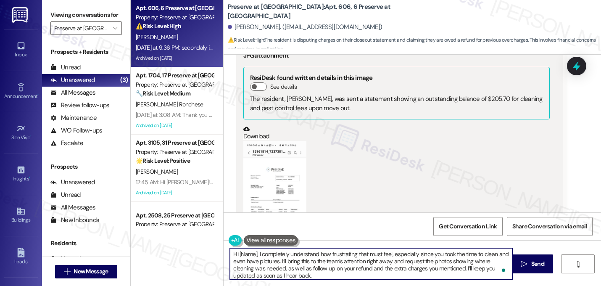
click at [255, 255] on textarea "Hi [Name], I completely understand how frustrating that must feel, especially s…" at bounding box center [371, 264] width 282 height 32
click at [400, 264] on textarea "Hi [PERSON_NAME], I completely understand how frustrating that must feel, espec…" at bounding box center [371, 264] width 282 height 32
click at [274, 271] on textarea "Hi [PERSON_NAME], I completely understand how frustrating that must feel, espec…" at bounding box center [371, 264] width 282 height 32
type textarea "Hi [PERSON_NAME], I completely understand how frustrating that must feel, espec…"
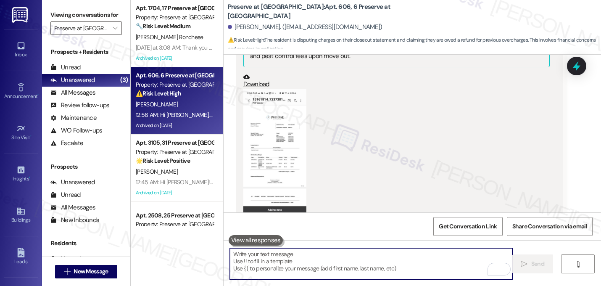
scroll to position [25961, 0]
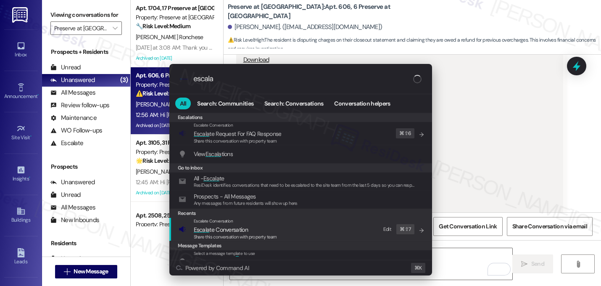
type input "escala"
click at [226, 229] on span "Escala te Conversation" at bounding box center [221, 230] width 54 height 8
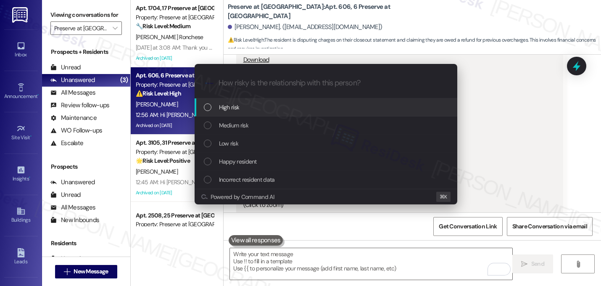
click at [256, 108] on div "High risk" at bounding box center [327, 107] width 246 height 9
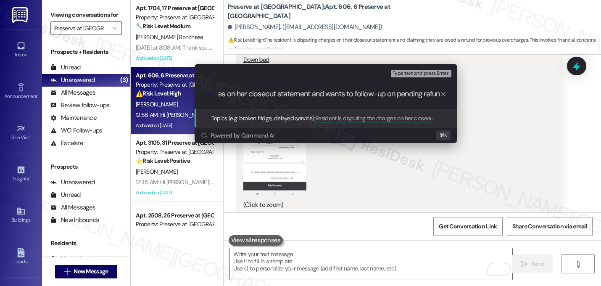
type input "Resident is disputing the charges on her closeout statement and wants to follow…"
click at [317, 96] on input "Resident is disputing the charges on her closeout statement and wants to follow…" at bounding box center [330, 94] width 222 height 9
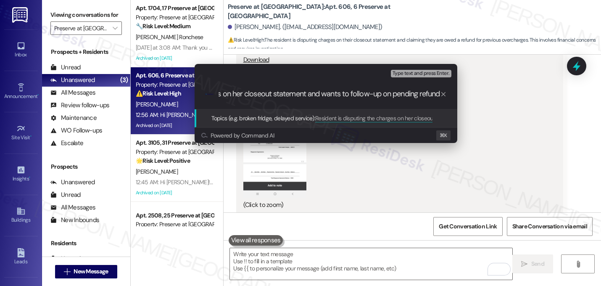
click at [317, 96] on input "Resident is disputing the charges on her closeout statement and wants to follow…" at bounding box center [330, 94] width 222 height 9
click at [347, 92] on input "Resident is disputing the charges on her closeout statement and wants to follow…" at bounding box center [330, 94] width 222 height 9
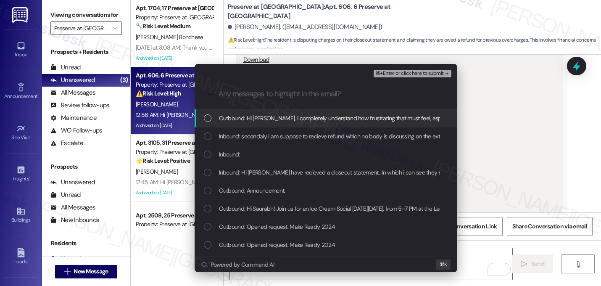
scroll to position [0, 0]
click at [317, 115] on span "Outbound: Hi [PERSON_NAME], I completely understand how frustrating that must f…" at bounding box center [587, 118] width 736 height 9
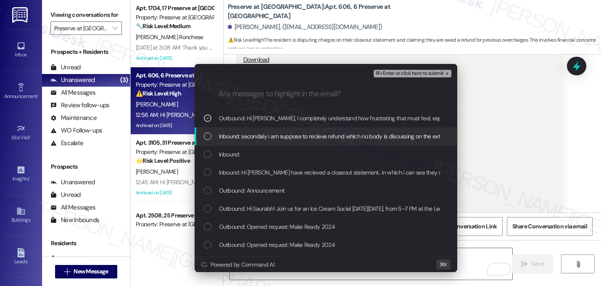
click at [289, 137] on span "Inbound: secondaly i am suppose to recieve refund which no body is discussing o…" at bounding box center [458, 136] width 478 height 9
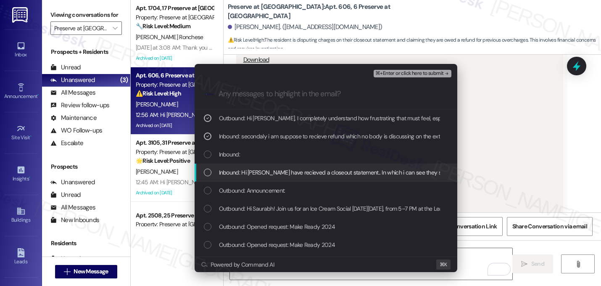
click at [282, 174] on span "Inbound: Hi [PERSON_NAME] have recieved a closeout statement.. In which i can s…" at bounding box center [602, 172] width 767 height 9
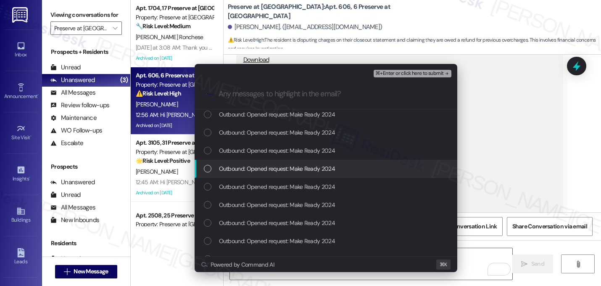
scroll to position [1177, 0]
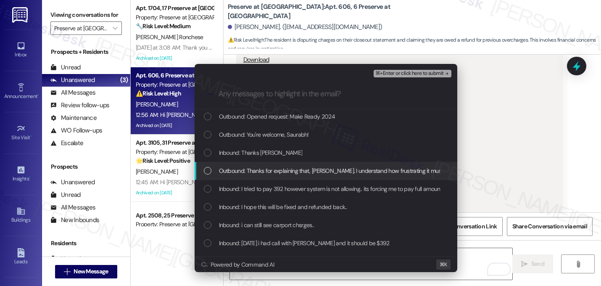
click at [332, 173] on span "Outbound: Thanks for explaining that, [PERSON_NAME]. I understand how frustrati…" at bounding box center [602, 170] width 767 height 9
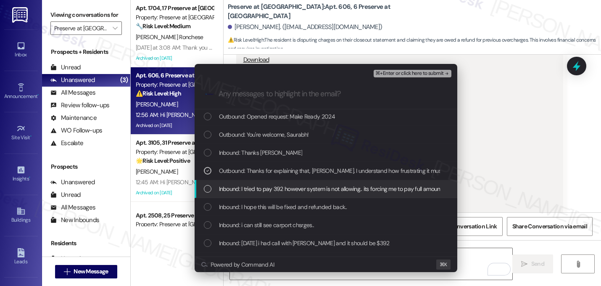
click at [318, 191] on span "Inbound: I tried to pay 392 however system is not allowing.. its forcing me to …" at bounding box center [367, 188] width 296 height 9
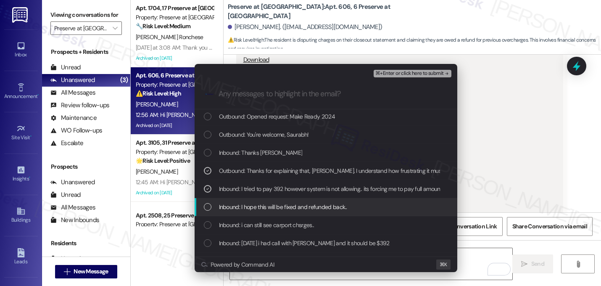
click at [321, 209] on span "Inbound: I hope this will be fixed and refunded back.." at bounding box center [283, 206] width 128 height 9
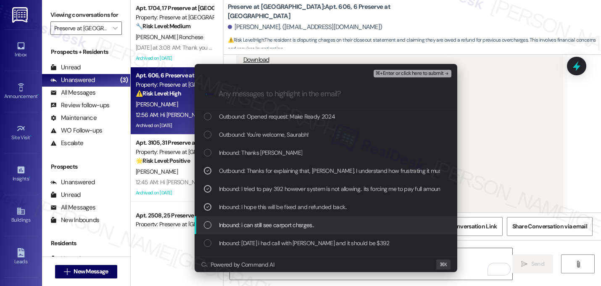
click at [304, 230] on div "Inbound: i can still see carport chsrges.." at bounding box center [326, 225] width 263 height 18
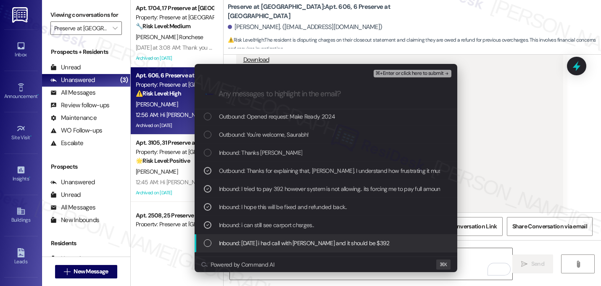
click at [319, 239] on span "Inbound: [DATE] i had call with [PERSON_NAME] and it should be $392" at bounding box center [304, 242] width 171 height 9
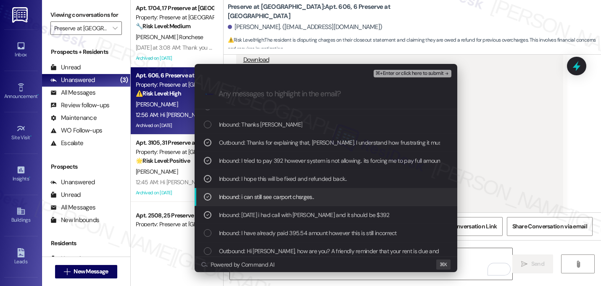
scroll to position [1206, 0]
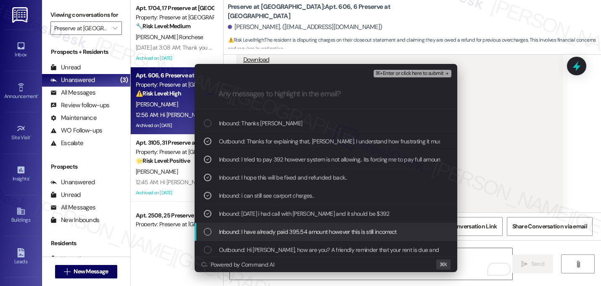
click at [304, 228] on span "Inbound: I have already paid 395.54 amount however this is still incorrect" at bounding box center [308, 231] width 178 height 9
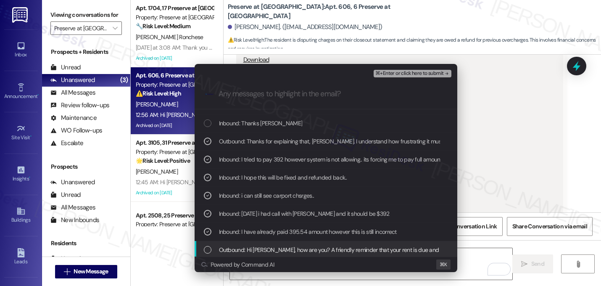
click at [337, 250] on span "Outbound: Hi [PERSON_NAME], how are you? A friendly reminder that your rent is …" at bounding box center [532, 249] width 627 height 9
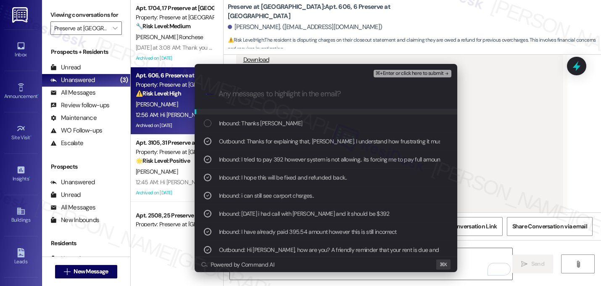
click at [439, 73] on span "⌘+Enter or click here to submit" at bounding box center [409, 74] width 68 height 6
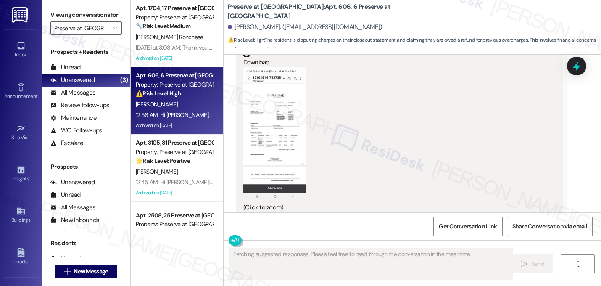
scroll to position [26088, 0]
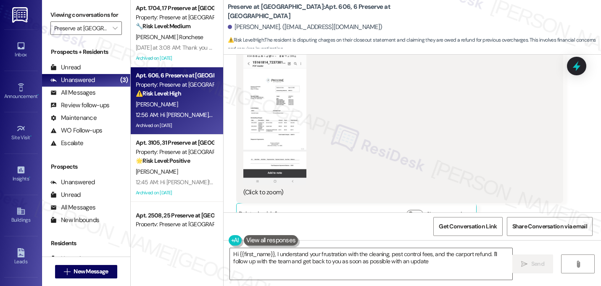
type textarea "Hi {{first_name}}, I understand your frustration with the cleaning, pest contro…"
